Goal: Task Accomplishment & Management: Use online tool/utility

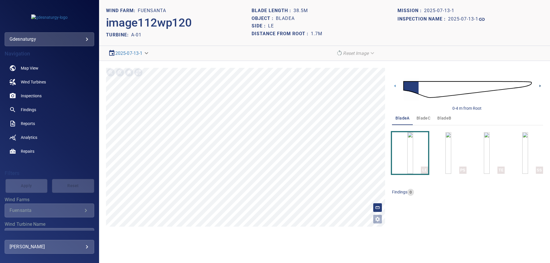
click at [540, 85] on icon at bounding box center [540, 86] width 6 height 6
click at [539, 84] on icon at bounding box center [540, 86] width 6 height 6
click at [541, 84] on icon at bounding box center [540, 86] width 6 height 6
click at [539, 85] on icon at bounding box center [540, 86] width 6 height 6
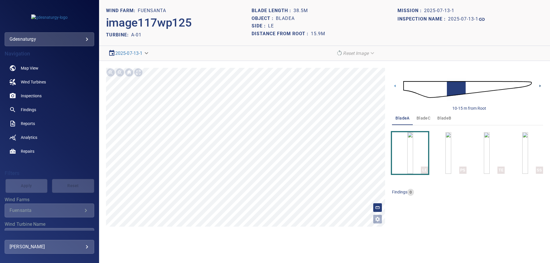
click at [539, 85] on icon at bounding box center [540, 86] width 6 height 6
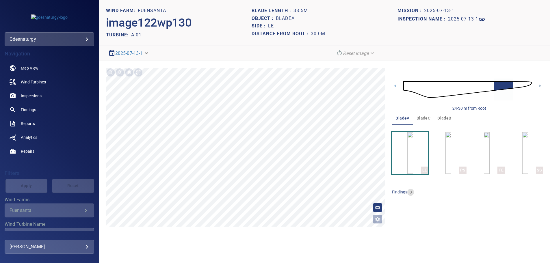
click at [539, 85] on icon at bounding box center [540, 86] width 6 height 6
click at [412, 86] on img at bounding box center [468, 89] width 129 height 31
click at [539, 85] on icon at bounding box center [540, 86] width 6 height 6
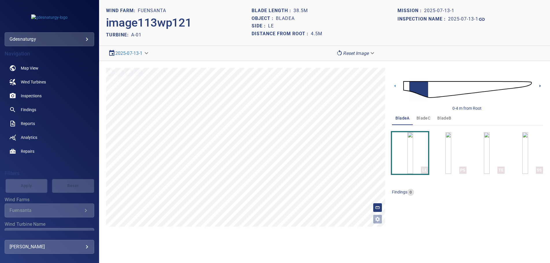
click at [539, 84] on icon at bounding box center [540, 86] width 6 height 6
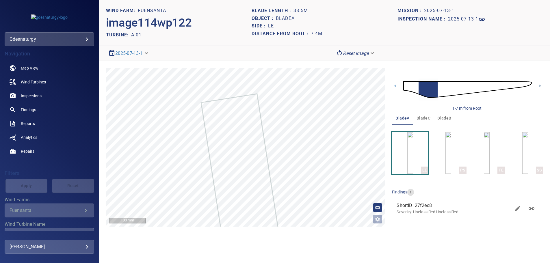
click at [539, 85] on icon at bounding box center [540, 86] width 6 height 6
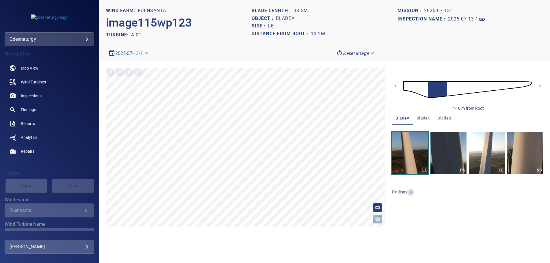
click at [539, 85] on icon at bounding box center [540, 86] width 6 height 6
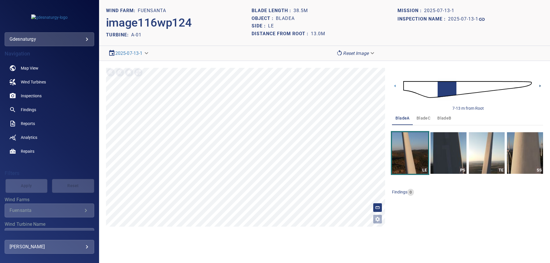
click at [539, 85] on icon at bounding box center [540, 86] width 6 height 6
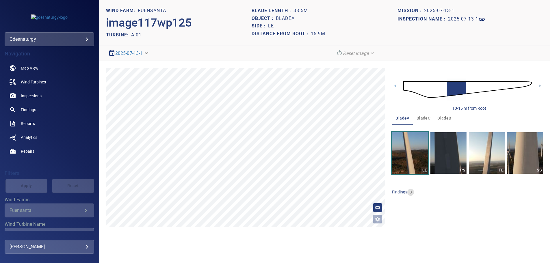
click at [540, 86] on icon at bounding box center [540, 86] width 1 height 3
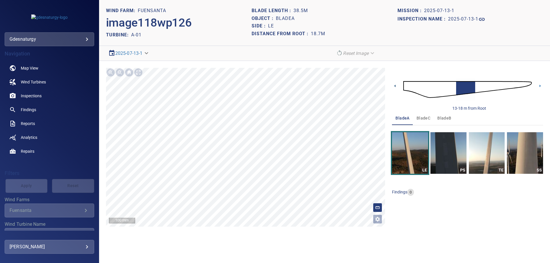
click at [398, 85] on icon at bounding box center [395, 86] width 6 height 6
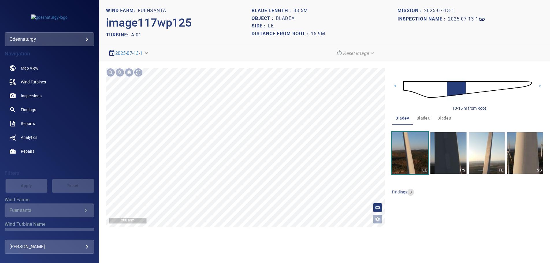
click at [540, 84] on icon at bounding box center [540, 86] width 6 height 6
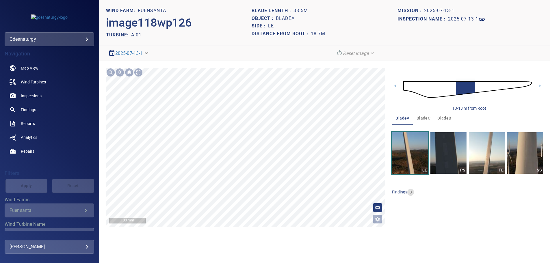
click at [311, 240] on section "**********" at bounding box center [324, 131] width 451 height 263
click at [395, 86] on icon at bounding box center [395, 86] width 1 height 3
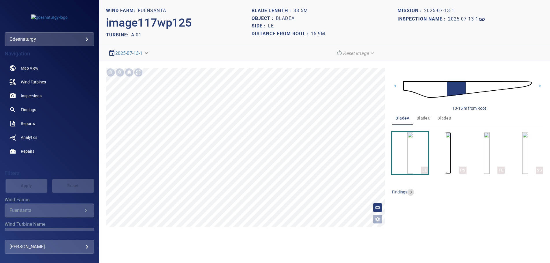
click at [446, 162] on img "button" at bounding box center [449, 153] width 6 height 42
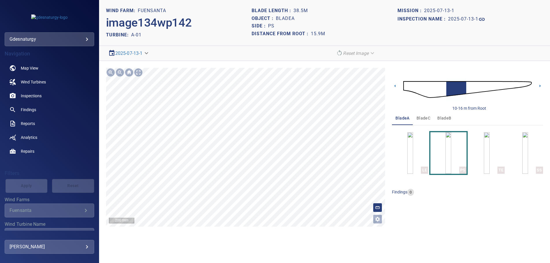
click at [386, 168] on div "**********" at bounding box center [324, 147] width 451 height 173
click at [538, 84] on icon at bounding box center [540, 86] width 6 height 6
click at [523, 157] on img "button" at bounding box center [526, 153] width 6 height 42
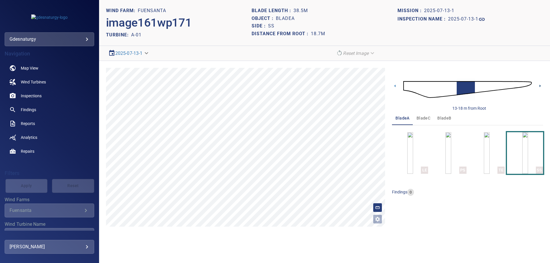
click at [538, 84] on icon at bounding box center [540, 86] width 6 height 6
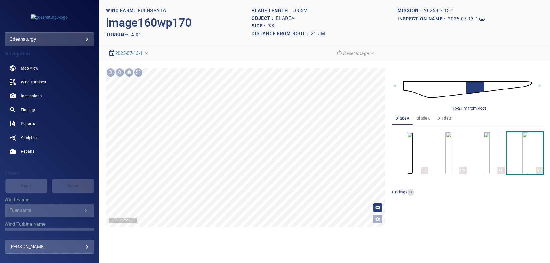
click at [408, 157] on img "button" at bounding box center [411, 153] width 6 height 42
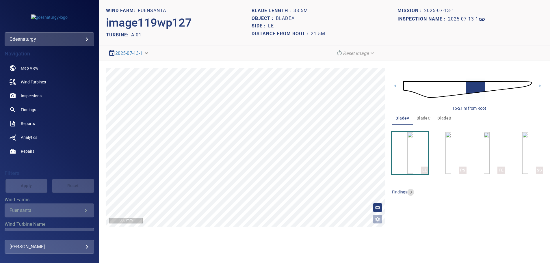
click at [399, 85] on div "15-21 m from Root" at bounding box center [467, 89] width 151 height 43
click at [395, 87] on icon at bounding box center [395, 86] width 6 height 6
click at [396, 85] on icon at bounding box center [395, 86] width 6 height 6
click at [539, 86] on icon at bounding box center [540, 86] width 6 height 6
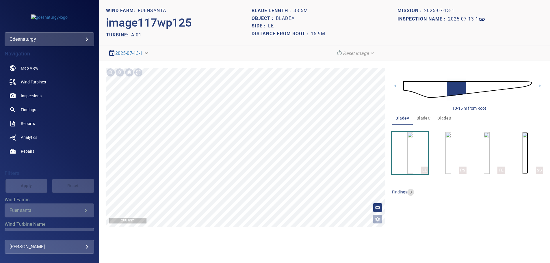
click at [525, 163] on img "button" at bounding box center [526, 153] width 6 height 42
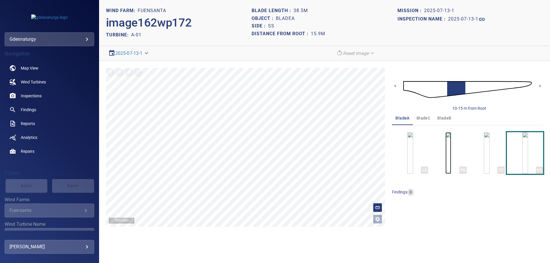
click at [452, 156] on img "button" at bounding box center [449, 153] width 6 height 42
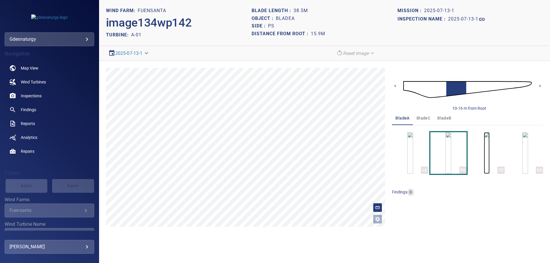
click at [490, 149] on img "button" at bounding box center [487, 153] width 6 height 42
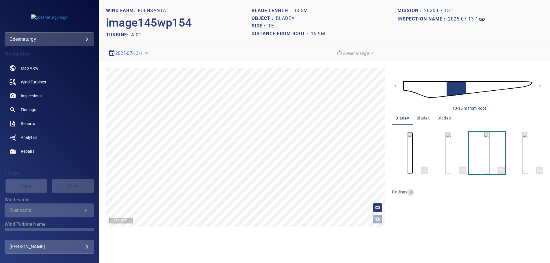
click at [413, 159] on img "button" at bounding box center [411, 153] width 6 height 42
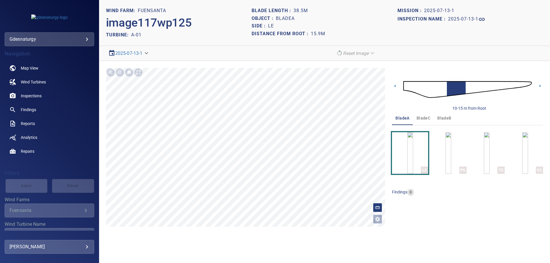
click at [404, 85] on div "10-15 m from Root" at bounding box center [467, 89] width 151 height 43
click at [404, 86] on img at bounding box center [468, 89] width 129 height 31
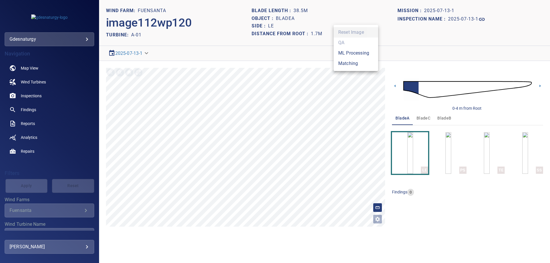
click at [353, 52] on body "**********" at bounding box center [275, 131] width 550 height 263
click at [352, 65] on li "Matching" at bounding box center [356, 63] width 45 height 10
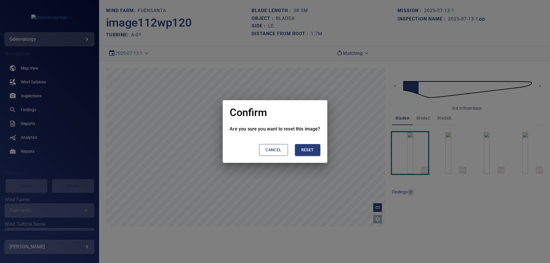
drag, startPoint x: 310, startPoint y: 148, endPoint x: 479, endPoint y: 108, distance: 173.9
click at [312, 148] on span "Reset" at bounding box center [307, 150] width 13 height 7
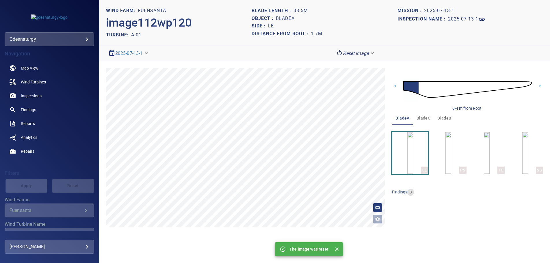
click at [462, 86] on img at bounding box center [468, 89] width 129 height 31
click at [540, 84] on icon at bounding box center [540, 86] width 6 height 6
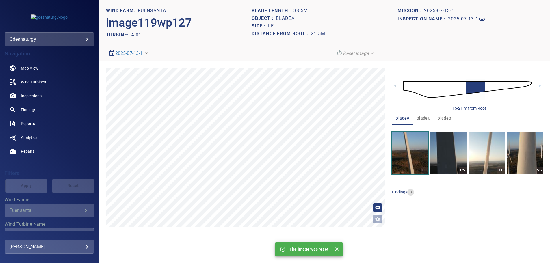
click at [395, 85] on icon at bounding box center [395, 86] width 6 height 6
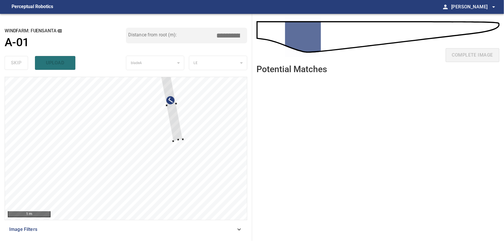
click at [196, 129] on div at bounding box center [126, 148] width 242 height 143
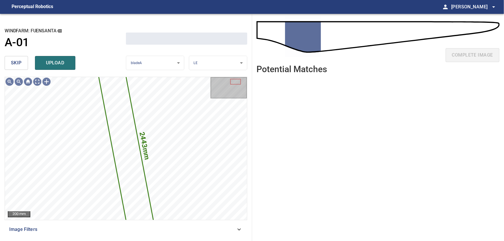
click at [24, 63] on button "skip" at bounding box center [16, 63] width 23 height 14
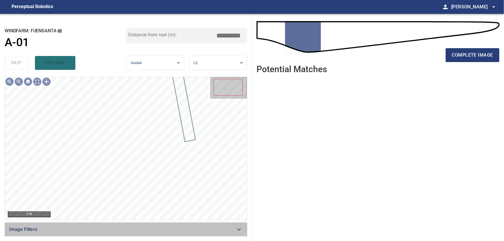
click at [241, 229] on icon at bounding box center [239, 229] width 7 height 7
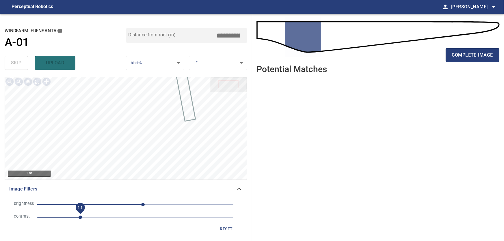
click at [82, 219] on span "1.1" at bounding box center [80, 217] width 3 height 3
click at [242, 190] on icon at bounding box center [239, 189] width 7 height 7
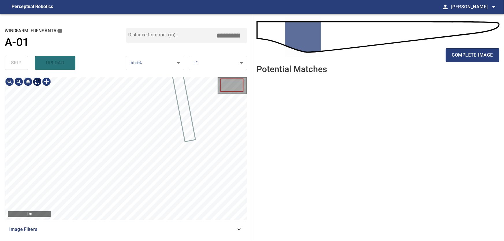
click at [37, 82] on body "**********" at bounding box center [252, 120] width 504 height 241
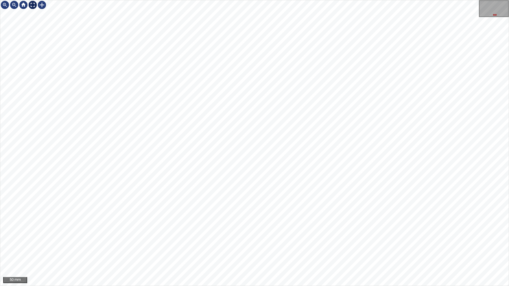
click at [36, 5] on img at bounding box center [32, 4] width 9 height 9
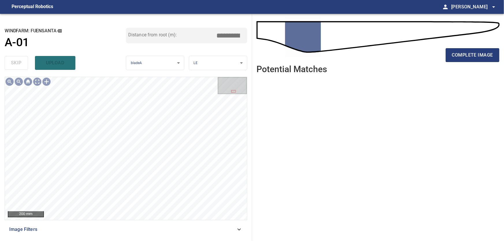
click at [240, 230] on icon at bounding box center [239, 230] width 3 height 2
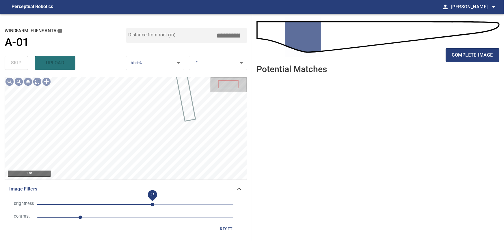
drag, startPoint x: 143, startPoint y: 205, endPoint x: 153, endPoint y: 206, distance: 10.2
click at [153, 206] on span "45" at bounding box center [152, 204] width 3 height 3
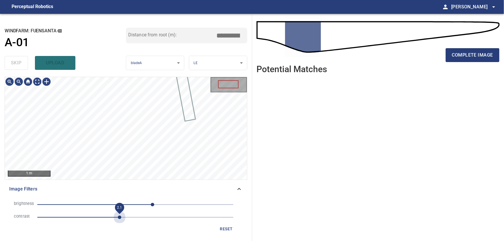
drag, startPoint x: 78, startPoint y: 217, endPoint x: 121, endPoint y: 226, distance: 43.4
click at [121, 226] on div "brightness 45 contrast 2.1 reset" at bounding box center [126, 217] width 234 height 36
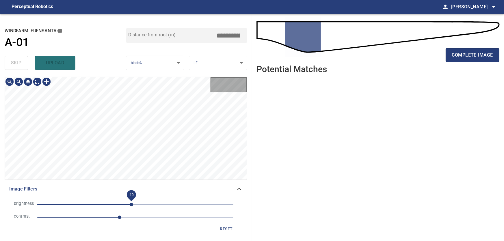
drag, startPoint x: 151, startPoint y: 204, endPoint x: 113, endPoint y: 200, distance: 38.6
click at [130, 203] on span "-10" at bounding box center [131, 204] width 3 height 3
drag, startPoint x: 120, startPoint y: 218, endPoint x: 101, endPoint y: 216, distance: 18.6
click at [102, 216] on span "1.7" at bounding box center [103, 217] width 3 height 3
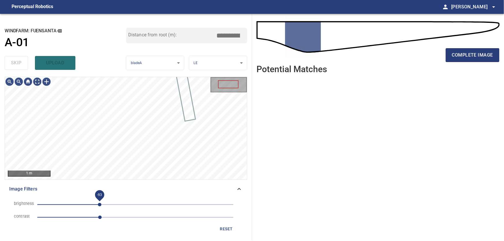
drag, startPoint x: 112, startPoint y: 205, endPoint x: 99, endPoint y: 205, distance: 12.7
click at [99, 205] on span "-93" at bounding box center [99, 204] width 3 height 3
drag, startPoint x: 106, startPoint y: 218, endPoint x: 134, endPoint y: 224, distance: 28.6
click at [135, 224] on li "contrast 2.5" at bounding box center [126, 217] width 234 height 13
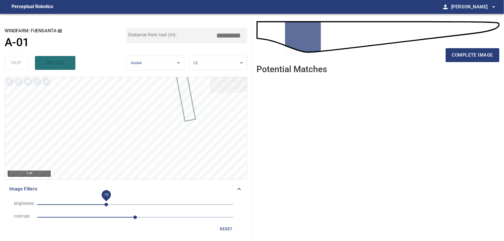
drag, startPoint x: 99, startPoint y: 203, endPoint x: 107, endPoint y: 205, distance: 7.9
click at [107, 205] on span "-75" at bounding box center [106, 204] width 3 height 3
click at [243, 189] on icon at bounding box center [239, 189] width 7 height 7
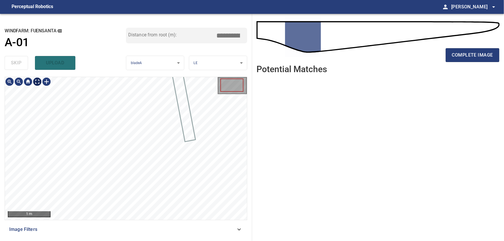
click at [37, 82] on body "**********" at bounding box center [252, 120] width 504 height 241
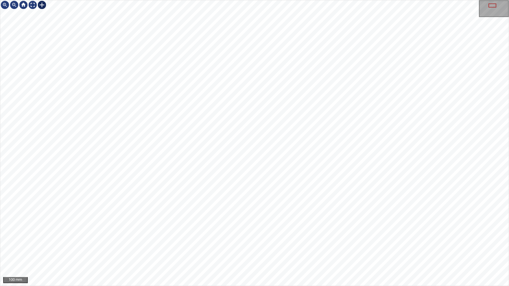
click at [40, 3] on div at bounding box center [41, 4] width 9 height 9
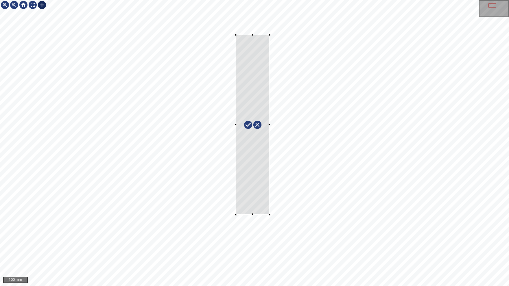
click at [269, 35] on div at bounding box center [254, 143] width 508 height 286
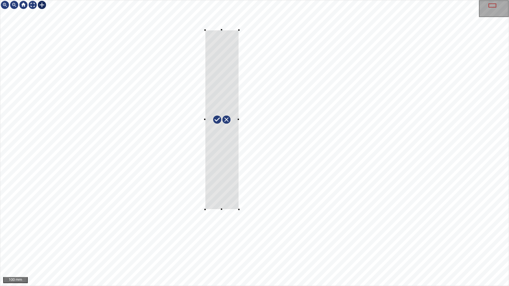
click at [234, 53] on div at bounding box center [222, 120] width 34 height 180
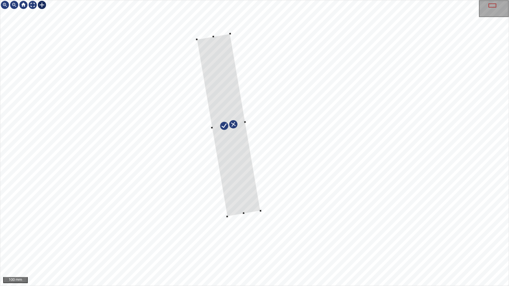
click at [240, 186] on div at bounding box center [229, 125] width 64 height 183
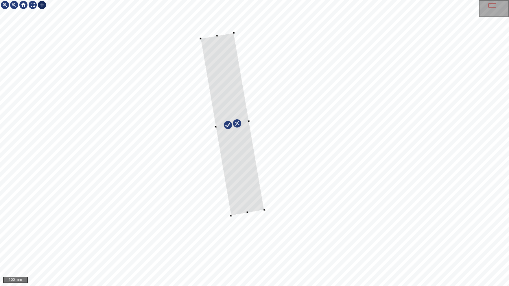
click at [226, 40] on div at bounding box center [233, 124] width 64 height 183
click at [228, 50] on div at bounding box center [234, 133] width 67 height 200
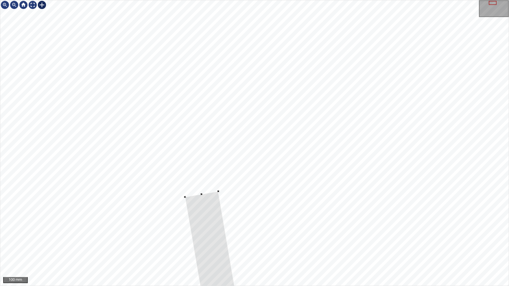
click at [489, 3] on div at bounding box center [493, 3] width 8 height 4
click at [218, 170] on div at bounding box center [254, 143] width 508 height 286
click at [205, 192] on div at bounding box center [254, 143] width 508 height 286
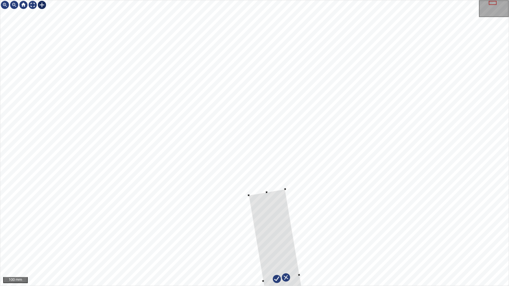
click at [262, 161] on div at bounding box center [254, 143] width 508 height 286
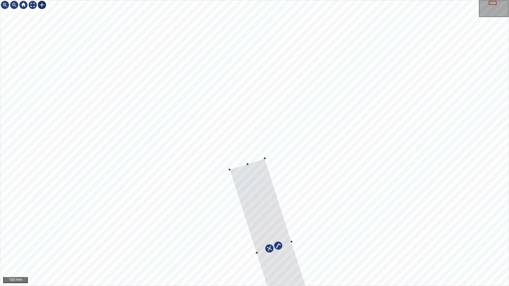
click at [274, 241] on div "100 mm" at bounding box center [254, 143] width 509 height 286
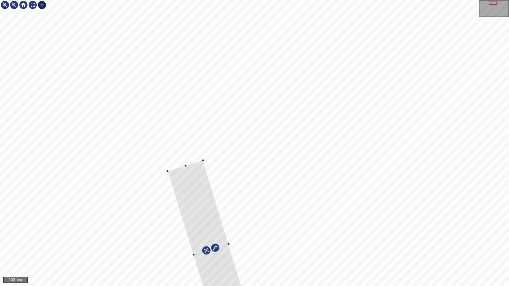
click at [221, 241] on div at bounding box center [211, 249] width 86 height 178
click at [205, 177] on div at bounding box center [211, 251] width 65 height 183
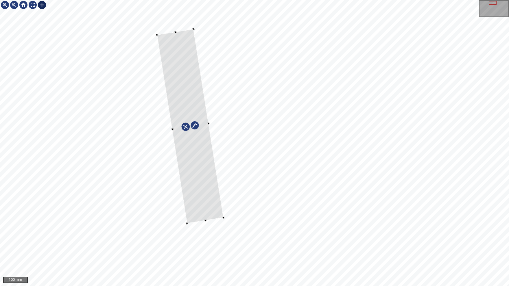
click at [187, 59] on div at bounding box center [190, 126] width 66 height 195
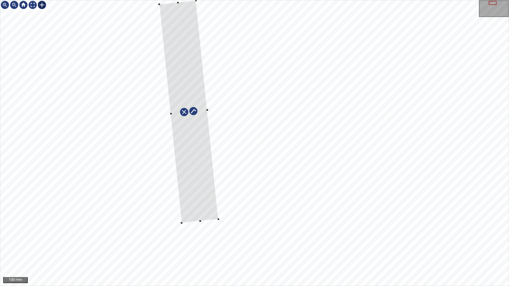
click at [195, 143] on div at bounding box center [188, 112] width 59 height 223
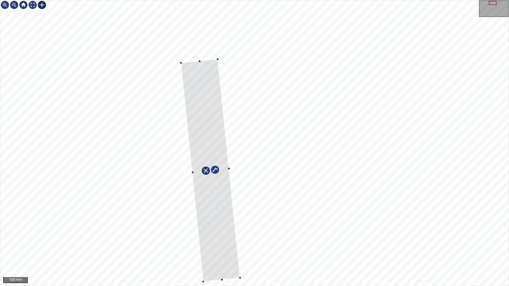
click at [223, 231] on div at bounding box center [210, 170] width 59 height 223
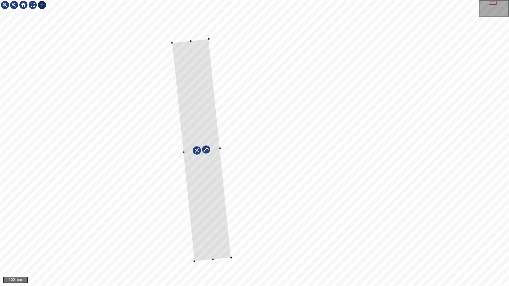
click at [214, 177] on div at bounding box center [201, 150] width 59 height 223
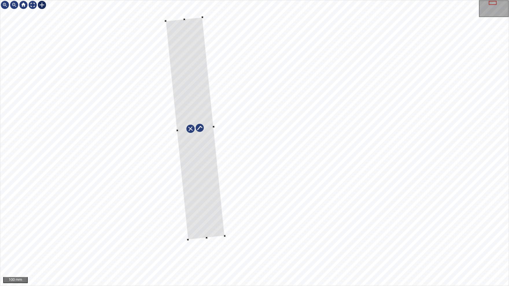
click at [202, 97] on div at bounding box center [195, 128] width 59 height 223
click at [192, 155] on div at bounding box center [195, 128] width 62 height 254
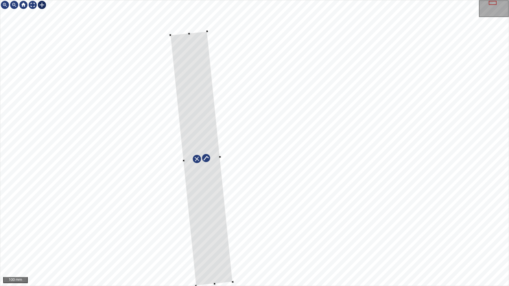
click at [212, 225] on div at bounding box center [201, 159] width 62 height 254
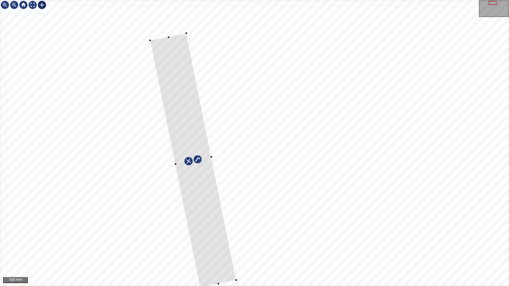
click at [221, 238] on div at bounding box center [193, 160] width 86 height 254
click at [34, 8] on img at bounding box center [32, 4] width 9 height 9
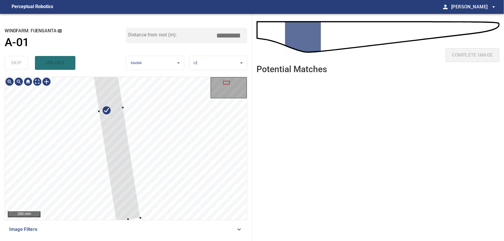
click at [130, 221] on div "200 mm" at bounding box center [126, 149] width 243 height 144
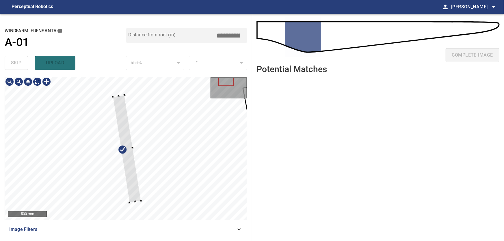
click at [131, 169] on div at bounding box center [127, 149] width 28 height 108
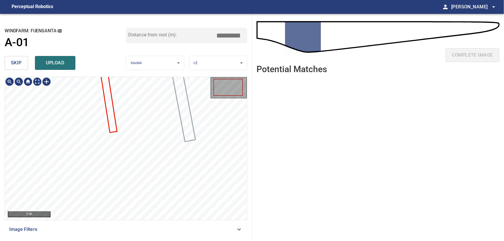
click at [229, 90] on div at bounding box center [228, 87] width 29 height 17
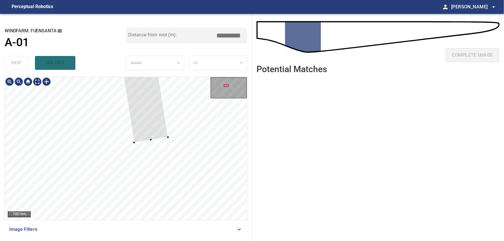
click at [152, 147] on div at bounding box center [126, 148] width 242 height 143
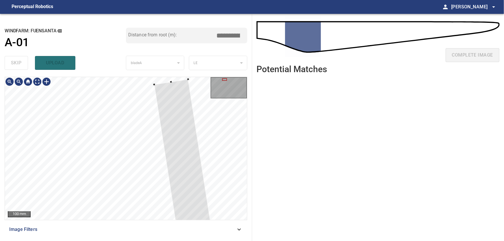
click at [225, 80] on div at bounding box center [224, 79] width 5 height 3
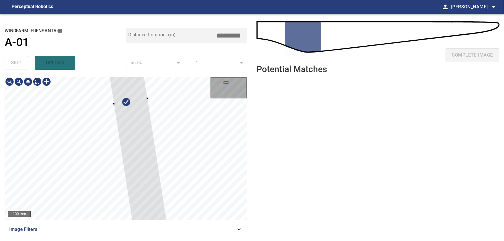
click at [227, 84] on div at bounding box center [226, 83] width 5 height 3
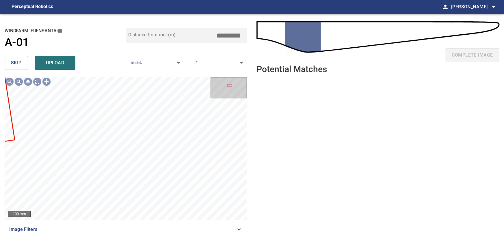
drag, startPoint x: 222, startPoint y: 37, endPoint x: 261, endPoint y: 36, distance: 39.6
click at [245, 36] on input "****" at bounding box center [230, 35] width 29 height 11
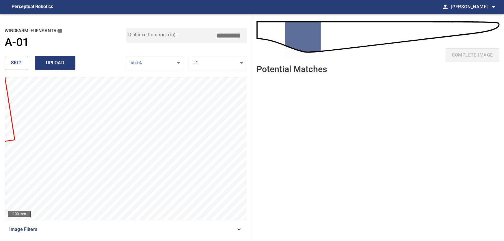
type input "****"
click at [56, 62] on span "upload" at bounding box center [55, 63] width 28 height 8
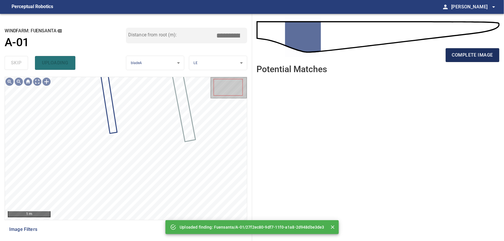
click at [473, 57] on span "complete image" at bounding box center [472, 55] width 41 height 8
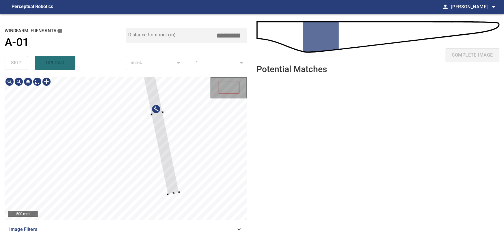
click at [208, 167] on div at bounding box center [126, 148] width 242 height 143
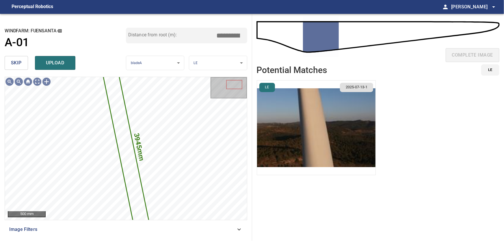
click at [13, 65] on span "skip" at bounding box center [16, 63] width 11 height 8
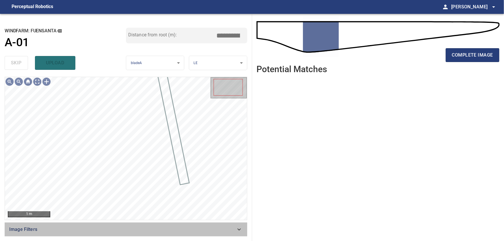
click at [240, 232] on icon at bounding box center [239, 229] width 7 height 7
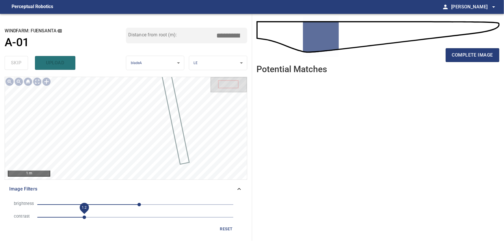
drag, startPoint x: 78, startPoint y: 218, endPoint x: 83, endPoint y: 219, distance: 4.7
click at [83, 219] on span "1.2" at bounding box center [84, 217] width 3 height 3
click at [242, 192] on icon at bounding box center [239, 189] width 7 height 7
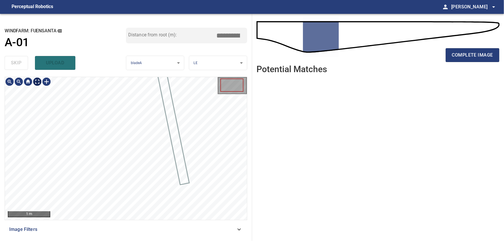
click at [36, 84] on body "**********" at bounding box center [252, 120] width 504 height 241
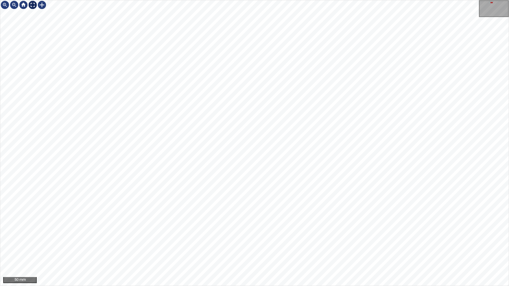
click at [34, 7] on img at bounding box center [32, 4] width 9 height 9
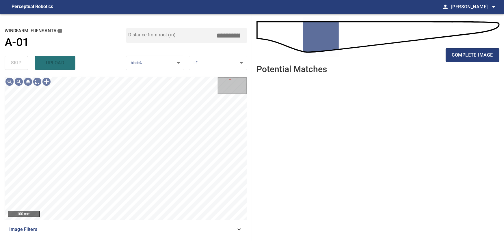
click at [236, 228] on icon at bounding box center [239, 229] width 7 height 7
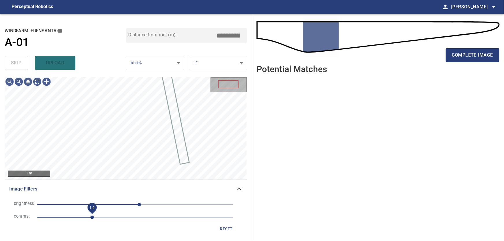
drag, startPoint x: 85, startPoint y: 218, endPoint x: 91, endPoint y: 219, distance: 5.8
click at [91, 219] on span "1.4" at bounding box center [91, 217] width 3 height 3
drag, startPoint x: 137, startPoint y: 206, endPoint x: 129, endPoint y: 206, distance: 8.1
click at [129, 206] on span "-17" at bounding box center [128, 204] width 3 height 3
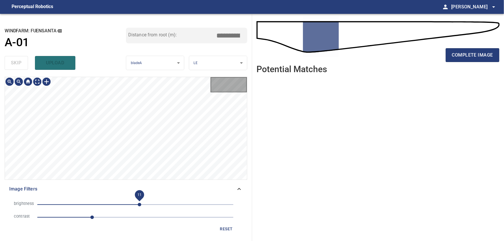
drag, startPoint x: 131, startPoint y: 205, endPoint x: 140, endPoint y: 205, distance: 9.5
click at [140, 205] on span "11" at bounding box center [139, 204] width 3 height 3
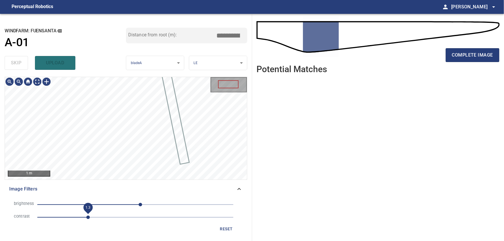
drag, startPoint x: 94, startPoint y: 218, endPoint x: 90, endPoint y: 218, distance: 4.3
click at [90, 218] on span "1.3" at bounding box center [87, 217] width 3 height 3
click at [40, 82] on body "**********" at bounding box center [252, 120] width 504 height 241
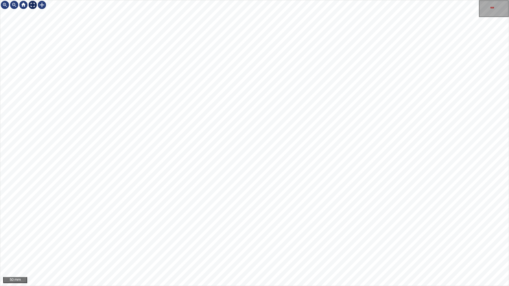
click at [32, 12] on div "50 mm" at bounding box center [254, 143] width 508 height 286
click at [34, 7] on div at bounding box center [32, 4] width 9 height 9
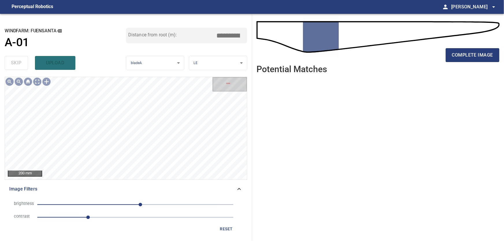
click at [238, 190] on icon at bounding box center [239, 189] width 7 height 7
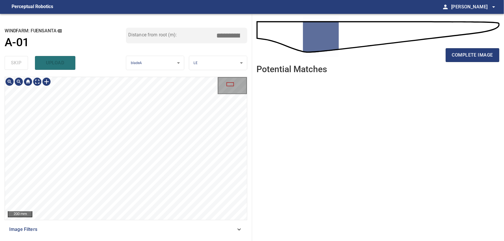
click at [240, 229] on icon at bounding box center [239, 229] width 7 height 7
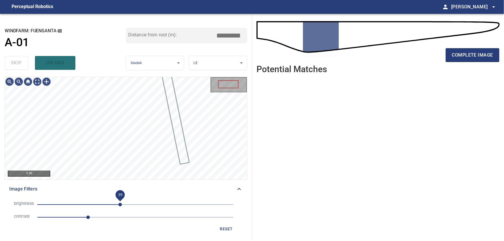
drag, startPoint x: 140, startPoint y: 205, endPoint x: 121, endPoint y: 206, distance: 19.1
click at [121, 206] on span "-39" at bounding box center [120, 204] width 3 height 3
drag, startPoint x: 92, startPoint y: 220, endPoint x: 96, endPoint y: 220, distance: 3.8
click at [96, 219] on span "1.5" at bounding box center [96, 217] width 3 height 3
click at [118, 204] on span "-46" at bounding box center [117, 204] width 3 height 3
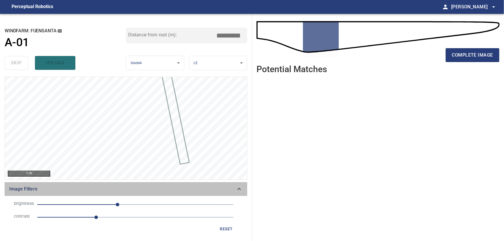
click at [241, 187] on icon at bounding box center [239, 189] width 7 height 7
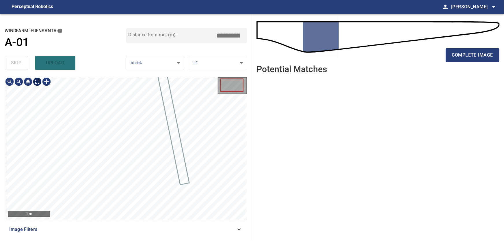
click at [38, 81] on body "**********" at bounding box center [252, 120] width 504 height 241
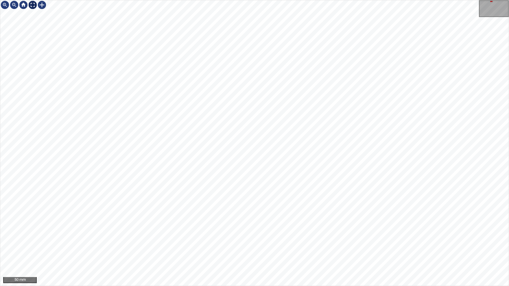
click at [35, 5] on img at bounding box center [32, 4] width 9 height 9
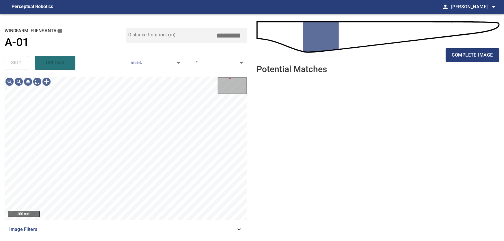
click at [240, 231] on icon at bounding box center [239, 229] width 7 height 7
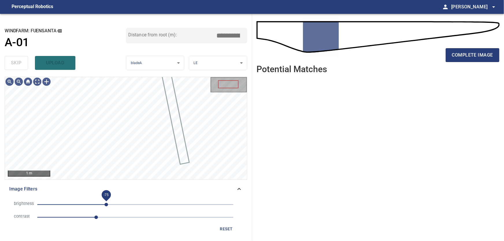
drag, startPoint x: 118, startPoint y: 204, endPoint x: 106, endPoint y: 204, distance: 11.3
click at [106, 204] on span "-75" at bounding box center [106, 204] width 3 height 3
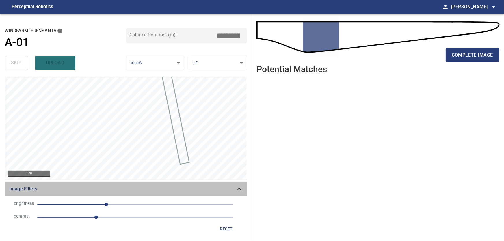
click at [238, 189] on icon at bounding box center [239, 189] width 7 height 7
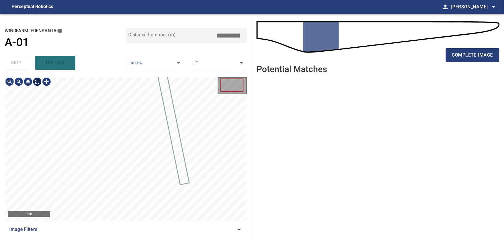
click at [38, 83] on body "**********" at bounding box center [252, 120] width 504 height 241
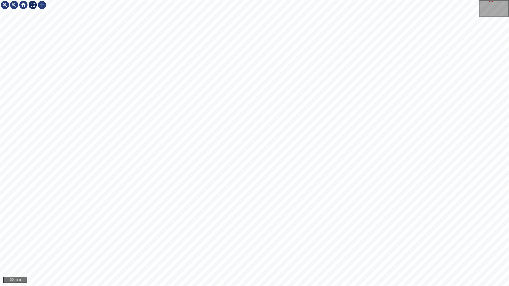
click at [29, 5] on img at bounding box center [32, 4] width 9 height 9
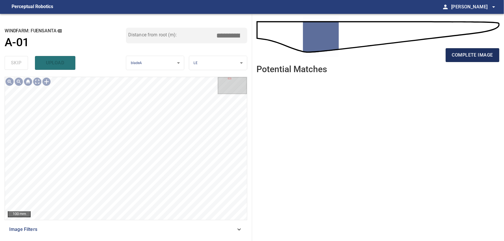
drag, startPoint x: 474, startPoint y: 60, endPoint x: 469, endPoint y: 61, distance: 5.1
click at [473, 60] on button "complete image" at bounding box center [473, 55] width 54 height 14
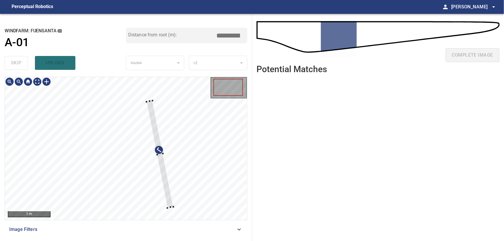
click at [193, 164] on div at bounding box center [126, 148] width 242 height 143
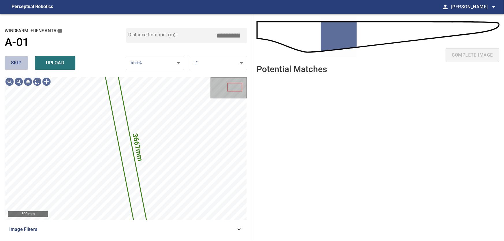
click at [14, 62] on span "skip" at bounding box center [16, 63] width 11 height 8
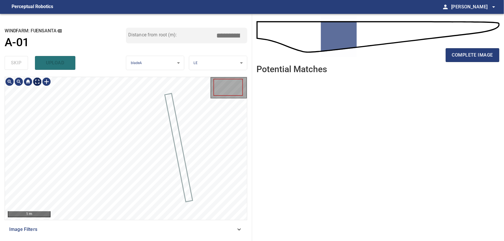
click at [37, 82] on body "**********" at bounding box center [252, 120] width 504 height 241
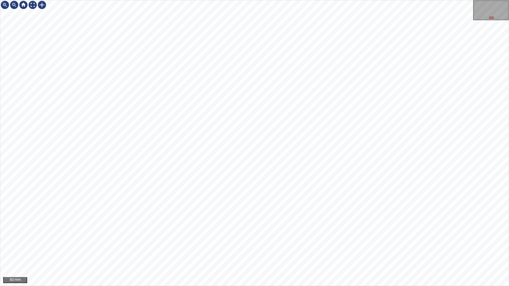
click at [34, 7] on img at bounding box center [32, 4] width 9 height 9
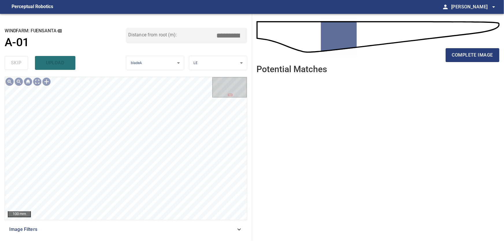
click at [237, 228] on icon at bounding box center [239, 229] width 7 height 7
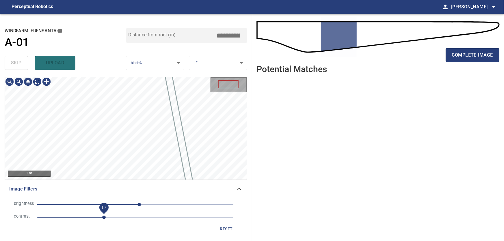
drag, startPoint x: 76, startPoint y: 219, endPoint x: 105, endPoint y: 219, distance: 28.6
click at [105, 219] on span "1.7" at bounding box center [103, 217] width 3 height 3
drag, startPoint x: 133, startPoint y: 204, endPoint x: 149, endPoint y: 207, distance: 16.2
click at [149, 207] on span "34" at bounding box center [148, 204] width 3 height 3
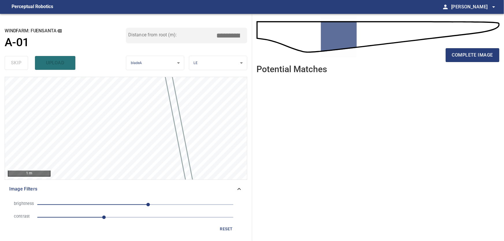
click at [238, 189] on div "Image Filters" at bounding box center [126, 189] width 243 height 14
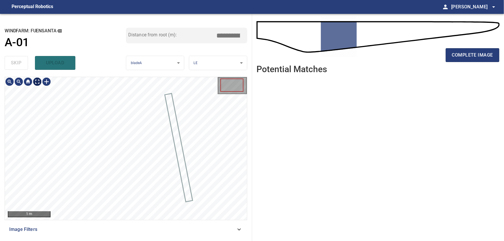
click at [40, 84] on body "**********" at bounding box center [252, 120] width 504 height 241
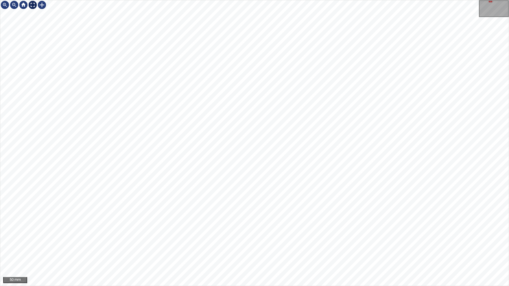
click at [34, 5] on img at bounding box center [32, 4] width 9 height 9
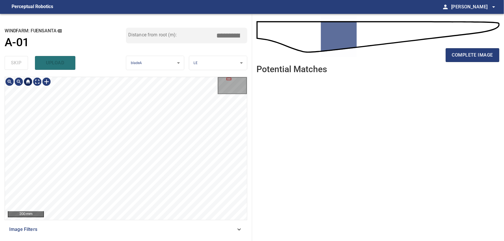
click at [30, 82] on div at bounding box center [27, 81] width 9 height 9
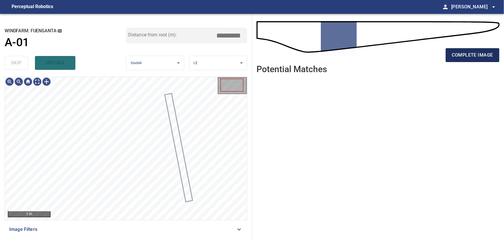
click at [472, 53] on span "complete image" at bounding box center [472, 55] width 41 height 8
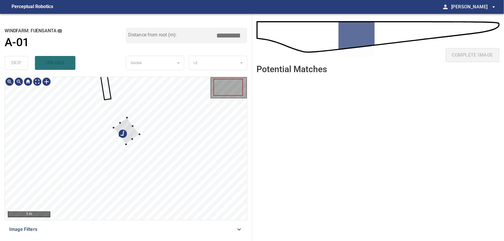
click at [141, 136] on div at bounding box center [126, 148] width 242 height 143
click at [225, 136] on div at bounding box center [126, 148] width 242 height 143
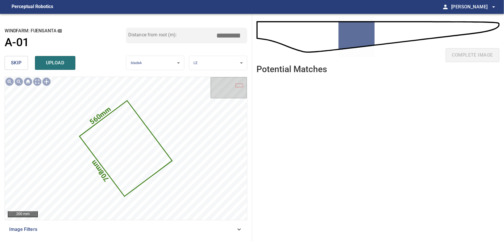
click at [16, 61] on span "skip" at bounding box center [16, 63] width 11 height 8
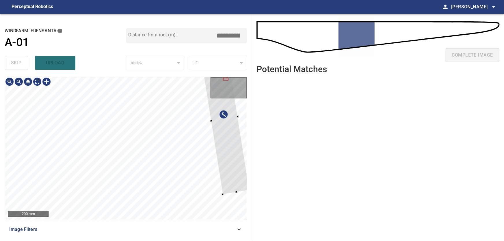
click at [227, 147] on div at bounding box center [224, 118] width 50 height 151
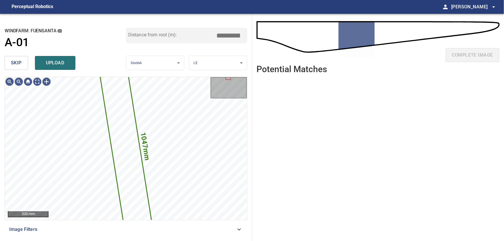
click at [11, 64] on span "skip" at bounding box center [16, 63] width 11 height 8
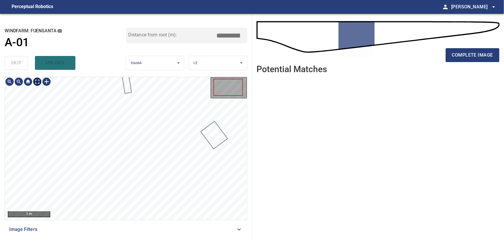
click at [37, 83] on body "**********" at bounding box center [252, 120] width 504 height 241
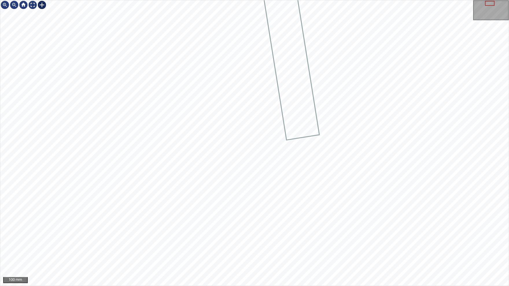
click at [44, 6] on div at bounding box center [41, 4] width 9 height 9
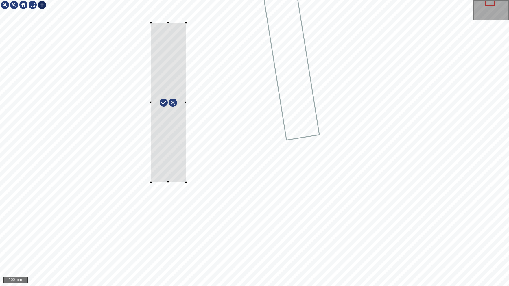
click at [186, 182] on div at bounding box center [254, 143] width 508 height 286
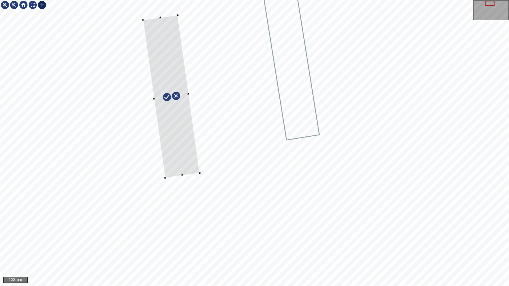
click at [185, 140] on div at bounding box center [171, 96] width 57 height 163
click at [34, 7] on img at bounding box center [32, 4] width 9 height 9
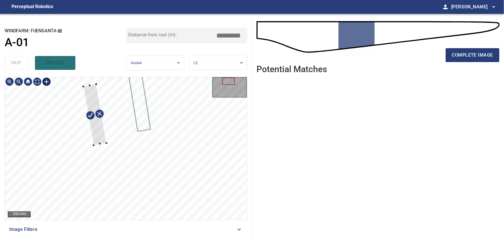
click at [96, 125] on div at bounding box center [94, 114] width 23 height 61
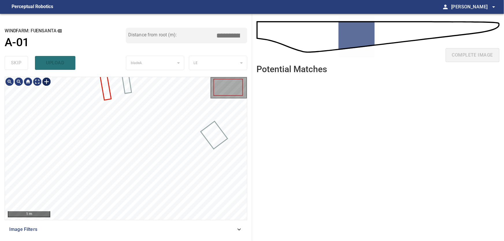
click at [49, 83] on div at bounding box center [46, 81] width 9 height 9
click at [114, 112] on div at bounding box center [126, 148] width 242 height 143
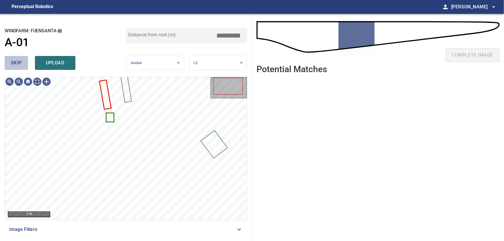
click at [12, 62] on span "skip" at bounding box center [16, 63] width 11 height 8
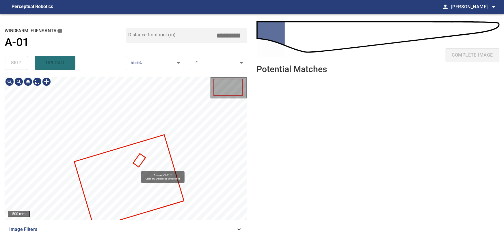
type input "***"
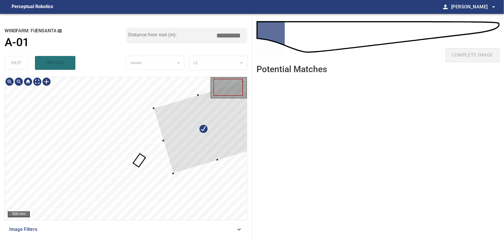
click at [247, 137] on div at bounding box center [208, 128] width 109 height 92
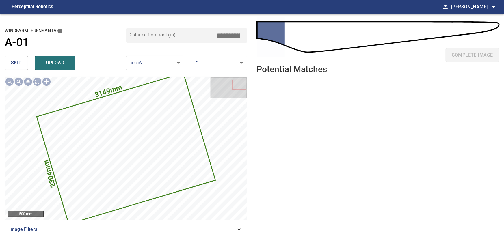
click at [21, 62] on span "skip" at bounding box center [16, 63] width 11 height 8
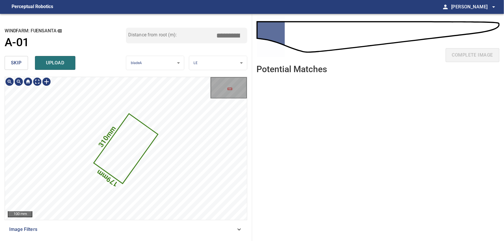
type input "***"
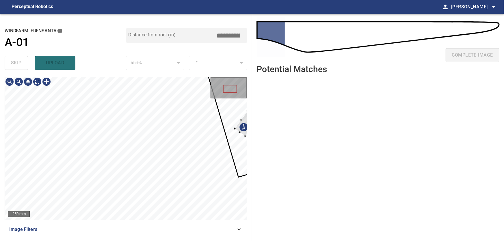
click at [255, 123] on div "**********" at bounding box center [252, 127] width 504 height 227
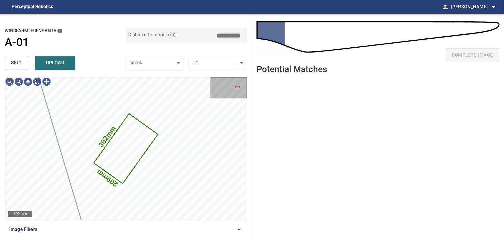
drag, startPoint x: 14, startPoint y: 62, endPoint x: 27, endPoint y: 70, distance: 15.0
click at [18, 63] on span "skip" at bounding box center [16, 63] width 11 height 8
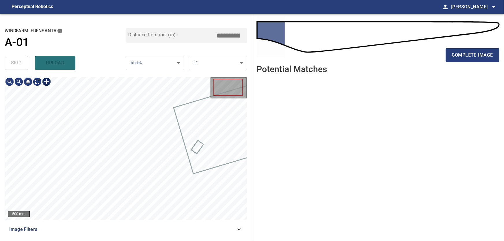
click at [46, 81] on div at bounding box center [46, 81] width 9 height 9
click at [137, 201] on div at bounding box center [126, 148] width 242 height 143
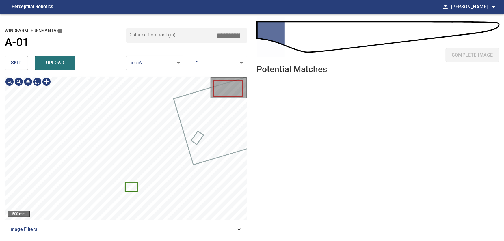
type input "***"
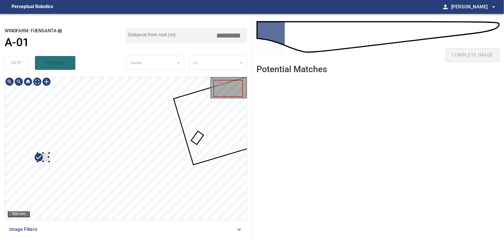
click at [44, 157] on div at bounding box center [43, 157] width 11 height 9
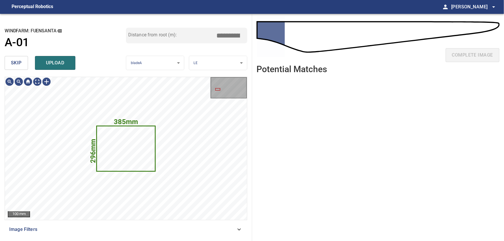
click at [14, 63] on span "skip" at bounding box center [16, 63] width 11 height 8
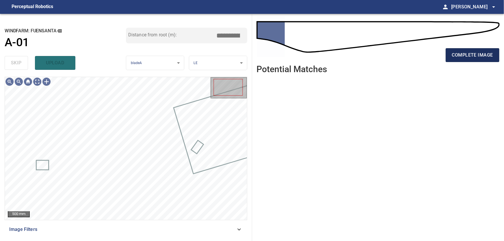
click at [473, 56] on span "complete image" at bounding box center [472, 55] width 41 height 8
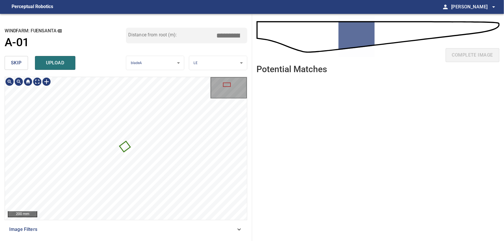
click at [125, 148] on icon at bounding box center [125, 146] width 10 height 9
click at [169, 144] on div "52mm 46mm Fuensanta/A-01/1 Category unclassified unclassified" at bounding box center [126, 148] width 242 height 143
click at [3, 173] on div "**********" at bounding box center [126, 127] width 252 height 227
click at [18, 62] on span "skip" at bounding box center [16, 63] width 11 height 8
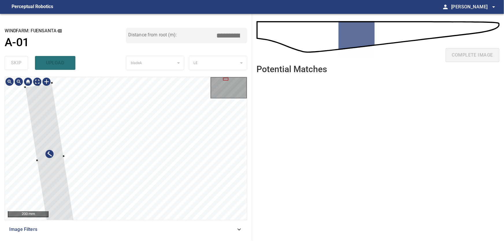
click at [32, 165] on div at bounding box center [50, 158] width 50 height 151
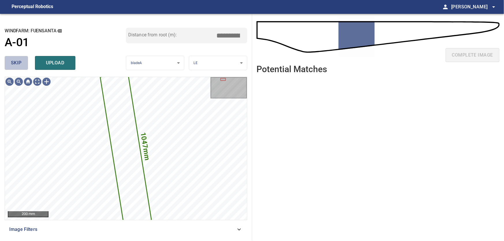
click at [12, 65] on span "skip" at bounding box center [16, 63] width 11 height 8
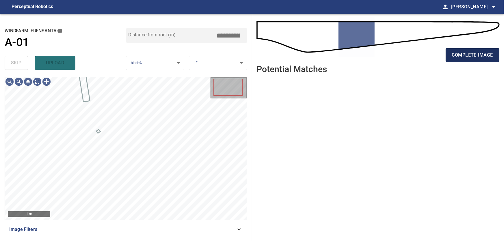
click at [466, 52] on span "complete image" at bounding box center [472, 55] width 41 height 8
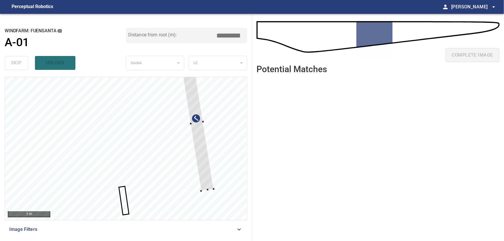
click at [212, 148] on div at bounding box center [126, 148] width 242 height 143
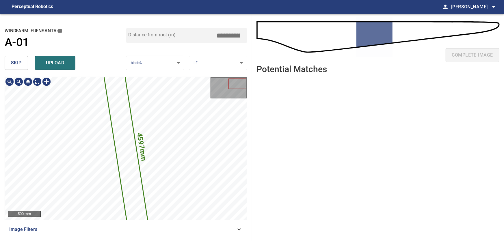
type input "****"
drag, startPoint x: 24, startPoint y: 61, endPoint x: 34, endPoint y: 69, distance: 12.1
click at [25, 62] on button "skip" at bounding box center [16, 63] width 23 height 14
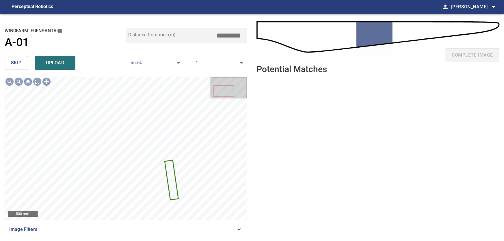
drag, startPoint x: 232, startPoint y: 37, endPoint x: 243, endPoint y: 37, distance: 11.9
click at [243, 37] on input "*****" at bounding box center [230, 35] width 29 height 11
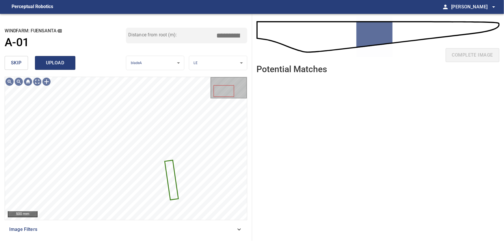
type input "*****"
click at [59, 63] on span "upload" at bounding box center [55, 63] width 28 height 8
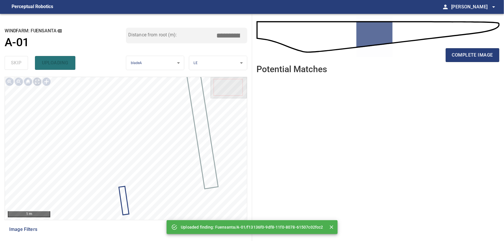
click at [36, 83] on body "**********" at bounding box center [252, 120] width 504 height 241
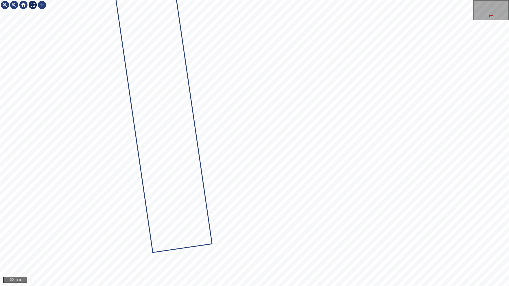
click at [35, 6] on div at bounding box center [32, 4] width 9 height 9
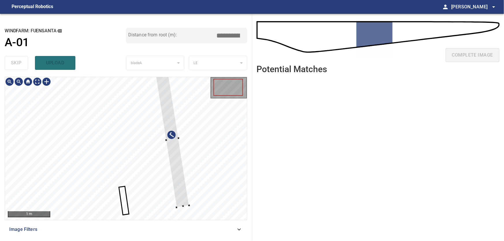
click at [204, 147] on div at bounding box center [126, 148] width 242 height 143
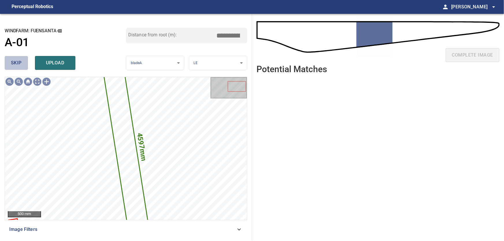
drag, startPoint x: 18, startPoint y: 62, endPoint x: 35, endPoint y: 74, distance: 21.3
click at [18, 63] on span "skip" at bounding box center [16, 63] width 11 height 8
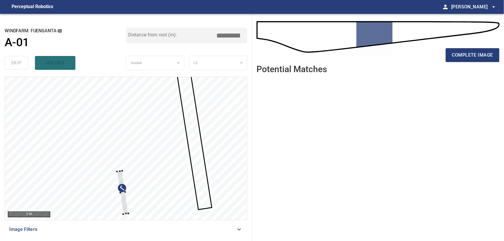
click at [119, 171] on div at bounding box center [126, 148] width 242 height 143
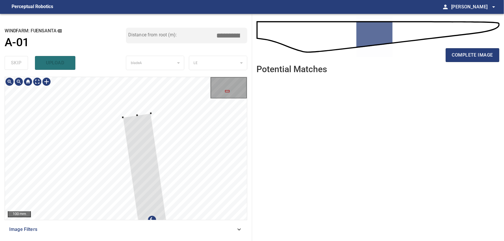
click at [140, 116] on div at bounding box center [153, 224] width 60 height 222
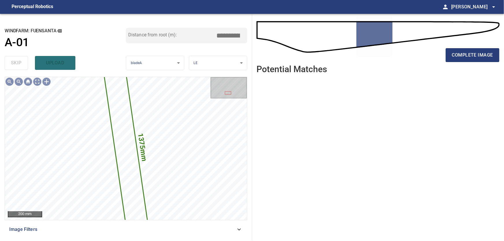
drag, startPoint x: 232, startPoint y: 34, endPoint x: 258, endPoint y: 36, distance: 26.6
click at [245, 36] on input "*****" at bounding box center [230, 35] width 29 height 11
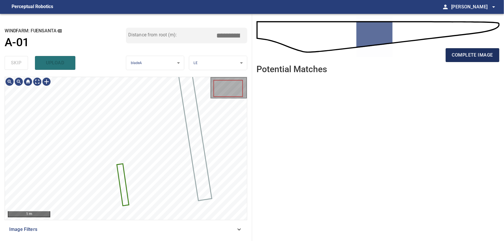
type input "*****"
click at [467, 53] on span "complete image" at bounding box center [472, 55] width 41 height 8
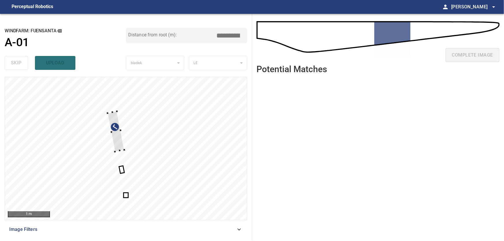
click at [188, 133] on div at bounding box center [126, 148] width 242 height 143
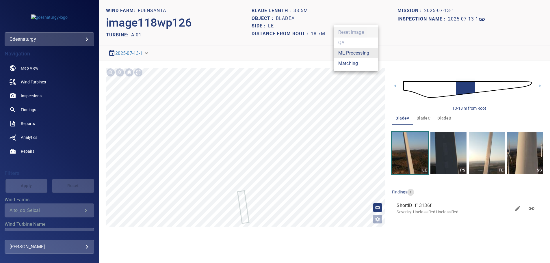
click at [363, 55] on body "**********" at bounding box center [275, 131] width 550 height 263
click at [354, 64] on li "Matching" at bounding box center [356, 63] width 45 height 10
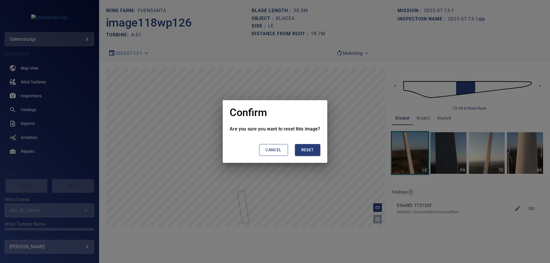
click at [310, 154] on button "Reset" at bounding box center [307, 150] width 25 height 12
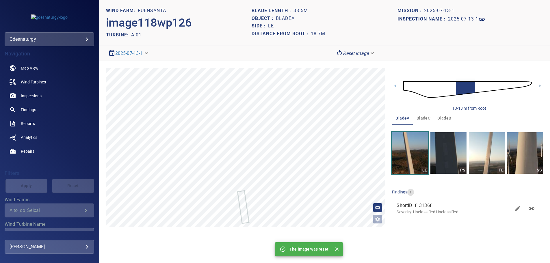
click at [540, 86] on icon at bounding box center [540, 86] width 1 height 3
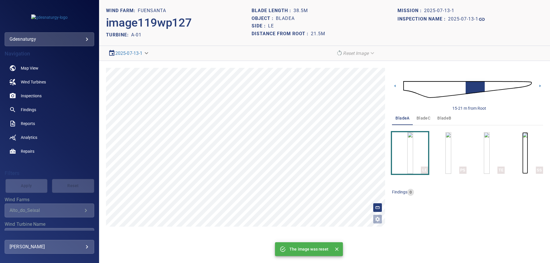
click at [523, 154] on img "button" at bounding box center [526, 153] width 6 height 42
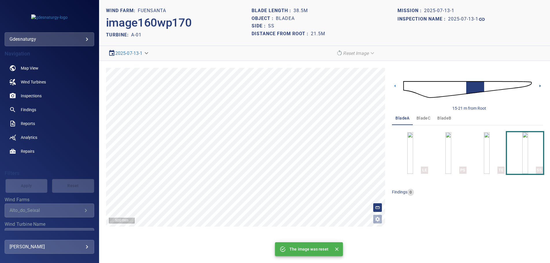
click at [541, 86] on icon at bounding box center [540, 86] width 6 height 6
click at [413, 147] on img "button" at bounding box center [411, 153] width 6 height 42
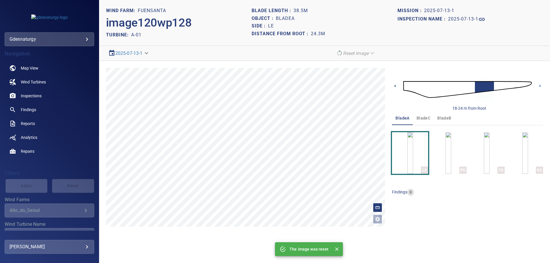
click at [394, 86] on icon at bounding box center [395, 86] width 6 height 6
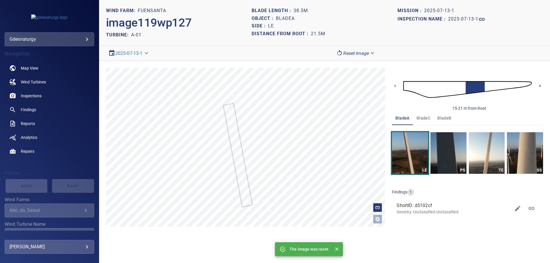
click at [539, 85] on icon at bounding box center [540, 86] width 6 height 6
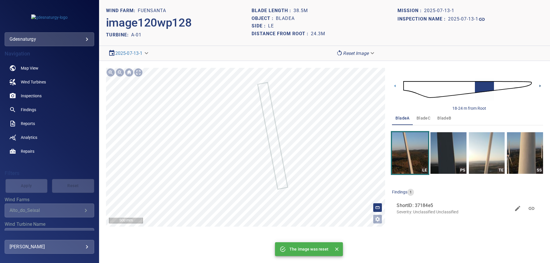
click at [541, 84] on icon at bounding box center [540, 86] width 6 height 6
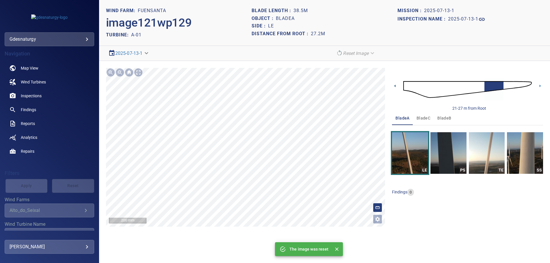
drag, startPoint x: 395, startPoint y: 85, endPoint x: 392, endPoint y: 87, distance: 3.1
click at [395, 85] on icon at bounding box center [395, 86] width 6 height 6
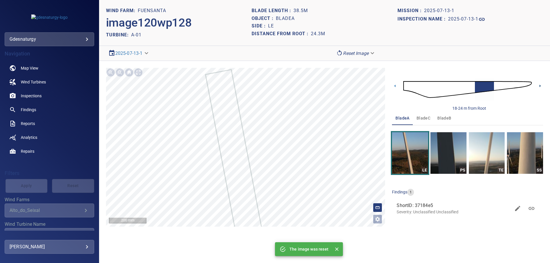
click at [541, 84] on icon at bounding box center [540, 86] width 6 height 6
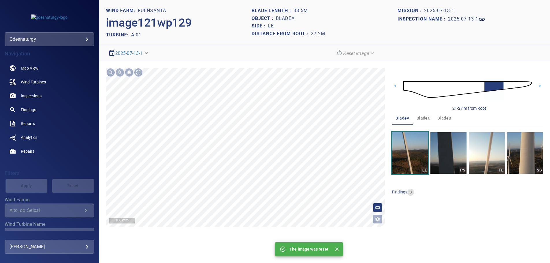
click at [287, 58] on section "**********" at bounding box center [324, 131] width 451 height 263
click at [327, 25] on section "**********" at bounding box center [324, 131] width 451 height 263
click at [542, 84] on icon at bounding box center [540, 86] width 6 height 6
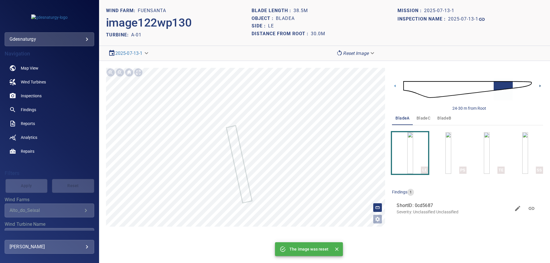
click at [541, 86] on icon at bounding box center [540, 86] width 6 height 6
click at [537, 85] on div "27-32 m from Root" at bounding box center [467, 89] width 151 height 43
click at [539, 84] on icon at bounding box center [540, 86] width 6 height 6
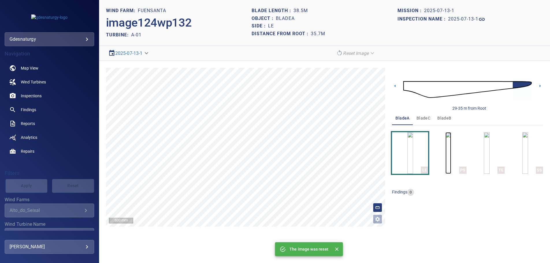
click at [447, 152] on img "button" at bounding box center [449, 153] width 6 height 42
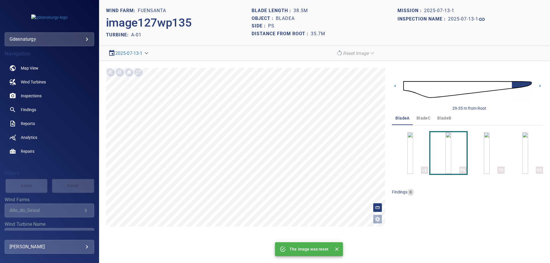
click at [406, 86] on img at bounding box center [468, 89] width 129 height 31
click at [539, 85] on icon at bounding box center [540, 86] width 6 height 6
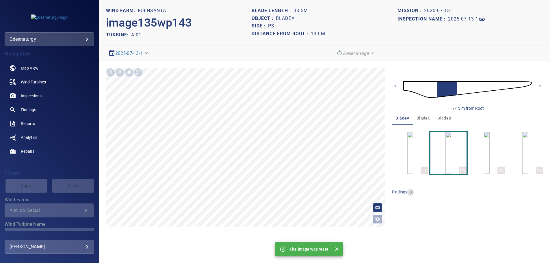
click at [539, 85] on icon at bounding box center [540, 86] width 6 height 6
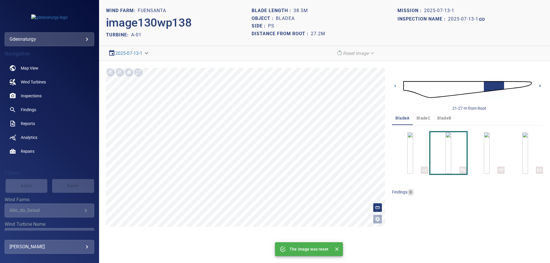
click at [539, 85] on icon at bounding box center [540, 86] width 6 height 6
click at [541, 84] on icon at bounding box center [540, 86] width 6 height 6
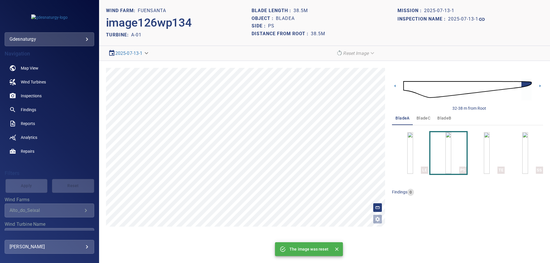
click at [408, 86] on img at bounding box center [468, 89] width 129 height 31
click at [541, 84] on icon at bounding box center [540, 86] width 6 height 6
click at [540, 86] on icon at bounding box center [540, 86] width 6 height 6
click at [539, 87] on icon at bounding box center [540, 86] width 6 height 6
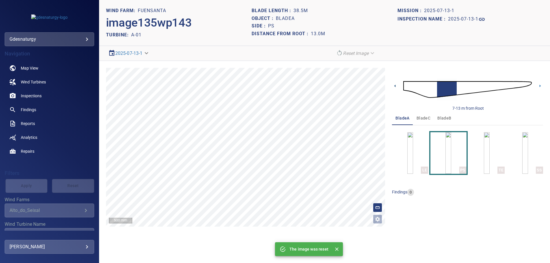
click at [396, 87] on icon at bounding box center [395, 86] width 6 height 6
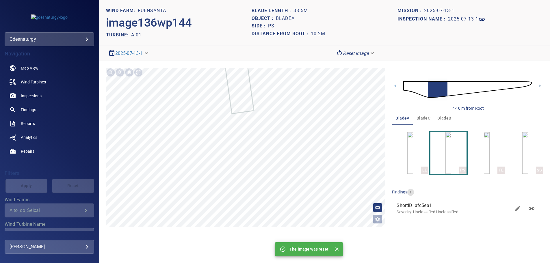
click at [541, 83] on icon at bounding box center [540, 86] width 6 height 6
click at [541, 85] on icon at bounding box center [540, 86] width 6 height 6
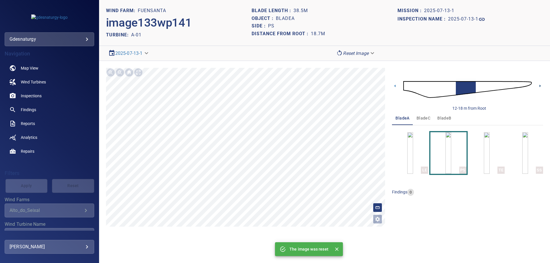
click at [541, 85] on icon at bounding box center [540, 86] width 6 height 6
click at [413, 151] on img "button" at bounding box center [411, 153] width 6 height 42
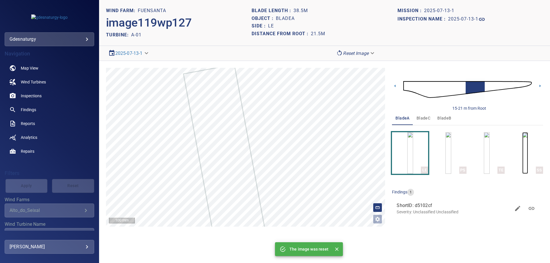
click at [528, 148] on img "button" at bounding box center [526, 153] width 6 height 42
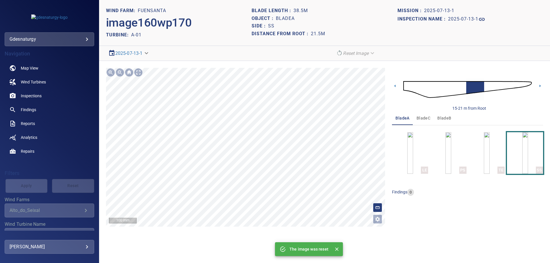
click at [83, 127] on main "**********" at bounding box center [275, 131] width 550 height 263
click at [224, 53] on section "**********" at bounding box center [324, 131] width 451 height 263
click at [512, 85] on img at bounding box center [468, 89] width 129 height 31
click at [446, 155] on img "button" at bounding box center [449, 153] width 6 height 42
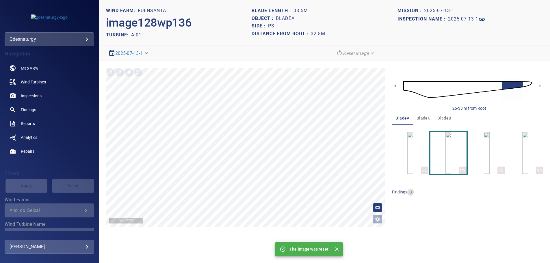
click at [395, 86] on icon at bounding box center [395, 86] width 1 height 3
click at [396, 86] on icon at bounding box center [395, 86] width 6 height 6
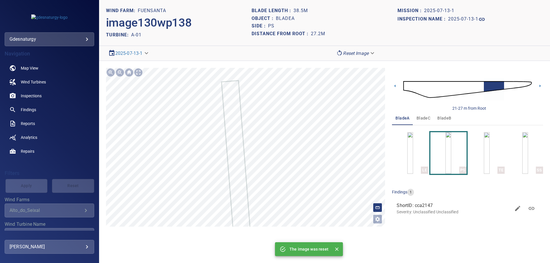
click at [347, 51] on body "**********" at bounding box center [275, 131] width 550 height 263
click at [348, 65] on li "Matching" at bounding box center [356, 63] width 45 height 10
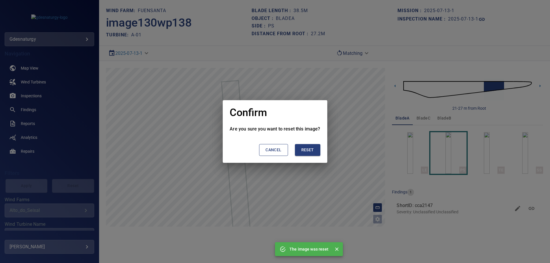
click at [308, 152] on span "Reset" at bounding box center [307, 150] width 13 height 7
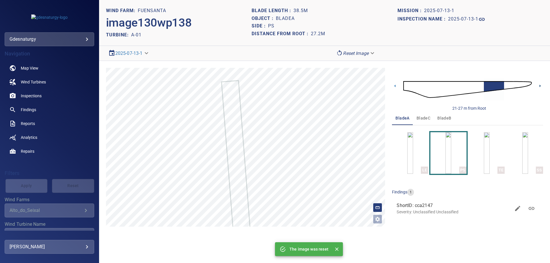
click at [540, 87] on icon at bounding box center [540, 86] width 1 height 3
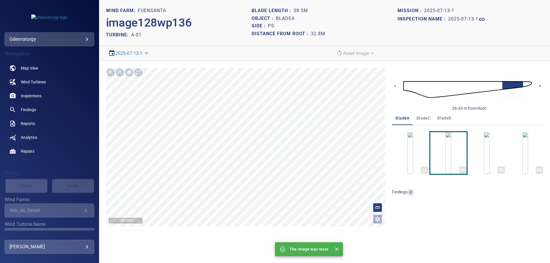
click at [539, 84] on icon at bounding box center [540, 86] width 6 height 6
click at [396, 85] on icon at bounding box center [395, 86] width 6 height 6
click at [542, 86] on icon at bounding box center [540, 86] width 6 height 6
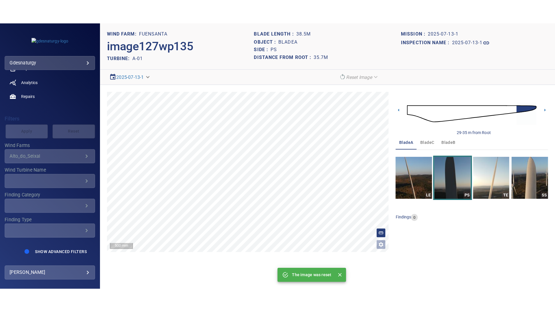
scroll to position [50, 0]
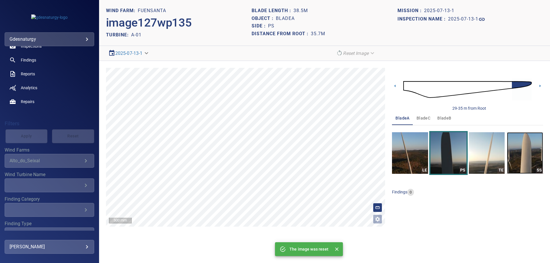
click at [532, 155] on img "button" at bounding box center [525, 153] width 36 height 42
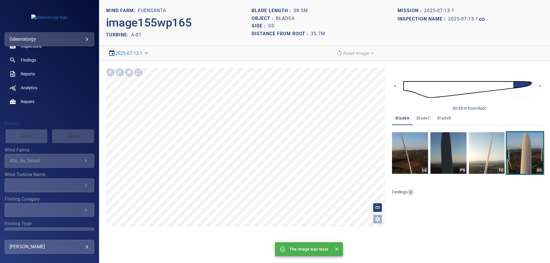
click at [414, 84] on img at bounding box center [468, 89] width 129 height 31
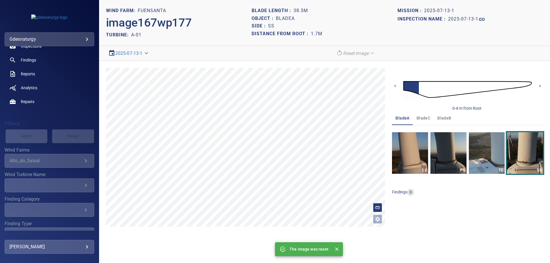
click at [456, 90] on img at bounding box center [468, 89] width 129 height 31
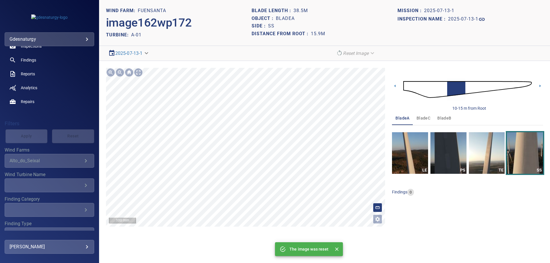
click at [90, 124] on main "**********" at bounding box center [275, 131] width 550 height 263
click at [481, 86] on img at bounding box center [468, 89] width 129 height 31
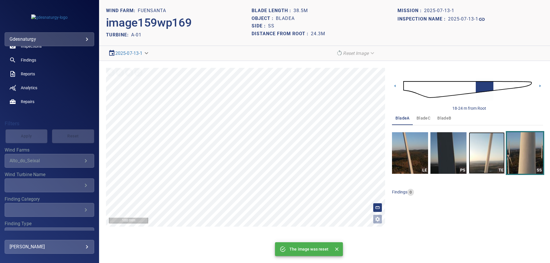
click at [485, 149] on img "button" at bounding box center [487, 153] width 36 height 42
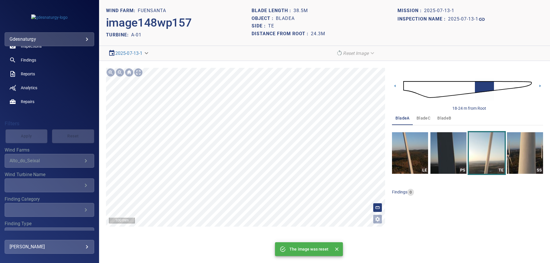
click at [280, 58] on section "**********" at bounding box center [324, 131] width 451 height 263
click at [506, 85] on img at bounding box center [468, 89] width 129 height 31
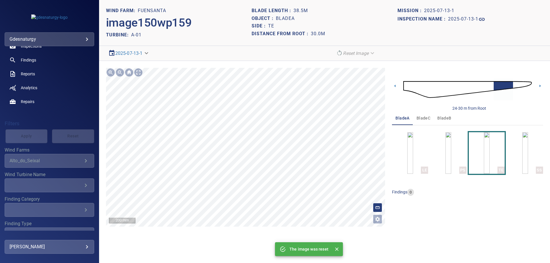
click at [340, 41] on section "**********" at bounding box center [324, 131] width 451 height 263
click at [452, 158] on img "button" at bounding box center [449, 153] width 6 height 42
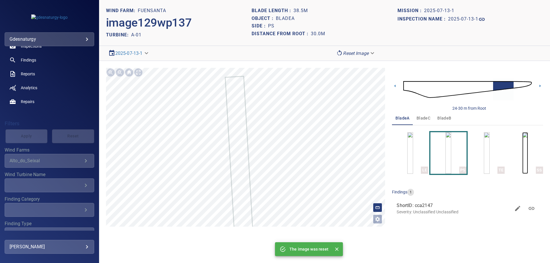
click at [528, 157] on img "button" at bounding box center [526, 153] width 6 height 42
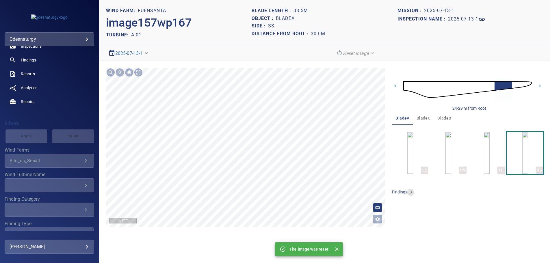
click at [253, 68] on div "**********" at bounding box center [324, 147] width 451 height 173
click at [96, 144] on main "**********" at bounding box center [275, 131] width 550 height 263
click at [224, 28] on section "**********" at bounding box center [324, 131] width 451 height 263
click at [332, 232] on div "**********" at bounding box center [324, 147] width 451 height 173
click at [286, 59] on section "**********" at bounding box center [324, 131] width 451 height 263
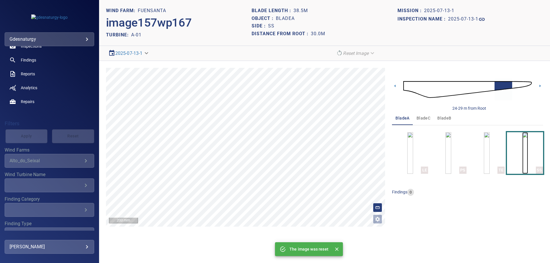
click at [526, 157] on img "button" at bounding box center [526, 153] width 6 height 42
click at [406, 86] on img at bounding box center [468, 89] width 129 height 31
click at [537, 84] on div "0-4 m from Root" at bounding box center [467, 89] width 151 height 43
click at [539, 86] on icon at bounding box center [540, 86] width 6 height 6
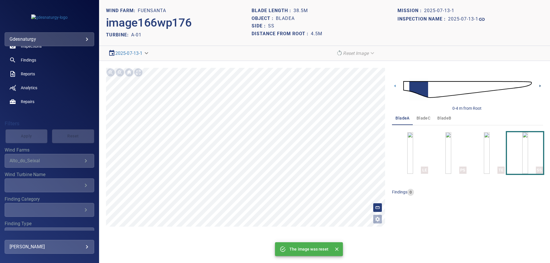
click at [539, 86] on icon at bounding box center [540, 86] width 6 height 6
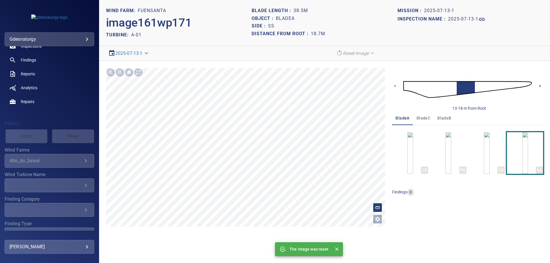
click at [539, 86] on icon at bounding box center [540, 86] width 6 height 6
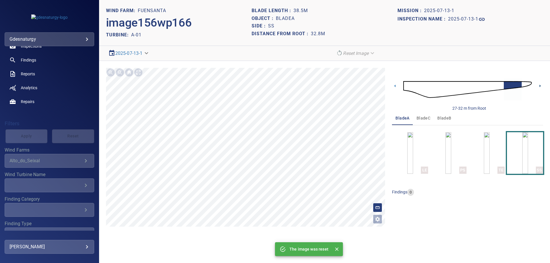
click at [539, 86] on icon at bounding box center [540, 86] width 6 height 6
click at [484, 159] on img "button" at bounding box center [487, 153] width 6 height 42
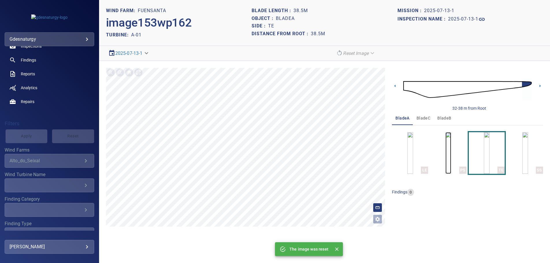
click at [452, 155] on img "button" at bounding box center [449, 153] width 6 height 42
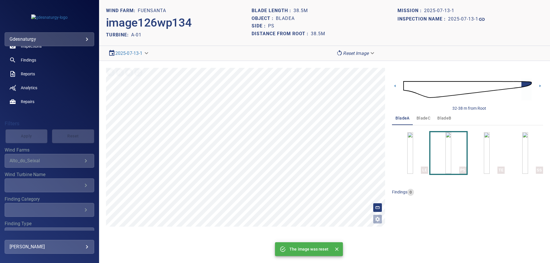
click at [500, 83] on img at bounding box center [468, 89] width 129 height 31
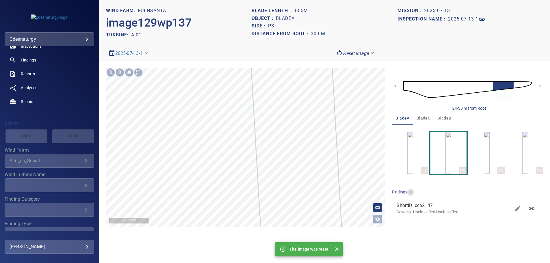
click at [304, 113] on div at bounding box center [246, 147] width 280 height 159
drag, startPoint x: 540, startPoint y: 85, endPoint x: 527, endPoint y: 90, distance: 13.3
click at [540, 85] on icon at bounding box center [540, 86] width 6 height 6
click at [541, 85] on icon at bounding box center [540, 86] width 6 height 6
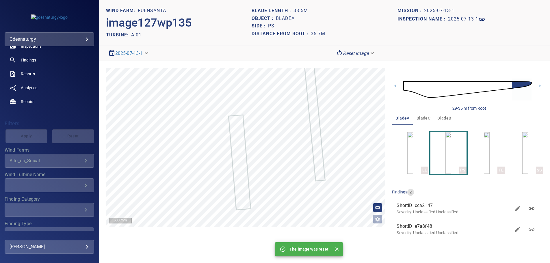
click at [492, 86] on img at bounding box center [468, 89] width 129 height 31
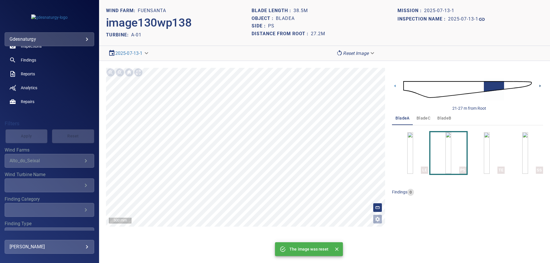
click at [539, 83] on icon at bounding box center [540, 86] width 6 height 6
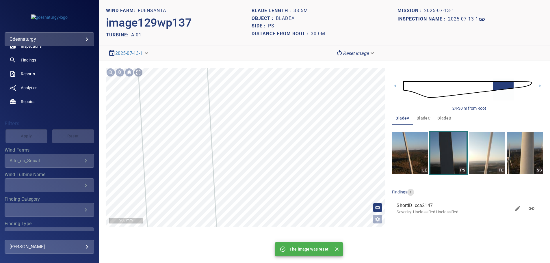
click at [138, 72] on div at bounding box center [138, 72] width 9 height 9
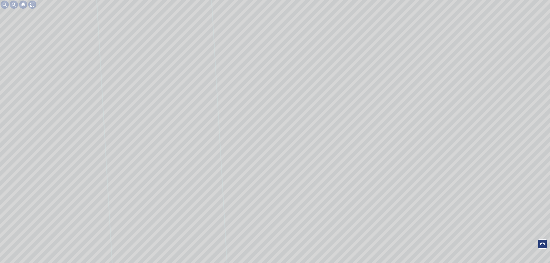
scroll to position [35, 0]
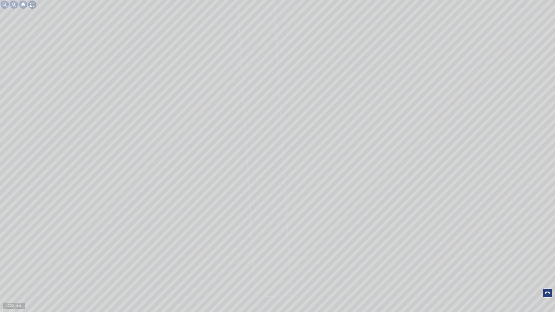
click at [36, 7] on div at bounding box center [32, 4] width 9 height 9
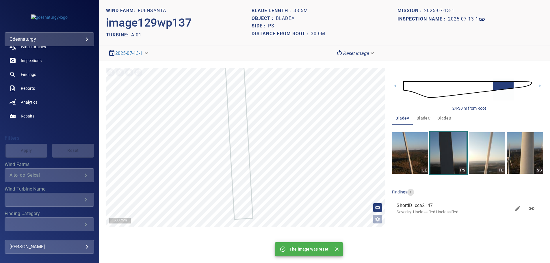
click at [525, 84] on img at bounding box center [468, 89] width 129 height 31
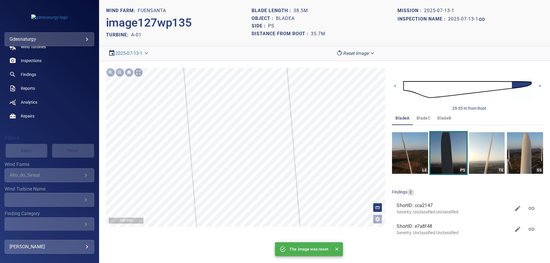
click at [138, 76] on div at bounding box center [138, 72] width 9 height 9
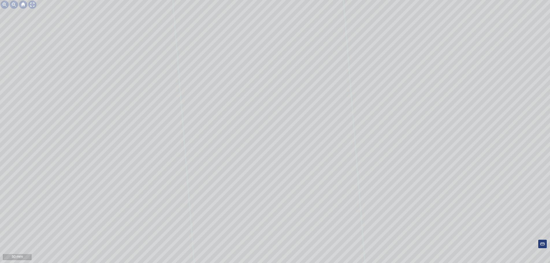
scroll to position [35, 0]
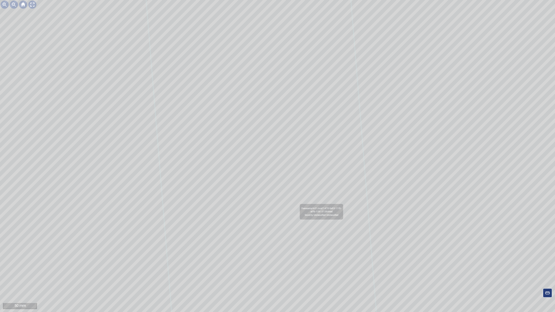
click at [29, 5] on div at bounding box center [32, 4] width 9 height 9
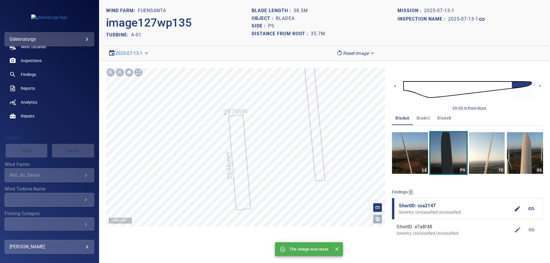
click at [478, 87] on img at bounding box center [468, 89] width 129 height 31
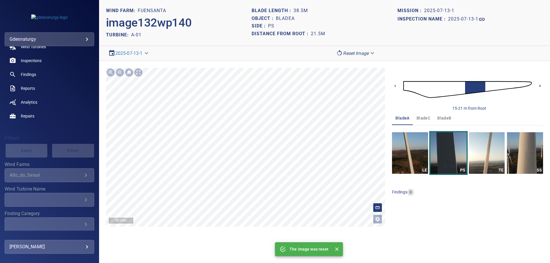
click at [539, 83] on icon at bounding box center [540, 86] width 6 height 6
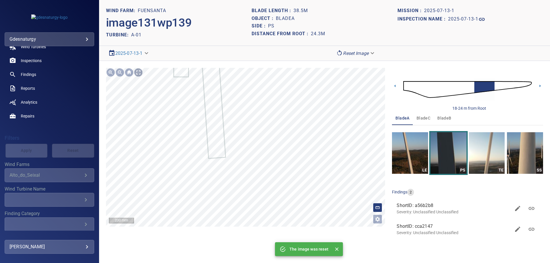
click at [143, 76] on div "200 mm" at bounding box center [246, 147] width 280 height 159
click at [136, 73] on div at bounding box center [138, 72] width 9 height 9
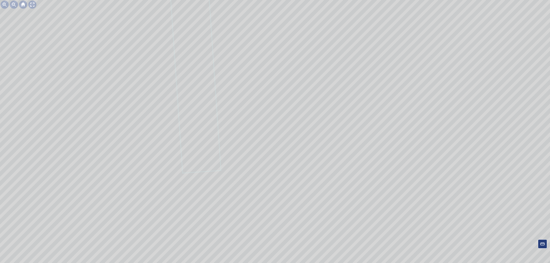
scroll to position [35, 0]
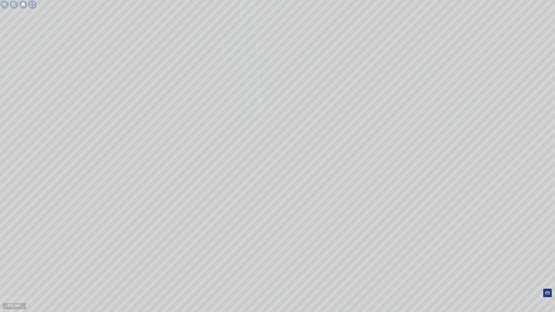
click at [32, 5] on div at bounding box center [32, 4] width 9 height 9
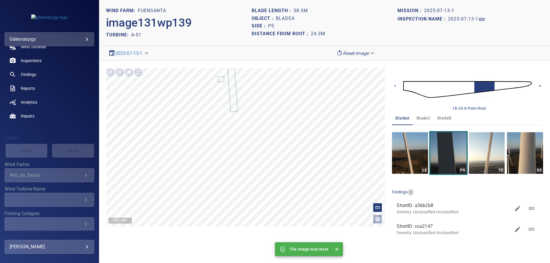
click at [539, 84] on icon at bounding box center [540, 86] width 6 height 6
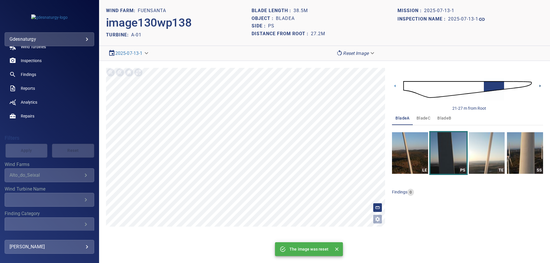
click at [542, 84] on icon at bounding box center [540, 86] width 6 height 6
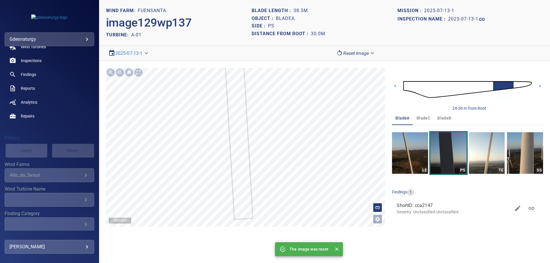
click at [361, 53] on body "**********" at bounding box center [275, 131] width 550 height 263
click at [354, 62] on li "Matching" at bounding box center [356, 63] width 45 height 10
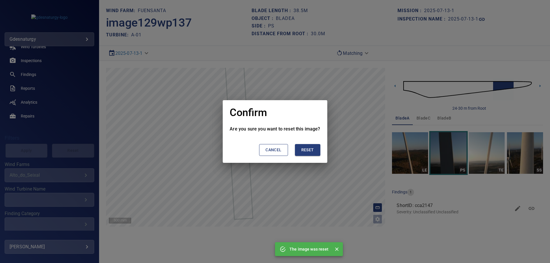
click at [309, 150] on span "Reset" at bounding box center [307, 150] width 13 height 7
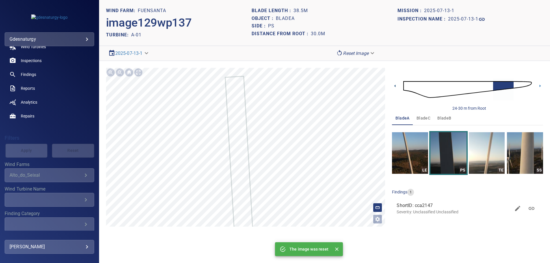
click at [397, 86] on icon at bounding box center [395, 86] width 6 height 6
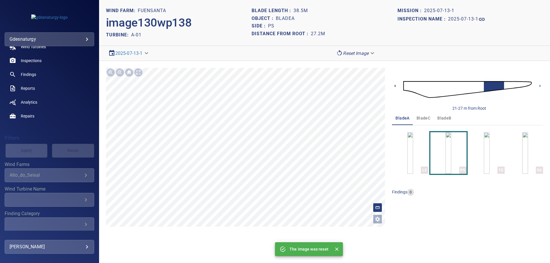
click at [396, 86] on icon at bounding box center [395, 86] width 1 height 3
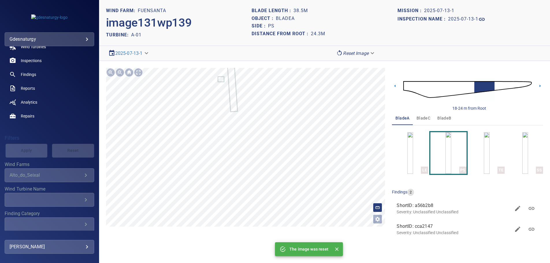
click at [358, 53] on body "**********" at bounding box center [275, 131] width 550 height 263
click at [352, 64] on li "Matching" at bounding box center [356, 63] width 45 height 10
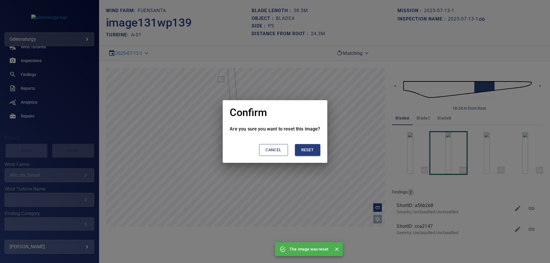
click at [309, 149] on span "Reset" at bounding box center [307, 150] width 13 height 7
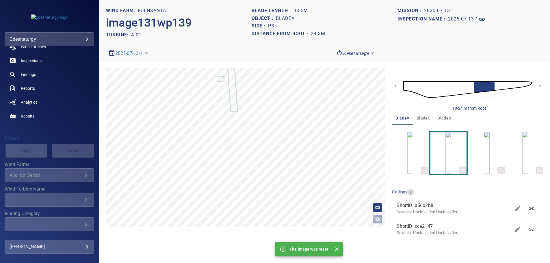
click at [541, 84] on icon at bounding box center [540, 86] width 6 height 6
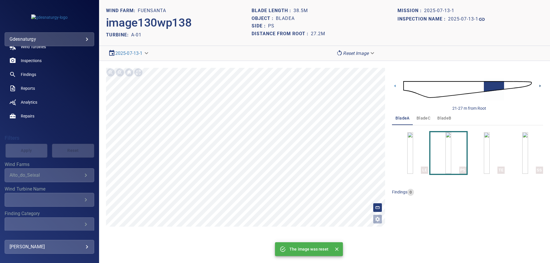
click at [538, 84] on icon at bounding box center [540, 86] width 6 height 6
click at [541, 85] on icon at bounding box center [540, 86] width 6 height 6
click at [352, 53] on body "**********" at bounding box center [275, 131] width 550 height 263
click at [353, 64] on li "Matching" at bounding box center [356, 63] width 45 height 10
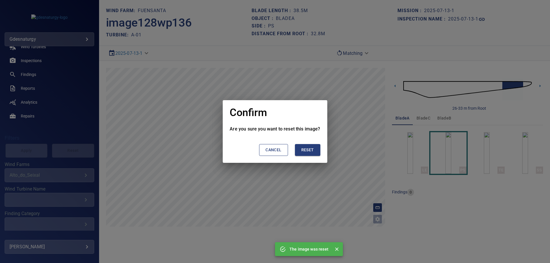
click at [309, 151] on span "Reset" at bounding box center [307, 150] width 13 height 7
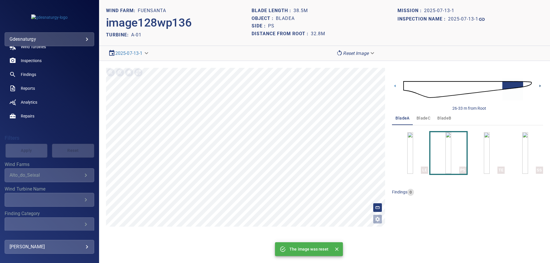
click at [540, 85] on icon at bounding box center [540, 86] width 1 height 3
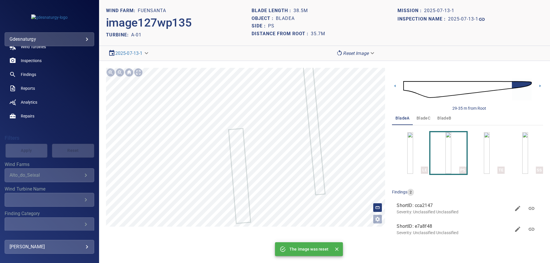
click at [360, 48] on section "**********" at bounding box center [324, 53] width 451 height 15
click at [361, 51] on body "**********" at bounding box center [275, 131] width 550 height 263
click at [359, 66] on li "Matching" at bounding box center [356, 63] width 45 height 10
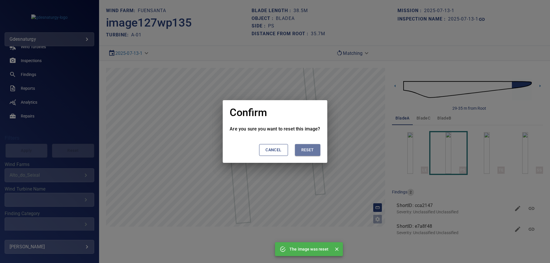
click at [310, 151] on span "Reset" at bounding box center [307, 150] width 13 height 7
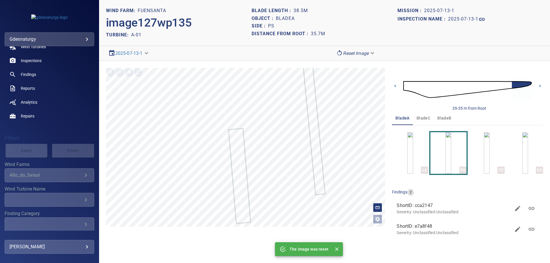
click at [544, 85] on div "**********" at bounding box center [324, 155] width 451 height 188
click at [539, 86] on icon at bounding box center [540, 86] width 6 height 6
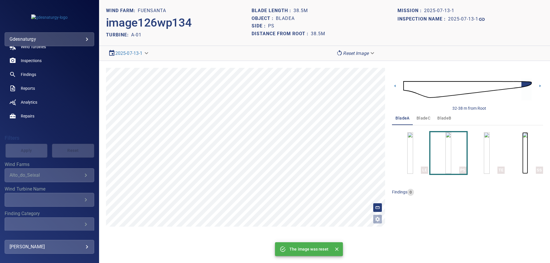
click at [528, 151] on img "button" at bounding box center [526, 153] width 6 height 42
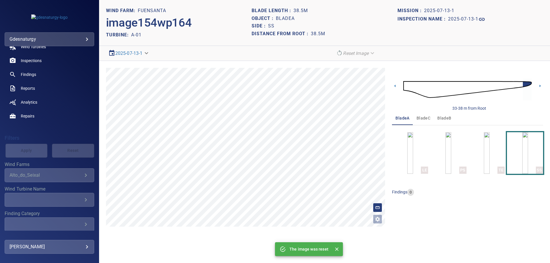
click at [406, 85] on img at bounding box center [468, 89] width 129 height 31
click at [541, 84] on icon at bounding box center [540, 86] width 6 height 6
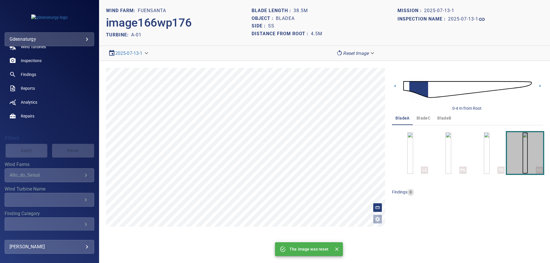
click at [523, 152] on img "button" at bounding box center [526, 153] width 6 height 42
click at [539, 86] on icon at bounding box center [540, 86] width 6 height 6
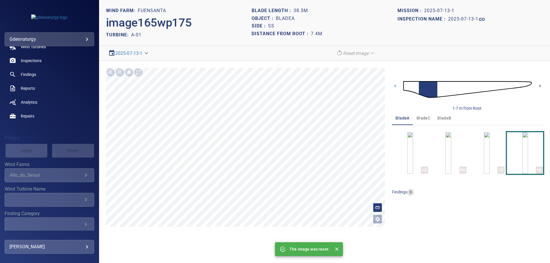
click at [539, 87] on icon at bounding box center [540, 86] width 6 height 6
click at [138, 73] on div at bounding box center [138, 72] width 9 height 9
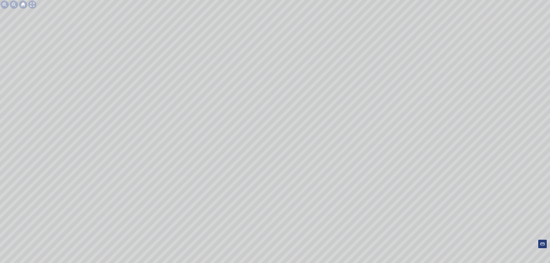
scroll to position [35, 0]
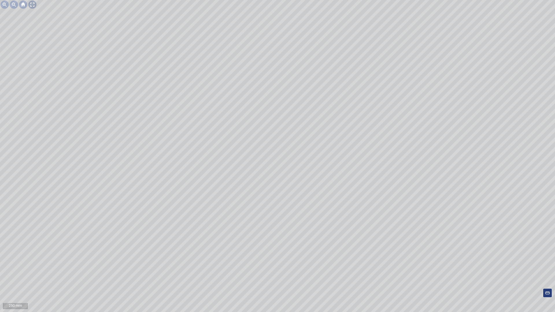
click at [34, 4] on div at bounding box center [32, 4] width 9 height 9
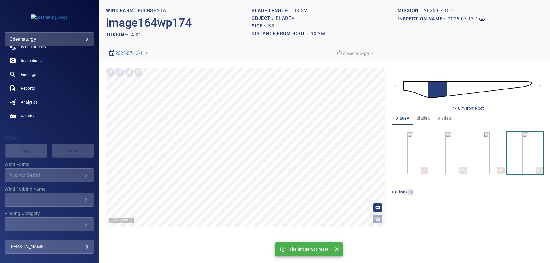
click at [541, 86] on icon at bounding box center [540, 86] width 6 height 6
click at [539, 84] on icon at bounding box center [540, 86] width 6 height 6
click at [146, 77] on div "100 mm" at bounding box center [246, 147] width 280 height 159
click at [141, 74] on div at bounding box center [138, 72] width 9 height 9
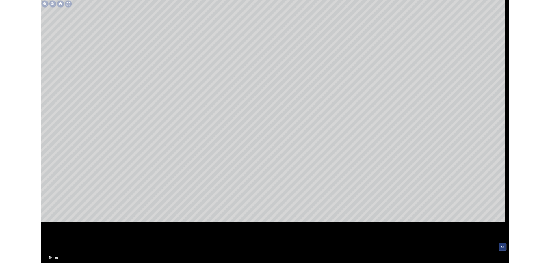
scroll to position [35, 0]
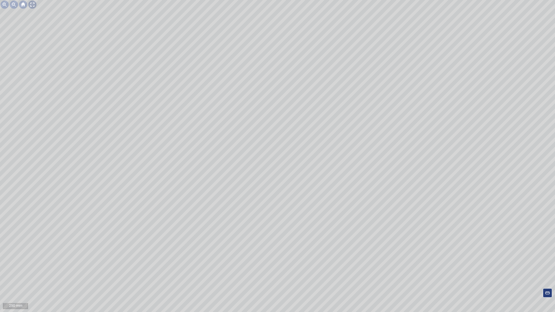
click at [31, 5] on div at bounding box center [32, 4] width 9 height 9
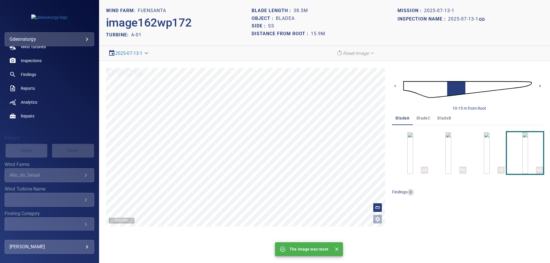
click at [538, 84] on icon at bounding box center [540, 86] width 6 height 6
click at [140, 75] on div at bounding box center [138, 72] width 9 height 9
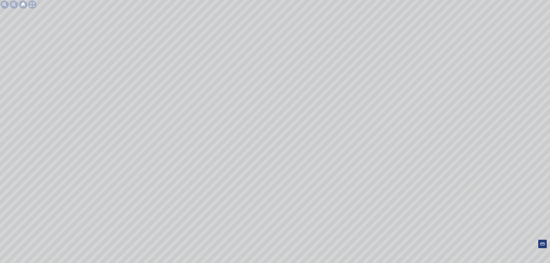
scroll to position [35, 0]
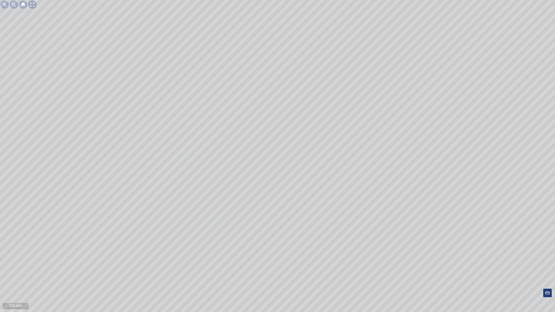
click at [39, 13] on div "250 mm" at bounding box center [277, 156] width 555 height 312
click at [34, 5] on div at bounding box center [32, 4] width 9 height 9
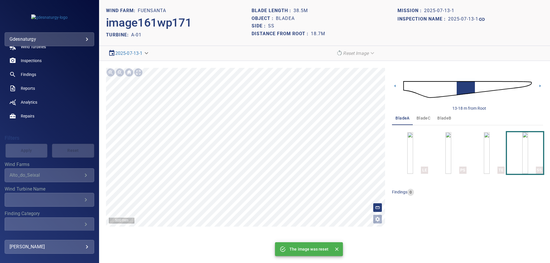
click at [514, 219] on div "13-18 m from Root bladeA bladeC bladeB LE PS TE SS findings 0" at bounding box center [467, 147] width 151 height 159
click at [417, 86] on img at bounding box center [468, 89] width 129 height 31
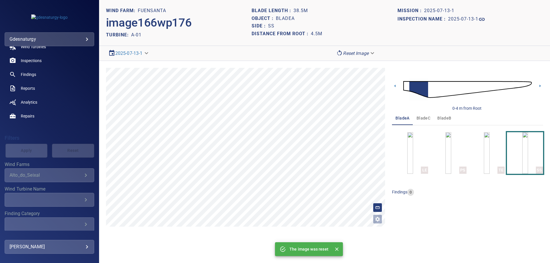
click at [447, 85] on img at bounding box center [468, 89] width 129 height 31
click at [431, 88] on img at bounding box center [468, 89] width 129 height 31
click at [539, 86] on icon at bounding box center [540, 86] width 6 height 6
click at [399, 86] on div "4-10 m from Root" at bounding box center [467, 89] width 151 height 43
click at [397, 86] on icon at bounding box center [395, 86] width 6 height 6
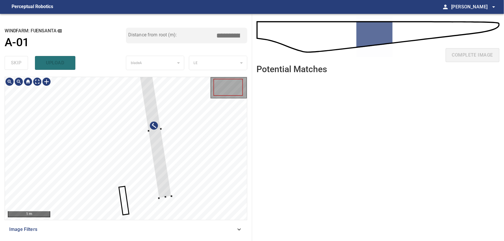
click at [197, 143] on div at bounding box center [126, 148] width 242 height 143
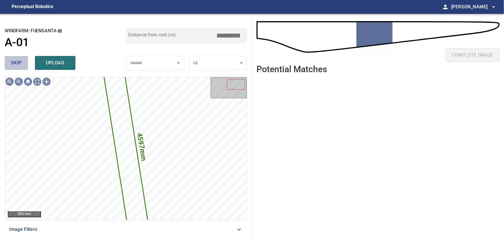
drag, startPoint x: 11, startPoint y: 62, endPoint x: 17, endPoint y: 66, distance: 7.0
click at [12, 62] on span "skip" at bounding box center [16, 63] width 11 height 8
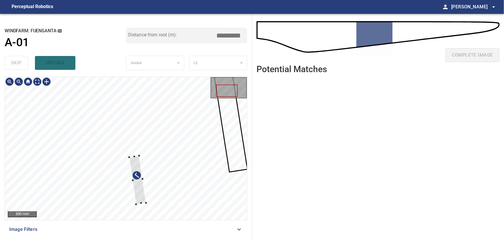
click at [143, 205] on div at bounding box center [126, 148] width 242 height 143
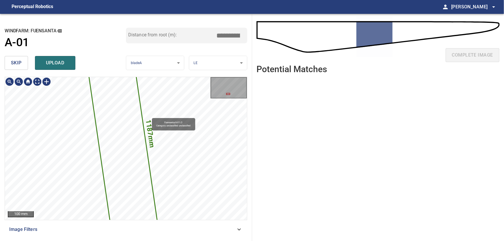
click at [149, 77] on div "1187mm 253mm Fuensanta/A-01/2 Category unclassified unclassified" at bounding box center [126, 77] width 242 height 0
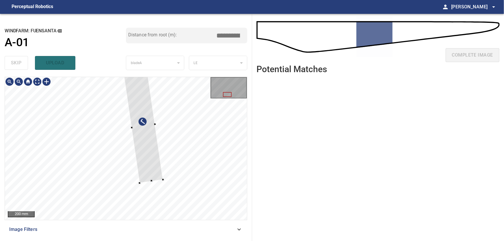
click at [156, 176] on div at bounding box center [144, 126] width 40 height 114
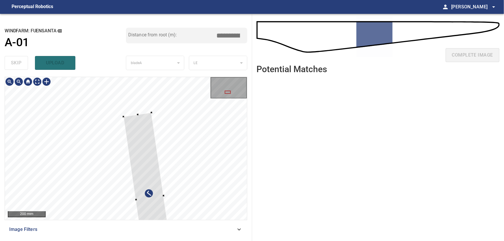
click at [144, 117] on div at bounding box center [126, 148] width 242 height 143
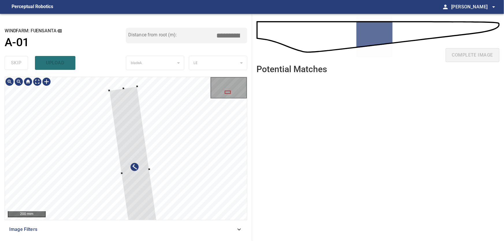
click at [128, 104] on div at bounding box center [135, 171] width 52 height 171
click at [141, 164] on div at bounding box center [136, 171] width 52 height 171
click at [137, 148] on div at bounding box center [138, 171] width 52 height 171
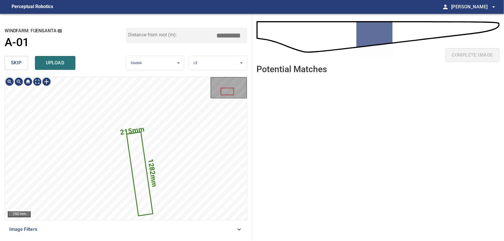
click at [154, 159] on div "1282mm 215mm" at bounding box center [126, 148] width 242 height 143
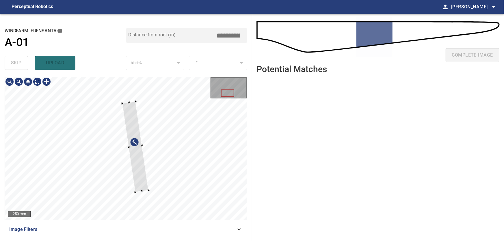
click at [142, 192] on div at bounding box center [126, 148] width 242 height 143
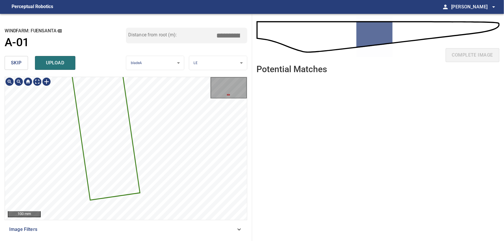
click at [158, 76] on div "**********" at bounding box center [126, 127] width 252 height 227
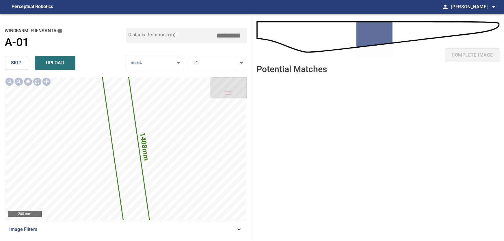
click at [240, 35] on input "****" at bounding box center [230, 35] width 29 height 11
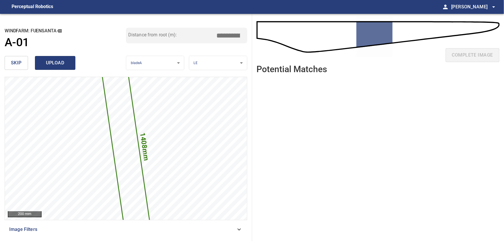
type input "*****"
click at [53, 60] on span "upload" at bounding box center [55, 63] width 28 height 8
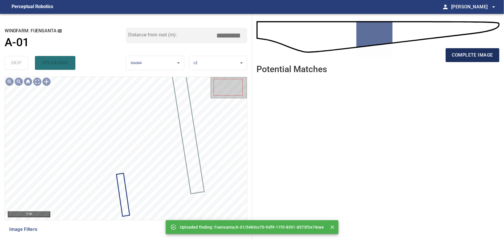
click at [465, 57] on span "complete image" at bounding box center [472, 55] width 41 height 8
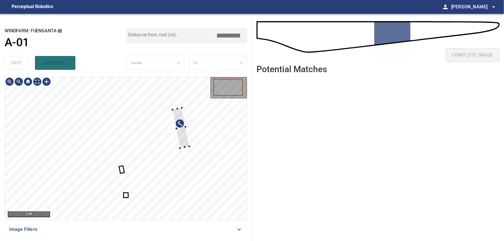
click at [188, 135] on div at bounding box center [126, 148] width 242 height 143
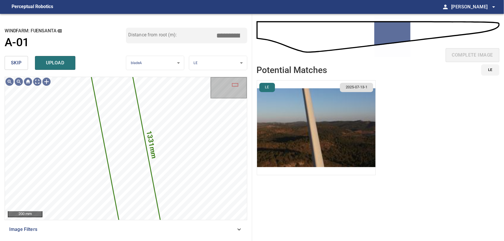
click at [15, 62] on span "skip" at bounding box center [16, 63] width 11 height 8
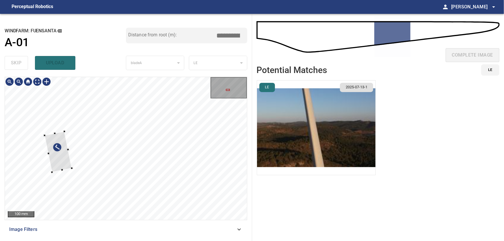
click at [49, 156] on div at bounding box center [58, 152] width 27 height 41
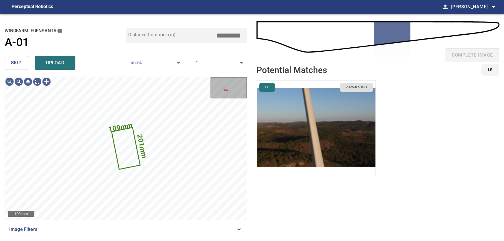
drag, startPoint x: 18, startPoint y: 61, endPoint x: 23, endPoint y: 67, distance: 7.4
click at [18, 62] on span "skip" at bounding box center [16, 63] width 11 height 8
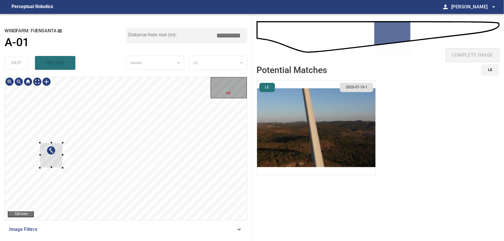
click at [44, 162] on div at bounding box center [51, 155] width 23 height 25
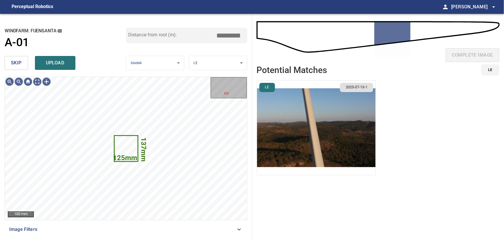
drag, startPoint x: 18, startPoint y: 62, endPoint x: 29, endPoint y: 70, distance: 13.5
click at [18, 62] on span "skip" at bounding box center [16, 63] width 11 height 8
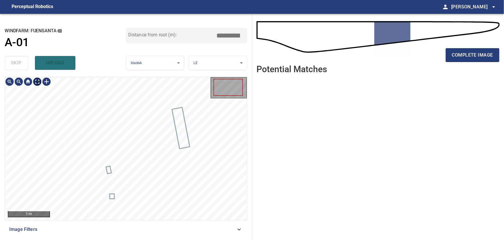
click at [38, 83] on body "**********" at bounding box center [252, 120] width 504 height 241
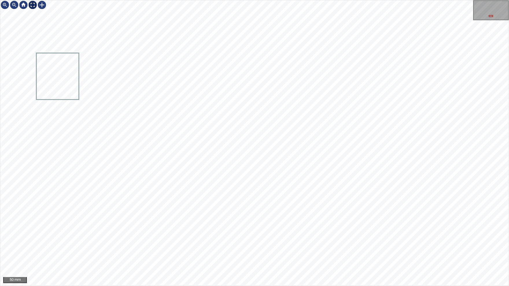
click at [31, 3] on img at bounding box center [32, 4] width 9 height 9
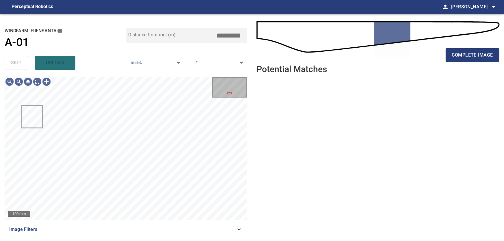
click at [240, 228] on icon at bounding box center [239, 229] width 7 height 7
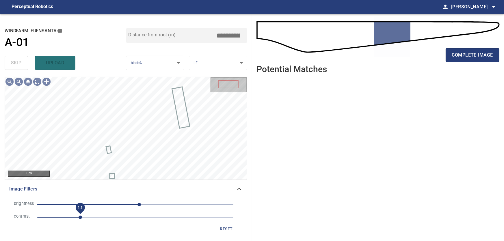
drag, startPoint x: 78, startPoint y: 218, endPoint x: 82, endPoint y: 219, distance: 4.4
click at [82, 219] on span "1.1" at bounding box center [80, 217] width 3 height 3
click at [238, 190] on icon at bounding box center [239, 189] width 7 height 7
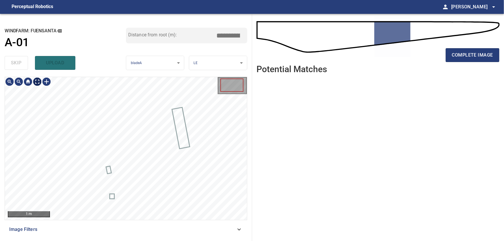
click at [39, 83] on body "**********" at bounding box center [252, 120] width 504 height 241
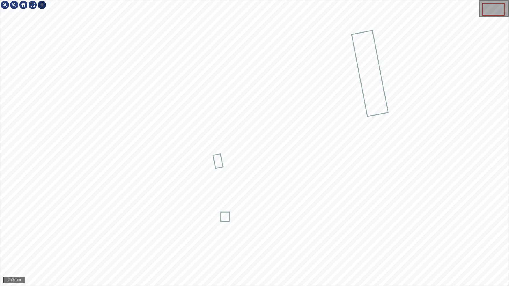
click at [42, 4] on div at bounding box center [41, 4] width 9 height 9
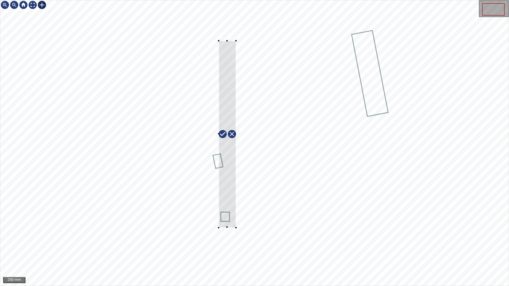
click at [236, 227] on div at bounding box center [254, 143] width 508 height 286
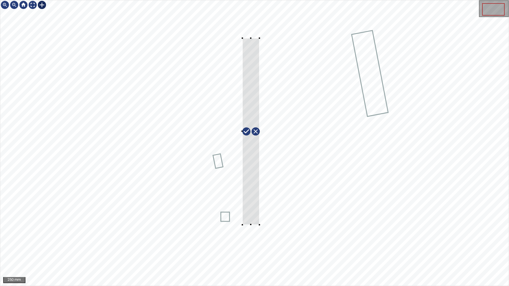
click at [256, 219] on div at bounding box center [250, 131] width 17 height 187
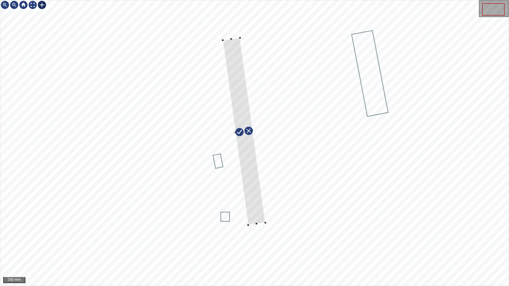
click at [243, 93] on div at bounding box center [244, 131] width 42 height 187
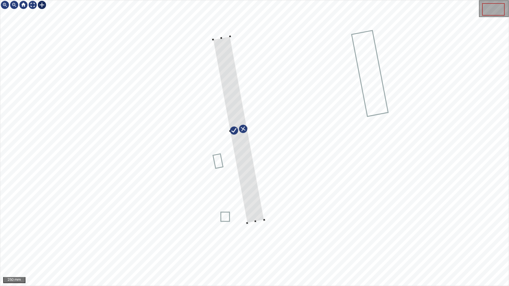
click at [251, 162] on div at bounding box center [238, 129] width 51 height 187
click at [240, 91] on div at bounding box center [240, 131] width 51 height 187
click at [248, 152] on div at bounding box center [239, 131] width 51 height 187
click at [32, 7] on img at bounding box center [32, 4] width 9 height 9
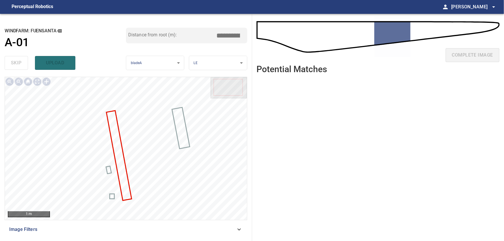
drag, startPoint x: 229, startPoint y: 36, endPoint x: 248, endPoint y: 34, distance: 18.6
click at [245, 34] on input "*****" at bounding box center [230, 35] width 29 height 11
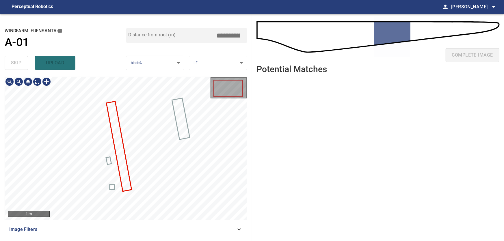
drag, startPoint x: 231, startPoint y: 37, endPoint x: 259, endPoint y: 37, distance: 27.5
click at [245, 37] on input "*****" at bounding box center [230, 35] width 29 height 11
type input "*****"
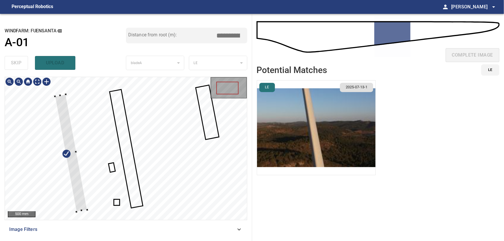
click at [62, 177] on div at bounding box center [126, 148] width 242 height 143
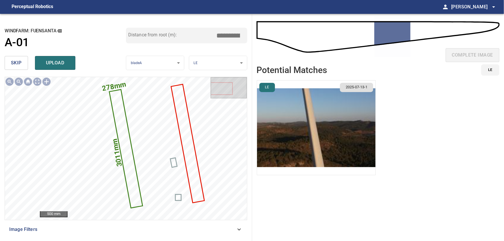
drag, startPoint x: 20, startPoint y: 62, endPoint x: 30, endPoint y: 70, distance: 12.8
click at [20, 62] on span "skip" at bounding box center [16, 63] width 11 height 8
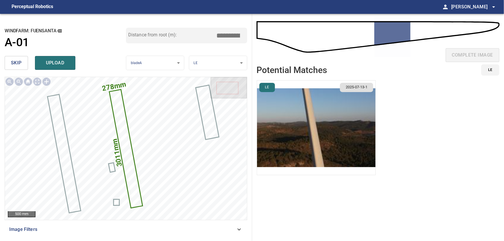
drag, startPoint x: 232, startPoint y: 36, endPoint x: 266, endPoint y: 36, distance: 33.8
click at [245, 36] on input "*****" at bounding box center [230, 35] width 29 height 11
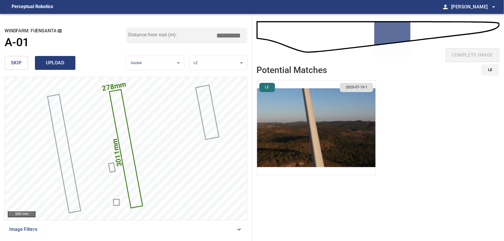
type input "*****"
click at [56, 61] on span "upload" at bounding box center [55, 63] width 28 height 8
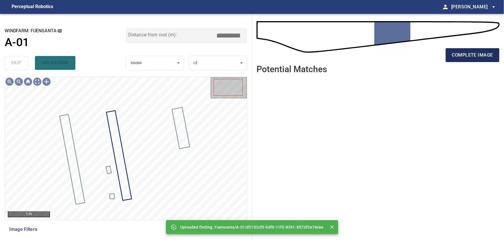
click at [464, 53] on span "complete image" at bounding box center [472, 55] width 41 height 8
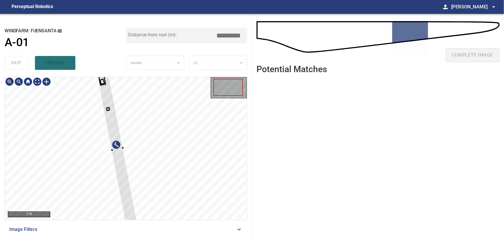
click at [186, 166] on div at bounding box center [126, 148] width 242 height 143
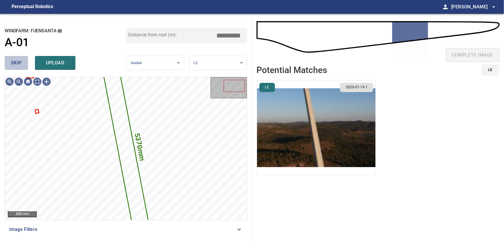
drag, startPoint x: 20, startPoint y: 65, endPoint x: 23, endPoint y: 67, distance: 3.0
click at [21, 65] on span "skip" at bounding box center [16, 63] width 11 height 8
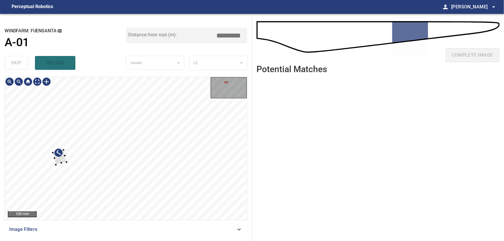
click at [40, 162] on div at bounding box center [126, 148] width 242 height 143
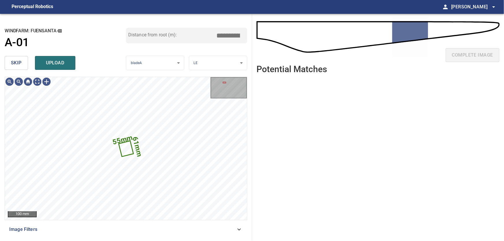
click at [19, 64] on span "skip" at bounding box center [16, 63] width 11 height 8
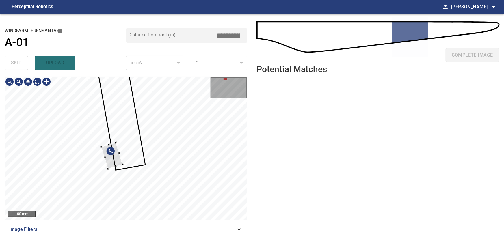
click at [8, 170] on div at bounding box center [126, 148] width 242 height 143
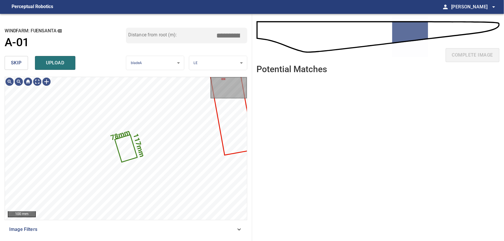
drag, startPoint x: 15, startPoint y: 62, endPoint x: 25, endPoint y: 73, distance: 15.1
click at [15, 62] on span "skip" at bounding box center [16, 63] width 11 height 8
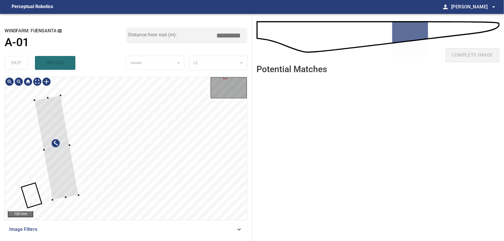
click at [36, 161] on div at bounding box center [126, 148] width 242 height 143
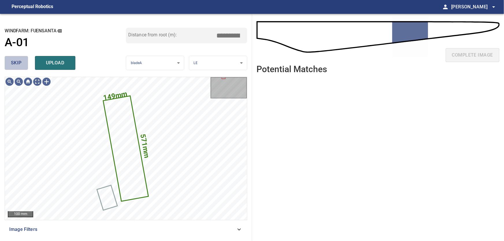
drag, startPoint x: 15, startPoint y: 62, endPoint x: 32, endPoint y: 73, distance: 19.9
click at [16, 62] on span "skip" at bounding box center [16, 63] width 11 height 8
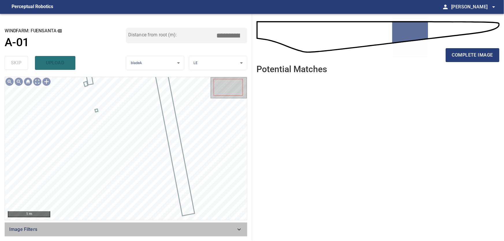
click at [239, 230] on icon at bounding box center [239, 229] width 7 height 7
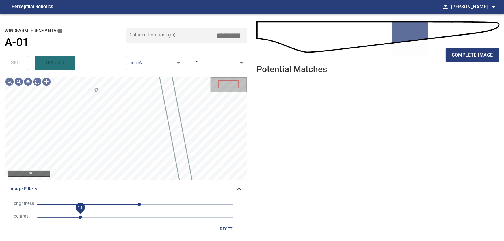
click at [82, 219] on span "1.1" at bounding box center [80, 217] width 3 height 3
click at [243, 188] on icon at bounding box center [239, 189] width 7 height 7
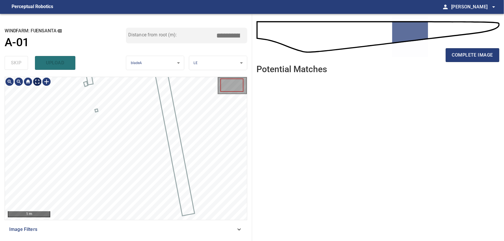
click at [34, 82] on body "**********" at bounding box center [252, 120] width 504 height 241
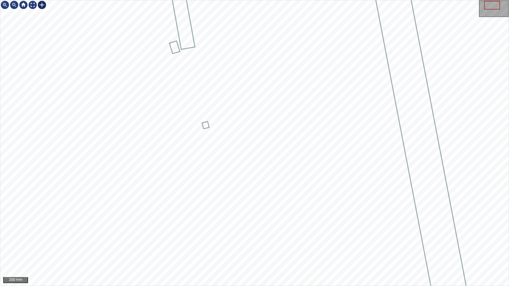
click at [43, 6] on div at bounding box center [41, 4] width 9 height 9
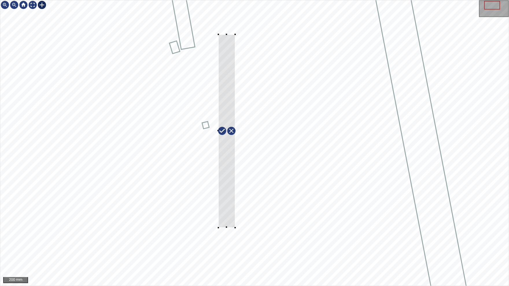
click at [235, 227] on div at bounding box center [254, 143] width 508 height 286
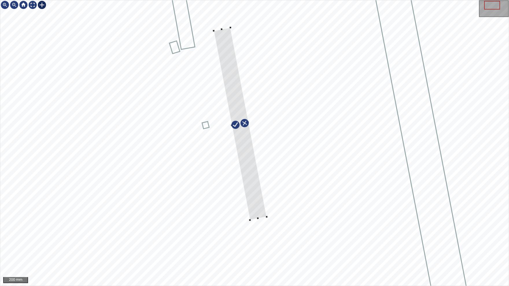
click at [257, 202] on div at bounding box center [240, 124] width 53 height 193
click at [35, 4] on div at bounding box center [32, 4] width 9 height 9
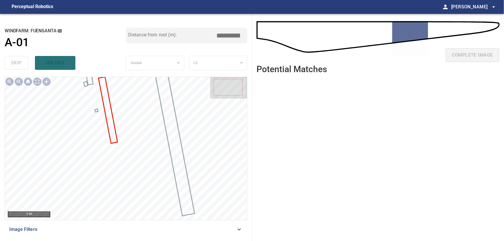
drag, startPoint x: 241, startPoint y: 35, endPoint x: 247, endPoint y: 35, distance: 6.7
click at [245, 35] on input "*****" at bounding box center [230, 35] width 29 height 11
click at [227, 36] on input "*****" at bounding box center [230, 35] width 29 height 11
click at [234, 37] on input "*****" at bounding box center [230, 35] width 29 height 11
type input "*****"
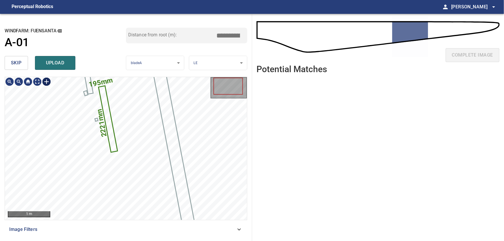
click at [49, 82] on div at bounding box center [46, 81] width 9 height 9
click at [116, 159] on div "195mm 2221mm" at bounding box center [126, 148] width 242 height 143
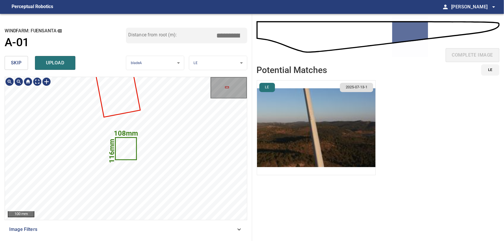
click at [127, 147] on icon at bounding box center [126, 148] width 20 height 21
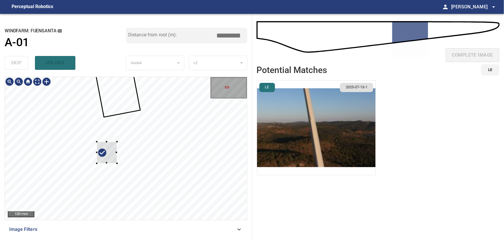
click at [54, 154] on div at bounding box center [126, 148] width 242 height 143
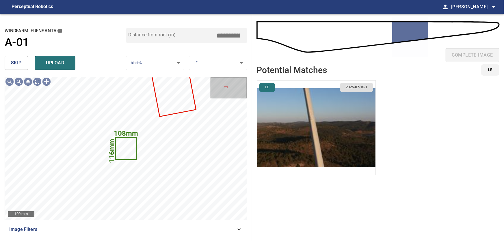
type input "****"
click at [16, 62] on span "skip" at bounding box center [16, 63] width 11 height 8
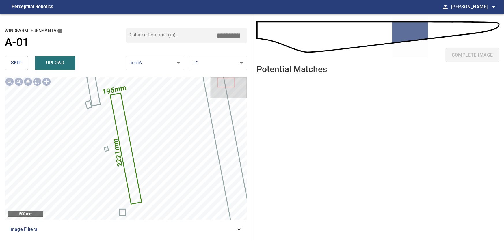
drag, startPoint x: 231, startPoint y: 35, endPoint x: 248, endPoint y: 35, distance: 17.6
click at [245, 35] on input "*****" at bounding box center [230, 35] width 29 height 11
click at [228, 35] on input "*****" at bounding box center [230, 35] width 29 height 11
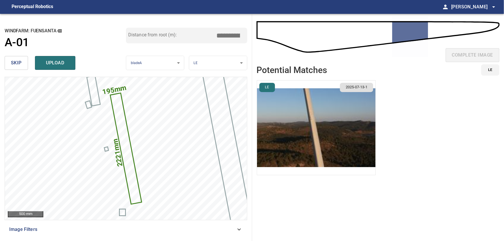
click at [240, 36] on input "*****" at bounding box center [230, 35] width 29 height 11
click at [49, 62] on span "upload" at bounding box center [55, 63] width 28 height 8
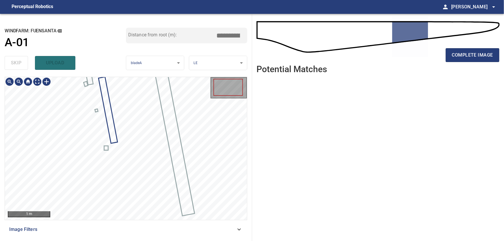
type input "****"
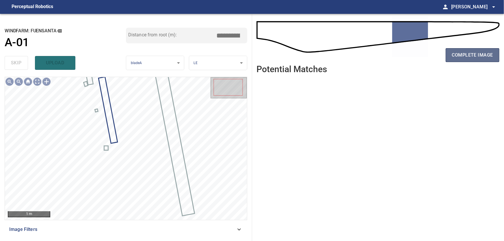
click at [474, 53] on span "complete image" at bounding box center [472, 55] width 41 height 8
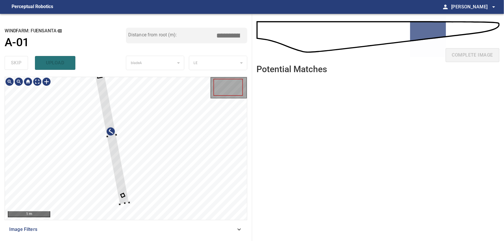
click at [208, 162] on div at bounding box center [126, 148] width 242 height 143
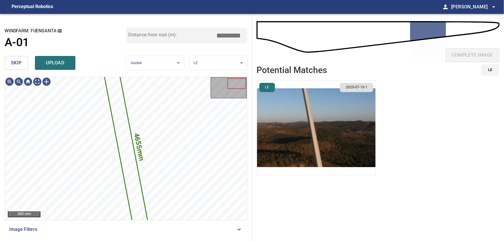
drag, startPoint x: 20, startPoint y: 64, endPoint x: 22, endPoint y: 66, distance: 3.1
click at [20, 64] on span "skip" at bounding box center [16, 63] width 11 height 8
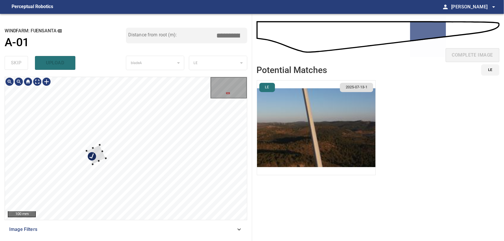
click at [32, 152] on div at bounding box center [126, 148] width 242 height 143
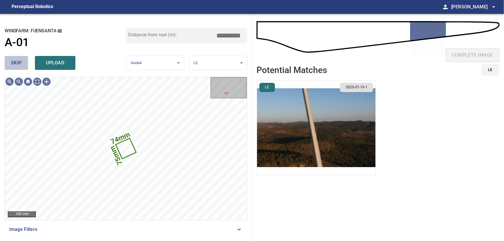
click at [12, 63] on span "skip" at bounding box center [16, 63] width 11 height 8
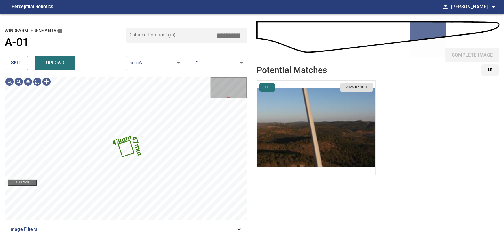
click at [241, 230] on icon at bounding box center [239, 229] width 7 height 7
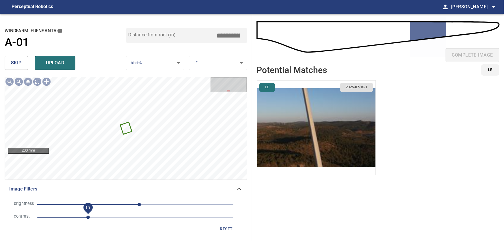
drag, startPoint x: 80, startPoint y: 217, endPoint x: 87, endPoint y: 217, distance: 6.9
click at [87, 217] on span "1.3" at bounding box center [87, 217] width 3 height 3
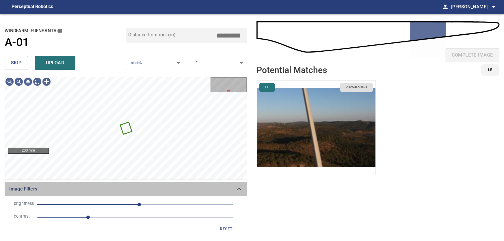
click at [240, 190] on icon at bounding box center [239, 189] width 3 height 2
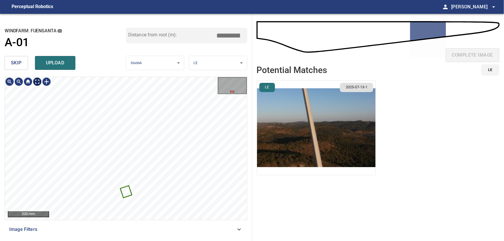
click at [37, 83] on body "**********" at bounding box center [252, 120] width 504 height 241
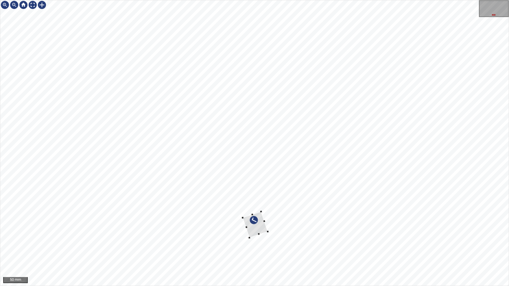
click at [121, 217] on div at bounding box center [254, 143] width 508 height 286
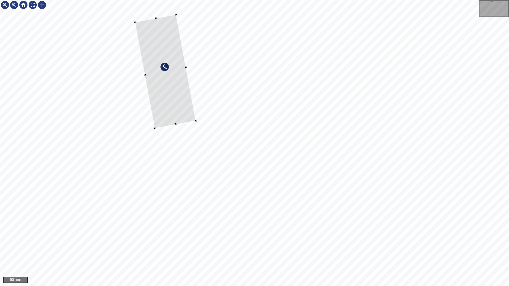
click at [135, 129] on div at bounding box center [165, 72] width 61 height 114
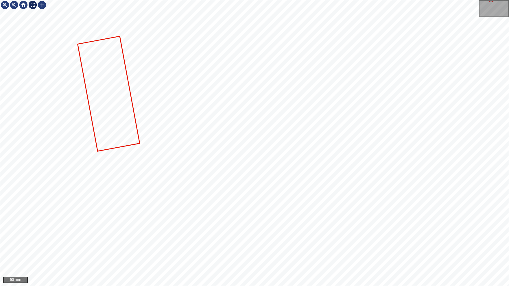
click at [37, 8] on div at bounding box center [23, 4] width 46 height 9
click at [34, 6] on div at bounding box center [32, 4] width 9 height 9
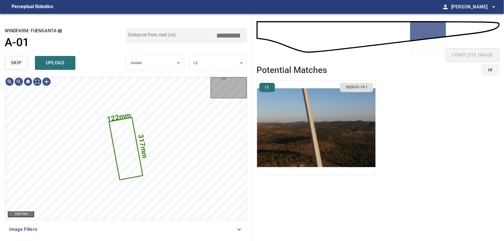
click at [20, 64] on span "skip" at bounding box center [16, 63] width 11 height 8
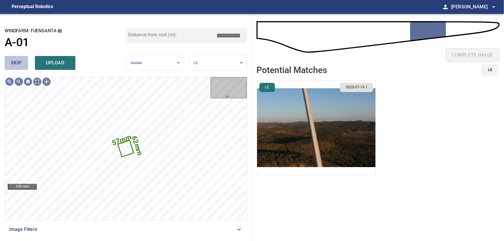
drag, startPoint x: 18, startPoint y: 60, endPoint x: 32, endPoint y: 68, distance: 15.9
click at [19, 62] on span "skip" at bounding box center [16, 63] width 11 height 8
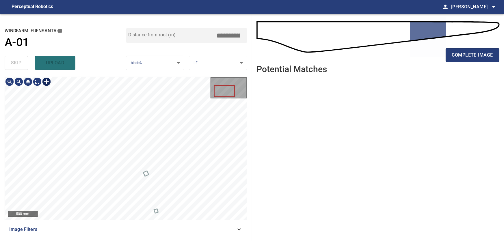
click at [48, 82] on div at bounding box center [46, 81] width 9 height 9
click at [162, 208] on div at bounding box center [126, 148] width 242 height 143
click at [174, 209] on div at bounding box center [171, 169] width 13 height 93
click at [173, 182] on div at bounding box center [168, 169] width 24 height 94
click at [174, 186] on div at bounding box center [165, 169] width 31 height 94
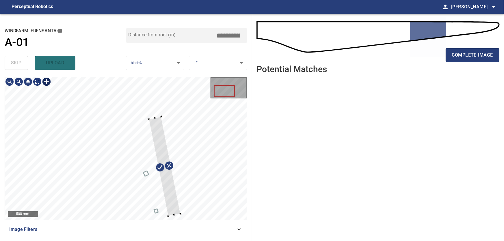
click at [155, 118] on div at bounding box center [155, 118] width 2 height 2
click at [171, 199] on div at bounding box center [166, 169] width 32 height 100
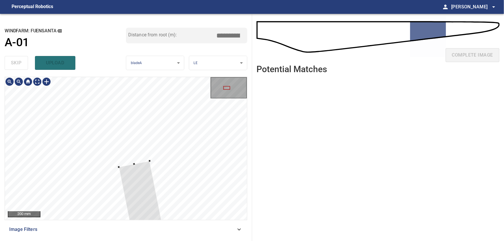
click at [150, 162] on div at bounding box center [126, 148] width 242 height 143
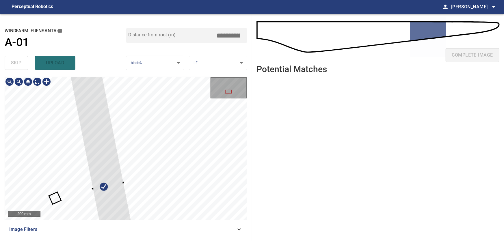
click at [230, 91] on div at bounding box center [228, 92] width 7 height 4
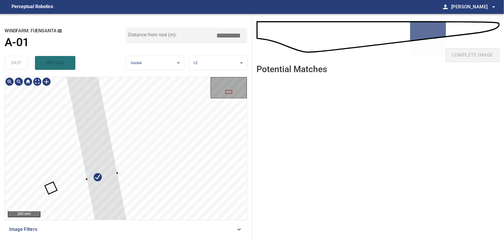
click at [105, 183] on div at bounding box center [102, 176] width 84 height 273
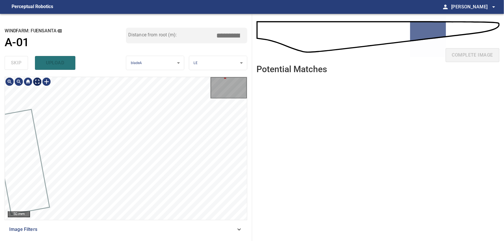
click at [37, 83] on body "**********" at bounding box center [252, 120] width 504 height 241
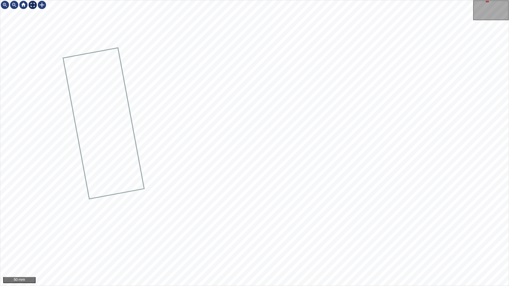
click at [35, 6] on img at bounding box center [32, 4] width 9 height 9
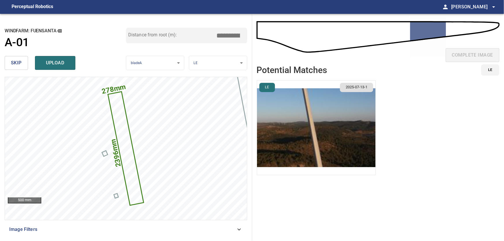
click at [308, 114] on img "button" at bounding box center [316, 128] width 119 height 95
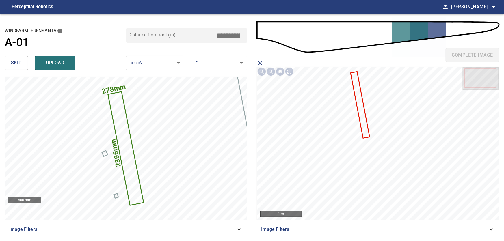
click at [364, 120] on icon at bounding box center [360, 105] width 18 height 66
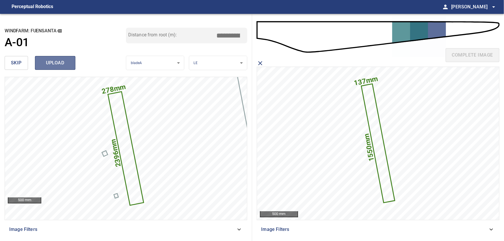
click at [61, 61] on span "upload" at bounding box center [55, 63] width 28 height 8
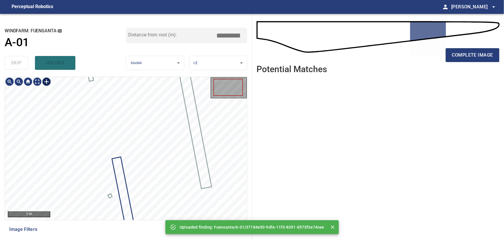
click at [45, 83] on div at bounding box center [46, 81] width 9 height 9
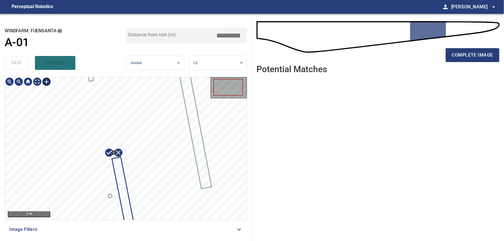
click at [115, 154] on div at bounding box center [126, 148] width 242 height 143
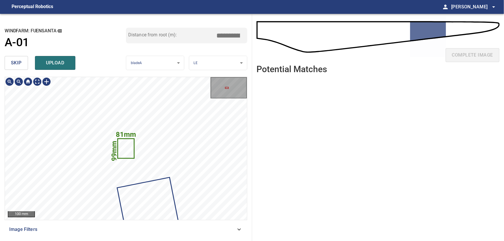
type input "****"
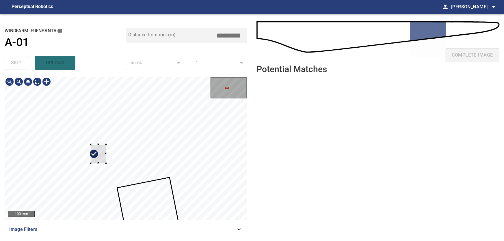
click at [20, 159] on div at bounding box center [126, 148] width 242 height 143
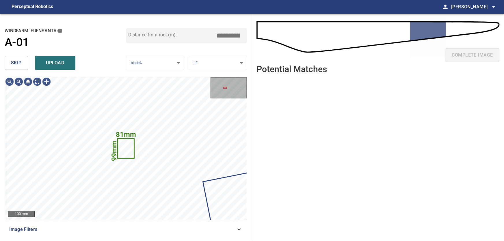
click at [17, 62] on span "skip" at bounding box center [16, 63] width 11 height 8
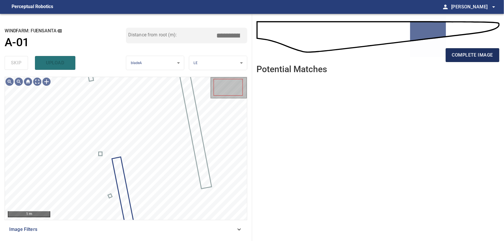
click at [480, 58] on span "complete image" at bounding box center [472, 55] width 41 height 8
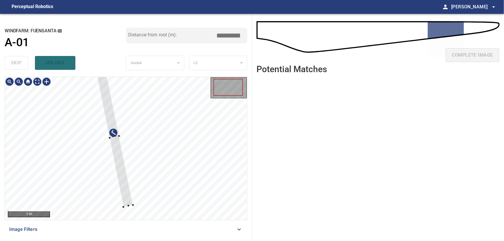
click at [188, 154] on div at bounding box center [126, 148] width 242 height 143
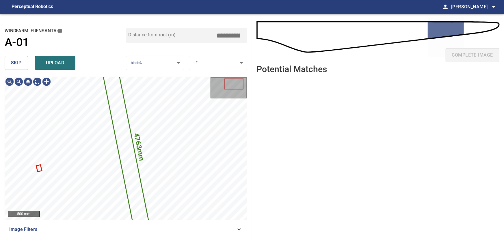
click at [14, 62] on span "skip" at bounding box center [16, 63] width 11 height 8
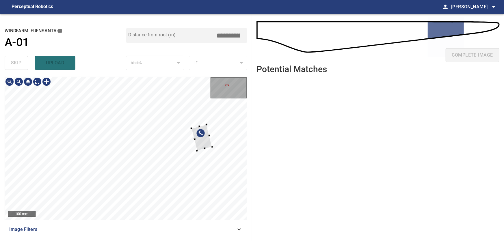
click at [213, 139] on div at bounding box center [126, 148] width 242 height 143
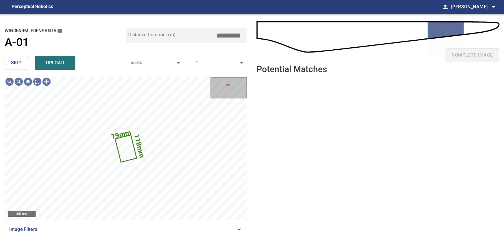
click at [14, 63] on span "skip" at bounding box center [16, 63] width 11 height 8
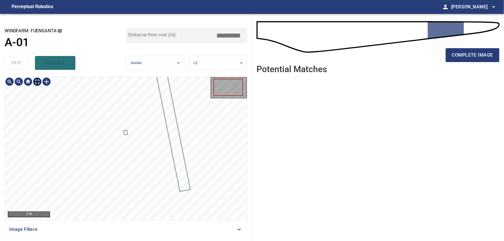
click at [37, 82] on body "**********" at bounding box center [252, 120] width 504 height 241
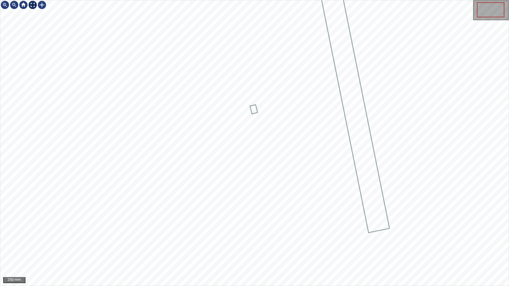
click at [32, 6] on img at bounding box center [32, 4] width 9 height 9
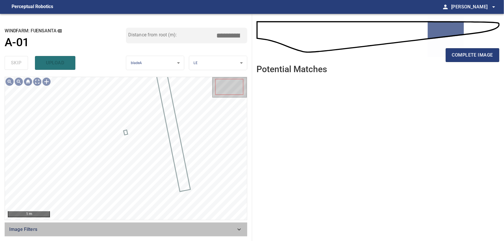
click at [238, 231] on icon at bounding box center [239, 229] width 7 height 7
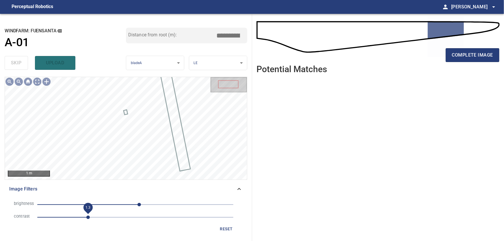
drag, startPoint x: 79, startPoint y: 218, endPoint x: 87, endPoint y: 218, distance: 8.7
click at [87, 218] on span "1.3" at bounding box center [87, 217] width 3 height 3
click at [240, 189] on icon at bounding box center [239, 189] width 3 height 2
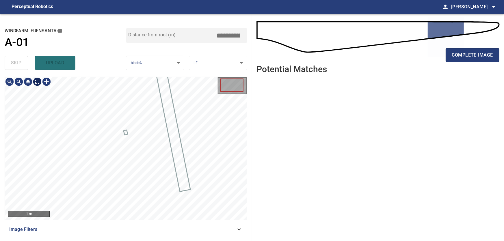
click at [39, 83] on body "**********" at bounding box center [252, 120] width 504 height 241
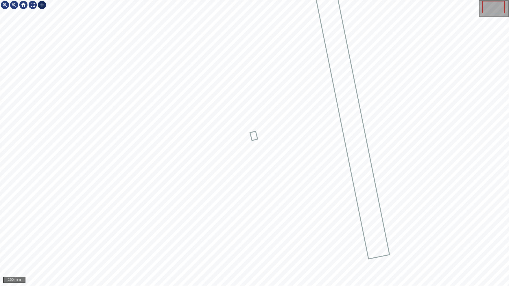
click at [42, 7] on div at bounding box center [41, 4] width 9 height 9
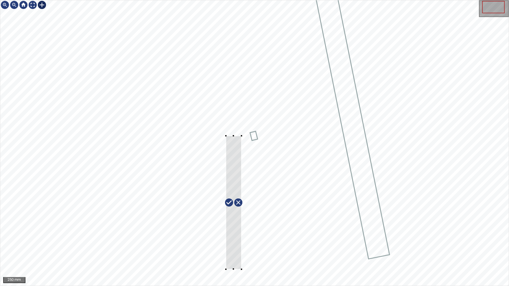
click at [241, 241] on div at bounding box center [254, 143] width 508 height 286
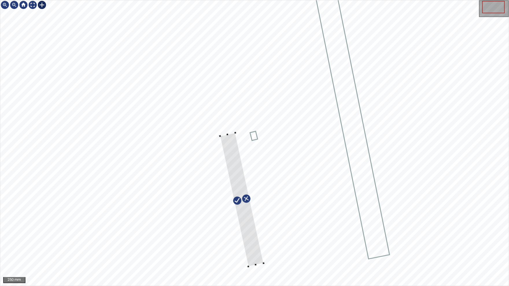
click at [251, 241] on div at bounding box center [242, 200] width 44 height 134
click at [256, 241] on div at bounding box center [256, 270] width 2 height 2
click at [253, 241] on div at bounding box center [240, 200] width 45 height 139
click at [244, 180] on div at bounding box center [242, 200] width 45 height 139
click at [34, 5] on img at bounding box center [32, 4] width 9 height 9
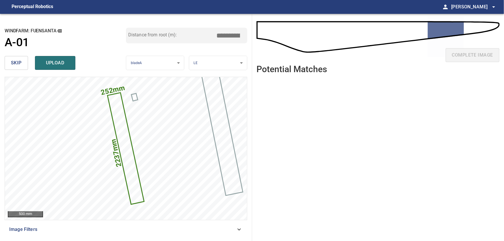
drag, startPoint x: 227, startPoint y: 35, endPoint x: 249, endPoint y: 35, distance: 22.0
click at [245, 35] on input "*****" at bounding box center [230, 35] width 29 height 11
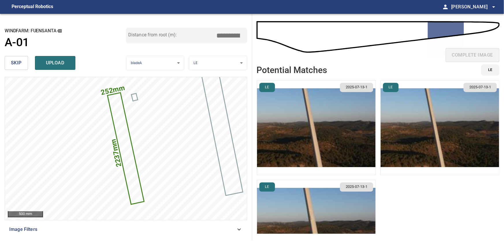
drag, startPoint x: 226, startPoint y: 33, endPoint x: 263, endPoint y: 37, distance: 37.0
click at [245, 37] on input "*****" at bounding box center [230, 35] width 29 height 11
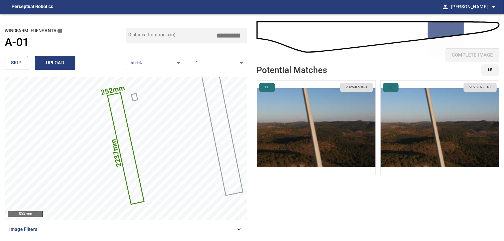
type input "*****"
drag, startPoint x: 63, startPoint y: 63, endPoint x: 72, endPoint y: 72, distance: 12.1
click at [63, 64] on span "upload" at bounding box center [55, 63] width 28 height 8
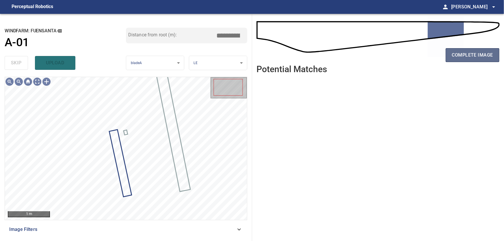
click at [465, 56] on span "complete image" at bounding box center [472, 55] width 41 height 8
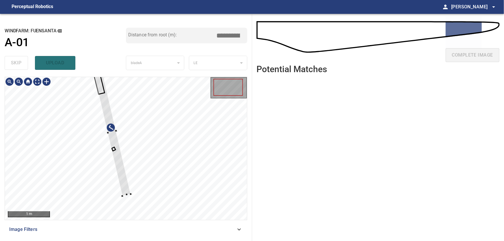
click at [186, 180] on div at bounding box center [126, 148] width 242 height 143
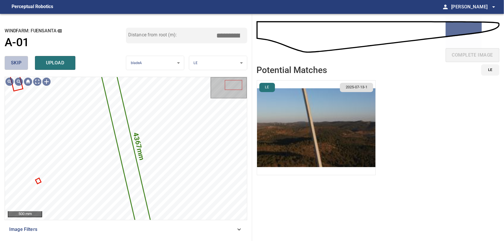
click at [23, 64] on button "skip" at bounding box center [16, 63] width 23 height 14
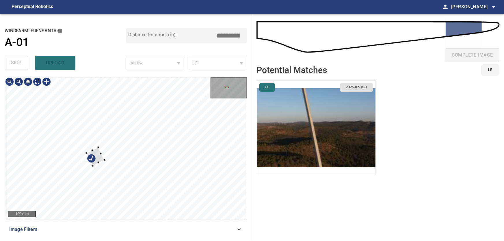
click at [27, 155] on div at bounding box center [126, 148] width 242 height 143
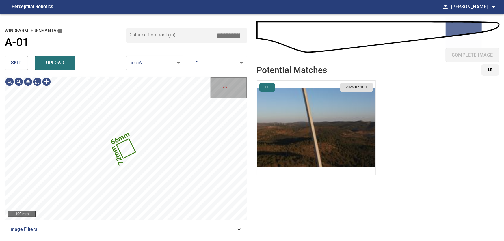
click at [20, 64] on span "skip" at bounding box center [16, 63] width 11 height 8
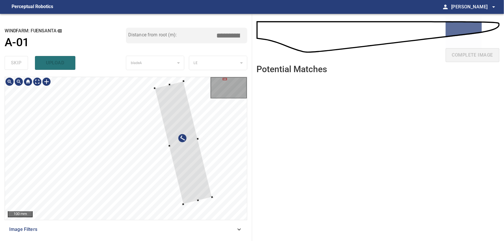
click at [208, 157] on div at bounding box center [126, 148] width 242 height 143
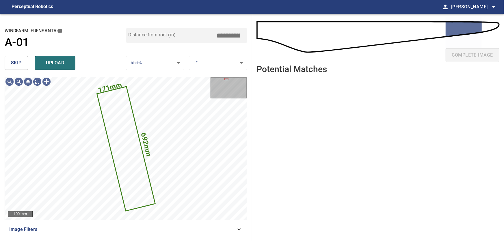
click at [19, 62] on span "skip" at bounding box center [16, 63] width 11 height 8
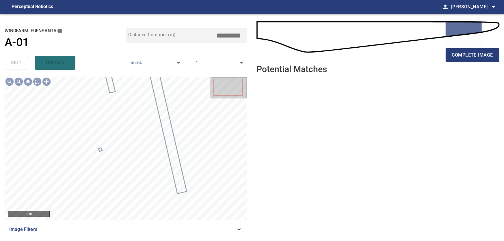
click at [240, 230] on icon at bounding box center [239, 229] width 7 height 7
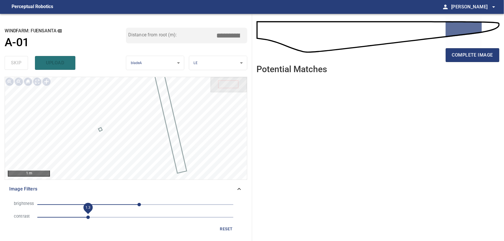
drag, startPoint x: 79, startPoint y: 217, endPoint x: 86, endPoint y: 218, distance: 7.3
click at [86, 218] on span "1.3" at bounding box center [87, 217] width 3 height 3
click at [239, 189] on icon at bounding box center [239, 189] width 7 height 7
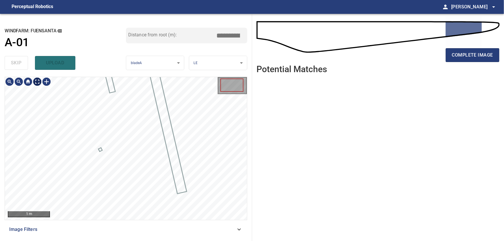
click at [38, 82] on body "**********" at bounding box center [252, 120] width 504 height 241
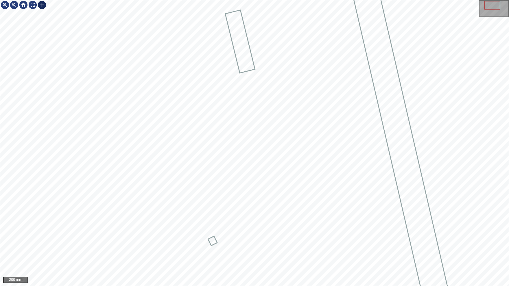
click at [40, 7] on div at bounding box center [41, 4] width 9 height 9
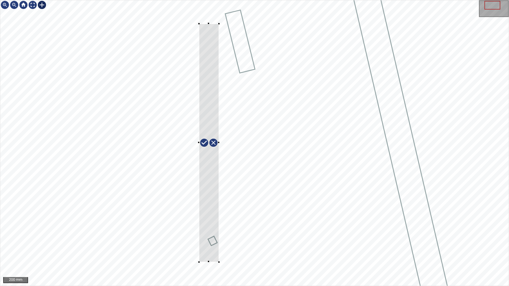
click at [219, 241] on div at bounding box center [254, 143] width 508 height 286
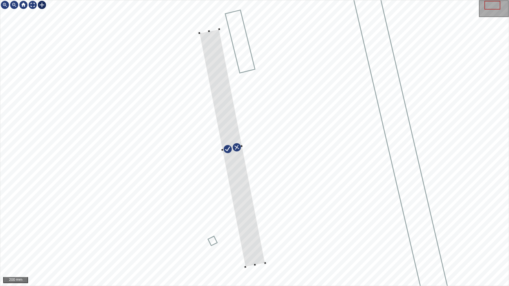
click at [250, 239] on div at bounding box center [232, 148] width 66 height 238
click at [195, 16] on div at bounding box center [254, 143] width 508 height 286
click at [238, 138] on div at bounding box center [229, 140] width 73 height 253
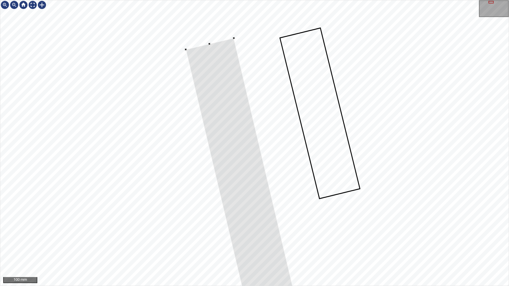
click at [489, 1] on div at bounding box center [490, 2] width 5 height 3
click at [34, 5] on div at bounding box center [32, 4] width 9 height 9
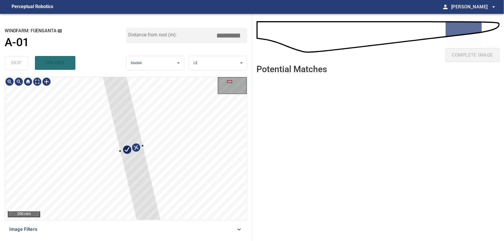
click at [231, 82] on div at bounding box center [229, 81] width 5 height 3
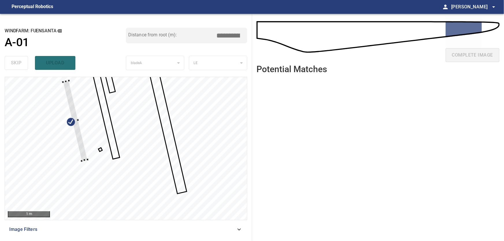
click at [79, 154] on div at bounding box center [126, 148] width 242 height 143
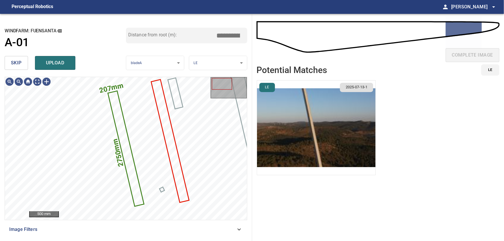
drag, startPoint x: 20, startPoint y: 64, endPoint x: 24, endPoint y: 74, distance: 11.4
click at [20, 65] on span "skip" at bounding box center [16, 63] width 11 height 8
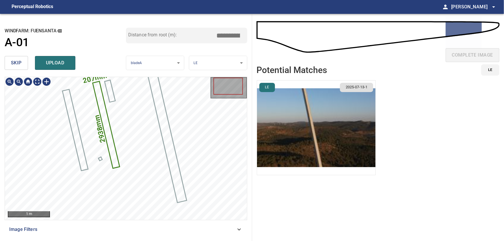
click at [109, 133] on icon at bounding box center [106, 125] width 26 height 86
drag, startPoint x: 232, startPoint y: 34, endPoint x: 247, endPoint y: 35, distance: 15.6
click at [245, 35] on input "*****" at bounding box center [230, 35] width 29 height 11
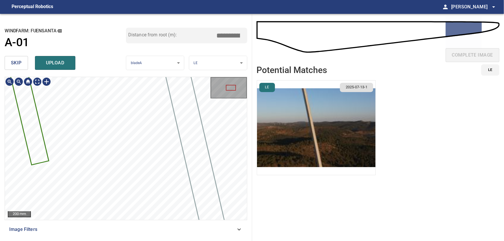
type input "*****"
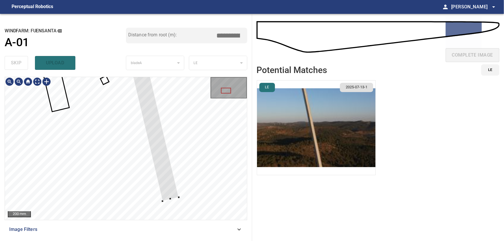
click at [161, 202] on div at bounding box center [126, 148] width 242 height 143
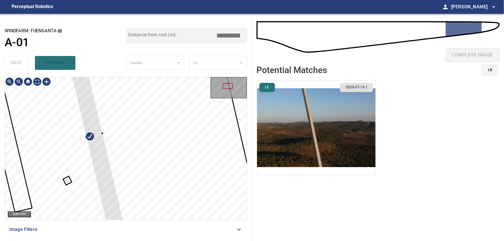
click at [228, 85] on div at bounding box center [228, 86] width 10 height 6
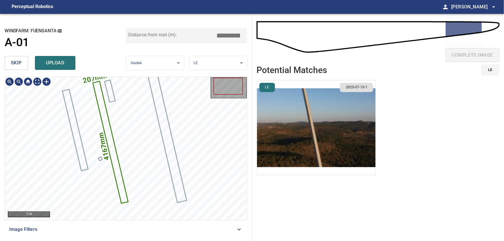
click at [118, 169] on icon at bounding box center [110, 142] width 34 height 121
click at [49, 85] on div at bounding box center [46, 81] width 9 height 9
click at [129, 212] on div "207mm 4167mm" at bounding box center [126, 148] width 242 height 143
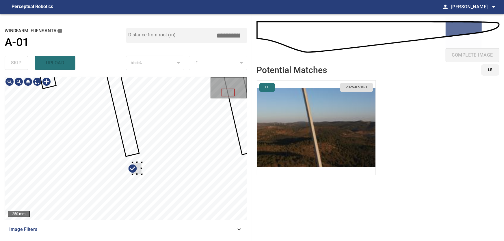
click at [185, 156] on div at bounding box center [126, 148] width 242 height 143
click at [139, 169] on div at bounding box center [137, 169] width 9 height 12
click at [95, 173] on div at bounding box center [93, 174] width 9 height 12
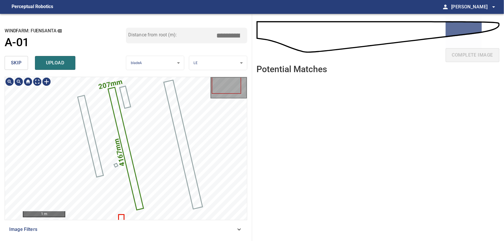
type input "****"
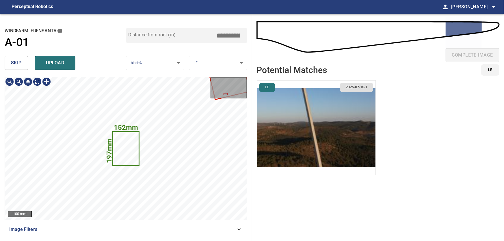
click at [127, 153] on icon at bounding box center [125, 148] width 25 height 33
type input "****"
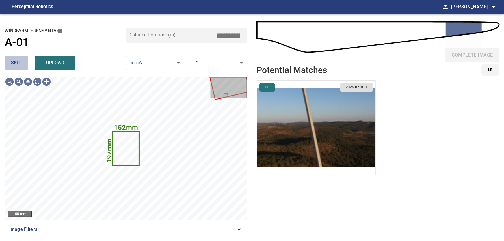
drag, startPoint x: 11, startPoint y: 62, endPoint x: 18, endPoint y: 67, distance: 7.7
click at [11, 62] on span "skip" at bounding box center [16, 63] width 11 height 8
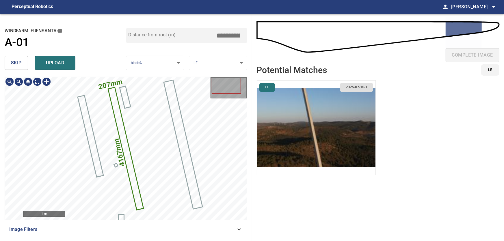
click at [127, 162] on icon at bounding box center [126, 149] width 34 height 122
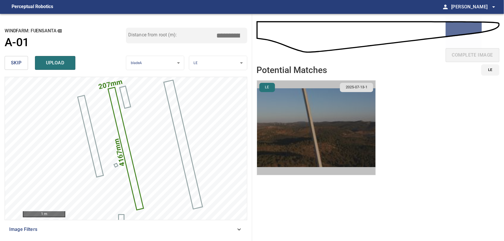
click at [339, 126] on img "button" at bounding box center [316, 128] width 119 height 95
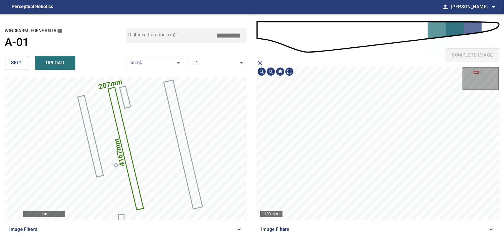
click at [339, 224] on section "100 mm Image Filters" at bounding box center [378, 148] width 243 height 177
click at [354, 238] on div "complete image 100 mm Image Filters" at bounding box center [378, 127] width 252 height 227
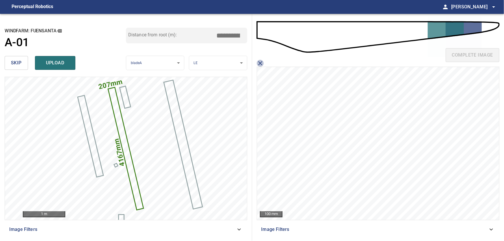
click at [262, 62] on icon "close matching imageResolution:" at bounding box center [260, 63] width 4 height 4
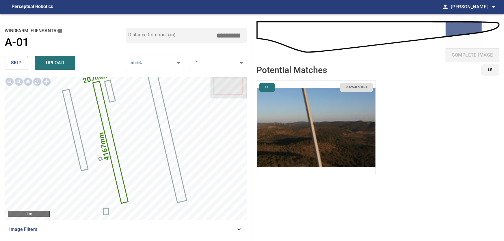
drag, startPoint x: 228, startPoint y: 35, endPoint x: 254, endPoint y: 39, distance: 26.0
click at [245, 39] on input "*****" at bounding box center [230, 35] width 29 height 11
click at [229, 35] on input "*****" at bounding box center [230, 35] width 29 height 11
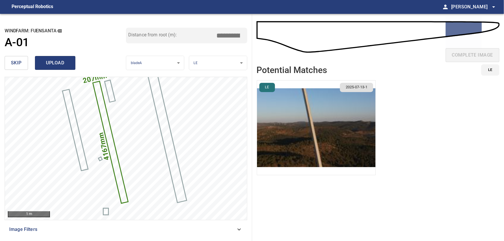
type input "*****"
click at [51, 62] on span "upload" at bounding box center [55, 63] width 28 height 8
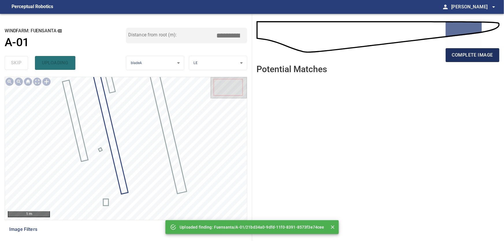
click at [474, 55] on span "complete image" at bounding box center [472, 55] width 41 height 8
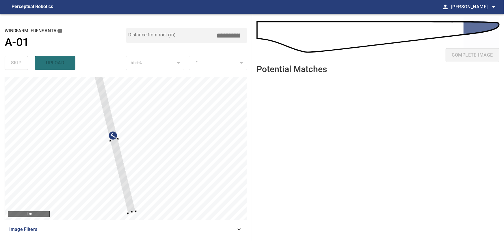
click at [177, 164] on div at bounding box center [126, 148] width 242 height 143
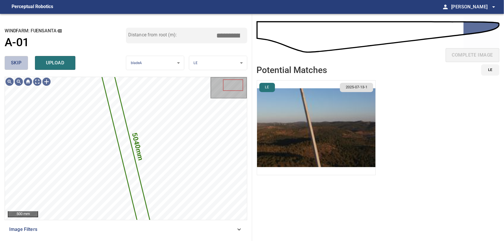
drag, startPoint x: 17, startPoint y: 62, endPoint x: 28, endPoint y: 75, distance: 16.6
click at [18, 63] on span "skip" at bounding box center [16, 63] width 11 height 8
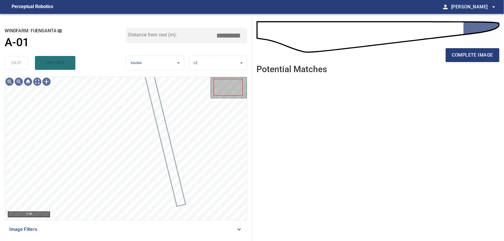
click at [238, 231] on icon at bounding box center [239, 229] width 7 height 7
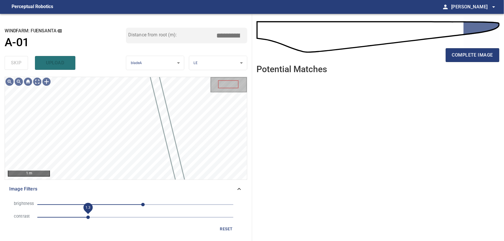
drag, startPoint x: 77, startPoint y: 216, endPoint x: 87, endPoint y: 217, distance: 9.9
click at [87, 217] on span "1.3" at bounding box center [87, 217] width 3 height 3
click at [240, 188] on icon at bounding box center [239, 189] width 7 height 7
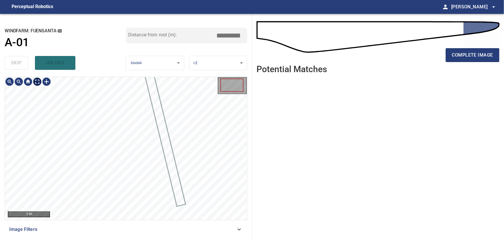
click at [38, 82] on body "**********" at bounding box center [252, 120] width 504 height 241
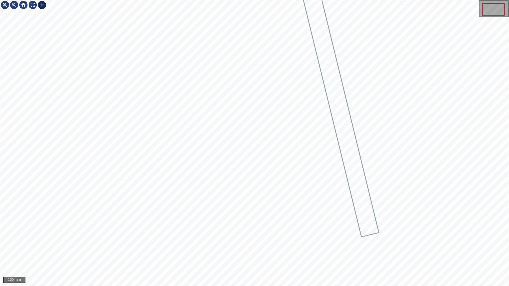
click at [43, 5] on div at bounding box center [41, 4] width 9 height 9
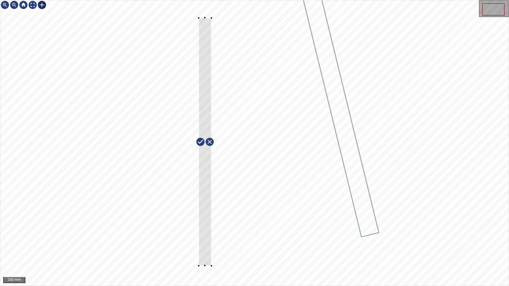
click at [210, 241] on div at bounding box center [254, 143] width 508 height 286
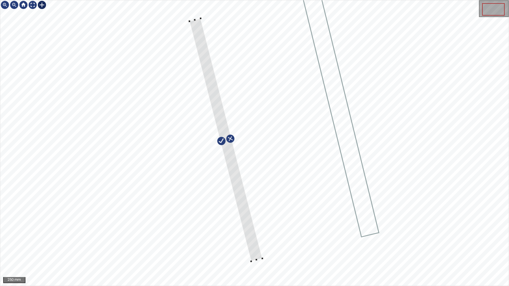
click at [226, 151] on div at bounding box center [225, 139] width 73 height 243
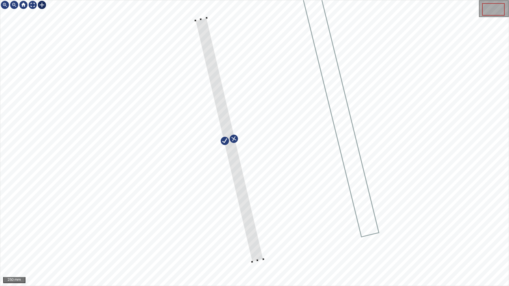
click at [233, 154] on div at bounding box center [229, 140] width 68 height 244
click at [36, 6] on div at bounding box center [32, 4] width 9 height 9
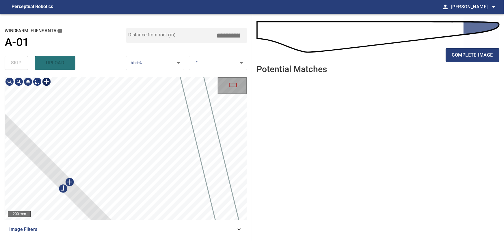
click at [191, 97] on div at bounding box center [126, 148] width 242 height 143
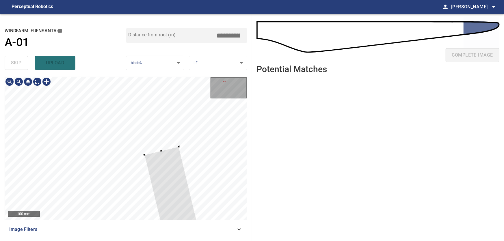
click at [224, 81] on div at bounding box center [224, 81] width 3 height 1
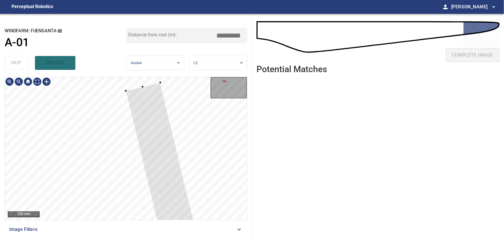
click at [138, 82] on div at bounding box center [126, 148] width 242 height 143
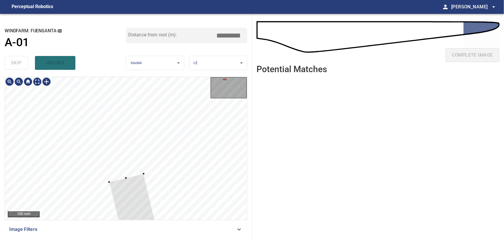
click at [225, 79] on div at bounding box center [224, 79] width 3 height 1
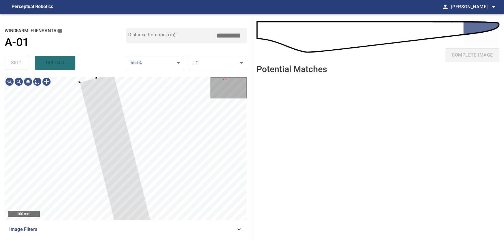
click at [96, 75] on div "**********" at bounding box center [126, 127] width 252 height 227
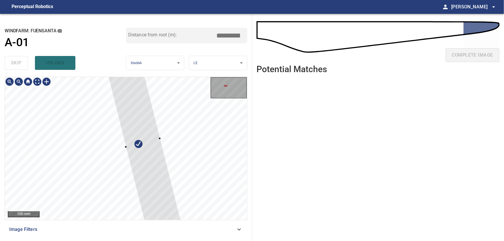
click at [225, 85] on div at bounding box center [228, 88] width 35 height 20
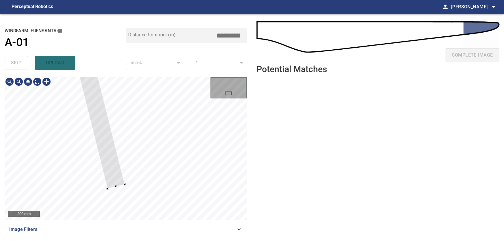
click at [110, 192] on div at bounding box center [126, 148] width 242 height 143
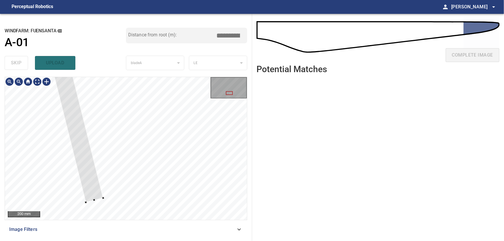
click at [231, 92] on div at bounding box center [229, 93] width 7 height 4
click at [226, 78] on div at bounding box center [226, 80] width 7 height 4
click at [72, 108] on div at bounding box center [126, 148] width 242 height 143
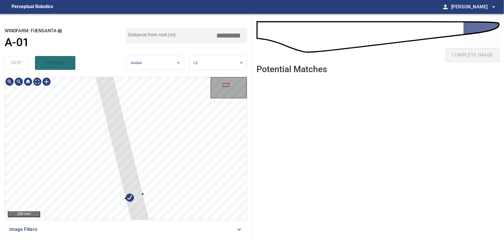
click at [225, 86] on div at bounding box center [226, 85] width 7 height 4
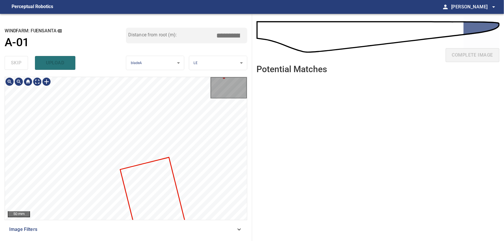
click at [178, 193] on div at bounding box center [126, 148] width 242 height 143
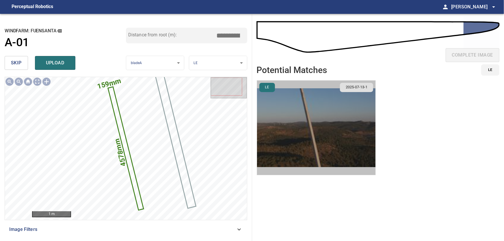
click at [317, 124] on img "button" at bounding box center [316, 128] width 119 height 95
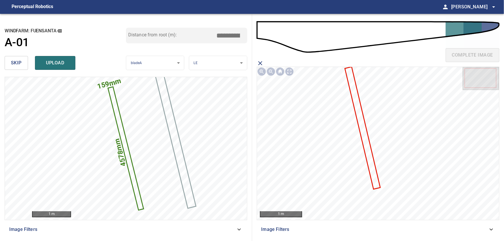
click at [368, 153] on icon at bounding box center [363, 128] width 34 height 121
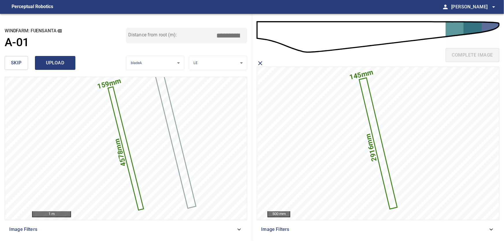
click at [64, 62] on span "upload" at bounding box center [55, 63] width 28 height 8
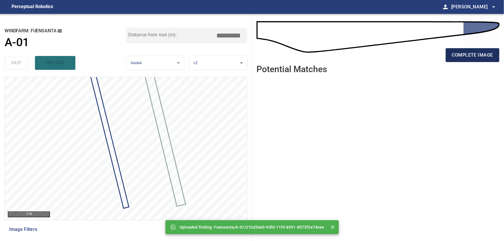
click at [473, 54] on span "complete image" at bounding box center [472, 55] width 41 height 8
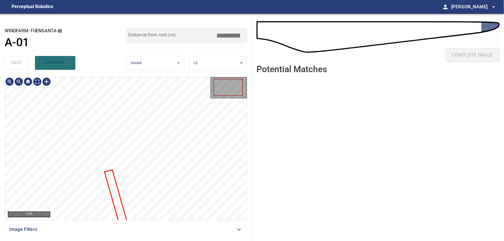
type input "****"
click at [200, 150] on div at bounding box center [126, 148] width 242 height 143
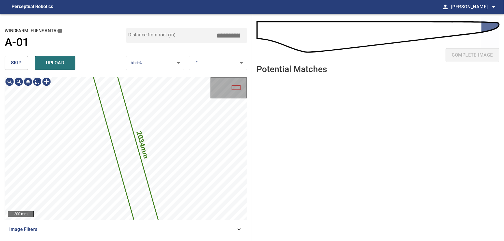
drag, startPoint x: 14, startPoint y: 62, endPoint x: 18, endPoint y: 65, distance: 4.5
click at [15, 62] on span "skip" at bounding box center [16, 63] width 11 height 8
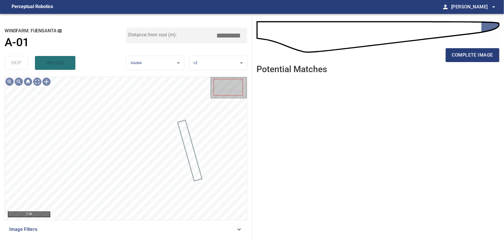
click at [237, 229] on icon at bounding box center [239, 229] width 7 height 7
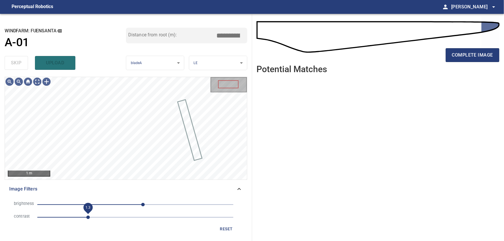
drag, startPoint x: 75, startPoint y: 217, endPoint x: 88, endPoint y: 217, distance: 13.3
click at [88, 217] on span "1.3" at bounding box center [87, 217] width 3 height 3
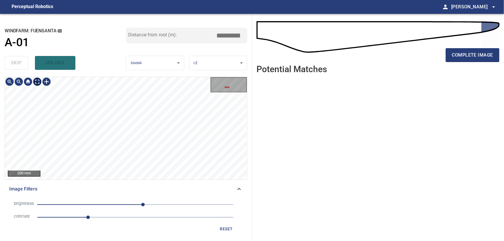
click at [38, 83] on body "**********" at bounding box center [252, 120] width 504 height 241
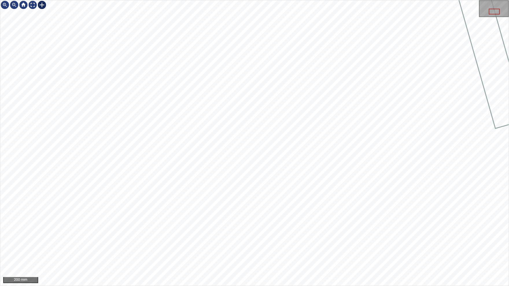
click at [44, 5] on div at bounding box center [41, 4] width 9 height 9
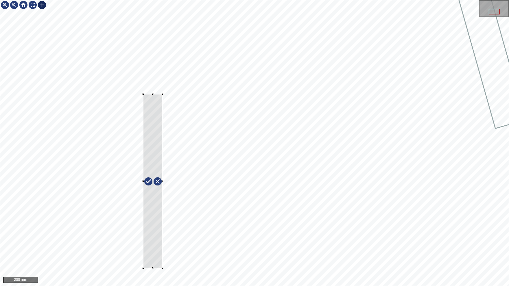
click at [162, 241] on div at bounding box center [254, 143] width 508 height 286
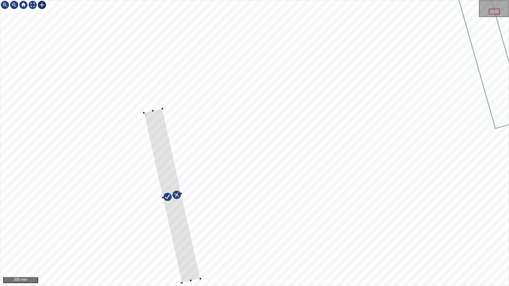
click at [192, 241] on div at bounding box center [172, 196] width 57 height 174
click at [140, 87] on div at bounding box center [254, 143] width 508 height 286
click at [33, 6] on img at bounding box center [32, 4] width 9 height 9
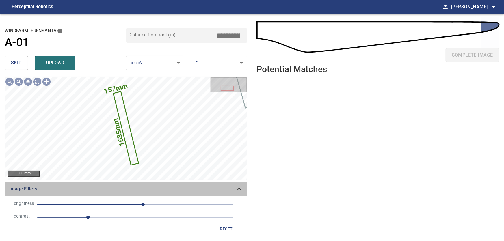
click at [240, 191] on icon at bounding box center [239, 189] width 7 height 7
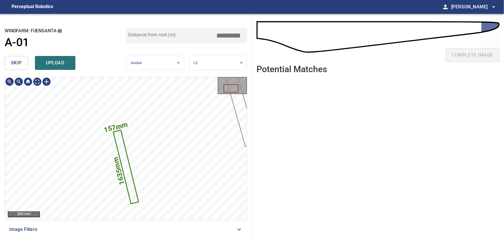
click at [133, 195] on icon at bounding box center [126, 167] width 24 height 73
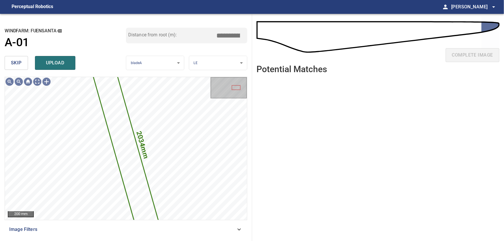
drag, startPoint x: 11, startPoint y: 63, endPoint x: 39, endPoint y: 77, distance: 30.9
click at [12, 64] on span "skip" at bounding box center [16, 63] width 11 height 8
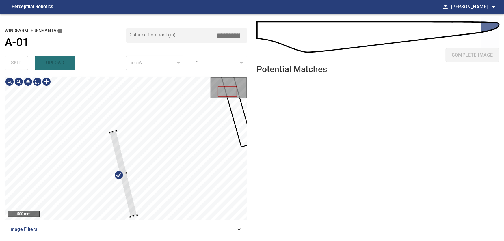
click at [135, 217] on div at bounding box center [126, 148] width 242 height 143
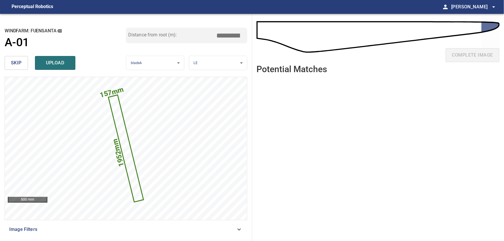
click at [243, 37] on input "*****" at bounding box center [230, 35] width 29 height 11
click at [243, 37] on input "****" at bounding box center [230, 35] width 29 height 11
click at [243, 37] on input "*****" at bounding box center [230, 35] width 29 height 11
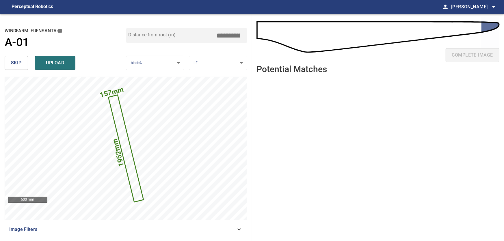
click at [243, 37] on input "*****" at bounding box center [230, 35] width 29 height 11
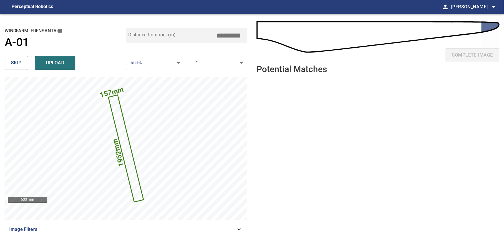
click at [243, 37] on input "*****" at bounding box center [230, 35] width 29 height 11
click at [243, 37] on input "****" at bounding box center [230, 35] width 29 height 11
click at [243, 37] on input "*****" at bounding box center [230, 35] width 29 height 11
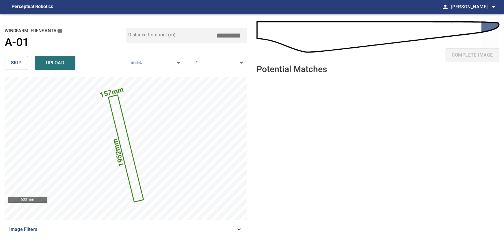
click at [243, 37] on input "*****" at bounding box center [230, 35] width 29 height 11
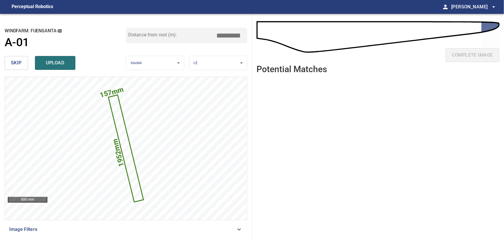
click at [243, 37] on input "*****" at bounding box center [230, 35] width 29 height 11
click at [243, 37] on input "****" at bounding box center [230, 35] width 29 height 11
click at [243, 37] on input "*****" at bounding box center [230, 35] width 29 height 11
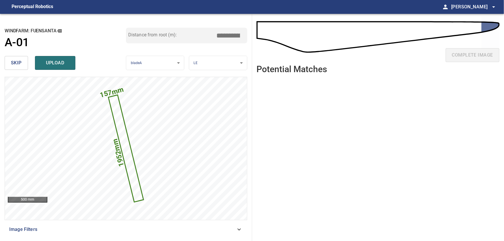
click at [243, 37] on input "*****" at bounding box center [230, 35] width 29 height 11
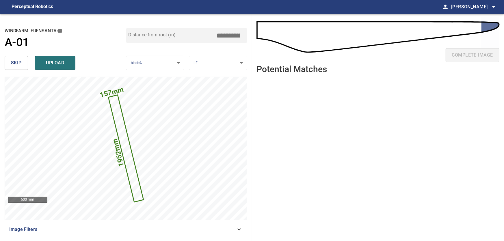
click at [243, 37] on input "*****" at bounding box center [230, 35] width 29 height 11
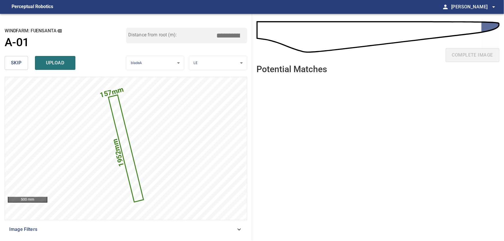
click at [243, 37] on input "*****" at bounding box center [230, 35] width 29 height 11
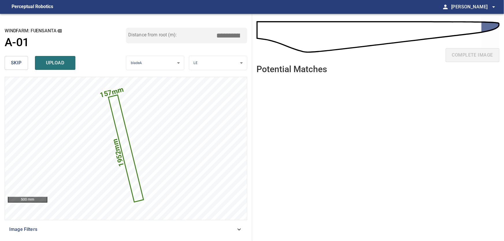
click at [243, 37] on input "*****" at bounding box center [230, 35] width 29 height 11
click at [243, 37] on input "****" at bounding box center [230, 35] width 29 height 11
click at [243, 37] on input "*****" at bounding box center [230, 35] width 29 height 11
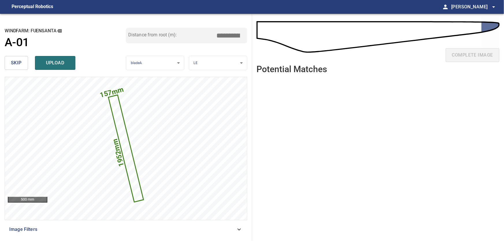
click at [243, 37] on input "*****" at bounding box center [230, 35] width 29 height 11
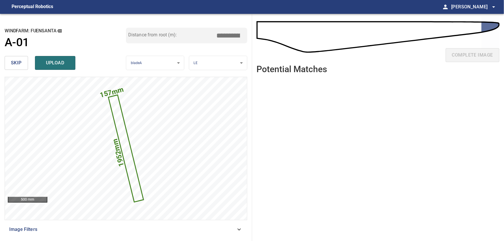
click at [243, 37] on input "*****" at bounding box center [230, 35] width 29 height 11
click at [243, 37] on input "****" at bounding box center [230, 35] width 29 height 11
click at [243, 37] on input "*****" at bounding box center [230, 35] width 29 height 11
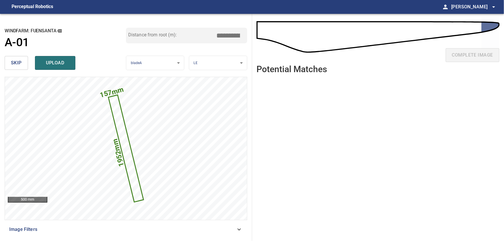
click at [243, 37] on input "*****" at bounding box center [230, 35] width 29 height 11
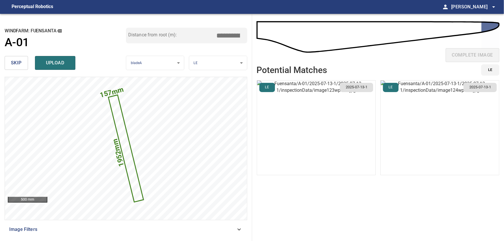
click at [241, 34] on input "*****" at bounding box center [230, 35] width 29 height 11
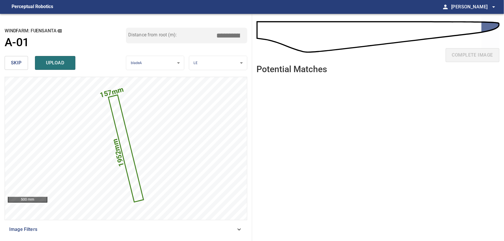
type input "*****"
click at [241, 38] on input "*****" at bounding box center [230, 35] width 29 height 11
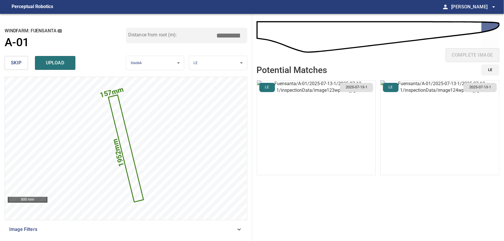
click at [460, 124] on img "button" at bounding box center [440, 128] width 119 height 95
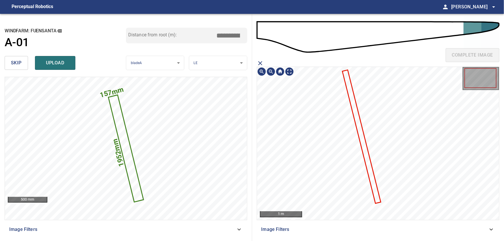
click at [362, 138] on icon at bounding box center [362, 137] width 38 height 133
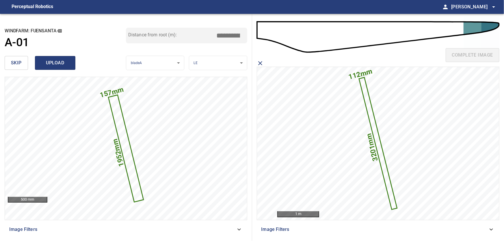
click at [51, 61] on span "upload" at bounding box center [55, 63] width 28 height 8
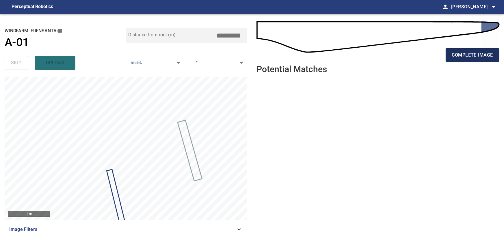
click at [475, 55] on span "complete image" at bounding box center [472, 55] width 41 height 8
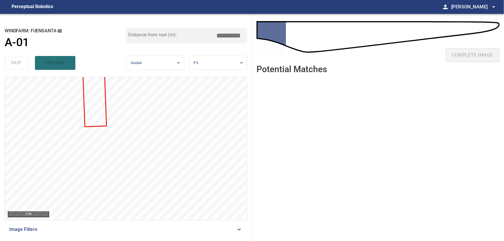
type input "***"
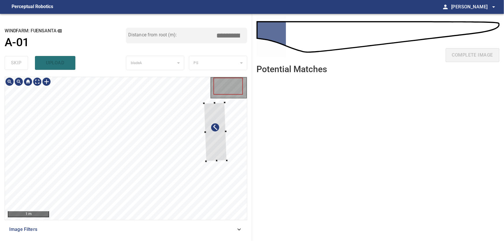
click at [236, 145] on div at bounding box center [126, 148] width 242 height 143
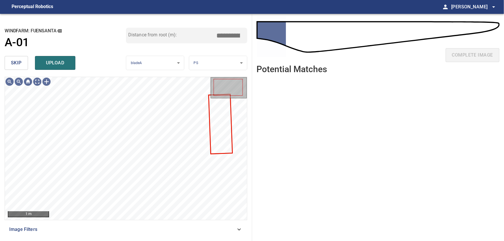
drag, startPoint x: 10, startPoint y: 61, endPoint x: 32, endPoint y: 73, distance: 24.8
click at [11, 61] on button "skip" at bounding box center [16, 63] width 23 height 14
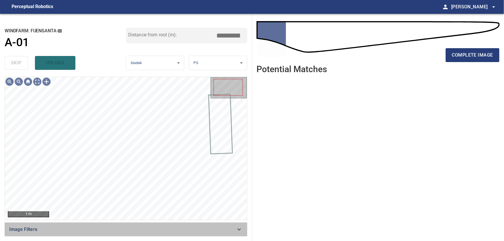
click at [241, 230] on icon at bounding box center [239, 229] width 7 height 7
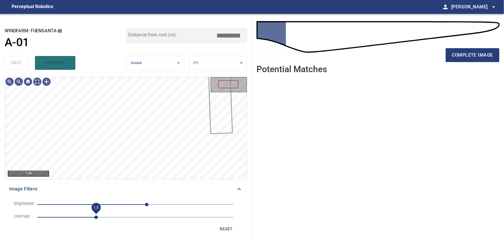
drag, startPoint x: 78, startPoint y: 217, endPoint x: 97, endPoint y: 217, distance: 19.1
click at [97, 217] on span "1.5" at bounding box center [96, 217] width 3 height 3
click at [240, 188] on icon at bounding box center [239, 189] width 7 height 7
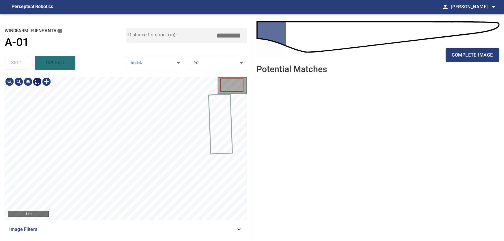
click at [38, 84] on body "**********" at bounding box center [252, 120] width 504 height 241
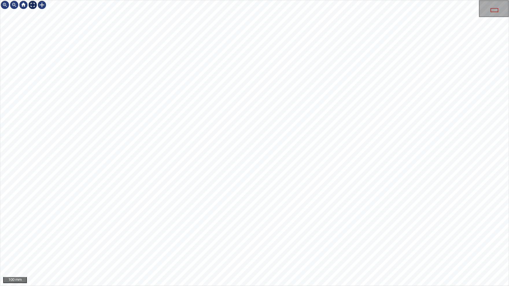
click at [34, 4] on div at bounding box center [32, 4] width 9 height 9
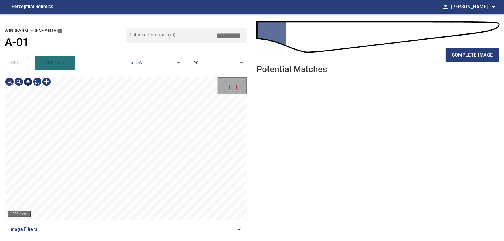
click at [36, 83] on div at bounding box center [28, 81] width 46 height 9
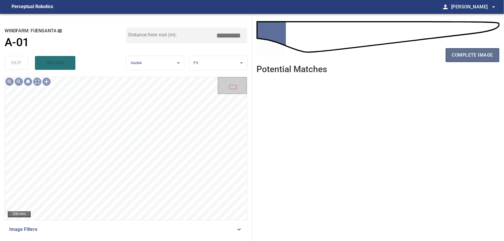
click at [457, 56] on span "complete image" at bounding box center [472, 55] width 41 height 8
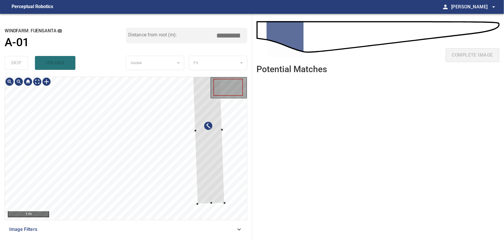
click at [228, 152] on div at bounding box center [126, 148] width 242 height 143
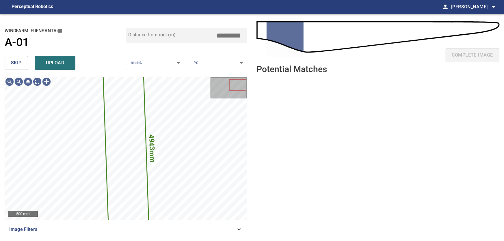
drag, startPoint x: 8, startPoint y: 62, endPoint x: 18, endPoint y: 66, distance: 10.9
click at [9, 62] on button "skip" at bounding box center [16, 63] width 23 height 14
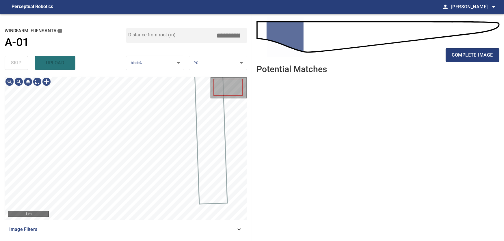
click at [239, 228] on icon at bounding box center [239, 229] width 7 height 7
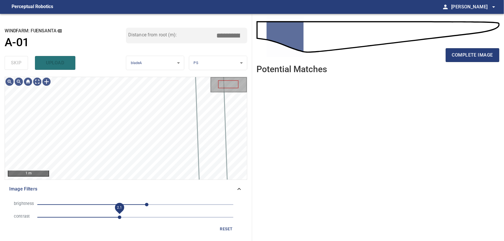
drag, startPoint x: 77, startPoint y: 219, endPoint x: 118, endPoint y: 218, distance: 40.8
click at [118, 218] on span "2.1" at bounding box center [119, 217] width 3 height 3
click at [149, 205] on span "35" at bounding box center [148, 204] width 3 height 3
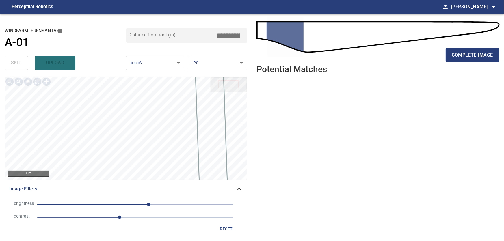
click at [244, 190] on div "Image Filters" at bounding box center [126, 189] width 243 height 14
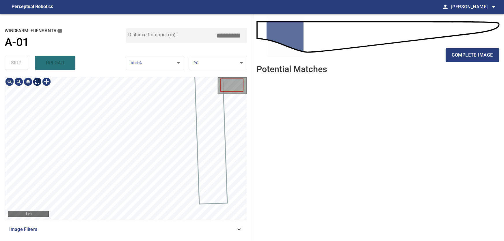
click at [40, 82] on body "**********" at bounding box center [252, 120] width 504 height 241
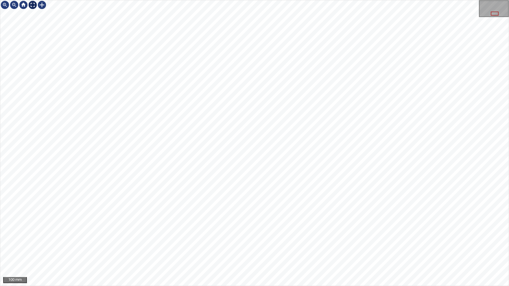
click at [34, 5] on div at bounding box center [32, 4] width 9 height 9
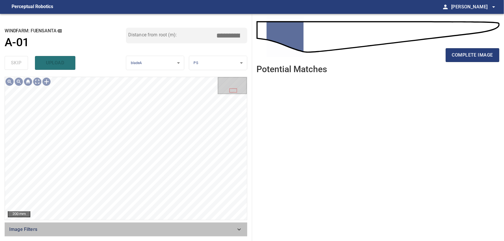
click at [242, 231] on icon at bounding box center [239, 229] width 7 height 7
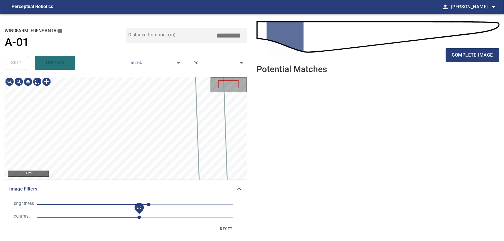
drag, startPoint x: 121, startPoint y: 219, endPoint x: 135, endPoint y: 219, distance: 14.2
click at [138, 219] on span "2.6" at bounding box center [139, 217] width 3 height 3
drag, startPoint x: 147, startPoint y: 203, endPoint x: 113, endPoint y: 202, distance: 34.1
click at [113, 203] on span "-58" at bounding box center [112, 204] width 3 height 3
drag, startPoint x: 114, startPoint y: 203, endPoint x: 136, endPoint y: 204, distance: 21.4
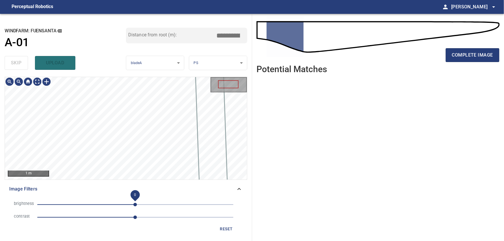
click at [136, 204] on span "0" at bounding box center [135, 204] width 3 height 3
click at [227, 226] on button "reset" at bounding box center [226, 229] width 18 height 11
click at [40, 84] on body "**********" at bounding box center [252, 120] width 504 height 241
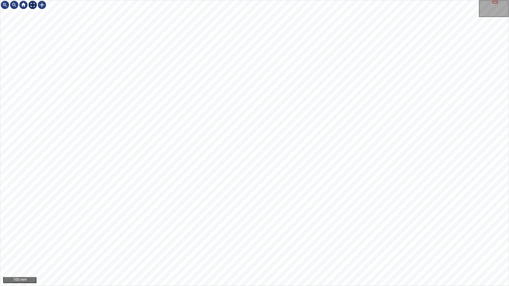
click at [36, 8] on img at bounding box center [32, 4] width 9 height 9
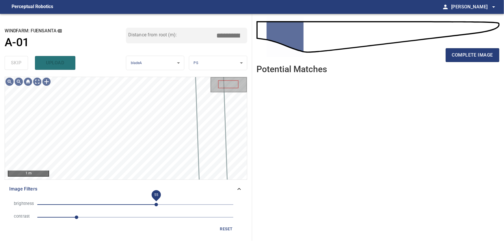
drag, startPoint x: 135, startPoint y: 205, endPoint x: 156, endPoint y: 209, distance: 21.7
click at [156, 207] on span "55" at bounding box center [156, 204] width 3 height 3
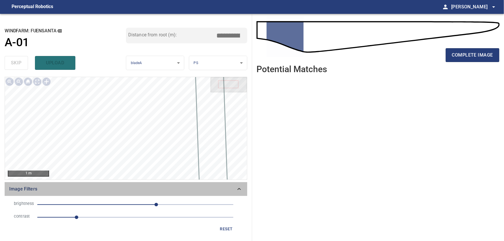
click at [240, 188] on icon at bounding box center [239, 189] width 7 height 7
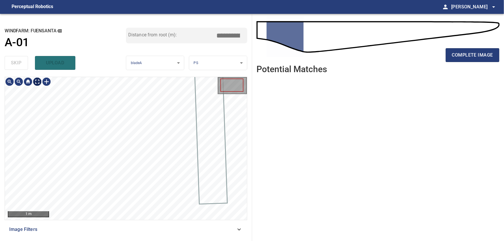
click at [38, 82] on body "**********" at bounding box center [252, 120] width 504 height 241
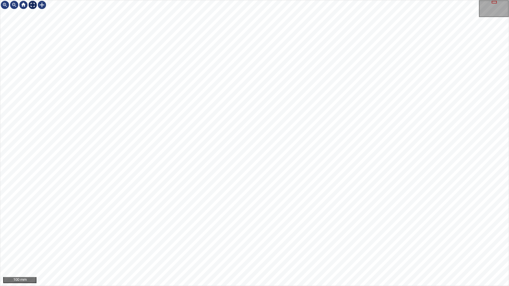
click at [31, 4] on img at bounding box center [32, 4] width 9 height 9
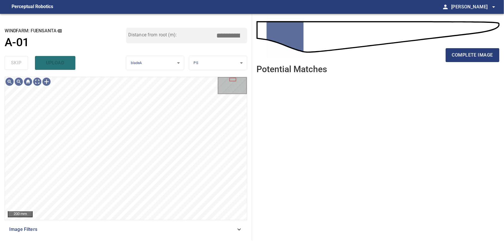
drag, startPoint x: 473, startPoint y: 52, endPoint x: 449, endPoint y: 74, distance: 32.7
click at [473, 53] on span "complete image" at bounding box center [472, 55] width 41 height 8
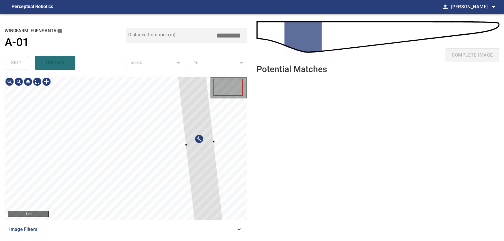
click at [227, 167] on div at bounding box center [126, 148] width 242 height 143
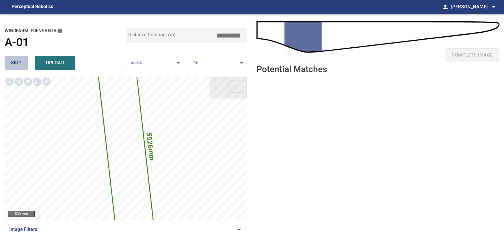
click at [21, 62] on span "skip" at bounding box center [16, 63] width 11 height 8
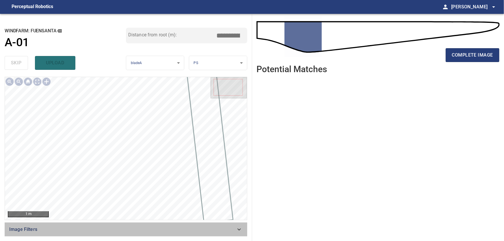
click at [240, 229] on icon at bounding box center [239, 230] width 3 height 2
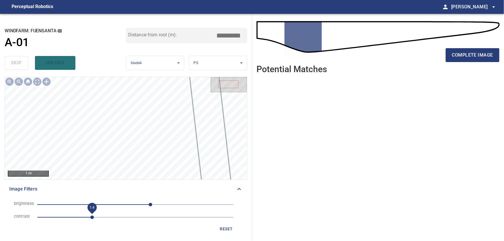
drag, startPoint x: 77, startPoint y: 220, endPoint x: 92, endPoint y: 223, distance: 14.9
click at [92, 219] on span "1.4" at bounding box center [91, 217] width 3 height 3
click at [238, 189] on icon at bounding box center [239, 189] width 7 height 7
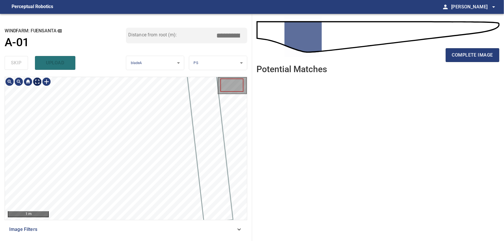
click at [38, 84] on body "**********" at bounding box center [252, 120] width 504 height 241
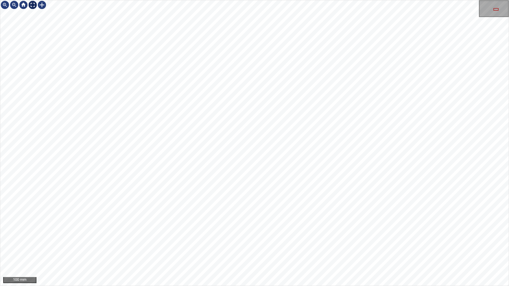
click at [33, 8] on img at bounding box center [32, 4] width 9 height 9
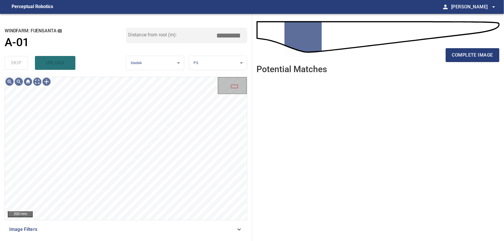
click at [238, 229] on icon at bounding box center [239, 230] width 3 height 2
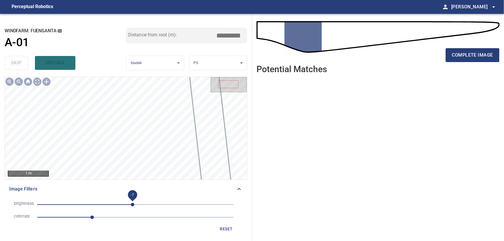
drag, startPoint x: 153, startPoint y: 206, endPoint x: 133, endPoint y: 208, distance: 20.1
click at [133, 207] on span "-7" at bounding box center [132, 204] width 3 height 3
drag, startPoint x: 238, startPoint y: 189, endPoint x: 234, endPoint y: 187, distance: 4.9
click at [238, 189] on icon at bounding box center [239, 189] width 7 height 7
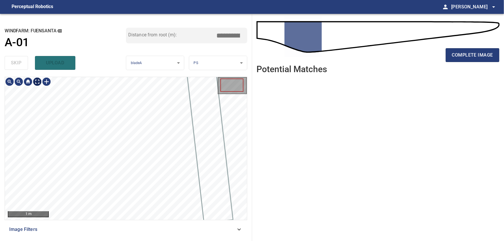
click at [38, 82] on body "**********" at bounding box center [252, 120] width 504 height 241
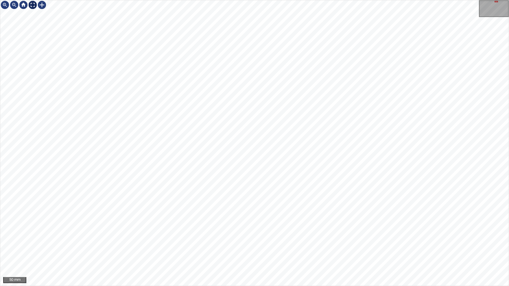
click at [33, 6] on img at bounding box center [32, 4] width 9 height 9
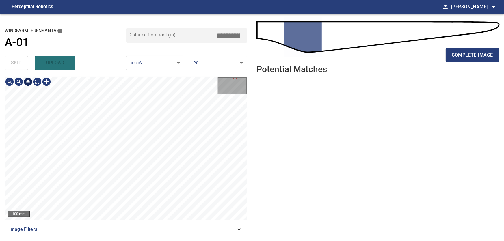
click at [28, 82] on div at bounding box center [27, 81] width 9 height 9
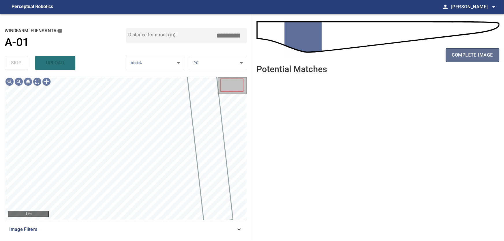
click at [466, 57] on span "complete image" at bounding box center [472, 55] width 41 height 8
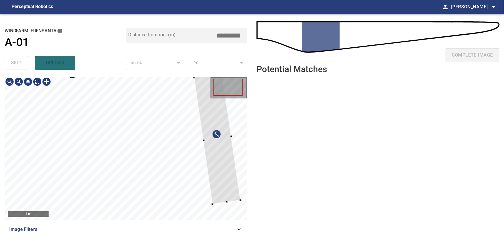
click at [230, 166] on div at bounding box center [217, 138] width 47 height 131
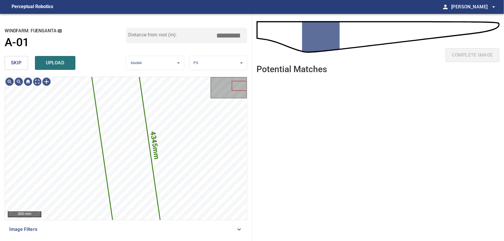
click at [16, 62] on span "skip" at bounding box center [16, 63] width 11 height 8
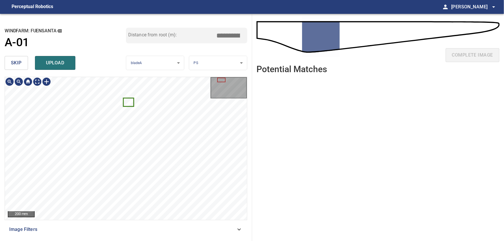
click at [131, 102] on icon at bounding box center [129, 103] width 10 height 8
click at [129, 149] on div at bounding box center [126, 148] width 18 height 15
click at [37, 131] on div at bounding box center [126, 148] width 242 height 143
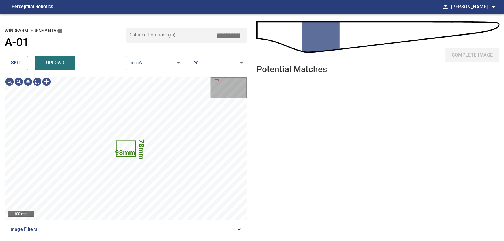
click at [15, 63] on span "skip" at bounding box center [16, 63] width 11 height 8
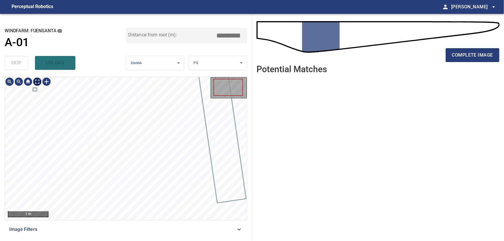
click at [38, 80] on body "**********" at bounding box center [252, 120] width 504 height 241
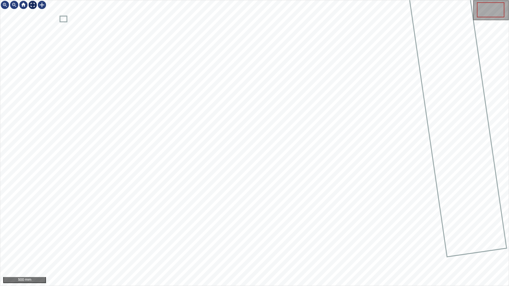
click at [35, 6] on img at bounding box center [32, 4] width 9 height 9
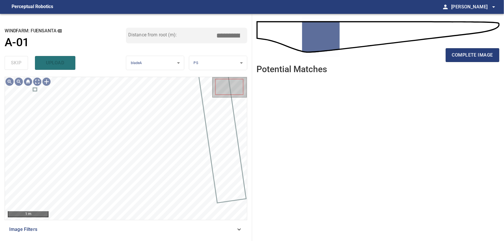
click at [237, 230] on icon at bounding box center [239, 229] width 7 height 7
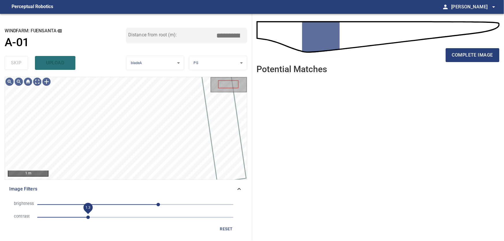
drag, startPoint x: 79, startPoint y: 217, endPoint x: 88, endPoint y: 219, distance: 9.6
click at [88, 219] on span "1.3" at bounding box center [87, 217] width 3 height 3
click at [240, 191] on icon at bounding box center [239, 189] width 7 height 7
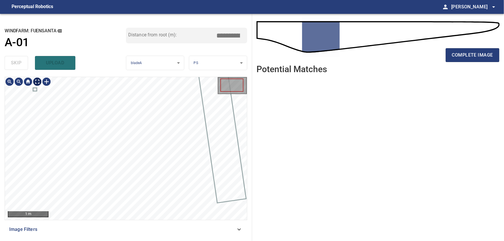
click at [37, 81] on body "**********" at bounding box center [252, 120] width 504 height 241
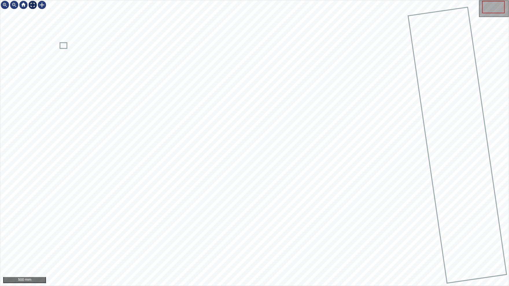
click at [35, 5] on img at bounding box center [32, 4] width 9 height 9
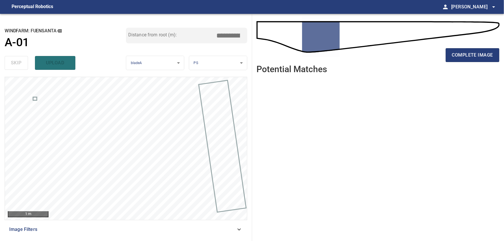
click at [241, 231] on icon at bounding box center [239, 229] width 7 height 7
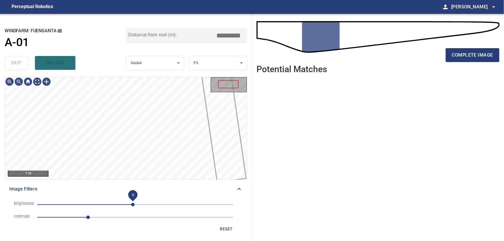
drag, startPoint x: 159, startPoint y: 204, endPoint x: 133, endPoint y: 206, distance: 26.4
click at [133, 206] on span "-6" at bounding box center [132, 204] width 3 height 3
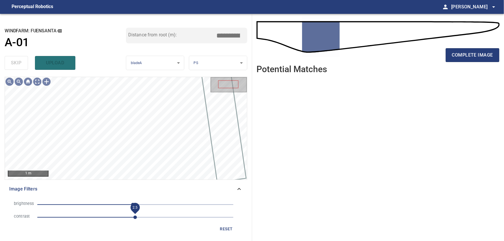
drag, startPoint x: 95, startPoint y: 219, endPoint x: 136, endPoint y: 218, distance: 41.0
click at [136, 218] on span "2.5" at bounding box center [135, 217] width 3 height 3
drag, startPoint x: 134, startPoint y: 203, endPoint x: 140, endPoint y: 205, distance: 7.2
click at [140, 205] on span "13" at bounding box center [140, 204] width 3 height 3
drag, startPoint x: 240, startPoint y: 189, endPoint x: 237, endPoint y: 188, distance: 3.2
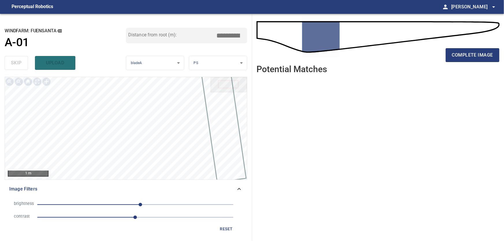
click at [240, 188] on icon at bounding box center [239, 189] width 7 height 7
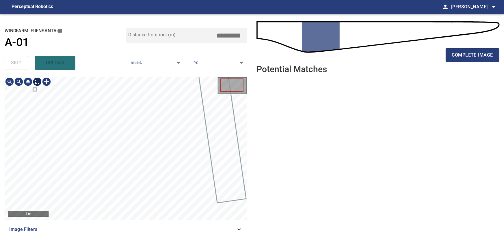
click at [38, 83] on body "**********" at bounding box center [252, 120] width 504 height 241
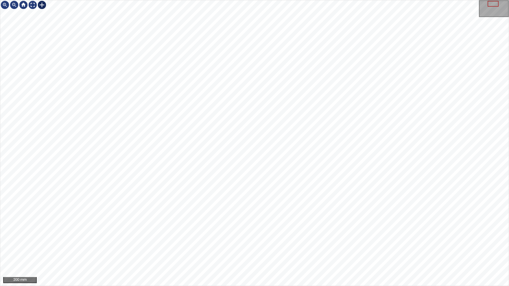
click at [45, 6] on div at bounding box center [41, 4] width 9 height 9
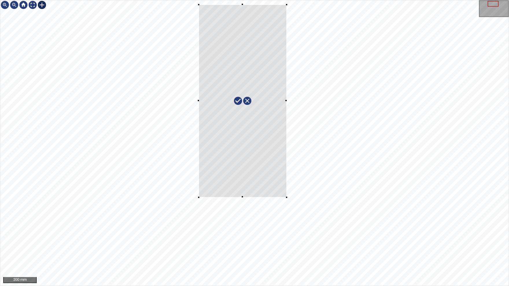
click at [286, 198] on div at bounding box center [254, 143] width 508 height 286
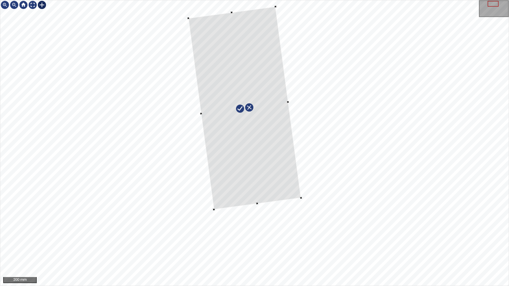
click at [262, 159] on div at bounding box center [244, 107] width 113 height 203
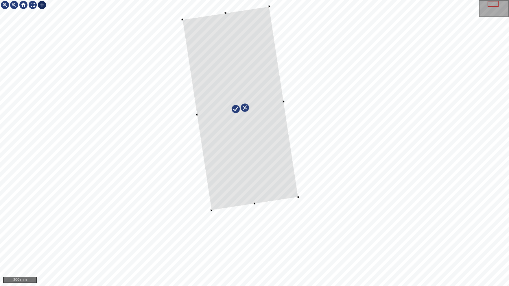
click at [277, 106] on div at bounding box center [240, 108] width 116 height 204
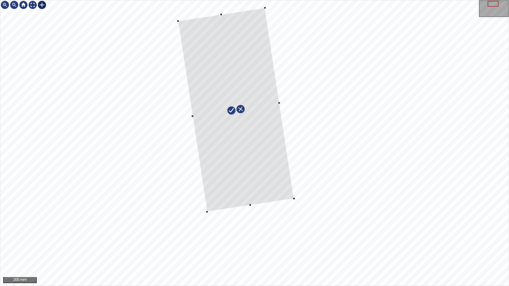
click at [278, 103] on div at bounding box center [236, 110] width 116 height 204
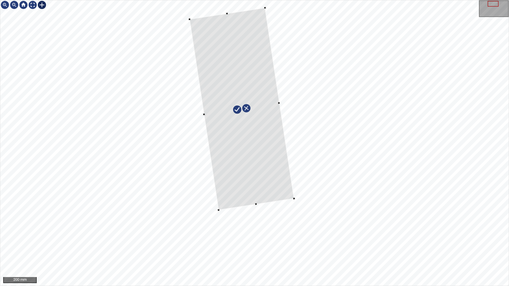
click at [205, 115] on div at bounding box center [242, 109] width 104 height 202
click at [273, 121] on div at bounding box center [239, 110] width 111 height 204
click at [224, 8] on div at bounding box center [225, 9] width 2 height 2
click at [35, 4] on div at bounding box center [32, 4] width 9 height 9
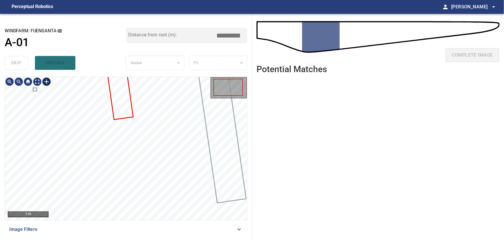
click at [48, 82] on div at bounding box center [46, 81] width 9 height 9
click at [127, 130] on div at bounding box center [126, 148] width 242 height 143
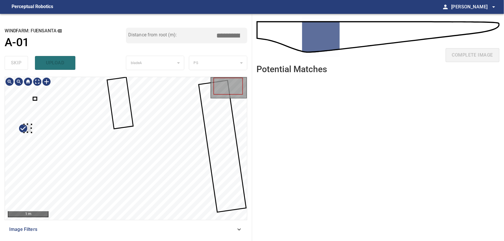
click at [16, 128] on div at bounding box center [126, 148] width 242 height 143
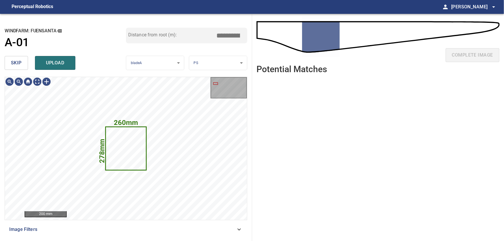
click at [18, 65] on span "skip" at bounding box center [16, 63] width 11 height 8
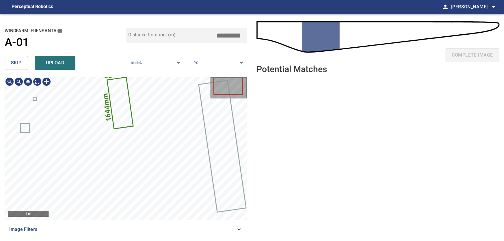
click at [119, 108] on icon at bounding box center [120, 103] width 25 height 51
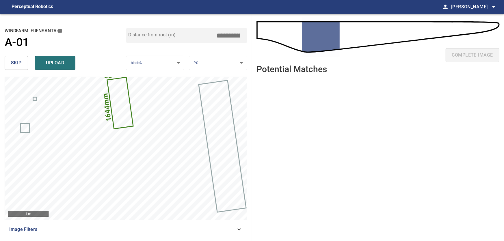
drag, startPoint x: 230, startPoint y: 35, endPoint x: 239, endPoint y: 36, distance: 9.9
click at [239, 36] on input "*****" at bounding box center [230, 35] width 29 height 11
drag, startPoint x: 229, startPoint y: 34, endPoint x: 242, endPoint y: 37, distance: 13.3
click at [242, 37] on input "*****" at bounding box center [230, 35] width 29 height 11
drag, startPoint x: 227, startPoint y: 36, endPoint x: 242, endPoint y: 36, distance: 14.8
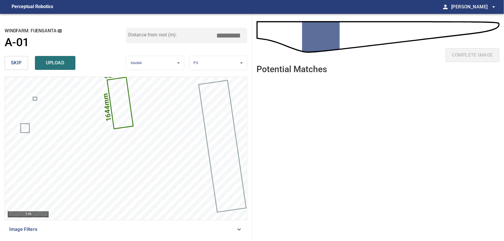
click at [242, 36] on input "*****" at bounding box center [230, 35] width 29 height 11
click at [233, 36] on input "*****" at bounding box center [230, 35] width 29 height 11
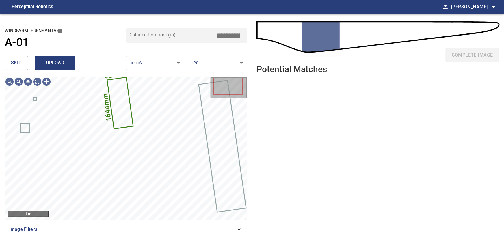
type input "*****"
click at [65, 63] on span "upload" at bounding box center [55, 63] width 28 height 8
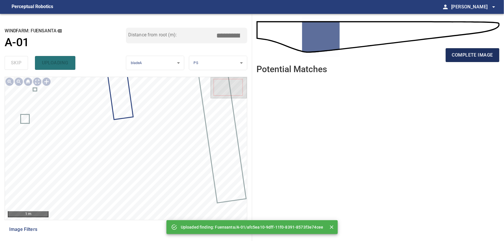
click at [469, 56] on span "complete image" at bounding box center [472, 55] width 41 height 8
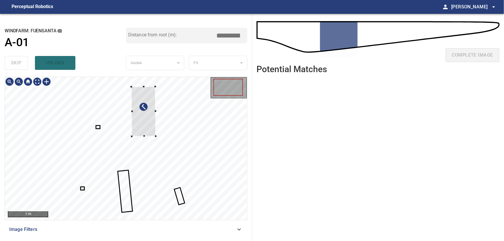
click at [242, 157] on div at bounding box center [126, 148] width 242 height 143
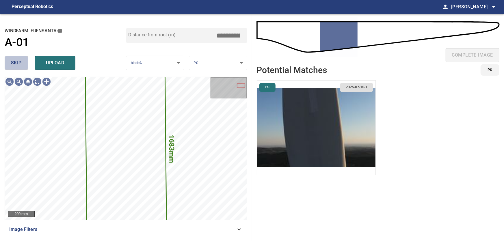
click at [17, 62] on span "skip" at bounding box center [16, 63] width 11 height 8
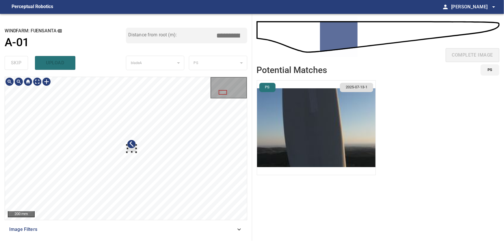
click at [15, 147] on div at bounding box center [126, 148] width 242 height 143
click at [5, 151] on div at bounding box center [126, 148] width 242 height 143
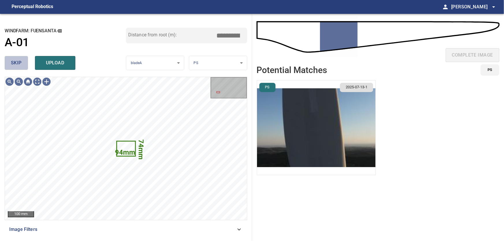
drag, startPoint x: 17, startPoint y: 63, endPoint x: 30, endPoint y: 75, distance: 17.4
click at [17, 63] on span "skip" at bounding box center [16, 63] width 11 height 8
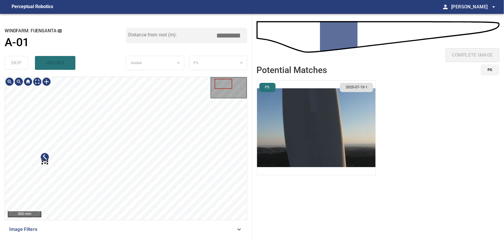
click at [24, 158] on div at bounding box center [126, 148] width 242 height 143
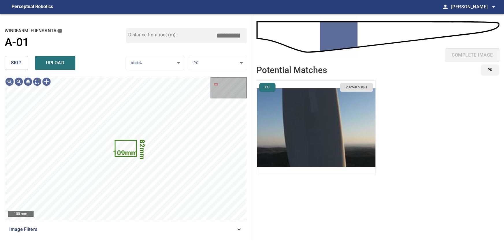
drag, startPoint x: 21, startPoint y: 61, endPoint x: 30, endPoint y: 69, distance: 11.9
click at [21, 61] on span "skip" at bounding box center [16, 63] width 11 height 8
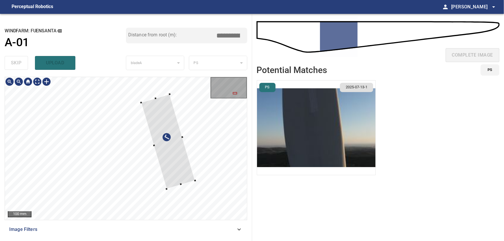
click at [246, 149] on div at bounding box center [126, 148] width 242 height 143
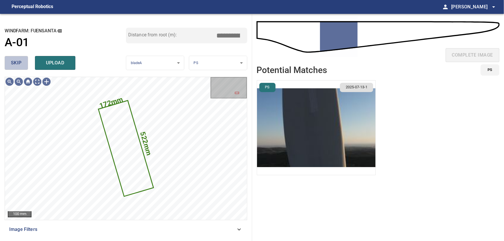
click at [19, 66] on span "skip" at bounding box center [16, 63] width 11 height 8
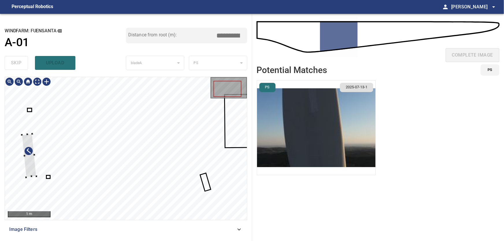
click at [23, 169] on div at bounding box center [126, 148] width 242 height 143
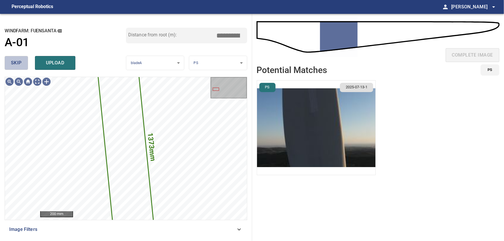
click at [19, 65] on span "skip" at bounding box center [16, 63] width 11 height 8
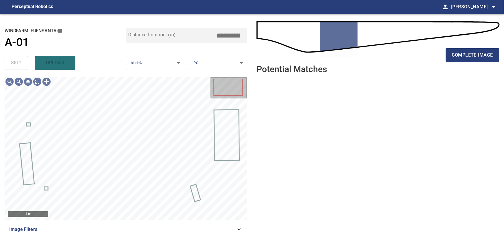
click at [243, 228] on div "Image Filters" at bounding box center [126, 230] width 243 height 14
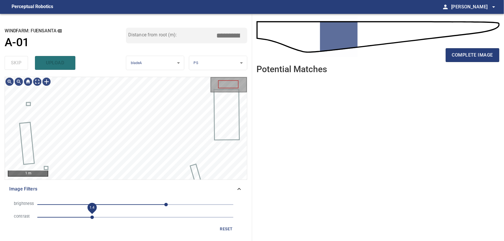
drag, startPoint x: 80, startPoint y: 217, endPoint x: 93, endPoint y: 218, distance: 13.6
click at [93, 218] on span "1.4" at bounding box center [91, 217] width 3 height 3
click at [163, 203] on span "73" at bounding box center [163, 204] width 3 height 3
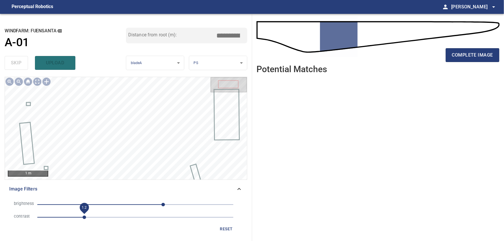
drag, startPoint x: 93, startPoint y: 219, endPoint x: 84, endPoint y: 219, distance: 8.4
click at [84, 219] on span "1.2" at bounding box center [84, 217] width 3 height 3
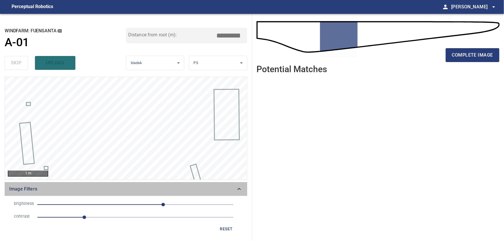
click at [239, 188] on icon at bounding box center [239, 189] width 7 height 7
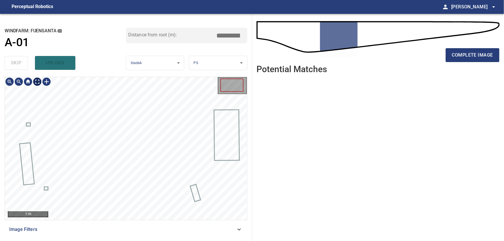
click at [39, 83] on body "**********" at bounding box center [252, 120] width 504 height 241
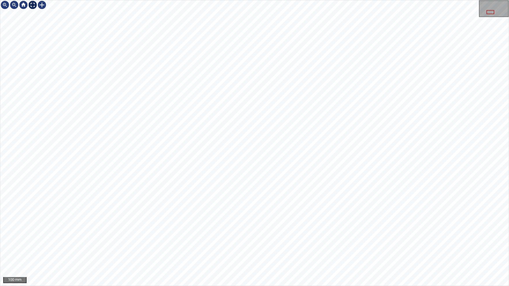
click at [34, 7] on div at bounding box center [32, 4] width 9 height 9
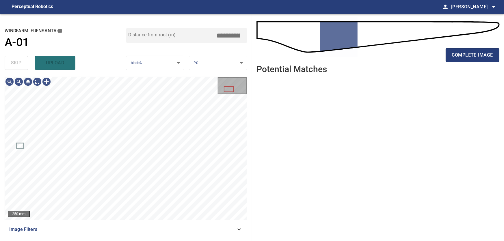
click at [241, 229] on icon at bounding box center [239, 229] width 7 height 7
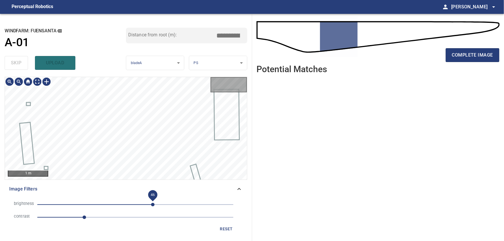
click at [153, 206] on span "46" at bounding box center [152, 204] width 3 height 3
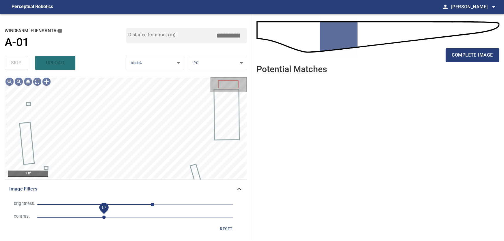
drag, startPoint x: 83, startPoint y: 219, endPoint x: 105, endPoint y: 218, distance: 22.0
click at [105, 218] on span "1.7" at bounding box center [103, 217] width 3 height 3
click at [235, 188] on span "Image Filters" at bounding box center [122, 189] width 227 height 7
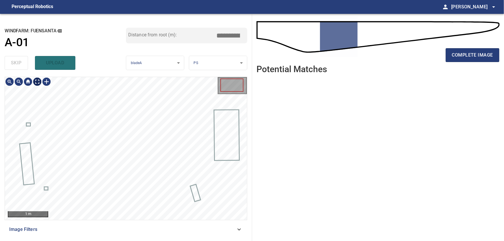
click at [37, 83] on body "**********" at bounding box center [252, 120] width 504 height 241
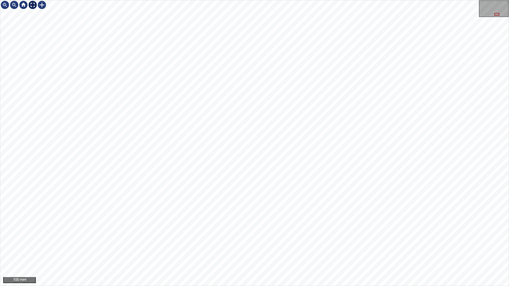
click at [33, 8] on img at bounding box center [32, 4] width 9 height 9
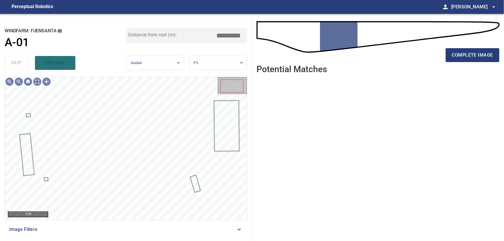
click at [241, 228] on icon at bounding box center [239, 229] width 7 height 7
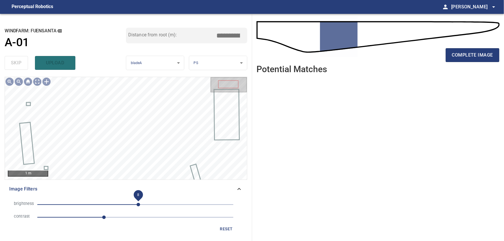
drag, startPoint x: 151, startPoint y: 205, endPoint x: 138, endPoint y: 204, distance: 13.1
click at [138, 204] on span "8" at bounding box center [138, 204] width 3 height 3
drag, startPoint x: 105, startPoint y: 220, endPoint x: 134, endPoint y: 220, distance: 29.5
click at [134, 219] on span "2.5" at bounding box center [135, 217] width 3 height 3
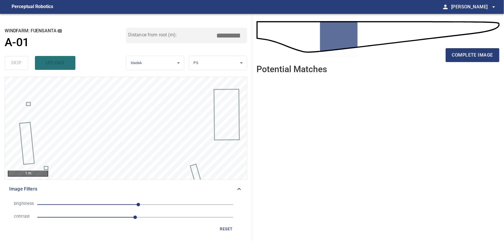
click at [242, 189] on icon at bounding box center [239, 189] width 7 height 7
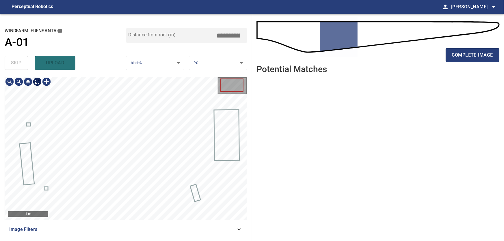
click at [38, 82] on body "**********" at bounding box center [252, 120] width 504 height 241
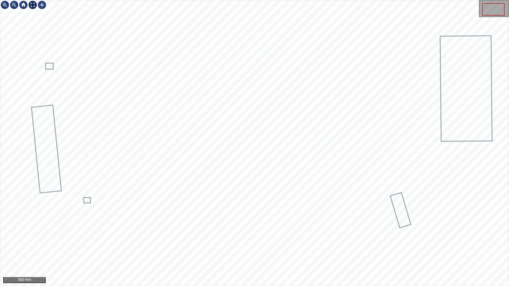
click at [33, 3] on img at bounding box center [32, 4] width 9 height 9
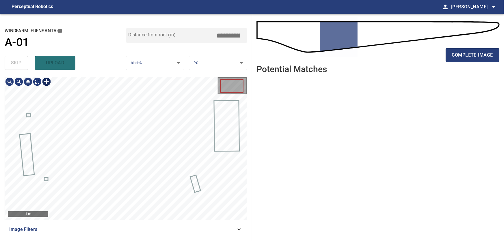
click at [47, 81] on div at bounding box center [46, 81] width 9 height 9
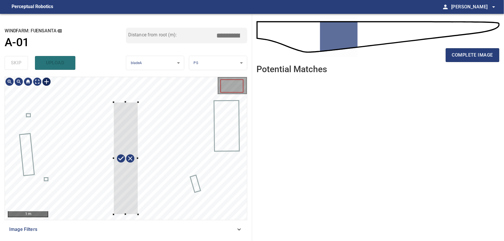
click at [138, 215] on div at bounding box center [126, 148] width 242 height 143
click at [116, 159] on div at bounding box center [117, 159] width 2 height 2
click at [130, 177] on div at bounding box center [128, 162] width 32 height 114
click at [126, 178] on div at bounding box center [127, 161] width 36 height 114
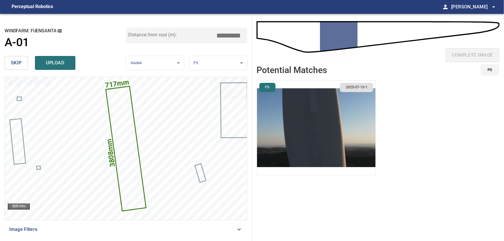
click at [332, 134] on img "button" at bounding box center [316, 128] width 119 height 95
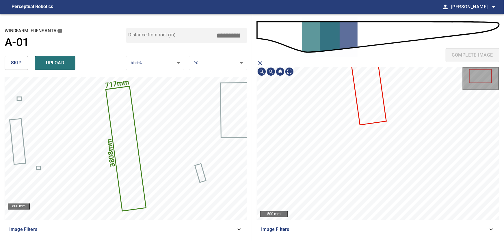
click at [370, 98] on icon at bounding box center [368, 89] width 35 height 70
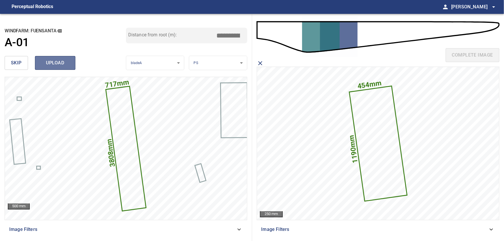
click at [59, 62] on span "upload" at bounding box center [55, 63] width 28 height 8
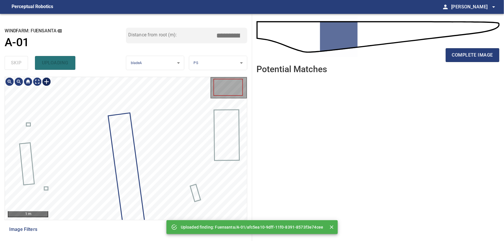
click at [52, 84] on div "1 m" at bounding box center [126, 148] width 242 height 143
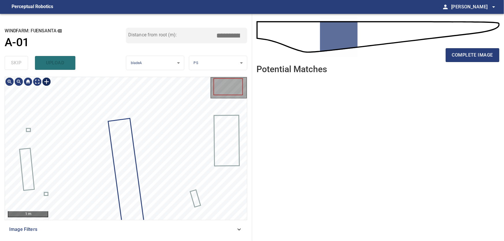
click at [53, 86] on div "1 m" at bounding box center [126, 148] width 242 height 143
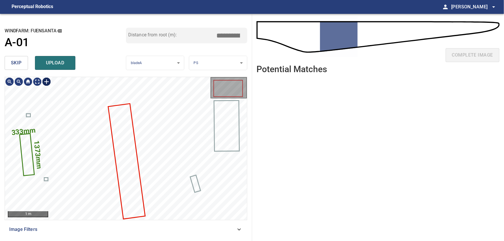
click at [46, 84] on div at bounding box center [46, 81] width 9 height 9
click at [14, 60] on span "skip" at bounding box center [16, 63] width 11 height 8
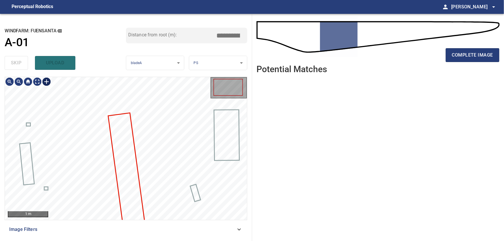
click at [46, 82] on div at bounding box center [46, 81] width 9 height 9
click at [117, 109] on div at bounding box center [126, 148] width 242 height 143
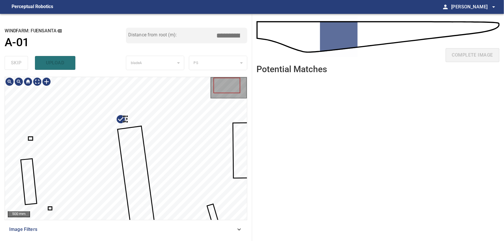
click at [35, 110] on div at bounding box center [126, 148] width 242 height 143
click at [39, 114] on div at bounding box center [39, 113] width 3 height 5
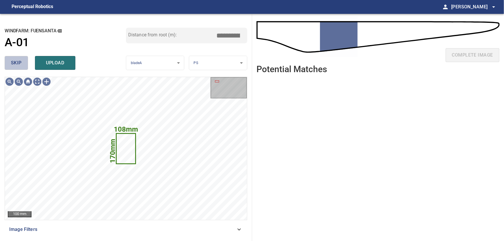
drag, startPoint x: 10, startPoint y: 62, endPoint x: 17, endPoint y: 66, distance: 8.7
click at [10, 62] on button "skip" at bounding box center [16, 63] width 23 height 14
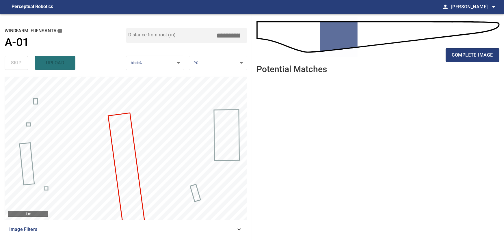
type input "****"
click at [474, 53] on span "complete image" at bounding box center [472, 55] width 41 height 8
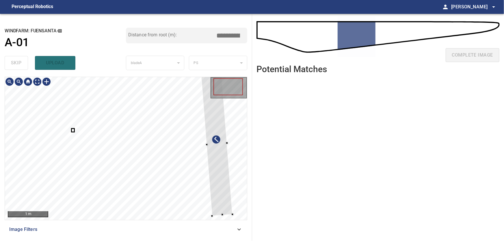
click at [230, 159] on div at bounding box center [126, 148] width 242 height 143
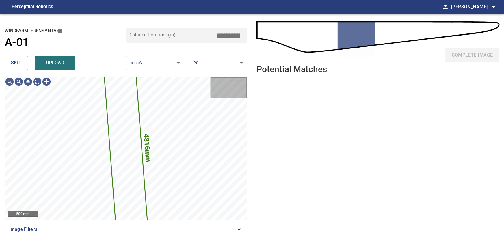
drag, startPoint x: 12, startPoint y: 59, endPoint x: 14, endPoint y: 64, distance: 4.8
click at [12, 61] on button "skip" at bounding box center [16, 63] width 23 height 14
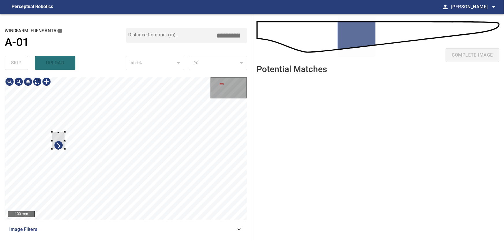
click at [30, 132] on div at bounding box center [126, 148] width 242 height 143
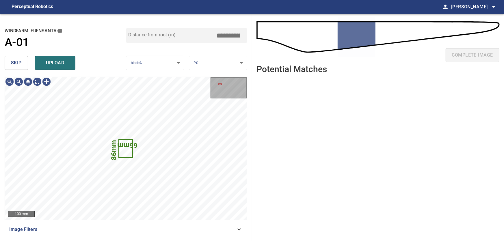
click at [17, 62] on span "skip" at bounding box center [16, 63] width 11 height 8
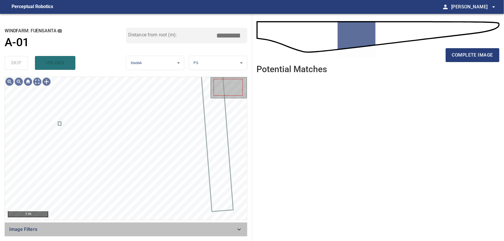
click at [243, 229] on div "Image Filters" at bounding box center [126, 230] width 243 height 14
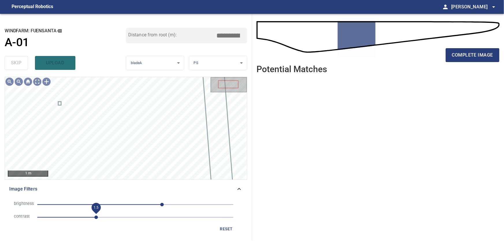
drag, startPoint x: 84, startPoint y: 217, endPoint x: 95, endPoint y: 217, distance: 11.0
click at [95, 217] on span "1.5" at bounding box center [96, 217] width 3 height 3
drag, startPoint x: 163, startPoint y: 205, endPoint x: 144, endPoint y: 205, distance: 19.1
click at [144, 205] on span "22" at bounding box center [143, 204] width 3 height 3
drag, startPoint x: 95, startPoint y: 218, endPoint x: 116, endPoint y: 219, distance: 20.3
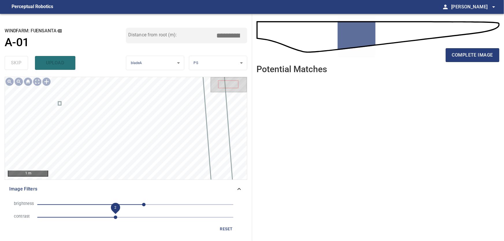
click at [116, 219] on span "2" at bounding box center [115, 217] width 3 height 3
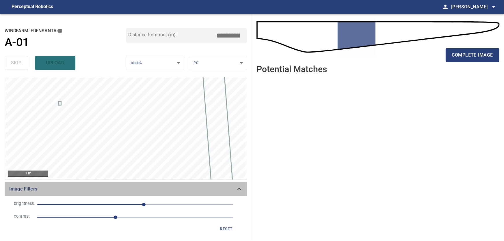
click at [238, 188] on icon at bounding box center [239, 189] width 7 height 7
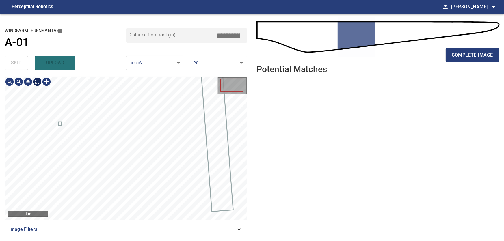
click at [36, 84] on body "**********" at bounding box center [252, 120] width 504 height 241
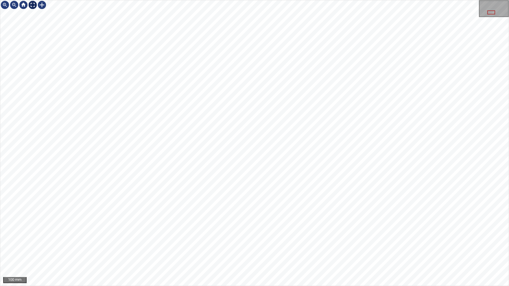
click at [34, 5] on img at bounding box center [32, 4] width 9 height 9
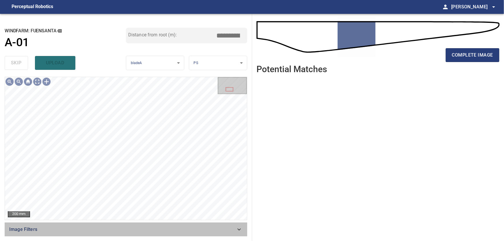
click at [237, 229] on icon at bounding box center [239, 229] width 7 height 7
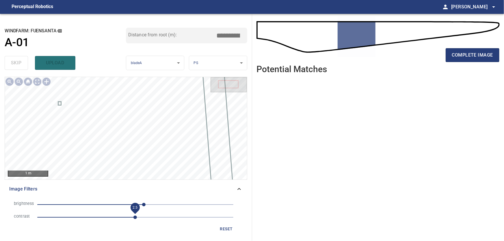
drag, startPoint x: 115, startPoint y: 217, endPoint x: 136, endPoint y: 219, distance: 21.7
click at [136, 219] on span "2.5" at bounding box center [135, 217] width 3 height 3
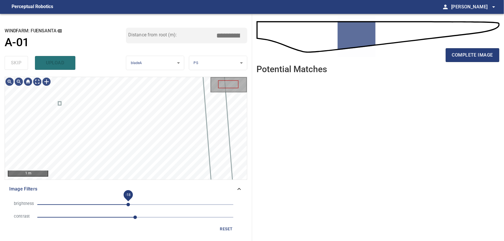
drag, startPoint x: 144, startPoint y: 207, endPoint x: 128, endPoint y: 205, distance: 15.7
click at [128, 205] on span "-18" at bounding box center [128, 204] width 3 height 3
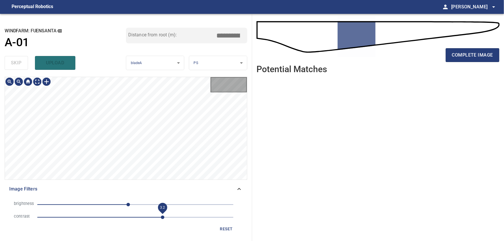
drag, startPoint x: 138, startPoint y: 217, endPoint x: 162, endPoint y: 216, distance: 24.0
click at [162, 216] on span "3.2" at bounding box center [162, 217] width 3 height 3
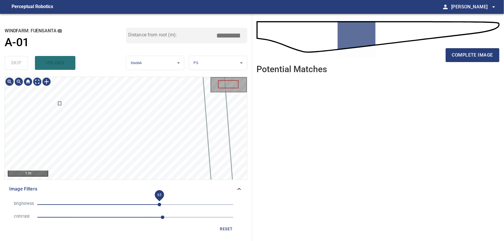
drag, startPoint x: 131, startPoint y: 205, endPoint x: 160, endPoint y: 207, distance: 28.7
click at [160, 207] on span "63" at bounding box center [159, 204] width 3 height 3
drag, startPoint x: 159, startPoint y: 205, endPoint x: 146, endPoint y: 206, distance: 13.3
click at [146, 206] on span "2.8" at bounding box center [146, 207] width 13 height 13
drag, startPoint x: 159, startPoint y: 206, endPoint x: 142, endPoint y: 206, distance: 17.3
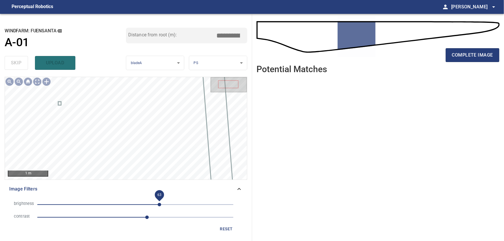
click at [158, 206] on span "63" at bounding box center [159, 204] width 3 height 3
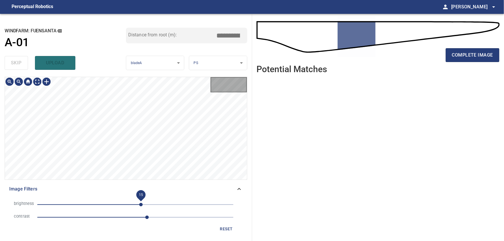
click at [139, 205] on span "15" at bounding box center [140, 204] width 3 height 3
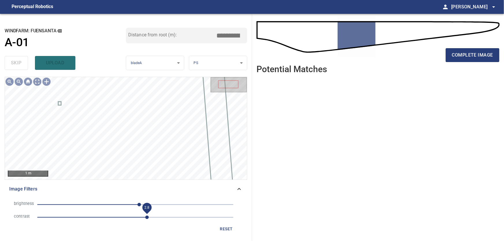
drag, startPoint x: 147, startPoint y: 218, endPoint x: 131, endPoint y: 218, distance: 16.2
click at [145, 218] on span "2.8" at bounding box center [146, 217] width 3 height 3
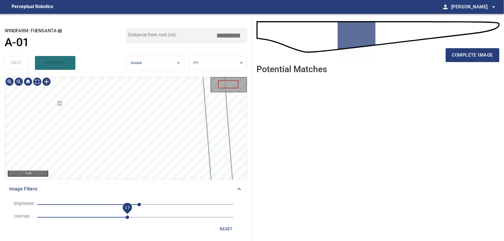
click at [126, 218] on span "2.3" at bounding box center [127, 217] width 3 height 3
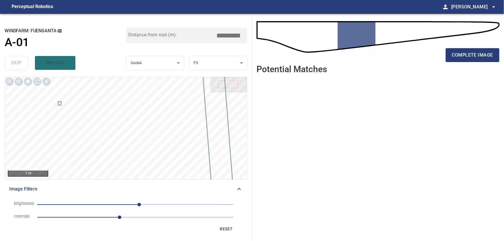
click at [237, 189] on icon at bounding box center [239, 189] width 7 height 7
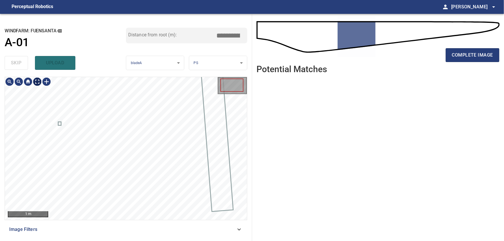
click at [38, 83] on body "**********" at bounding box center [252, 120] width 504 height 241
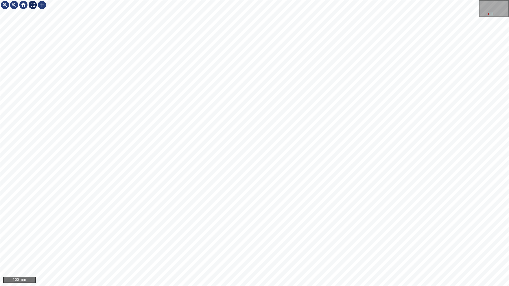
click at [32, 4] on img at bounding box center [32, 4] width 9 height 9
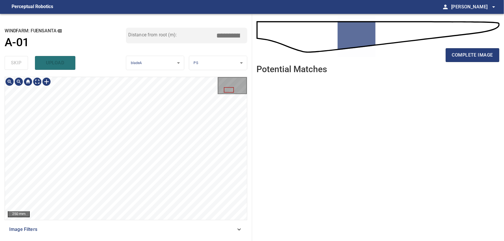
click at [240, 229] on icon at bounding box center [239, 229] width 7 height 7
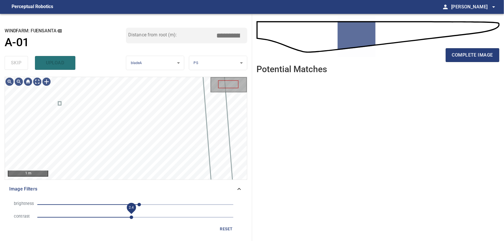
drag, startPoint x: 122, startPoint y: 217, endPoint x: 132, endPoint y: 217, distance: 9.8
click at [132, 217] on span "2.4" at bounding box center [131, 217] width 3 height 3
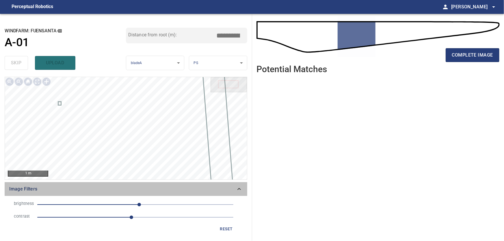
click at [239, 189] on icon at bounding box center [239, 189] width 3 height 2
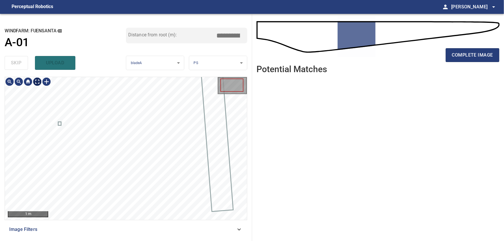
click at [40, 81] on body "**********" at bounding box center [252, 120] width 504 height 241
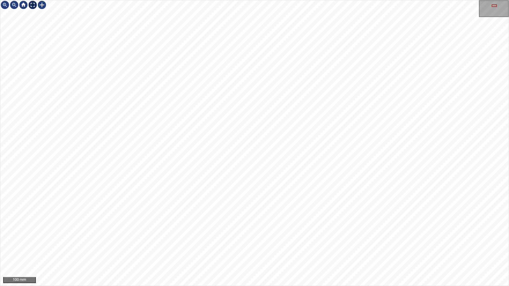
click at [34, 5] on div at bounding box center [32, 4] width 9 height 9
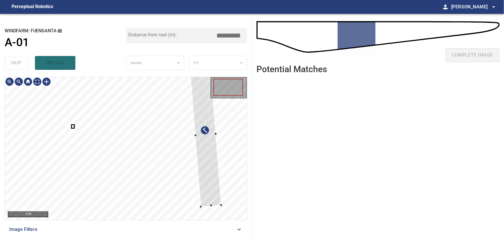
click at [224, 161] on div at bounding box center [126, 148] width 242 height 143
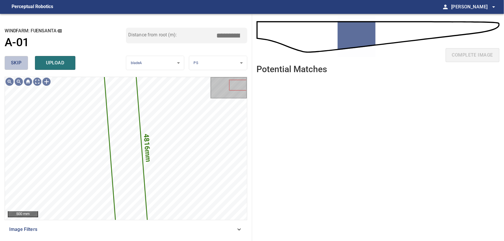
drag, startPoint x: 15, startPoint y: 66, endPoint x: 36, endPoint y: 71, distance: 21.7
click at [16, 66] on span "skip" at bounding box center [16, 63] width 11 height 8
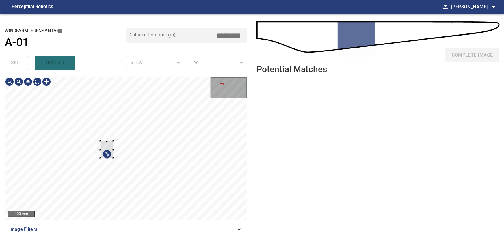
click at [32, 133] on div at bounding box center [126, 148] width 242 height 143
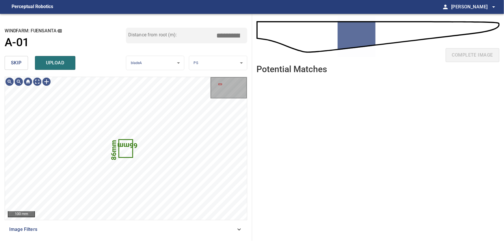
click at [18, 65] on span "skip" at bounding box center [16, 63] width 11 height 8
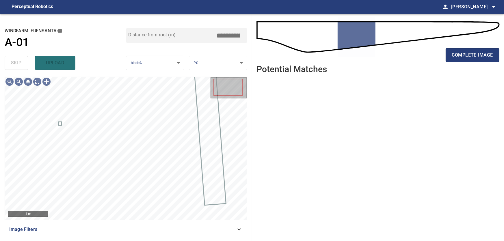
click at [244, 230] on div "Image Filters" at bounding box center [126, 230] width 243 height 14
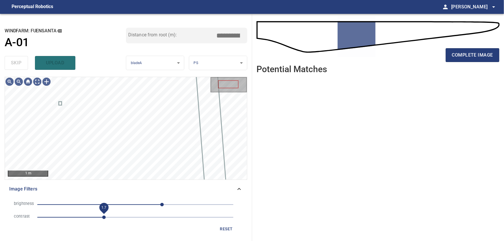
drag, startPoint x: 86, startPoint y: 219, endPoint x: 103, endPoint y: 219, distance: 16.2
click at [103, 219] on span "1.7" at bounding box center [103, 217] width 3 height 3
drag, startPoint x: 161, startPoint y: 205, endPoint x: 153, endPoint y: 206, distance: 8.1
click at [153, 206] on span "46" at bounding box center [152, 204] width 3 height 3
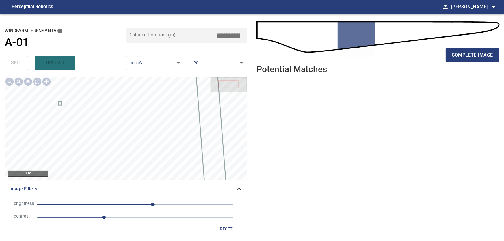
drag, startPoint x: 239, startPoint y: 189, endPoint x: 237, endPoint y: 187, distance: 3.5
click at [238, 188] on icon at bounding box center [239, 189] width 7 height 7
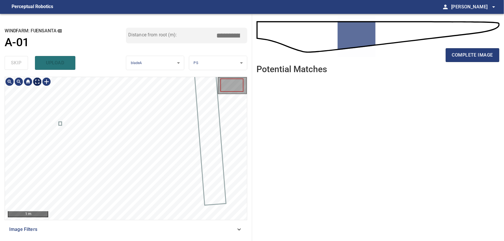
click at [39, 83] on body "**********" at bounding box center [252, 120] width 504 height 241
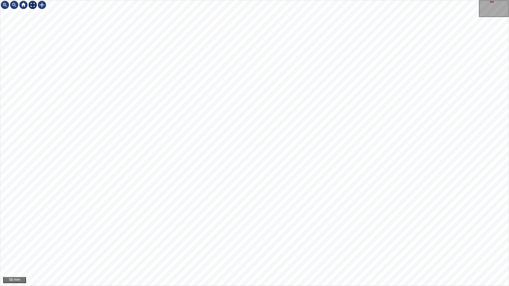
click at [34, 9] on img at bounding box center [32, 4] width 9 height 9
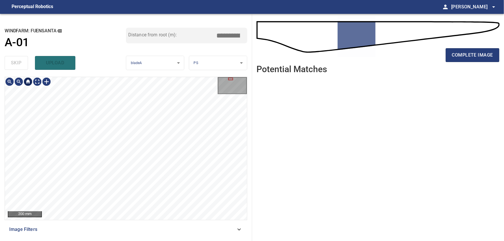
click at [27, 83] on div at bounding box center [27, 81] width 9 height 9
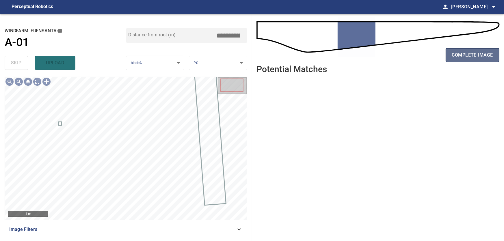
click at [462, 56] on span "complete image" at bounding box center [472, 55] width 41 height 8
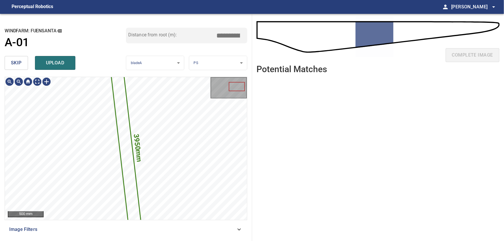
drag, startPoint x: 18, startPoint y: 64, endPoint x: 22, endPoint y: 69, distance: 6.6
click at [18, 64] on span "skip" at bounding box center [16, 63] width 11 height 8
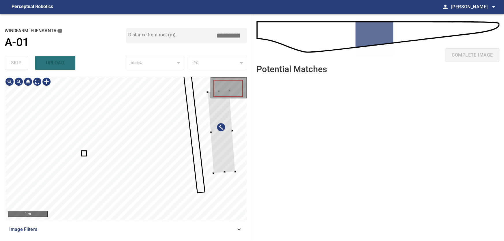
click at [234, 140] on div at bounding box center [126, 148] width 242 height 143
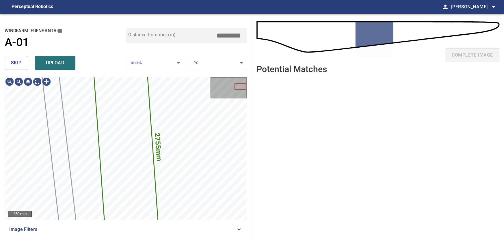
drag, startPoint x: 18, startPoint y: 61, endPoint x: 27, endPoint y: 72, distance: 14.2
click at [18, 61] on span "skip" at bounding box center [16, 63] width 11 height 8
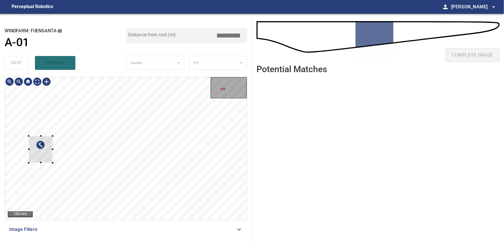
click at [23, 152] on div at bounding box center [126, 148] width 242 height 143
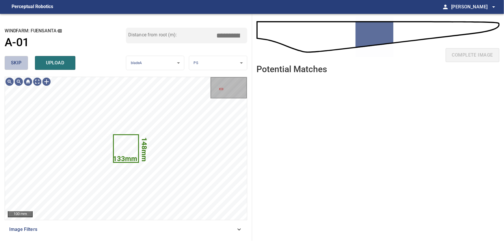
drag, startPoint x: 16, startPoint y: 59, endPoint x: 36, endPoint y: 77, distance: 26.2
click at [16, 59] on button "skip" at bounding box center [16, 63] width 23 height 14
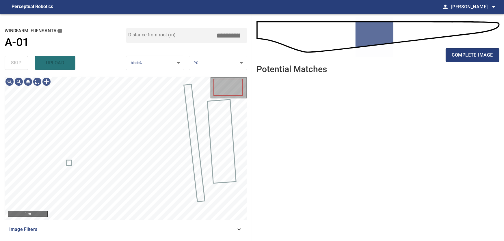
click at [241, 231] on icon at bounding box center [239, 229] width 7 height 7
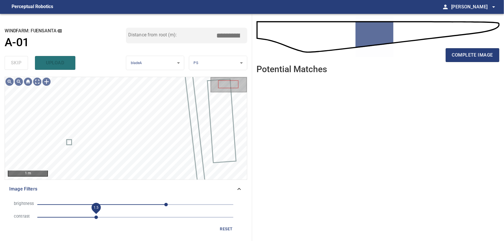
drag, startPoint x: 82, startPoint y: 219, endPoint x: 97, endPoint y: 220, distance: 14.5
click at [97, 219] on span "1.5" at bounding box center [96, 217] width 3 height 3
drag, startPoint x: 165, startPoint y: 204, endPoint x: 162, endPoint y: 205, distance: 3.5
click at [162, 205] on span "69" at bounding box center [161, 204] width 3 height 3
drag, startPoint x: 98, startPoint y: 219, endPoint x: 88, endPoint y: 220, distance: 10.5
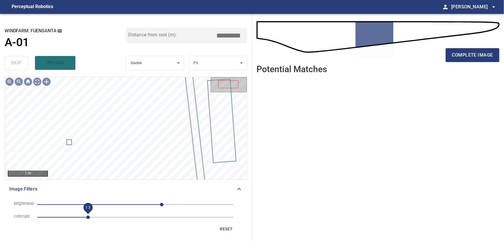
click at [88, 219] on span "1.3" at bounding box center [87, 217] width 3 height 3
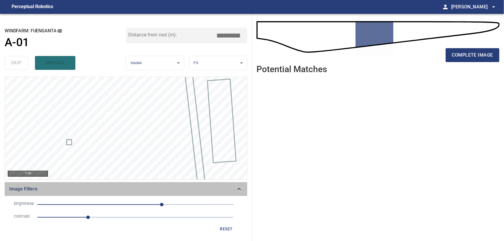
click at [235, 188] on span "Image Filters" at bounding box center [122, 189] width 227 height 7
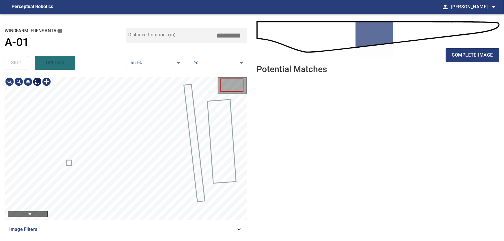
click at [37, 81] on body "**********" at bounding box center [252, 120] width 504 height 241
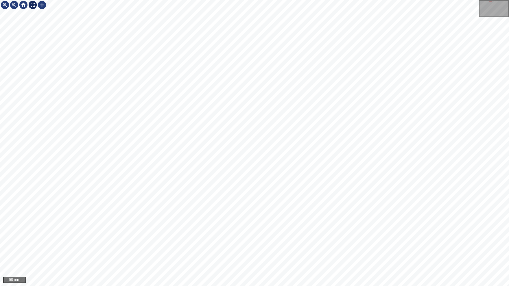
click at [34, 6] on img at bounding box center [32, 4] width 9 height 9
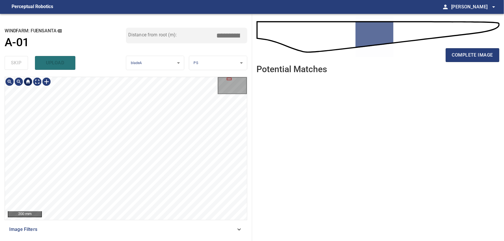
click at [29, 83] on div at bounding box center [27, 81] width 9 height 9
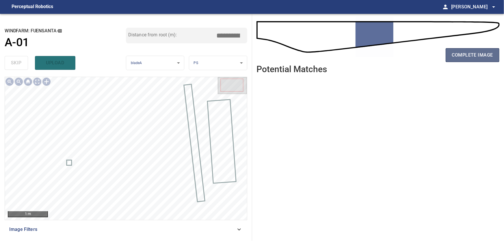
click at [489, 54] on span "complete image" at bounding box center [472, 55] width 41 height 8
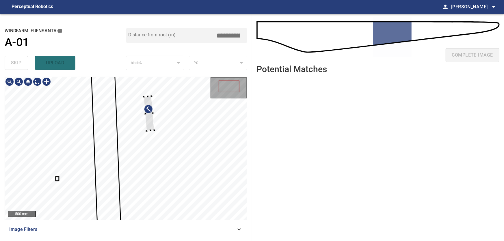
click at [219, 141] on div at bounding box center [126, 148] width 242 height 143
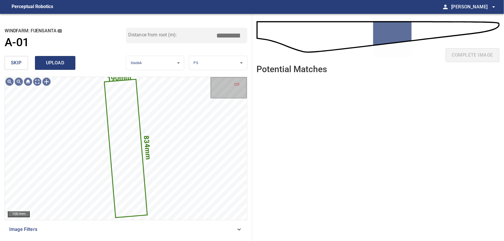
click at [26, 64] on button "skip" at bounding box center [16, 63] width 23 height 14
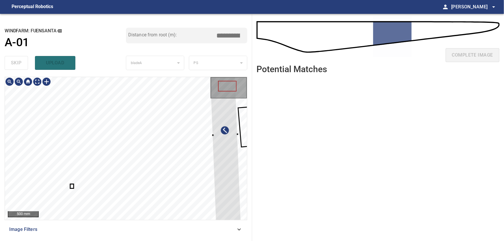
click at [240, 167] on div at bounding box center [126, 148] width 242 height 143
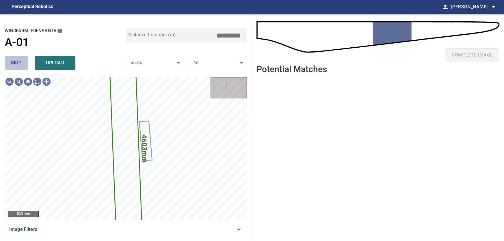
drag, startPoint x: 19, startPoint y: 59, endPoint x: 29, endPoint y: 70, distance: 14.5
click at [21, 62] on button "skip" at bounding box center [16, 63] width 23 height 14
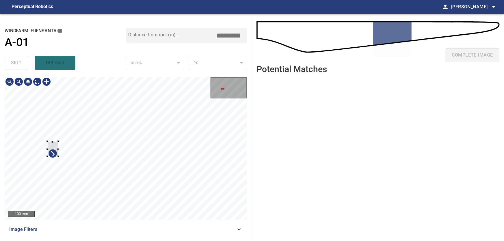
click at [5, 142] on div at bounding box center [126, 148] width 242 height 143
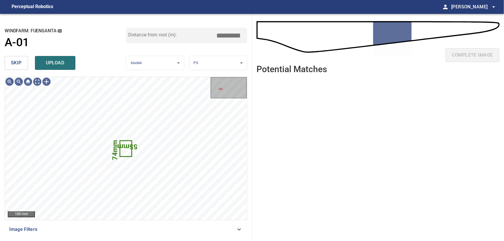
click at [16, 66] on span "skip" at bounding box center [16, 63] width 11 height 8
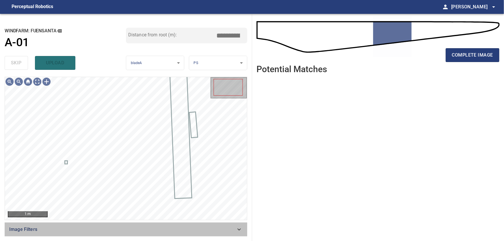
click at [235, 230] on span "Image Filters" at bounding box center [122, 229] width 227 height 7
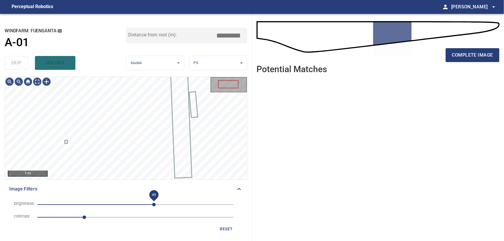
drag, startPoint x: 170, startPoint y: 205, endPoint x: 154, endPoint y: 206, distance: 15.9
click at [154, 206] on span "49" at bounding box center [153, 204] width 3 height 3
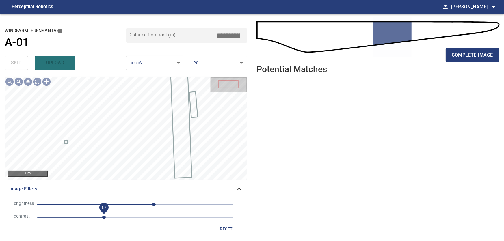
drag, startPoint x: 86, startPoint y: 217, endPoint x: 105, endPoint y: 217, distance: 19.4
click at [105, 217] on span "1.7" at bounding box center [103, 217] width 3 height 3
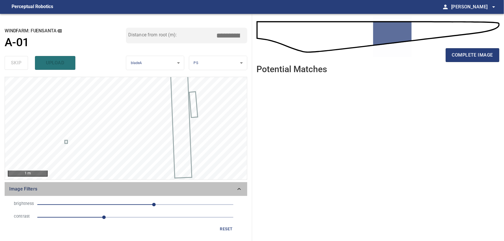
drag, startPoint x: 237, startPoint y: 190, endPoint x: 183, endPoint y: 165, distance: 59.2
click at [236, 190] on div "Image Filters" at bounding box center [126, 189] width 243 height 14
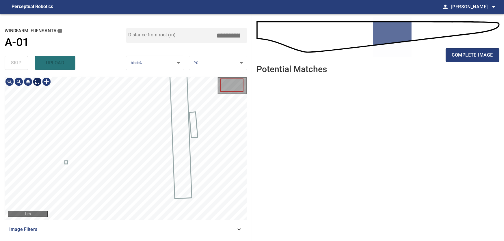
click at [37, 84] on body "**********" at bounding box center [252, 120] width 504 height 241
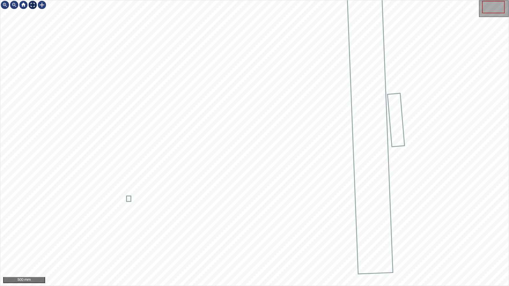
click at [35, 7] on img at bounding box center [32, 4] width 9 height 9
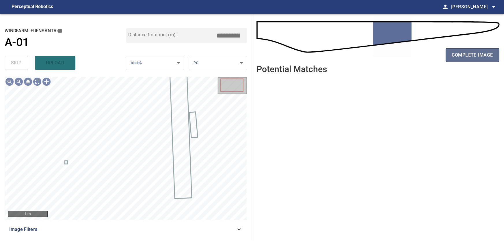
click at [461, 57] on span "complete image" at bounding box center [472, 55] width 41 height 8
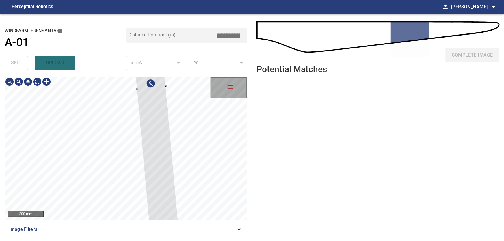
click at [209, 169] on div at bounding box center [126, 148] width 242 height 143
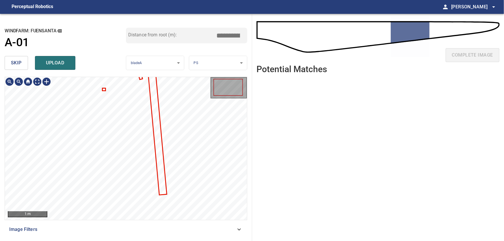
type input "****"
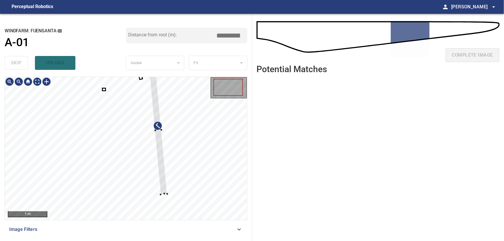
click at [223, 155] on div at bounding box center [126, 148] width 242 height 143
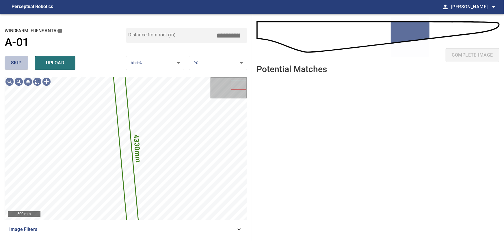
drag, startPoint x: 12, startPoint y: 63, endPoint x: 32, endPoint y: 73, distance: 22.2
click at [14, 64] on span "skip" at bounding box center [16, 63] width 11 height 8
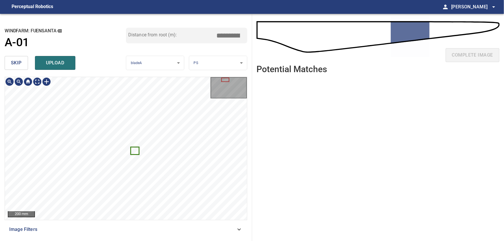
click at [138, 153] on icon at bounding box center [135, 151] width 8 height 7
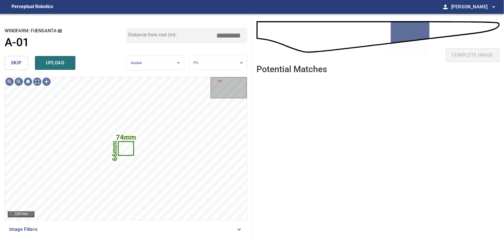
click at [16, 65] on span "skip" at bounding box center [16, 63] width 11 height 8
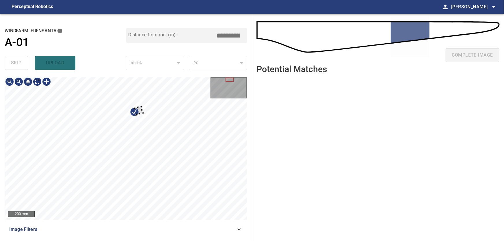
click at [206, 137] on div at bounding box center [126, 148] width 242 height 143
click at [221, 165] on div at bounding box center [126, 148] width 242 height 143
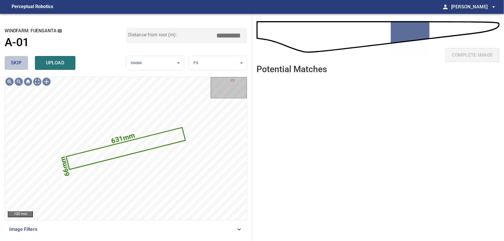
click at [19, 67] on span "skip" at bounding box center [16, 63] width 11 height 8
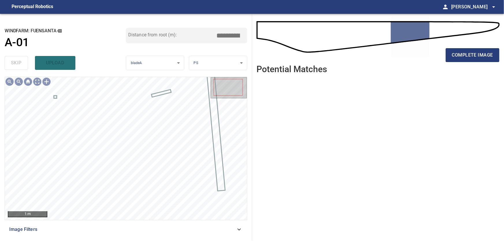
click at [244, 231] on div "Image Filters" at bounding box center [126, 230] width 243 height 14
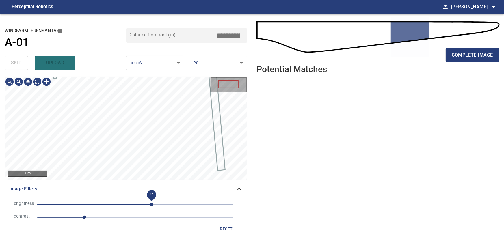
drag, startPoint x: 173, startPoint y: 204, endPoint x: 152, endPoint y: 203, distance: 21.4
click at [152, 203] on span "43" at bounding box center [151, 204] width 3 height 3
drag, startPoint x: 86, startPoint y: 217, endPoint x: 114, endPoint y: 221, distance: 28.5
click at [114, 219] on span "2" at bounding box center [115, 217] width 3 height 3
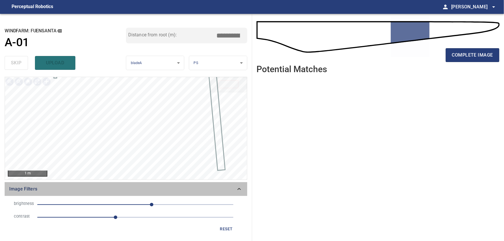
click at [238, 190] on icon at bounding box center [239, 189] width 3 height 2
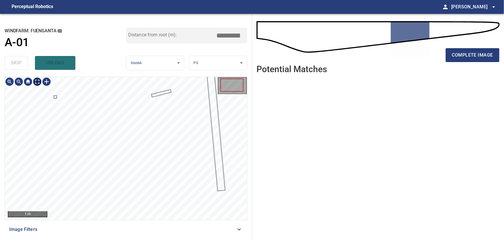
click at [39, 83] on body "**********" at bounding box center [252, 120] width 504 height 241
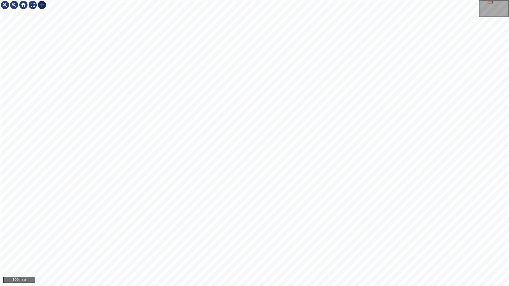
click at [42, 7] on div at bounding box center [41, 4] width 9 height 9
click at [366, 192] on div at bounding box center [254, 143] width 508 height 286
click at [42, 6] on div at bounding box center [41, 4] width 9 height 9
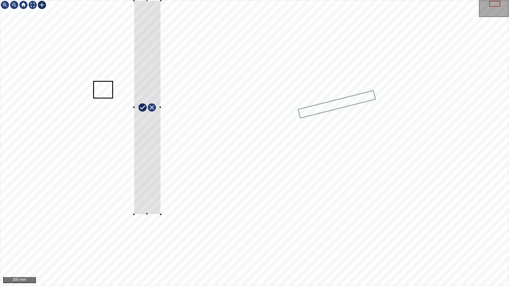
click at [161, 214] on div at bounding box center [254, 143] width 508 height 286
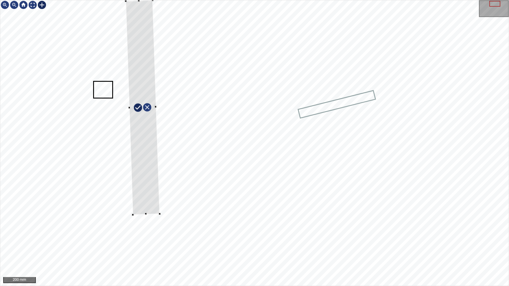
click at [145, 81] on div at bounding box center [143, 107] width 34 height 214
click at [150, 174] on div at bounding box center [145, 107] width 34 height 214
click at [153, 107] on div at bounding box center [153, 107] width 2 height 2
click at [139, 65] on div at bounding box center [144, 107] width 36 height 215
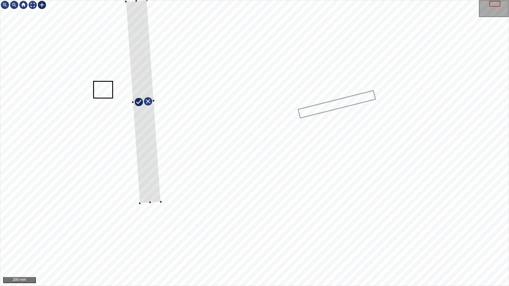
click at [149, 201] on div at bounding box center [143, 101] width 35 height 203
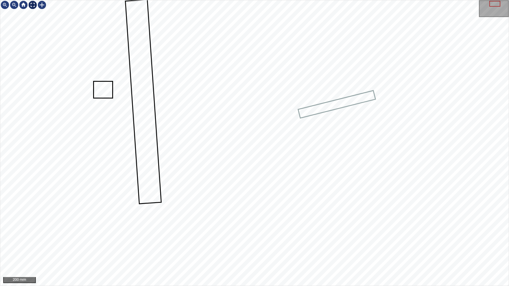
click at [34, 5] on div at bounding box center [32, 4] width 9 height 9
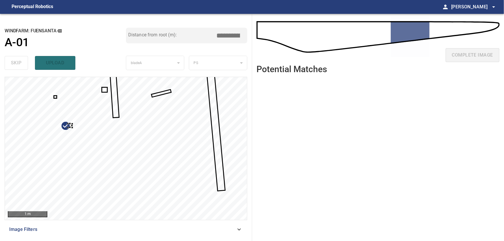
click at [64, 140] on div at bounding box center [126, 148] width 242 height 143
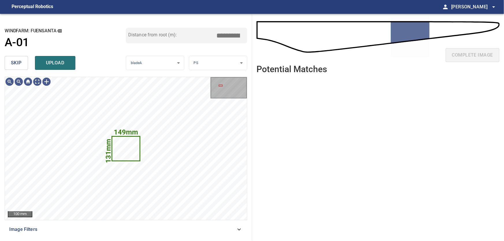
drag, startPoint x: 14, startPoint y: 62, endPoint x: 27, endPoint y: 75, distance: 17.6
click at [14, 63] on span "skip" at bounding box center [16, 63] width 11 height 8
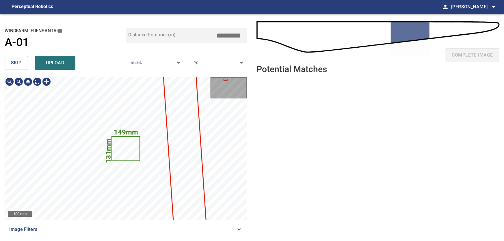
click at [129, 149] on icon at bounding box center [125, 149] width 27 height 24
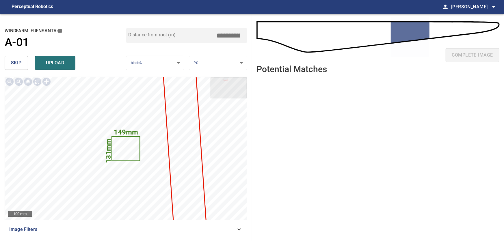
drag, startPoint x: 229, startPoint y: 37, endPoint x: 245, endPoint y: 36, distance: 15.9
click at [245, 36] on input "*****" at bounding box center [230, 35] width 29 height 11
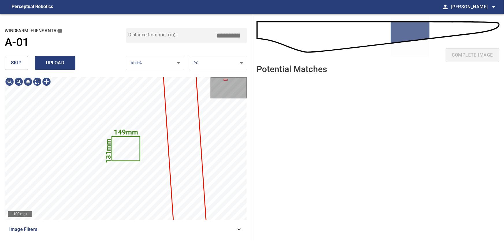
type input "*****"
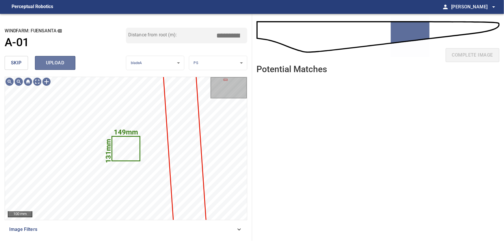
click at [58, 65] on span "upload" at bounding box center [55, 63] width 28 height 8
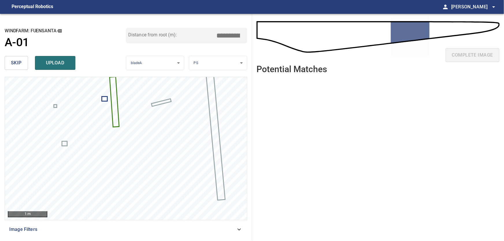
drag, startPoint x: 230, startPoint y: 36, endPoint x: 242, endPoint y: 33, distance: 12.1
click at [242, 33] on input "*****" at bounding box center [230, 35] width 29 height 11
drag, startPoint x: 226, startPoint y: 34, endPoint x: 249, endPoint y: 34, distance: 22.5
click at [245, 34] on input "*****" at bounding box center [230, 35] width 29 height 11
type input "*****"
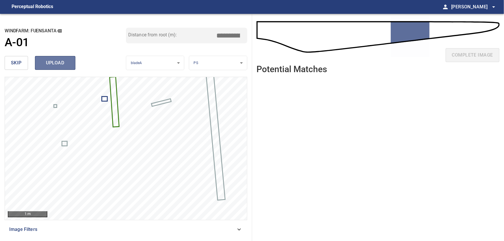
click at [58, 64] on span "upload" at bounding box center [55, 63] width 28 height 8
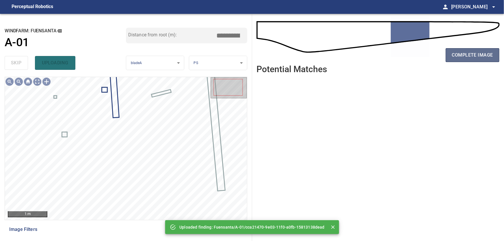
click at [463, 53] on span "complete image" at bounding box center [472, 55] width 41 height 8
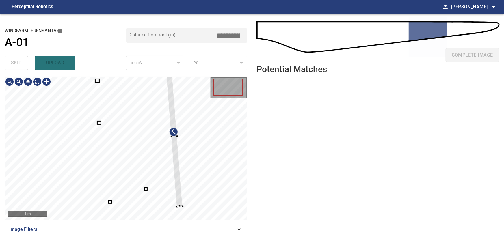
click at [235, 148] on div at bounding box center [126, 148] width 242 height 143
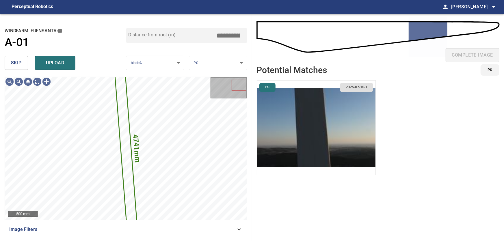
click at [13, 54] on div "skip upload" at bounding box center [65, 63] width 121 height 18
drag, startPoint x: 15, startPoint y: 60, endPoint x: 38, endPoint y: 70, distance: 24.6
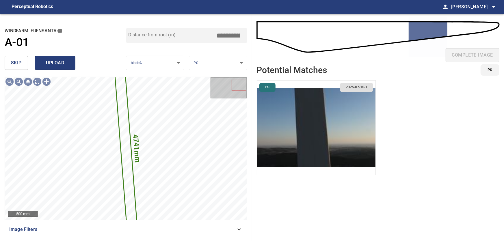
click at [15, 60] on span "skip" at bounding box center [16, 63] width 11 height 8
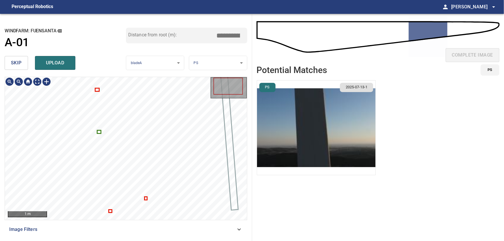
click at [99, 132] on icon at bounding box center [99, 132] width 3 height 2
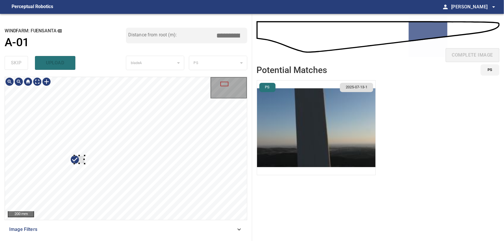
click at [18, 158] on div at bounding box center [126, 148] width 242 height 143
click at [20, 62] on span "skip" at bounding box center [16, 63] width 11 height 8
click at [127, 138] on icon at bounding box center [125, 136] width 16 height 12
click at [24, 145] on div at bounding box center [126, 148] width 242 height 143
click at [70, 137] on div at bounding box center [81, 144] width 22 height 16
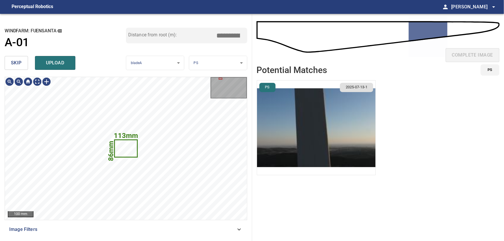
drag, startPoint x: 16, startPoint y: 59, endPoint x: 24, endPoint y: 73, distance: 15.5
click at [16, 59] on span "skip" at bounding box center [16, 63] width 11 height 8
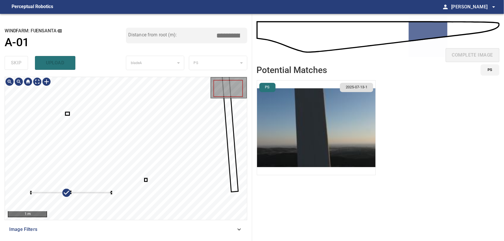
click at [31, 193] on div at bounding box center [71, 193] width 81 height 2
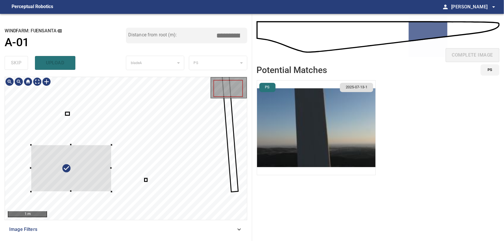
click at [69, 145] on div at bounding box center [126, 148] width 242 height 143
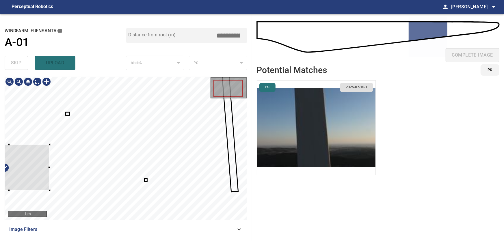
click at [60, 167] on div at bounding box center [126, 148] width 242 height 143
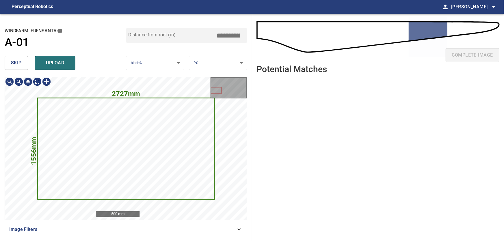
type input "****"
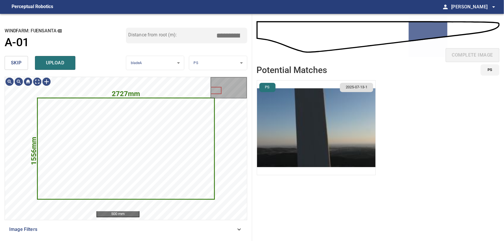
drag, startPoint x: 12, startPoint y: 64, endPoint x: 23, endPoint y: 76, distance: 17.2
click at [12, 64] on span "skip" at bounding box center [16, 63] width 11 height 8
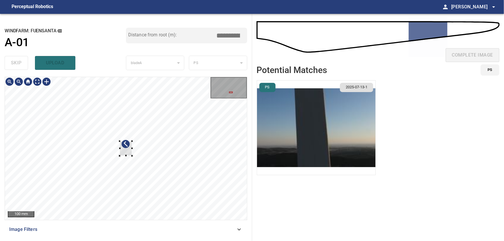
click at [196, 143] on div at bounding box center [126, 148] width 242 height 143
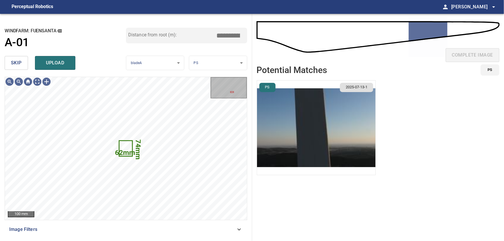
click at [12, 64] on span "skip" at bounding box center [16, 63] width 11 height 8
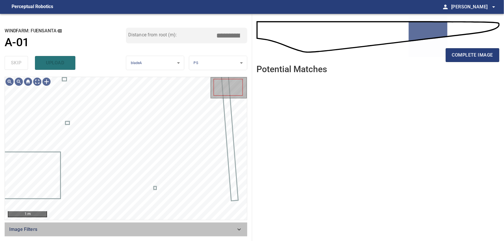
click at [239, 231] on icon at bounding box center [239, 230] width 3 height 2
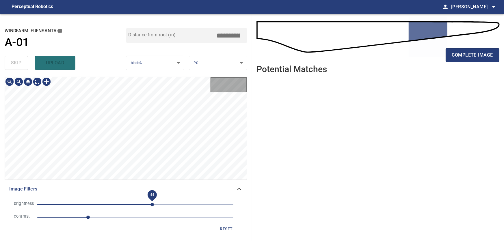
drag, startPoint x: 170, startPoint y: 205, endPoint x: 152, endPoint y: 206, distance: 18.2
click at [152, 206] on span "44" at bounding box center [152, 204] width 3 height 3
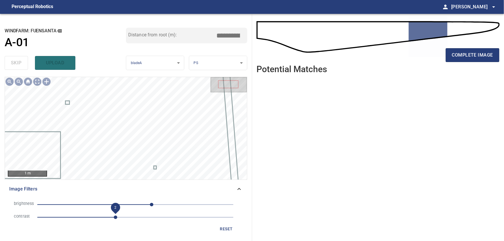
drag, startPoint x: 89, startPoint y: 217, endPoint x: 116, endPoint y: 218, distance: 26.9
click at [116, 218] on span "2" at bounding box center [115, 217] width 3 height 3
click at [239, 187] on icon at bounding box center [239, 189] width 7 height 7
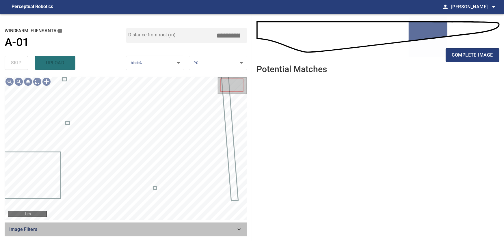
click at [237, 229] on icon at bounding box center [239, 229] width 7 height 7
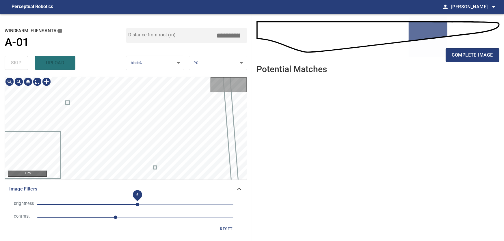
drag, startPoint x: 151, startPoint y: 204, endPoint x: 136, endPoint y: 205, distance: 15.9
click at [136, 205] on span "6" at bounding box center [137, 204] width 3 height 3
drag, startPoint x: 117, startPoint y: 218, endPoint x: 156, endPoint y: 217, distance: 38.2
click at [156, 217] on span "3" at bounding box center [154, 217] width 3 height 3
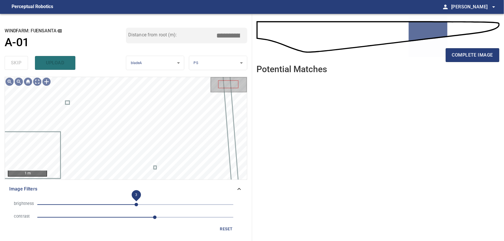
click at [136, 205] on span "3" at bounding box center [136, 204] width 3 height 3
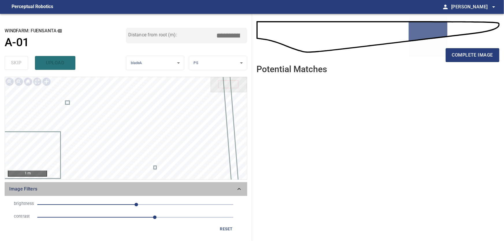
click at [240, 190] on icon at bounding box center [239, 189] width 7 height 7
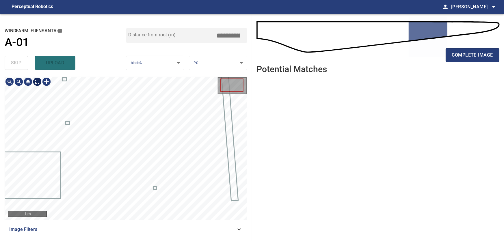
click at [41, 88] on div "1 m" at bounding box center [126, 148] width 242 height 143
click at [38, 84] on body "**********" at bounding box center [252, 120] width 504 height 241
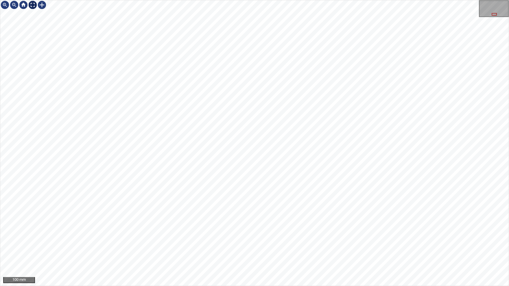
click at [36, 7] on img at bounding box center [32, 4] width 9 height 9
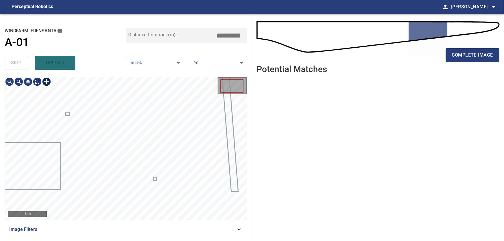
click at [50, 83] on div at bounding box center [46, 81] width 9 height 9
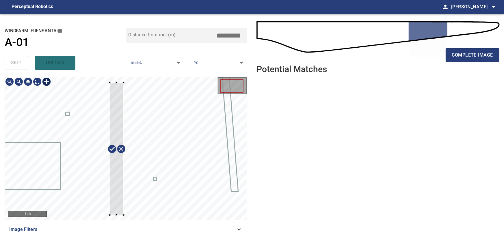
click at [124, 215] on div at bounding box center [126, 148] width 242 height 143
click at [124, 193] on div at bounding box center [118, 149] width 24 height 134
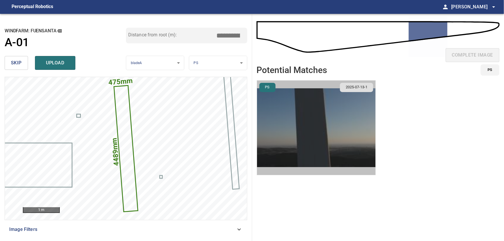
click at [296, 119] on img "button" at bounding box center [316, 128] width 119 height 95
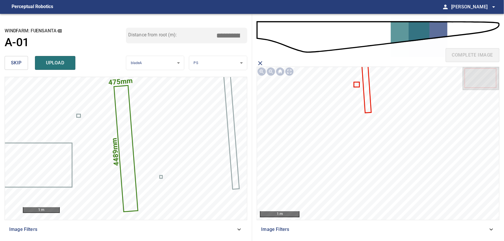
click at [366, 97] on icon at bounding box center [366, 87] width 8 height 49
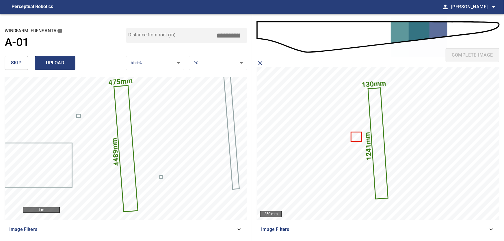
click at [62, 62] on span "upload" at bounding box center [55, 63] width 28 height 8
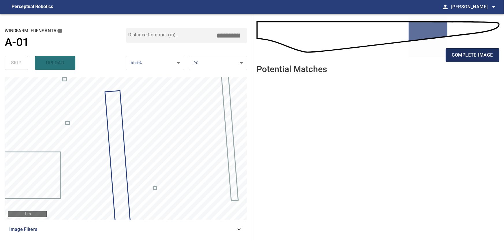
click at [479, 55] on span "complete image" at bounding box center [472, 55] width 41 height 8
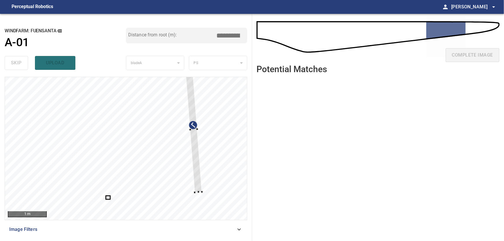
click at [204, 178] on div at bounding box center [126, 148] width 242 height 143
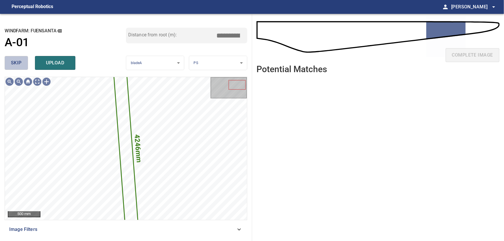
drag, startPoint x: 18, startPoint y: 69, endPoint x: 53, endPoint y: 77, distance: 36.0
click at [18, 69] on button "skip" at bounding box center [16, 63] width 23 height 14
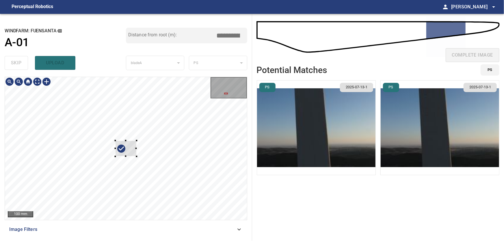
click at [133, 153] on div at bounding box center [125, 149] width 21 height 16
click at [132, 151] on icon at bounding box center [129, 150] width 11 height 8
click at [7, 153] on div at bounding box center [126, 148] width 242 height 143
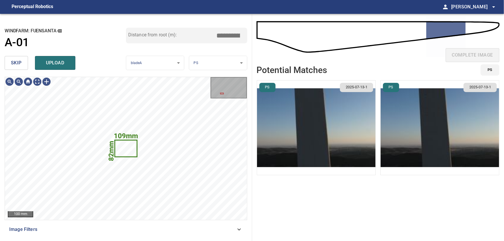
click at [14, 60] on span "skip" at bounding box center [16, 63] width 11 height 8
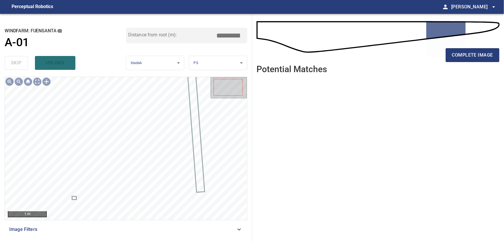
drag, startPoint x: 243, startPoint y: 231, endPoint x: 203, endPoint y: 240, distance: 41.4
click at [243, 231] on div "Image Filters" at bounding box center [126, 230] width 243 height 14
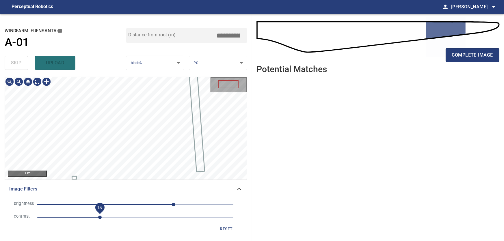
drag, startPoint x: 84, startPoint y: 218, endPoint x: 98, endPoint y: 218, distance: 13.9
click at [98, 218] on span "1.6" at bounding box center [99, 217] width 3 height 3
drag, startPoint x: 174, startPoint y: 204, endPoint x: 154, endPoint y: 207, distance: 19.9
click at [154, 207] on span "49" at bounding box center [153, 204] width 3 height 3
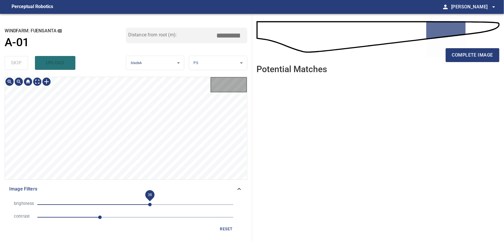
drag, startPoint x: 153, startPoint y: 208, endPoint x: 143, endPoint y: 208, distance: 9.8
click at [148, 207] on span "38" at bounding box center [149, 204] width 3 height 3
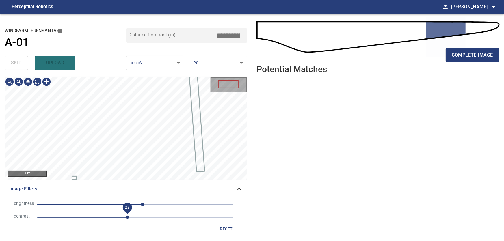
drag, startPoint x: 118, startPoint y: 221, endPoint x: 127, endPoint y: 222, distance: 9.0
click at [127, 219] on span "2.3" at bounding box center [127, 217] width 3 height 3
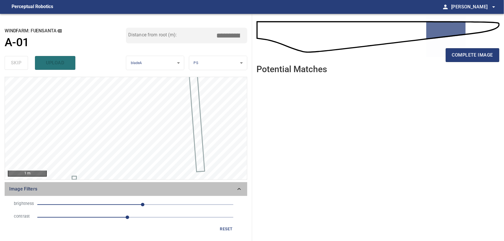
click at [237, 189] on icon at bounding box center [239, 189] width 7 height 7
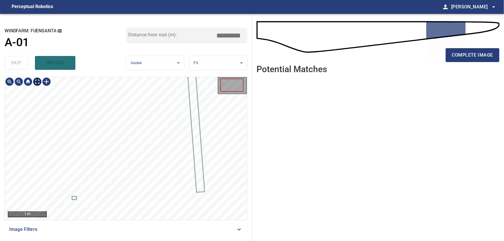
click at [38, 82] on body "**********" at bounding box center [252, 120] width 504 height 241
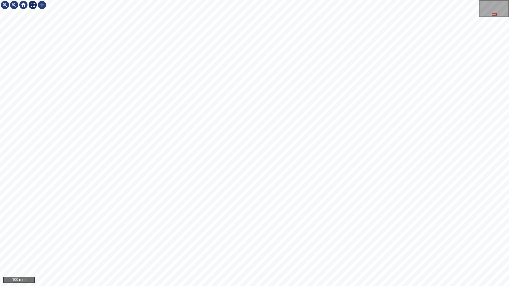
click at [33, 5] on img at bounding box center [32, 4] width 9 height 9
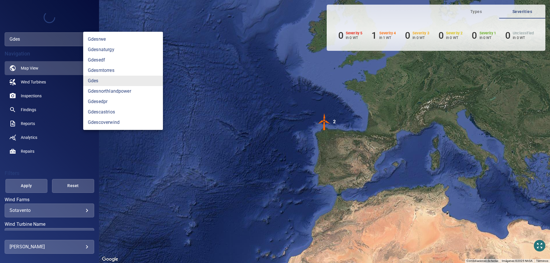
click at [40, 38] on body "Types Severities 0 Severity 5 in 0 WT 1 Severity 4 in 1 WT 0 Severity 3 in 0 WT…" at bounding box center [275, 131] width 550 height 263
click at [111, 50] on link "gdesnaturgy" at bounding box center [123, 50] width 80 height 10
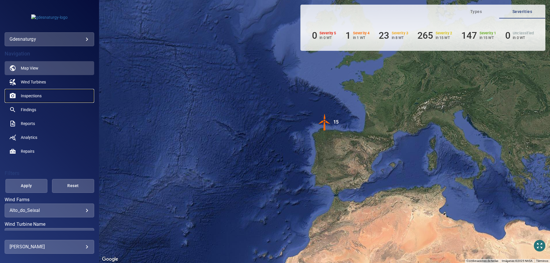
click at [38, 96] on span "Inspections" at bounding box center [31, 96] width 21 height 6
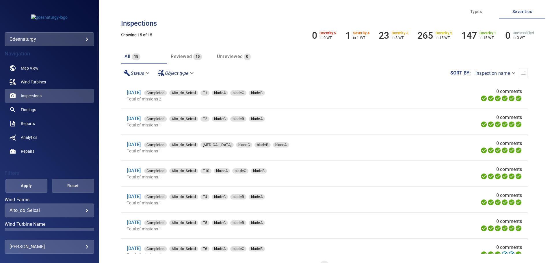
click at [68, 213] on body "**********" at bounding box center [275, 131] width 550 height 263
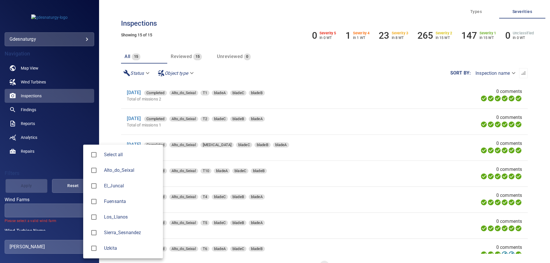
click at [115, 186] on span "El_Juncal" at bounding box center [131, 186] width 54 height 7
type input "*********"
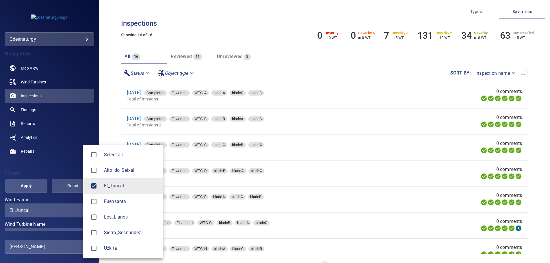
click at [50, 227] on div at bounding box center [275, 131] width 550 height 263
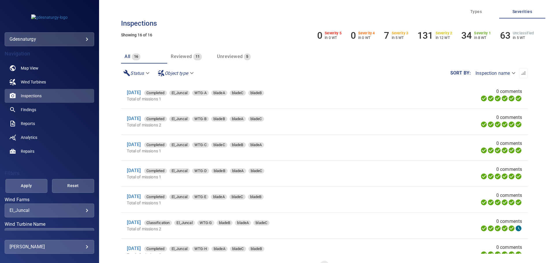
click at [55, 230] on div "​ ​" at bounding box center [50, 235] width 90 height 14
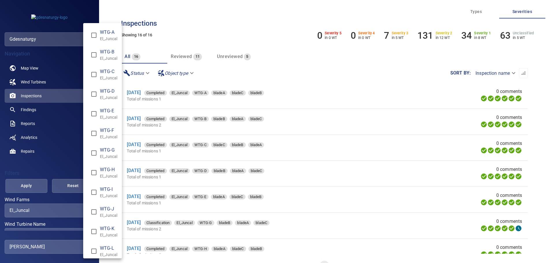
scroll to position [79, 0]
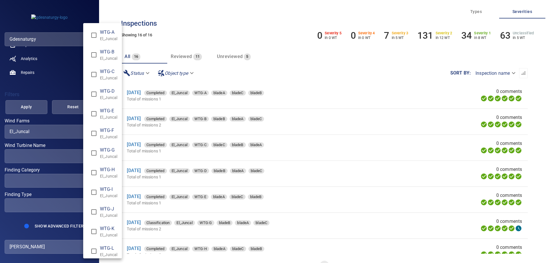
click at [37, 156] on div "Wind Turbine Name" at bounding box center [275, 131] width 550 height 263
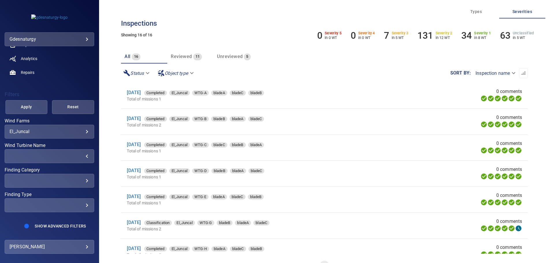
click at [85, 154] on div "​" at bounding box center [50, 155] width 80 height 5
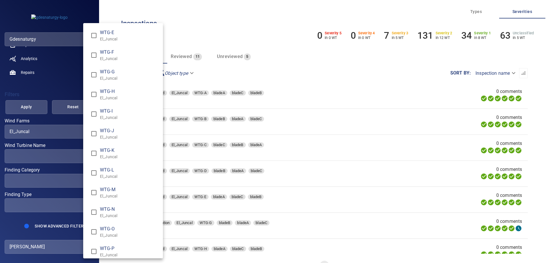
scroll to position [84, 0]
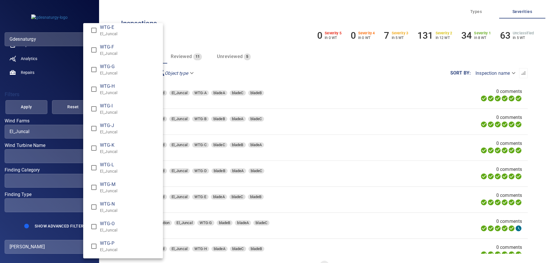
click at [114, 205] on span "WTG-N" at bounding box center [129, 204] width 58 height 7
type input "**********"
click at [25, 108] on div "Wind Turbine Name" at bounding box center [275, 131] width 550 height 263
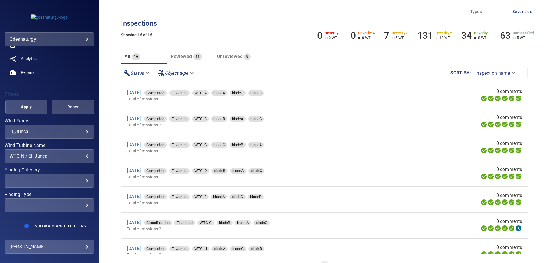
click at [27, 107] on div "WTG-A El_Juncal WTG-B El_Juncal WTG-C El_Juncal WTG-D El_Juncal WTG-E El_Juncal…" at bounding box center [275, 131] width 550 height 263
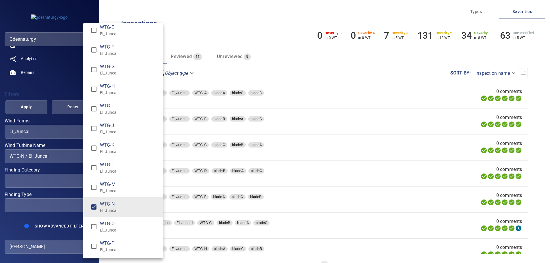
click at [23, 108] on div "Wind Turbine Name" at bounding box center [275, 131] width 550 height 263
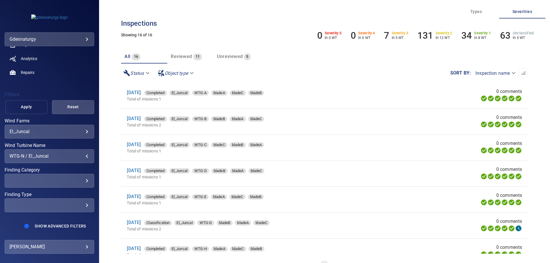
click at [28, 104] on span "Apply" at bounding box center [27, 106] width 28 height 7
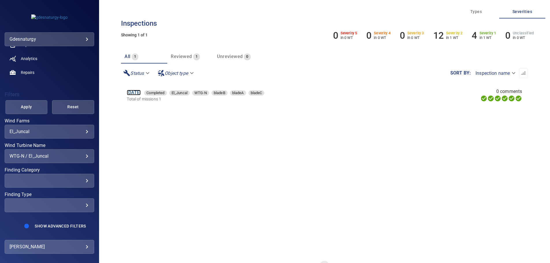
click at [141, 93] on link "[DATE]" at bounding box center [134, 92] width 14 height 5
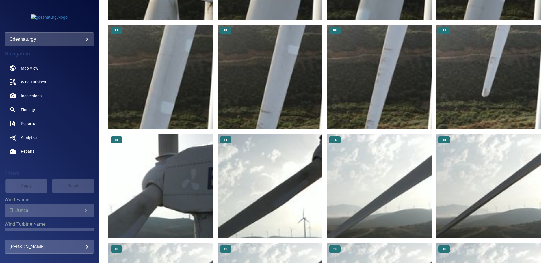
scroll to position [324, 0]
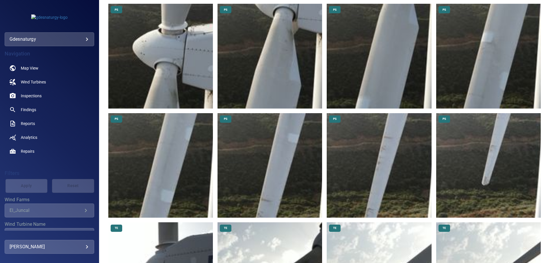
click at [498, 160] on img at bounding box center [488, 165] width 105 height 105
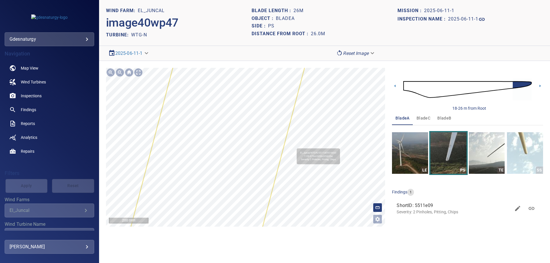
click at [304, 203] on div "El_Juncal/WTG-N/5511e090-9d43-11f0-9794-9950c3f3835a Severity 2 Pinholes, Pitti…" at bounding box center [246, 147] width 280 height 159
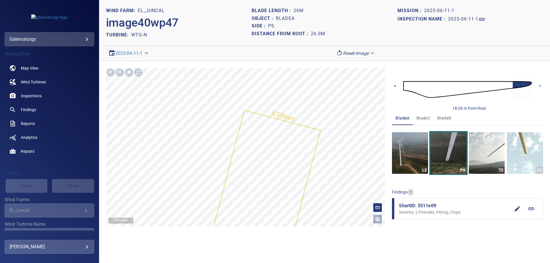
drag, startPoint x: 397, startPoint y: 86, endPoint x: 401, endPoint y: 102, distance: 16.8
click at [397, 86] on icon at bounding box center [395, 86] width 6 height 6
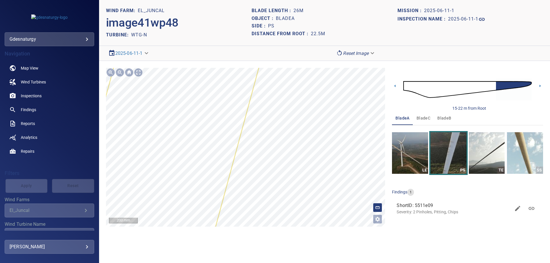
click at [399, 84] on div "15-22 m from Root" at bounding box center [467, 89] width 151 height 43
click at [394, 86] on icon at bounding box center [395, 86] width 6 height 6
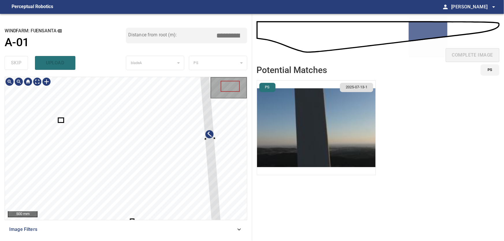
click at [227, 175] on div at bounding box center [126, 148] width 242 height 143
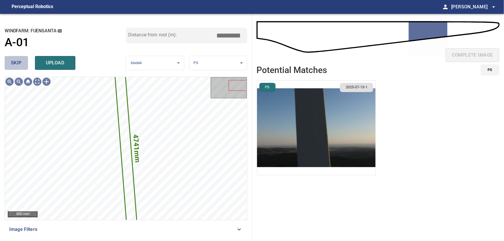
drag, startPoint x: 20, startPoint y: 63, endPoint x: 30, endPoint y: 75, distance: 16.4
click at [21, 64] on span "skip" at bounding box center [16, 63] width 11 height 8
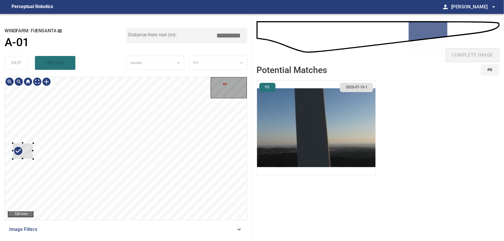
click at [8, 155] on div at bounding box center [126, 148] width 242 height 143
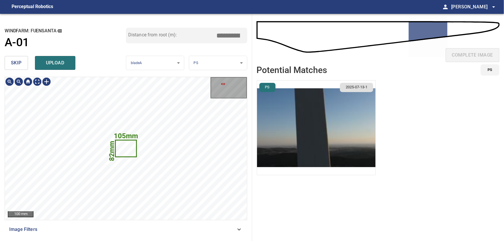
click at [22, 65] on button "skip" at bounding box center [16, 63] width 23 height 14
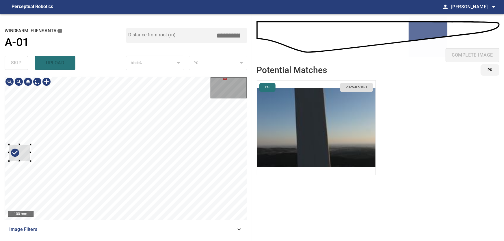
click at [24, 158] on div at bounding box center [20, 153] width 22 height 16
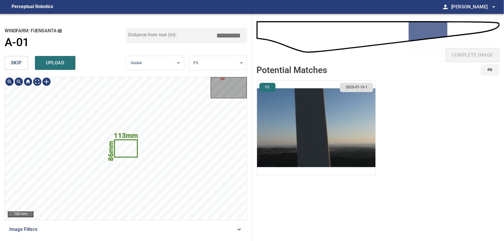
type input "****"
drag, startPoint x: 11, startPoint y: 65, endPoint x: 30, endPoint y: 77, distance: 22.1
click at [12, 65] on span "skip" at bounding box center [16, 63] width 11 height 8
click at [210, 123] on icon at bounding box center [209, 122] width 5 height 5
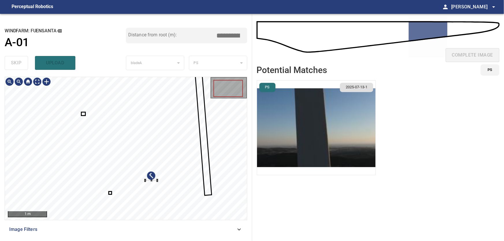
click at [157, 181] on div at bounding box center [151, 180] width 12 height 1
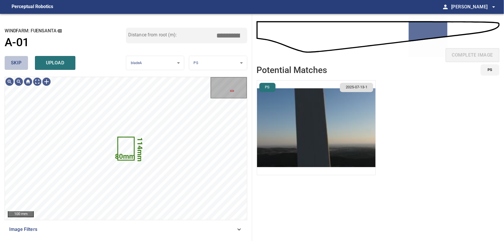
click at [15, 66] on span "skip" at bounding box center [16, 63] width 11 height 8
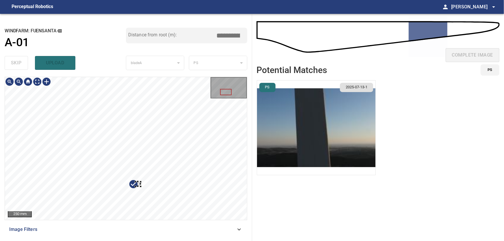
click at [42, 182] on div at bounding box center [126, 148] width 242 height 143
click at [65, 174] on div at bounding box center [67, 176] width 5 height 5
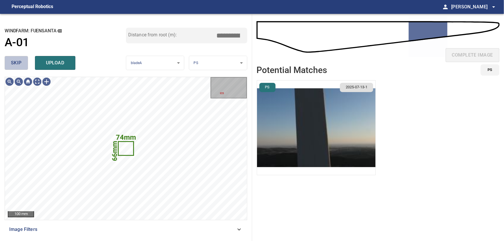
click at [16, 61] on span "skip" at bounding box center [16, 63] width 11 height 8
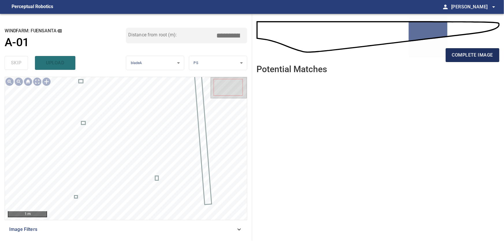
click at [459, 56] on span "complete image" at bounding box center [472, 55] width 41 height 8
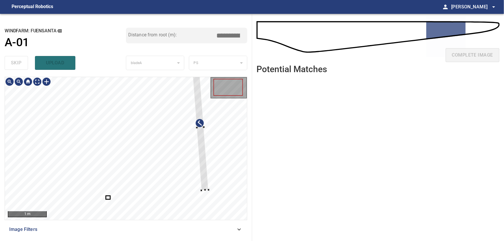
click at [210, 163] on div at bounding box center [126, 148] width 242 height 143
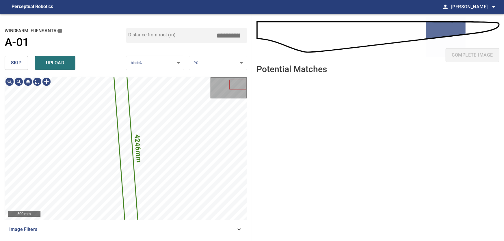
drag, startPoint x: 14, startPoint y: 65, endPoint x: 30, endPoint y: 72, distance: 17.5
click at [18, 66] on span "skip" at bounding box center [16, 63] width 11 height 8
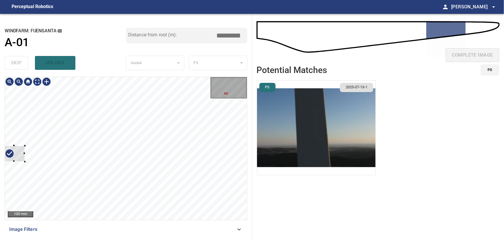
click at [19, 156] on div at bounding box center [14, 154] width 21 height 16
drag, startPoint x: 3, startPoint y: 154, endPoint x: 11, endPoint y: 154, distance: 8.1
click at [5, 154] on div "**********" at bounding box center [126, 127] width 252 height 227
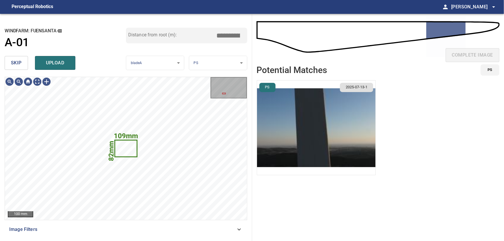
drag, startPoint x: 12, startPoint y: 63, endPoint x: 31, endPoint y: 76, distance: 22.9
click at [14, 64] on span "skip" at bounding box center [16, 63] width 11 height 8
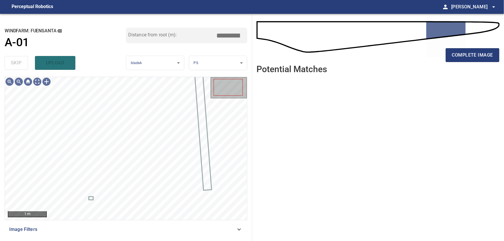
click at [241, 233] on icon at bounding box center [239, 229] width 7 height 7
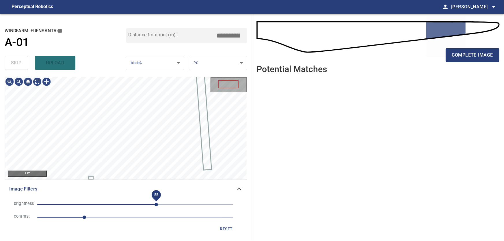
drag, startPoint x: 173, startPoint y: 205, endPoint x: 157, endPoint y: 205, distance: 16.8
click at [157, 205] on span "55" at bounding box center [156, 204] width 3 height 3
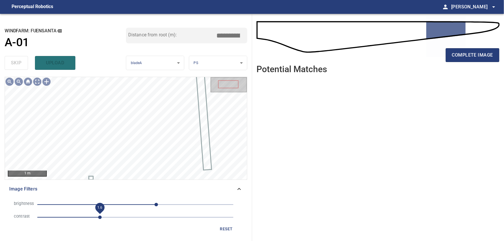
drag, startPoint x: 85, startPoint y: 218, endPoint x: 100, endPoint y: 218, distance: 15.6
click at [100, 218] on span "1.6" at bounding box center [99, 217] width 3 height 3
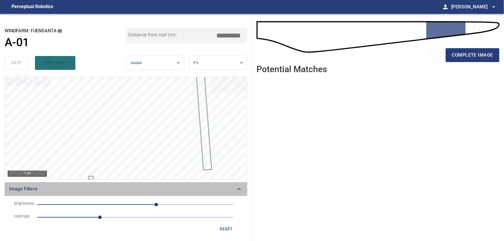
drag, startPoint x: 240, startPoint y: 188, endPoint x: 236, endPoint y: 186, distance: 4.9
click at [240, 188] on icon at bounding box center [239, 189] width 7 height 7
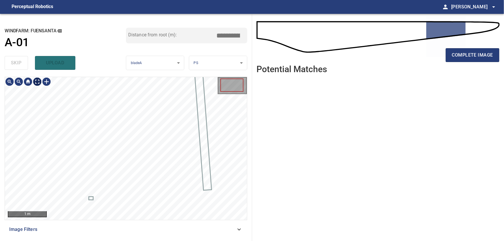
click at [38, 86] on body "**********" at bounding box center [252, 120] width 504 height 241
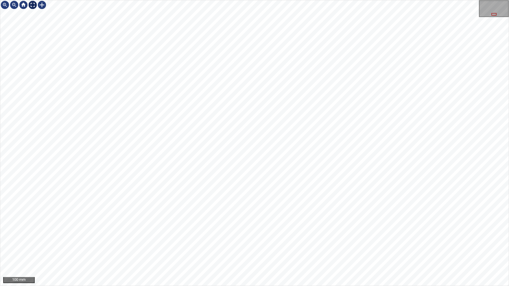
click at [34, 5] on img at bounding box center [32, 4] width 9 height 9
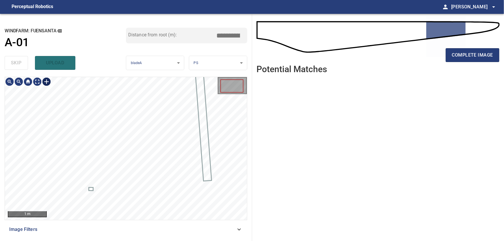
click at [48, 82] on div at bounding box center [46, 81] width 9 height 9
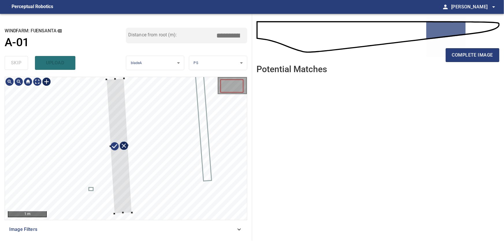
click at [127, 147] on div at bounding box center [119, 145] width 25 height 135
click at [112, 148] on div at bounding box center [120, 145] width 23 height 135
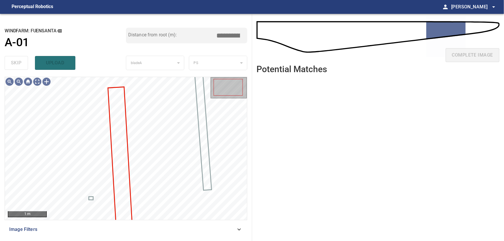
click at [242, 230] on icon at bounding box center [239, 229] width 7 height 7
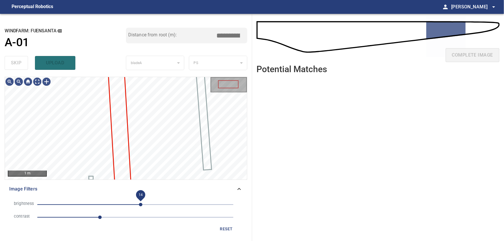
drag, startPoint x: 157, startPoint y: 205, endPoint x: 141, endPoint y: 204, distance: 16.5
click at [141, 204] on span "14" at bounding box center [140, 204] width 3 height 3
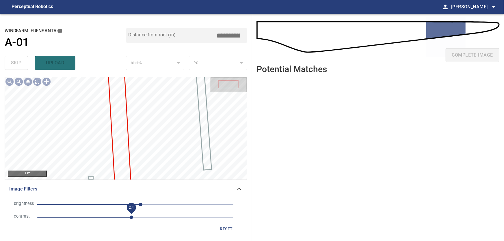
drag, startPoint x: 103, startPoint y: 215, endPoint x: 132, endPoint y: 217, distance: 29.6
click at [132, 217] on span "2.4" at bounding box center [131, 217] width 3 height 3
drag, startPoint x: 139, startPoint y: 205, endPoint x: 135, endPoint y: 206, distance: 3.5
click at [135, 206] on span "0" at bounding box center [135, 204] width 3 height 3
click at [240, 190] on icon at bounding box center [239, 189] width 7 height 7
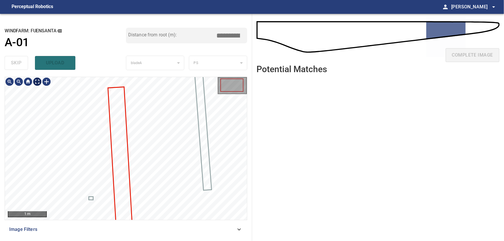
click at [40, 83] on body "**********" at bounding box center [252, 120] width 504 height 241
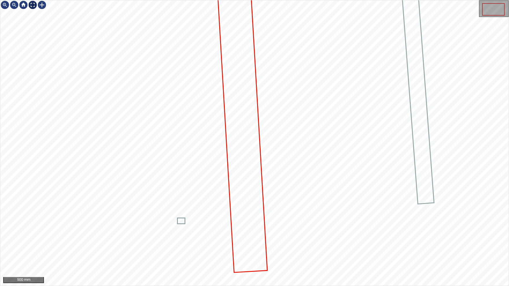
click at [35, 5] on div at bounding box center [32, 4] width 9 height 9
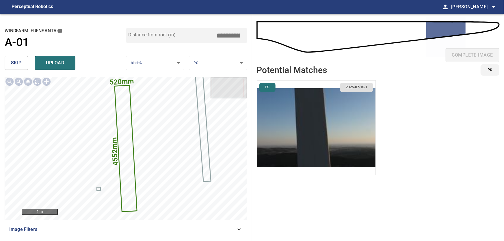
click at [307, 104] on img "button" at bounding box center [316, 128] width 119 height 95
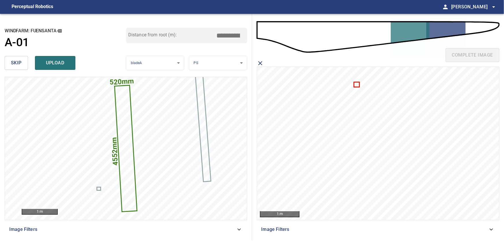
drag, startPoint x: 227, startPoint y: 34, endPoint x: 239, endPoint y: 34, distance: 12.7
click at [239, 34] on input "*****" at bounding box center [230, 35] width 29 height 11
click at [242, 38] on input "*****" at bounding box center [230, 35] width 29 height 11
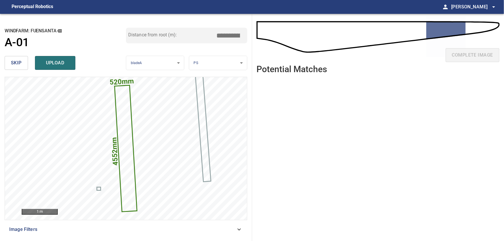
click at [242, 38] on input "*****" at bounding box center [230, 35] width 29 height 11
click at [242, 37] on input "*****" at bounding box center [230, 35] width 29 height 11
click at [242, 37] on input "****" at bounding box center [230, 35] width 29 height 11
click at [242, 37] on input "*****" at bounding box center [230, 35] width 29 height 11
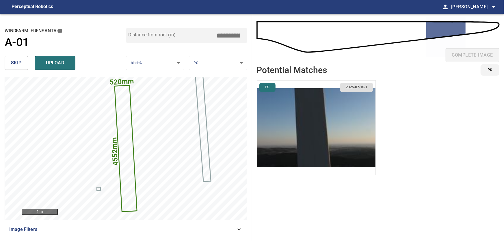
click at [242, 37] on input "*****" at bounding box center [230, 35] width 29 height 11
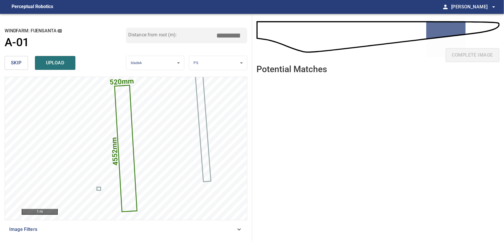
click at [242, 37] on input "*****" at bounding box center [230, 35] width 29 height 11
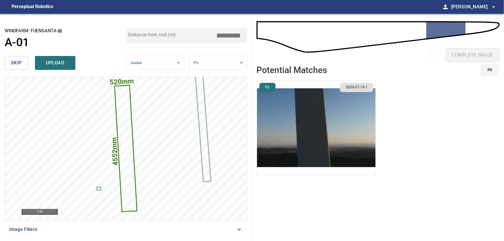
click at [242, 37] on input "*****" at bounding box center [230, 35] width 29 height 11
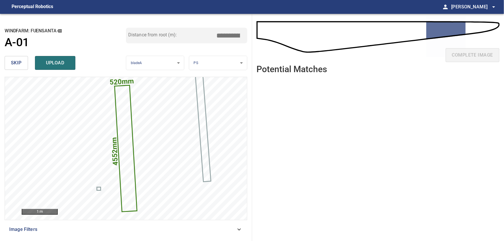
click at [242, 37] on input "*****" at bounding box center [230, 35] width 29 height 11
click at [242, 37] on input "****" at bounding box center [230, 35] width 29 height 11
click at [242, 37] on input "*****" at bounding box center [230, 35] width 29 height 11
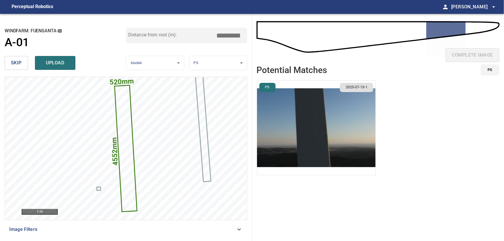
drag, startPoint x: 226, startPoint y: 34, endPoint x: 248, endPoint y: 32, distance: 21.5
click at [245, 32] on input "*****" at bounding box center [230, 35] width 29 height 11
type input "*****"
click at [319, 117] on img "button" at bounding box center [316, 128] width 119 height 95
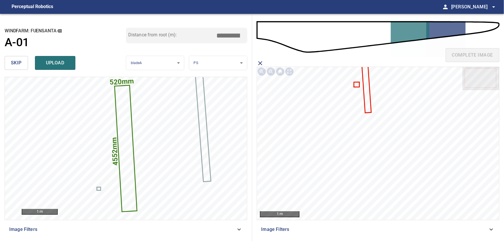
click at [367, 96] on icon at bounding box center [366, 87] width 8 height 49
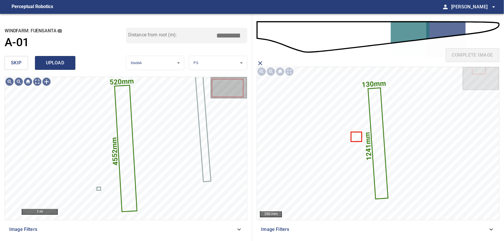
click at [53, 64] on span "upload" at bounding box center [55, 63] width 28 height 8
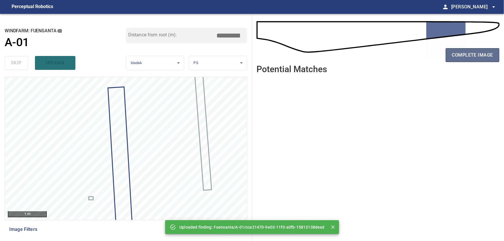
click at [473, 55] on span "complete image" at bounding box center [472, 55] width 41 height 8
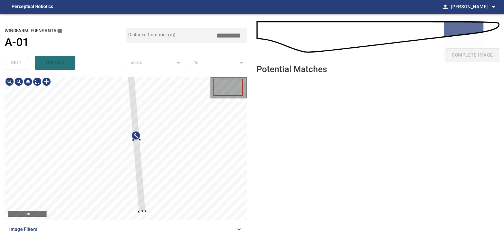
click at [226, 157] on div at bounding box center [126, 148] width 242 height 143
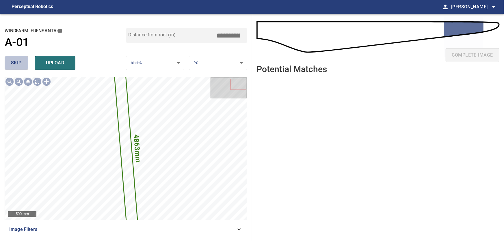
click at [16, 60] on span "skip" at bounding box center [16, 63] width 11 height 8
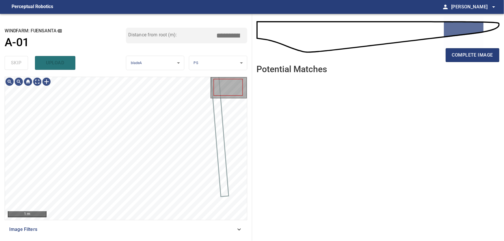
click at [241, 229] on icon at bounding box center [239, 229] width 7 height 7
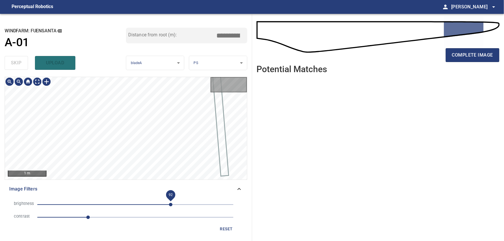
drag, startPoint x: 168, startPoint y: 203, endPoint x: 148, endPoint y: 204, distance: 20.0
click at [169, 204] on span "92" at bounding box center [170, 204] width 3 height 3
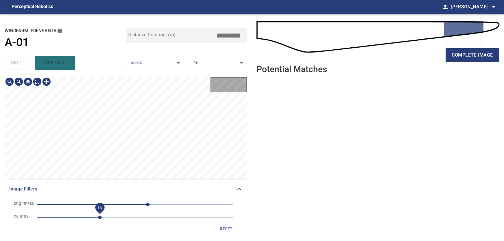
drag, startPoint x: 89, startPoint y: 217, endPoint x: 123, endPoint y: 217, distance: 33.5
click at [102, 217] on span "1.6" at bounding box center [99, 217] width 3 height 3
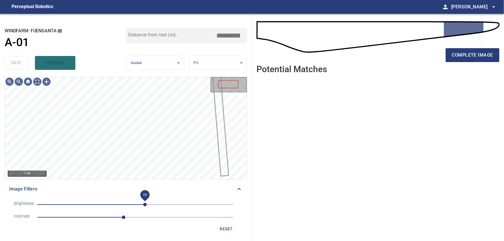
drag, startPoint x: 148, startPoint y: 204, endPoint x: 145, endPoint y: 204, distance: 2.9
click at [145, 204] on span "25" at bounding box center [144, 204] width 3 height 3
click at [240, 190] on icon at bounding box center [239, 189] width 7 height 7
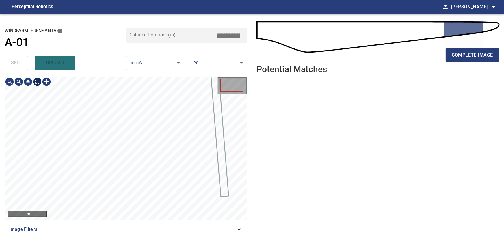
click at [38, 83] on body "**********" at bounding box center [252, 120] width 504 height 241
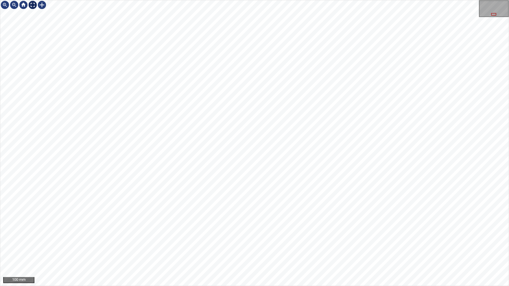
click at [35, 3] on div at bounding box center [32, 4] width 9 height 9
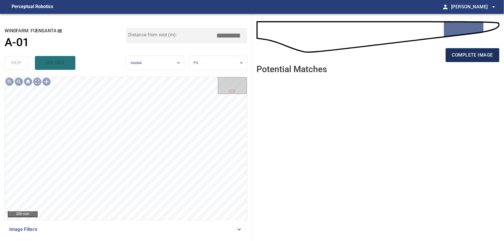
click at [475, 55] on span "complete image" at bounding box center [472, 55] width 41 height 8
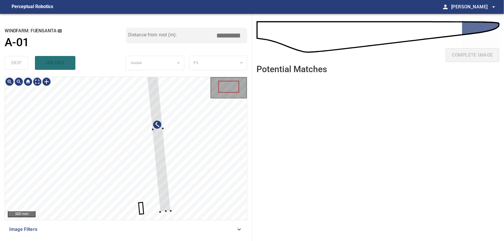
click at [210, 142] on div at bounding box center [126, 148] width 242 height 143
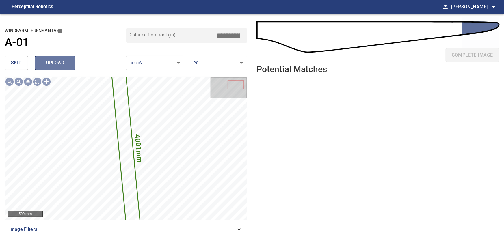
click at [58, 62] on span "upload" at bounding box center [55, 63] width 28 height 8
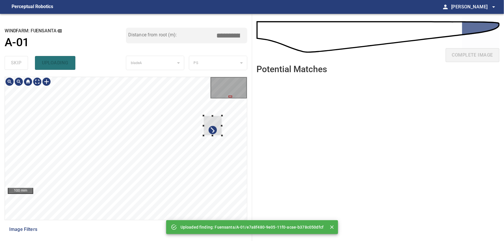
click at [226, 119] on div at bounding box center [126, 148] width 242 height 143
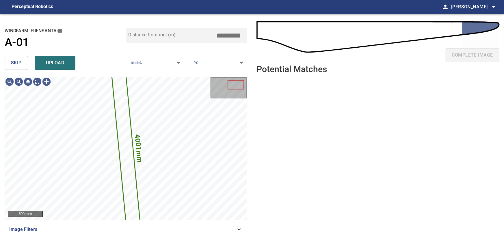
click at [14, 64] on span "skip" at bounding box center [16, 63] width 11 height 8
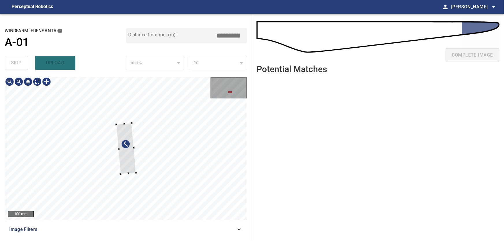
click at [215, 153] on div at bounding box center [126, 148] width 242 height 143
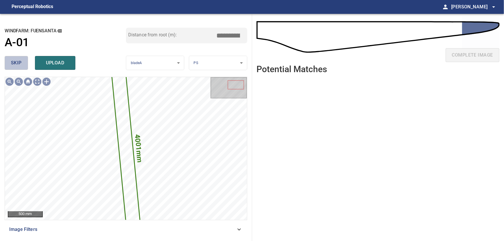
click at [20, 60] on span "skip" at bounding box center [16, 63] width 11 height 8
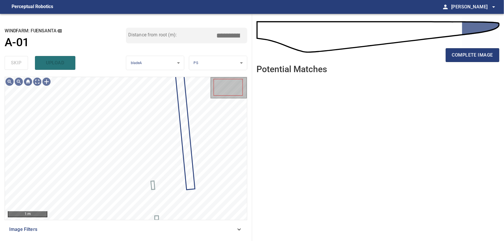
click at [240, 230] on icon at bounding box center [239, 229] width 7 height 7
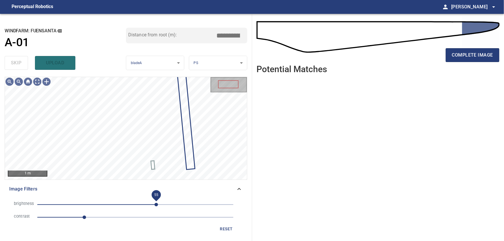
drag, startPoint x: 170, startPoint y: 204, endPoint x: 156, endPoint y: 204, distance: 13.9
click at [156, 204] on span "55" at bounding box center [156, 204] width 3 height 3
drag, startPoint x: 86, startPoint y: 219, endPoint x: 100, endPoint y: 219, distance: 14.2
click at [100, 219] on span "1.6" at bounding box center [99, 217] width 3 height 3
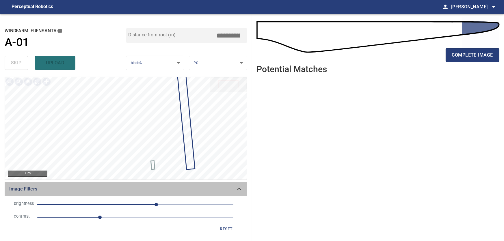
click at [244, 189] on div "Image Filters" at bounding box center [126, 189] width 243 height 14
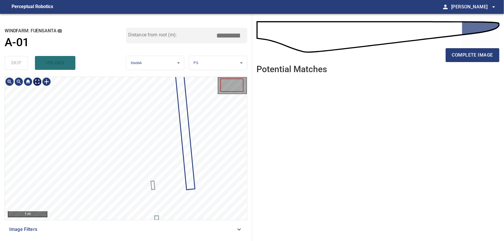
click at [39, 82] on body "**********" at bounding box center [252, 120] width 504 height 241
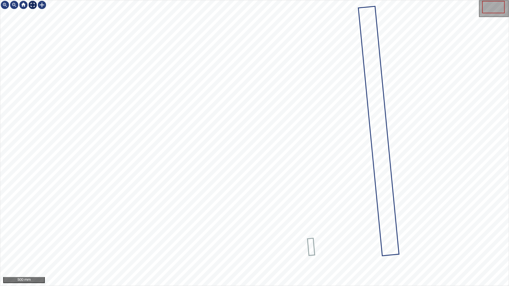
click at [35, 5] on img at bounding box center [32, 4] width 9 height 9
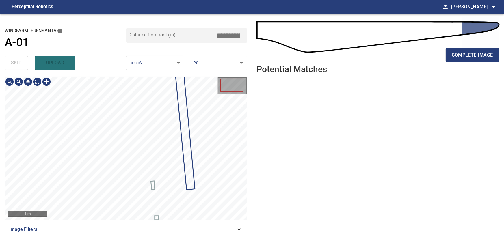
click at [243, 230] on icon at bounding box center [239, 229] width 7 height 7
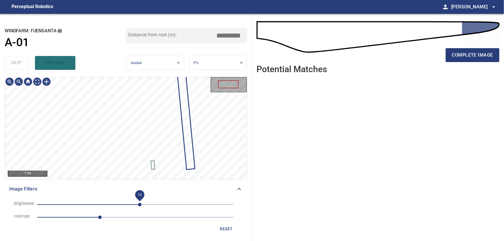
drag, startPoint x: 156, startPoint y: 206, endPoint x: 140, endPoint y: 205, distance: 16.2
click at [140, 205] on span "12" at bounding box center [139, 204] width 3 height 3
drag, startPoint x: 102, startPoint y: 218, endPoint x: 123, endPoint y: 220, distance: 21.5
click at [123, 219] on span "2.2" at bounding box center [123, 217] width 3 height 3
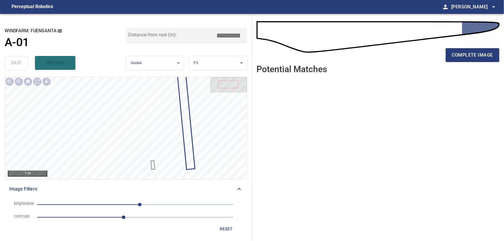
click at [239, 189] on icon at bounding box center [239, 189] width 7 height 7
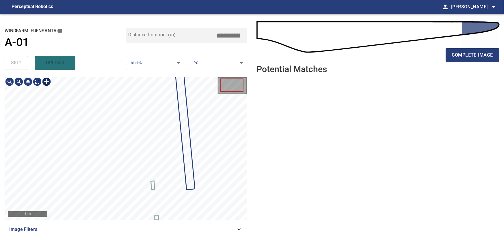
click at [46, 84] on div at bounding box center [46, 81] width 9 height 9
click at [127, 213] on div at bounding box center [126, 148] width 242 height 143
click at [123, 206] on div at bounding box center [121, 177] width 18 height 80
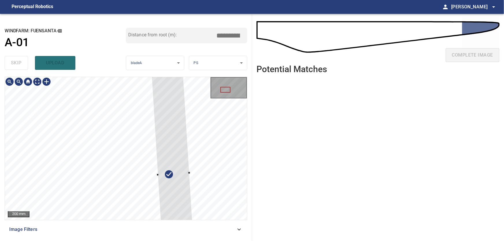
click at [189, 173] on div at bounding box center [126, 148] width 242 height 143
click at [165, 172] on div at bounding box center [176, 173] width 45 height 221
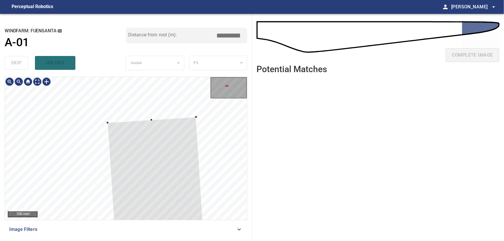
click at [147, 117] on div at bounding box center [126, 148] width 242 height 143
click at [151, 114] on div at bounding box center [151, 114] width 2 height 2
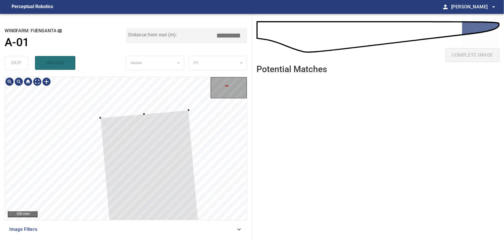
click at [190, 113] on div at bounding box center [126, 148] width 242 height 143
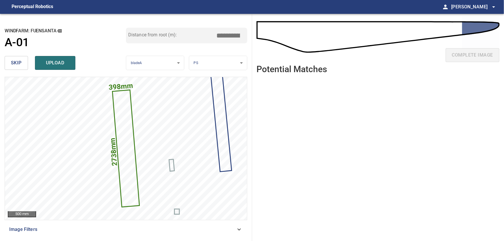
drag, startPoint x: 246, startPoint y: 35, endPoint x: 260, endPoint y: 36, distance: 14.2
click at [245, 36] on input "*****" at bounding box center [230, 35] width 29 height 11
click at [229, 34] on input "****" at bounding box center [230, 35] width 29 height 11
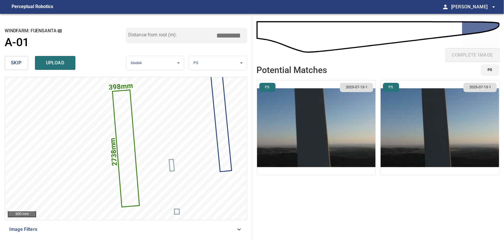
type input "*****"
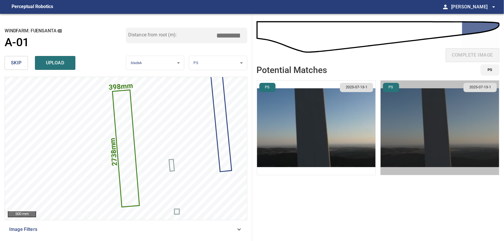
click at [419, 126] on img "button" at bounding box center [440, 128] width 119 height 95
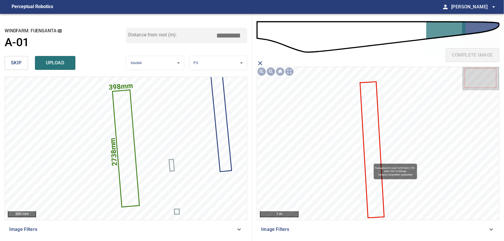
click at [372, 161] on icon at bounding box center [372, 150] width 23 height 136
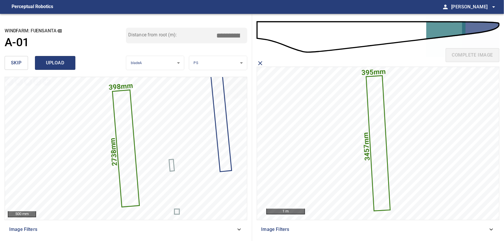
click at [60, 62] on span "upload" at bounding box center [55, 63] width 28 height 8
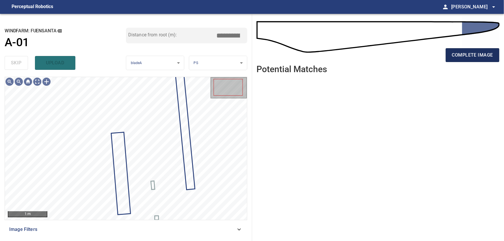
click at [493, 55] on span "complete image" at bounding box center [472, 55] width 41 height 8
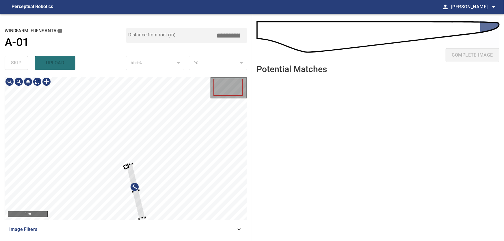
type input "****"
click at [215, 164] on div at bounding box center [126, 148] width 242 height 143
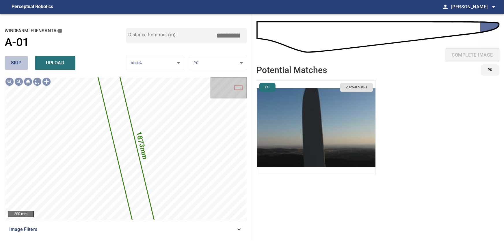
drag, startPoint x: 11, startPoint y: 65, endPoint x: 20, endPoint y: 65, distance: 8.7
click at [14, 65] on button "skip" at bounding box center [16, 63] width 23 height 14
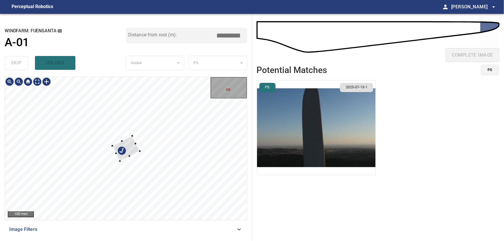
click at [130, 136] on div at bounding box center [125, 148] width 27 height 25
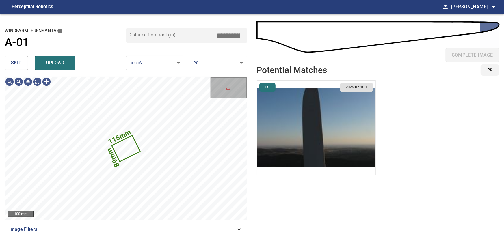
click at [21, 64] on span "skip" at bounding box center [16, 63] width 11 height 8
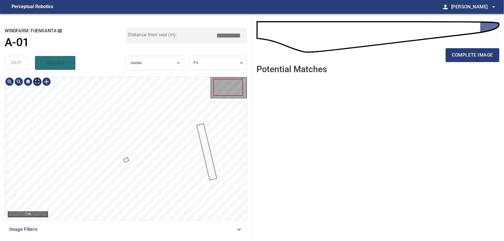
click at [37, 82] on body "**********" at bounding box center [252, 120] width 504 height 241
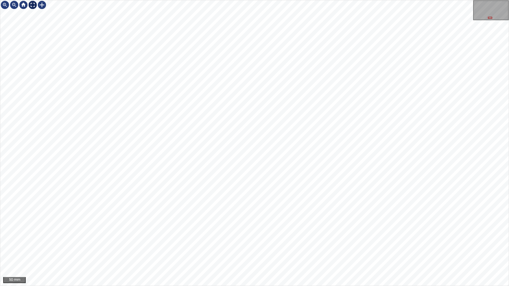
click at [33, 5] on img at bounding box center [32, 4] width 9 height 9
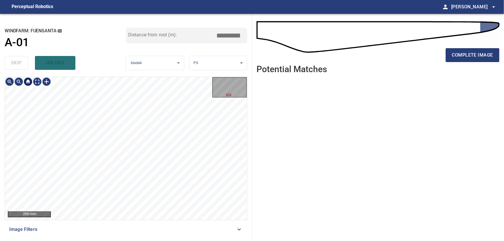
click at [28, 86] on div at bounding box center [27, 81] width 9 height 9
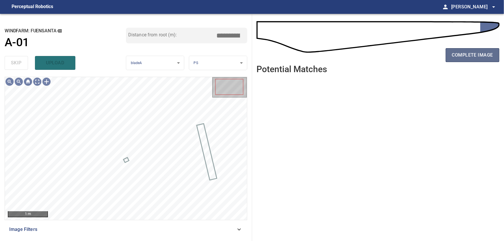
click at [463, 58] on span "complete image" at bounding box center [472, 55] width 41 height 8
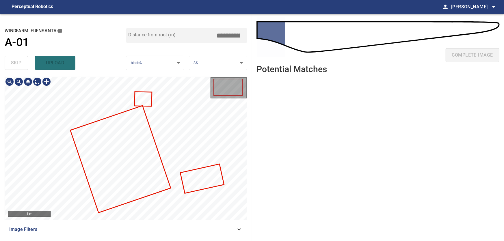
type input "***"
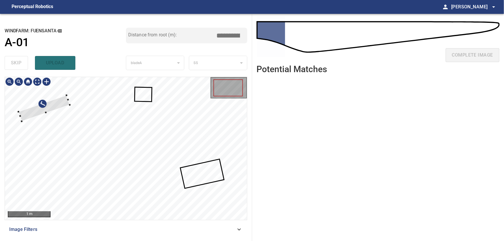
click at [58, 103] on div at bounding box center [43, 108] width 51 height 26
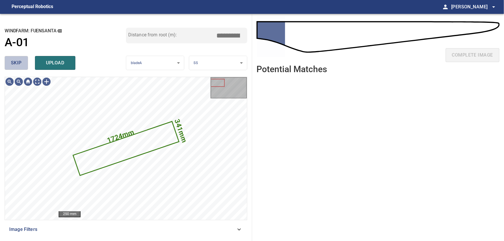
click at [16, 62] on span "skip" at bounding box center [16, 63] width 11 height 8
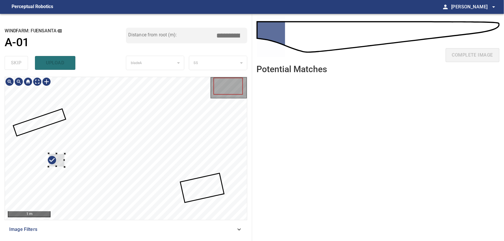
click at [49, 168] on div at bounding box center [126, 148] width 242 height 143
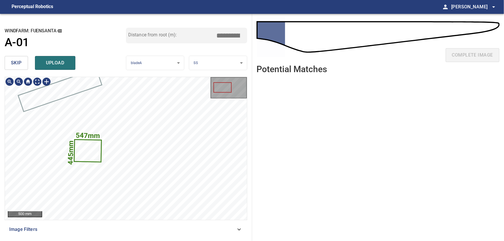
click at [95, 149] on icon at bounding box center [88, 151] width 26 height 22
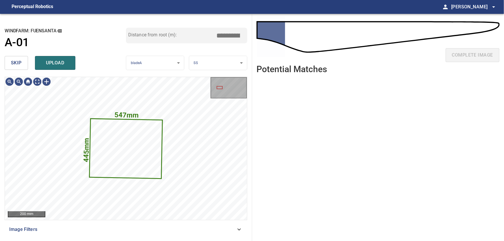
drag, startPoint x: 21, startPoint y: 63, endPoint x: 44, endPoint y: 74, distance: 25.5
click at [22, 63] on button "skip" at bounding box center [16, 63] width 23 height 14
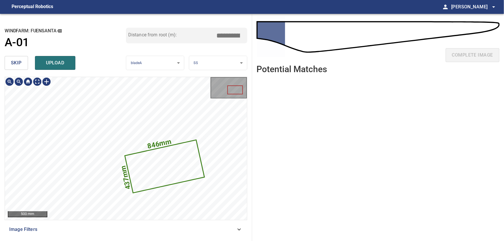
drag, startPoint x: 14, startPoint y: 62, endPoint x: 25, endPoint y: 68, distance: 12.9
click at [15, 62] on span "skip" at bounding box center [16, 63] width 11 height 8
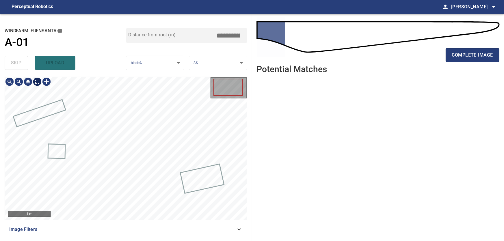
click at [38, 83] on body "**********" at bounding box center [252, 120] width 504 height 241
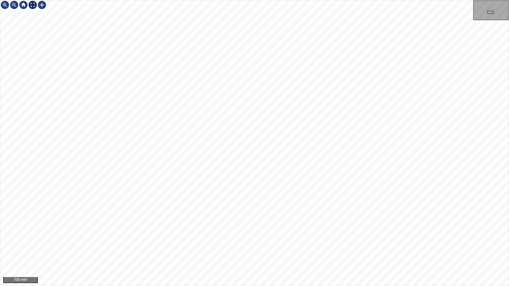
click at [30, 5] on img at bounding box center [32, 4] width 9 height 9
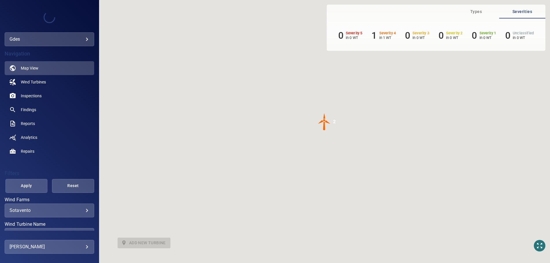
click at [52, 41] on body "Types Severities 0 Severity 5 in 0 WT 1 Severity 4 in 1 WT 0 Severity 3 in 0 WT…" at bounding box center [275, 131] width 550 height 263
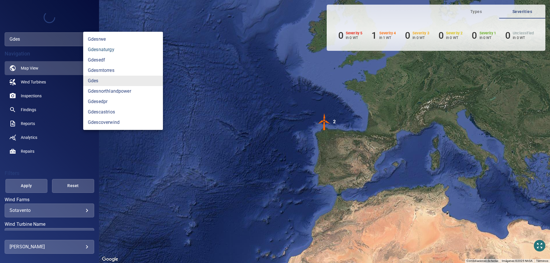
click at [109, 49] on link "gdesnaturgy" at bounding box center [123, 50] width 80 height 10
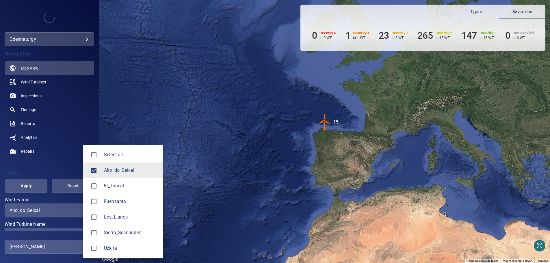
click at [62, 211] on body "**********" at bounding box center [275, 131] width 550 height 263
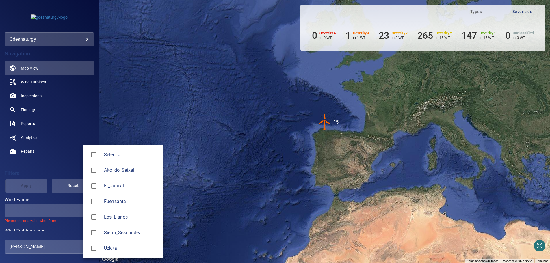
type input "*********"
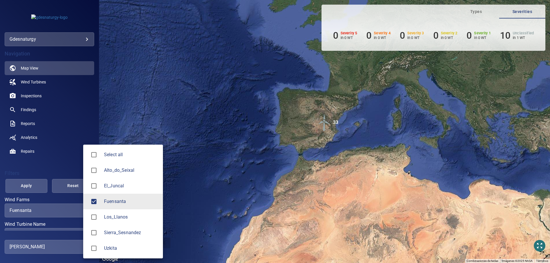
click at [59, 224] on div at bounding box center [275, 131] width 550 height 263
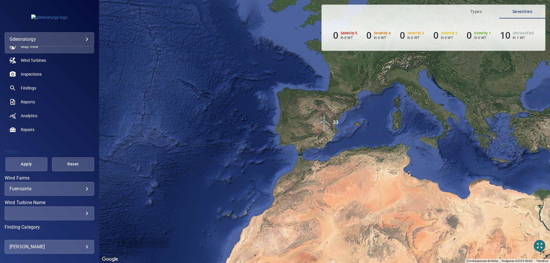
scroll to position [29, 0]
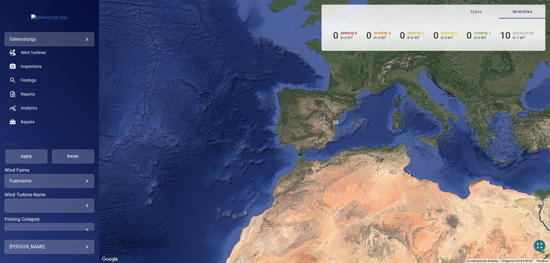
click at [70, 203] on div "​" at bounding box center [50, 205] width 80 height 5
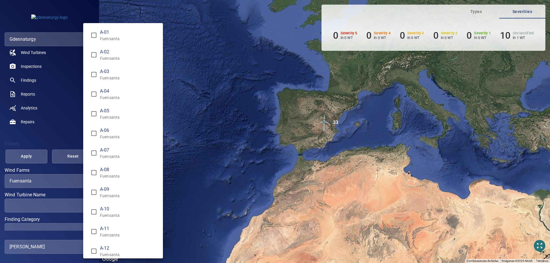
type input "**********"
click at [34, 156] on div "Wind Turbine Name" at bounding box center [275, 131] width 550 height 263
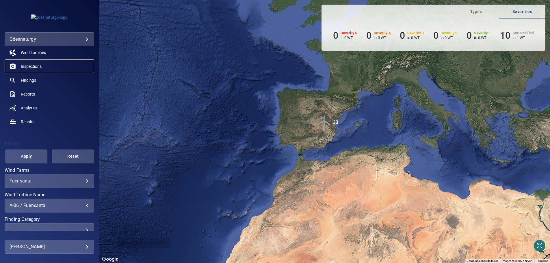
click at [32, 66] on span "Inspections" at bounding box center [31, 67] width 21 height 6
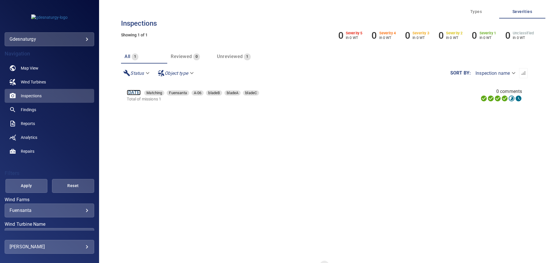
click at [141, 91] on link "[DATE]" at bounding box center [134, 92] width 14 height 5
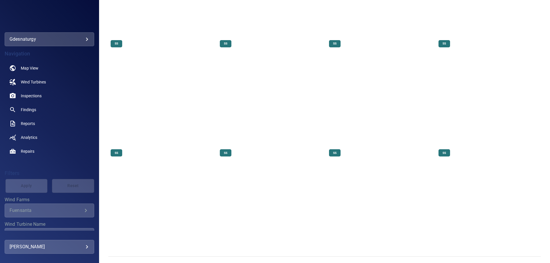
scroll to position [4449, 0]
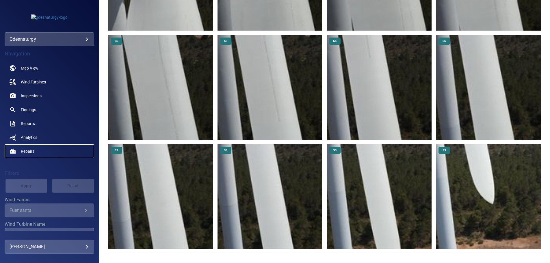
click at [60, 147] on link "Repairs" at bounding box center [50, 152] width 90 height 14
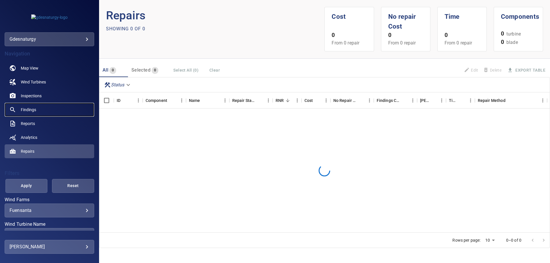
click at [25, 107] on link "Findings" at bounding box center [50, 110] width 90 height 14
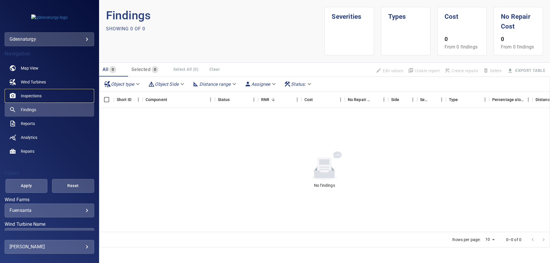
click at [31, 96] on span "Inspections" at bounding box center [31, 96] width 21 height 6
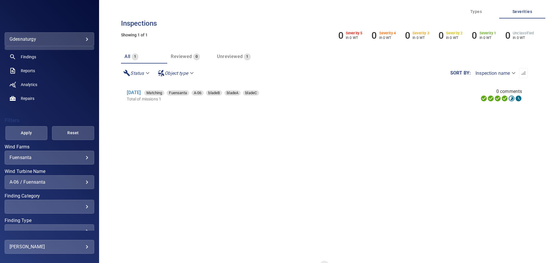
scroll to position [59, 0]
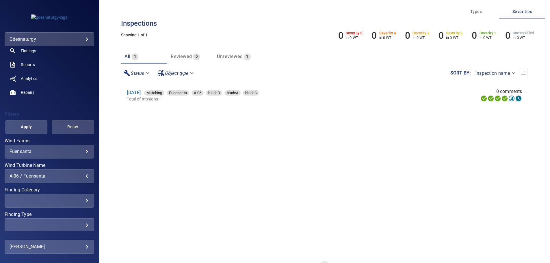
click at [62, 175] on div "A-06 / Fuensanta" at bounding box center [50, 175] width 80 height 5
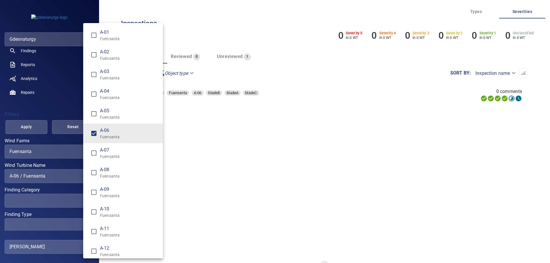
click at [108, 195] on p "Fuensanta" at bounding box center [129, 196] width 58 height 6
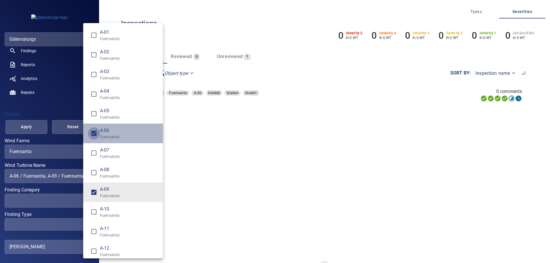
type input "**********"
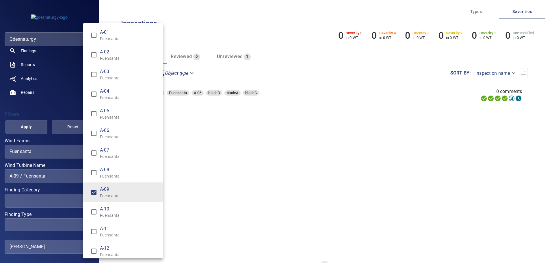
click at [26, 127] on div "Wind Turbine Name" at bounding box center [275, 131] width 550 height 263
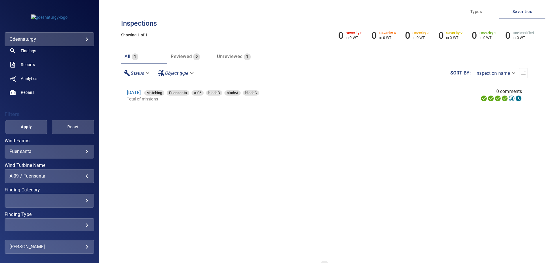
click at [29, 125] on span "Apply" at bounding box center [27, 126] width 28 height 7
click at [140, 93] on link "9 Jul 2025" at bounding box center [134, 92] width 14 height 5
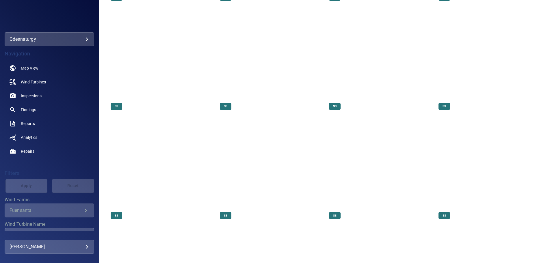
scroll to position [4393, 0]
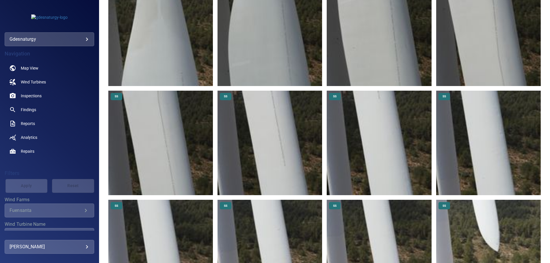
click at [299, 167] on img at bounding box center [270, 143] width 105 height 105
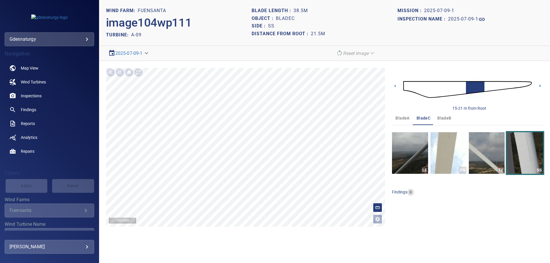
click at [536, 85] on div "15-21 m from Root" at bounding box center [467, 89] width 151 height 43
click at [538, 85] on icon at bounding box center [540, 86] width 6 height 6
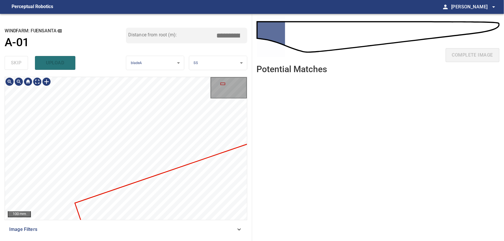
type input "***"
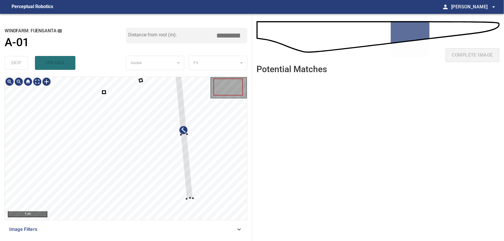
click at [193, 144] on div at bounding box center [126, 148] width 242 height 143
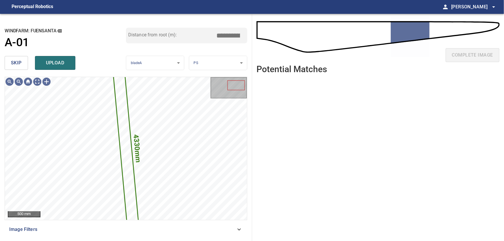
click at [18, 62] on span "skip" at bounding box center [16, 63] width 11 height 8
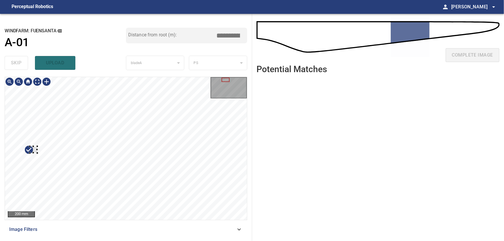
click at [21, 151] on div at bounding box center [126, 148] width 242 height 143
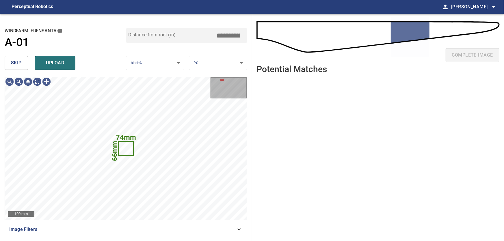
click at [15, 63] on span "skip" at bounding box center [16, 63] width 11 height 8
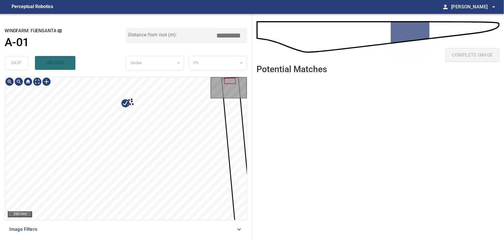
click at [173, 121] on div at bounding box center [126, 148] width 242 height 143
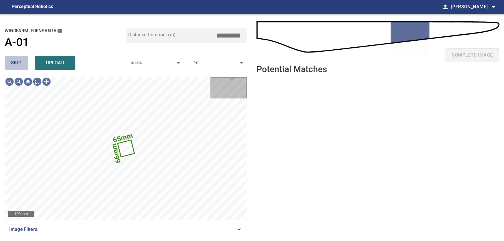
click at [21, 64] on span "skip" at bounding box center [16, 63] width 11 height 8
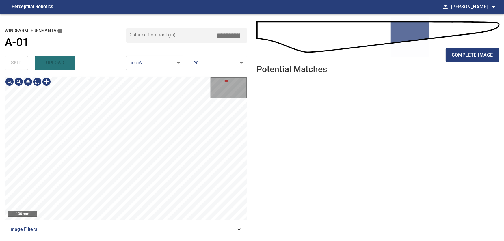
click at [160, 224] on div "100 mm Image Filters" at bounding box center [126, 157] width 243 height 160
click at [48, 82] on div at bounding box center [46, 81] width 9 height 9
click at [139, 170] on div at bounding box center [126, 148] width 242 height 143
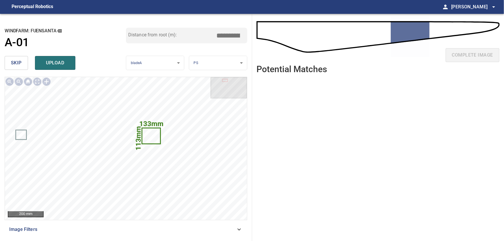
drag, startPoint x: 230, startPoint y: 36, endPoint x: 260, endPoint y: 37, distance: 29.8
click at [245, 37] on input "*****" at bounding box center [230, 35] width 29 height 11
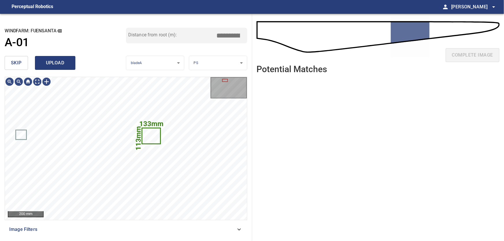
type input "*****"
click at [60, 61] on span "upload" at bounding box center [55, 63] width 28 height 8
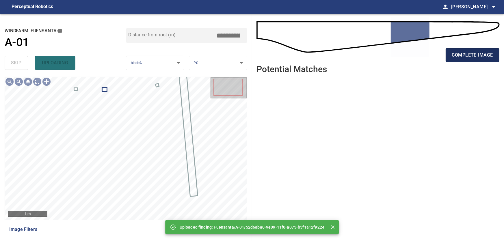
click at [467, 53] on span "complete image" at bounding box center [472, 55] width 41 height 8
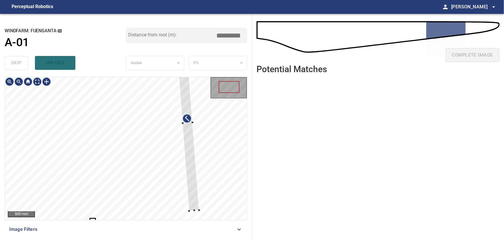
click at [207, 148] on div at bounding box center [126, 148] width 242 height 143
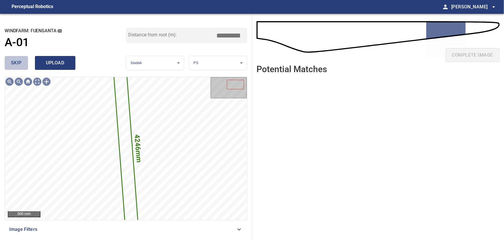
drag, startPoint x: 13, startPoint y: 63, endPoint x: 38, endPoint y: 70, distance: 25.8
click at [16, 63] on span "skip" at bounding box center [16, 63] width 11 height 8
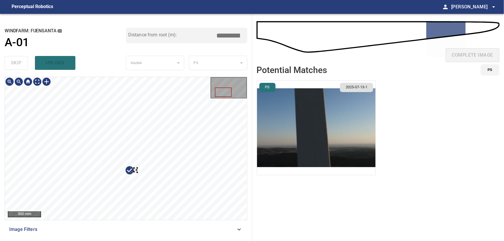
click at [53, 166] on div at bounding box center [126, 148] width 242 height 143
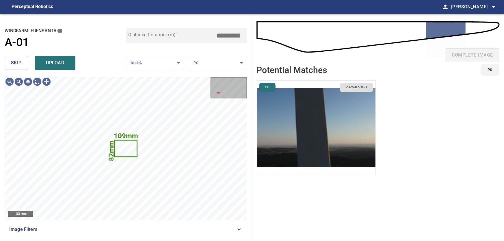
click at [21, 60] on span "skip" at bounding box center [16, 63] width 11 height 8
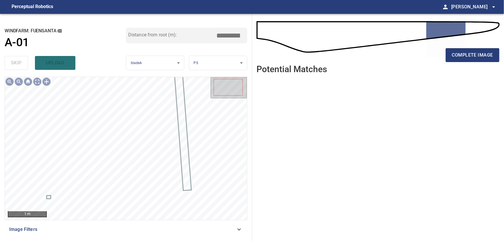
drag, startPoint x: 480, startPoint y: 58, endPoint x: 412, endPoint y: 93, distance: 76.3
click at [479, 58] on span "complete image" at bounding box center [472, 55] width 41 height 8
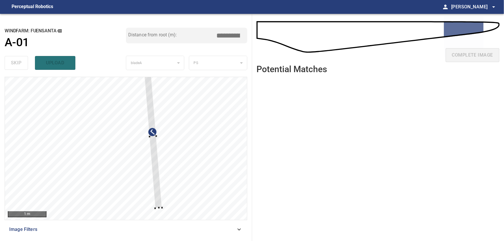
click at [206, 166] on div at bounding box center [126, 148] width 242 height 143
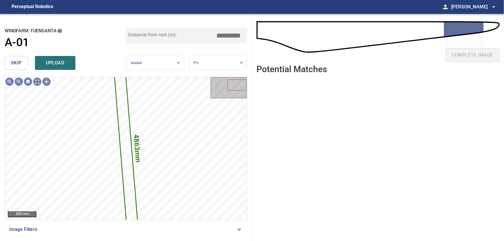
click at [11, 63] on button "skip" at bounding box center [16, 63] width 23 height 14
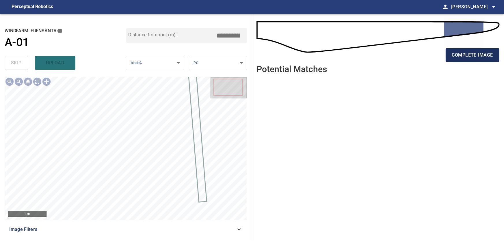
drag, startPoint x: 471, startPoint y: 52, endPoint x: 466, endPoint y: 61, distance: 10.0
click at [471, 53] on span "complete image" at bounding box center [472, 55] width 41 height 8
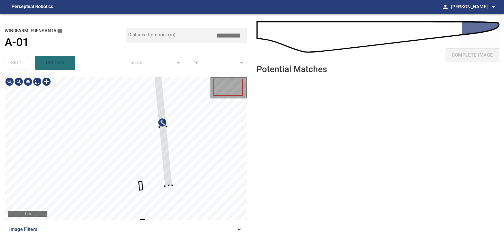
click at [220, 160] on div at bounding box center [126, 148] width 242 height 143
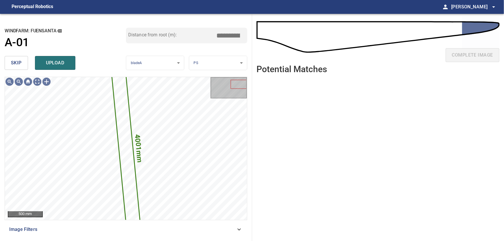
drag, startPoint x: 16, startPoint y: 62, endPoint x: 24, endPoint y: 69, distance: 10.7
click at [16, 62] on span "skip" at bounding box center [16, 63] width 11 height 8
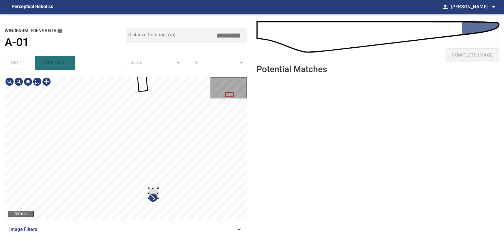
click at [219, 159] on div at bounding box center [126, 148] width 242 height 143
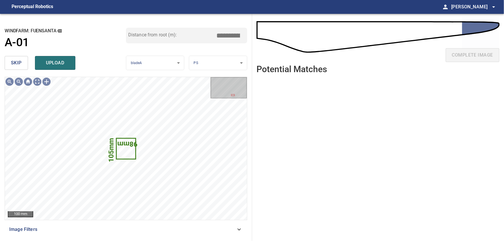
drag, startPoint x: 20, startPoint y: 61, endPoint x: 31, endPoint y: 76, distance: 18.8
click at [23, 65] on button "skip" at bounding box center [16, 63] width 23 height 14
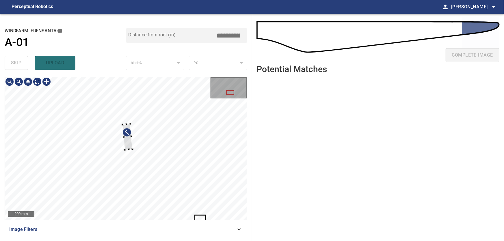
click at [198, 131] on div at bounding box center [126, 148] width 242 height 143
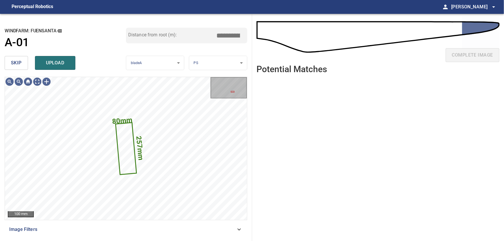
click at [14, 60] on span "skip" at bounding box center [16, 63] width 11 height 8
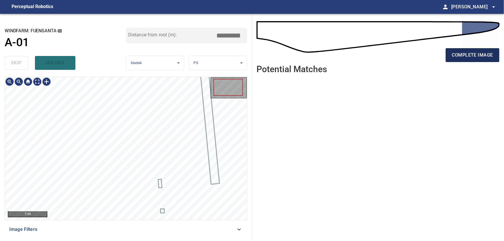
click at [481, 57] on span "complete image" at bounding box center [472, 55] width 41 height 8
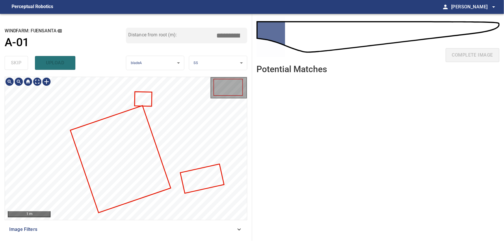
type input "***"
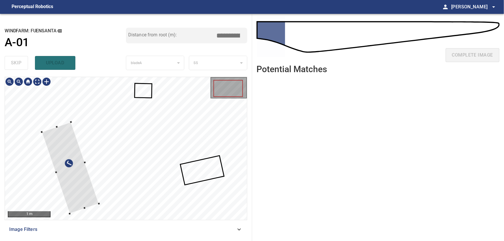
click at [45, 145] on div at bounding box center [126, 148] width 242 height 143
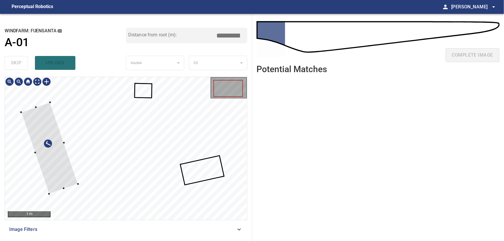
click at [51, 133] on div at bounding box center [49, 149] width 57 height 92
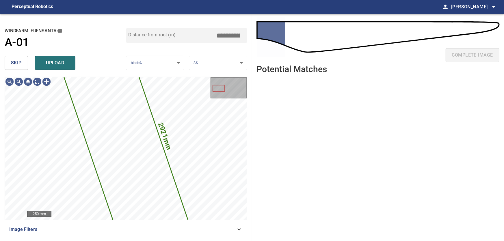
drag, startPoint x: 20, startPoint y: 59, endPoint x: 38, endPoint y: 73, distance: 23.1
click at [22, 62] on button "skip" at bounding box center [16, 63] width 23 height 14
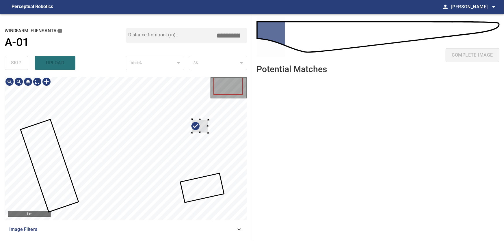
click at [215, 129] on div at bounding box center [126, 148] width 242 height 143
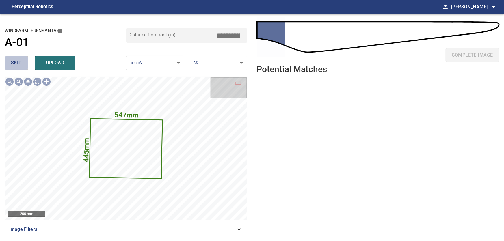
click at [20, 58] on button "skip" at bounding box center [16, 63] width 23 height 14
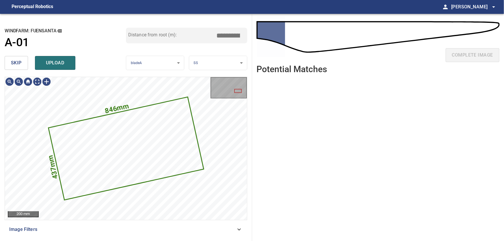
click at [24, 62] on button "skip" at bounding box center [16, 63] width 23 height 14
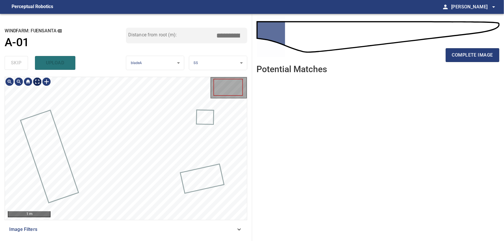
click at [37, 84] on body "**********" at bounding box center [252, 120] width 504 height 241
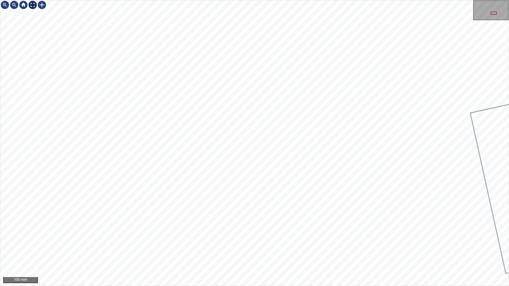
click at [33, 5] on img at bounding box center [32, 4] width 9 height 9
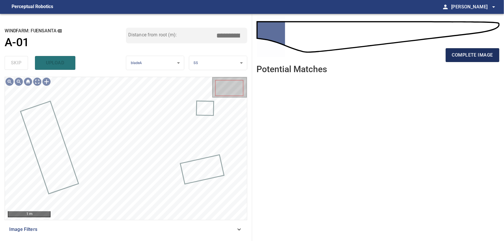
click at [463, 53] on span "complete image" at bounding box center [472, 55] width 41 height 8
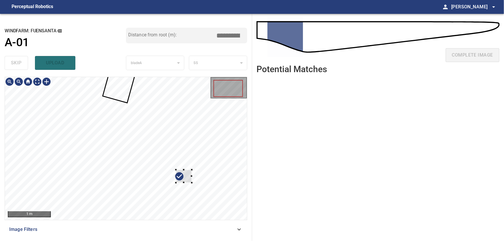
click at [217, 162] on div at bounding box center [126, 148] width 242 height 143
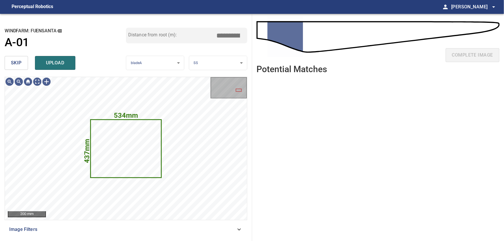
drag, startPoint x: 8, startPoint y: 63, endPoint x: 18, endPoint y: 69, distance: 10.6
click at [10, 64] on button "skip" at bounding box center [16, 63] width 23 height 14
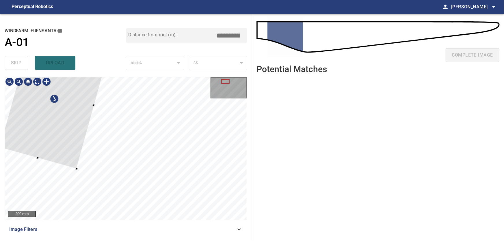
click at [223, 84] on div at bounding box center [225, 81] width 8 height 5
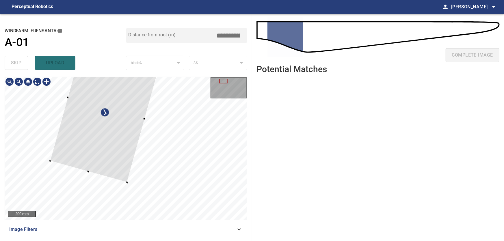
click at [224, 79] on div at bounding box center [223, 81] width 8 height 5
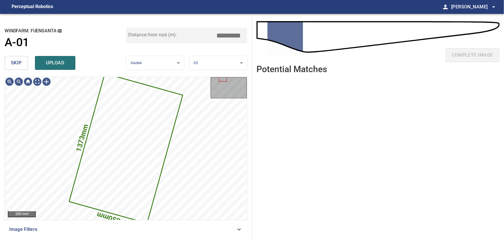
click at [15, 61] on span "skip" at bounding box center [16, 63] width 11 height 8
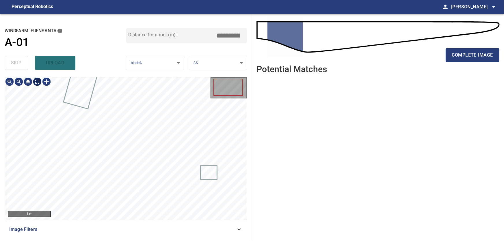
click at [37, 83] on body "**********" at bounding box center [252, 120] width 504 height 241
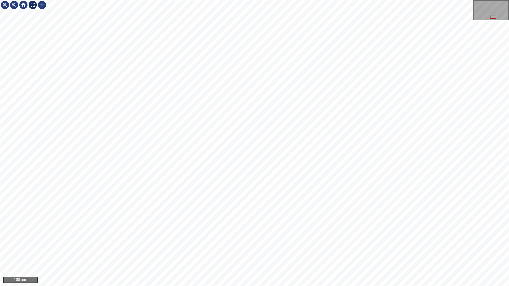
click at [42, 18] on div "100 mm" at bounding box center [254, 143] width 508 height 286
click at [33, 6] on div at bounding box center [32, 4] width 9 height 9
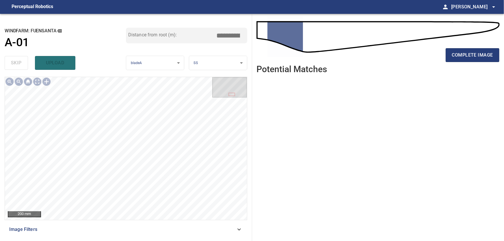
click at [240, 227] on icon at bounding box center [239, 229] width 7 height 7
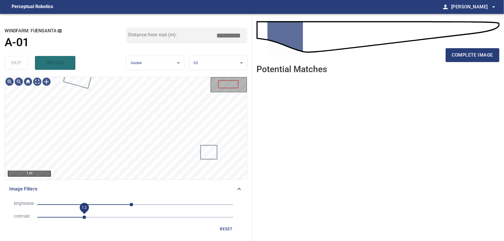
drag, startPoint x: 79, startPoint y: 217, endPoint x: 85, endPoint y: 219, distance: 6.8
click at [85, 219] on span "1.2" at bounding box center [84, 217] width 3 height 3
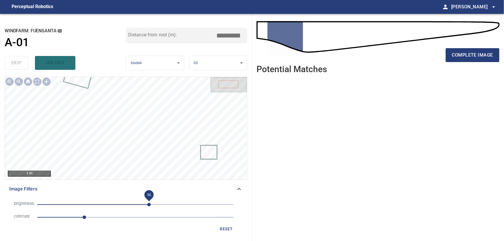
drag, startPoint x: 132, startPoint y: 204, endPoint x: 149, endPoint y: 204, distance: 17.3
click at [149, 204] on span "36" at bounding box center [148, 204] width 3 height 3
click at [246, 187] on div "Image Filters" at bounding box center [126, 189] width 243 height 14
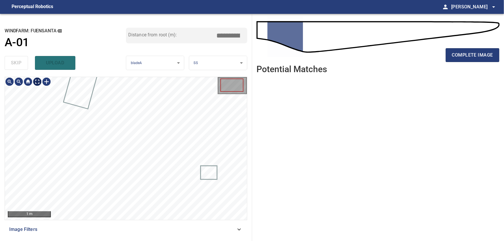
click at [40, 83] on body "**********" at bounding box center [252, 120] width 504 height 241
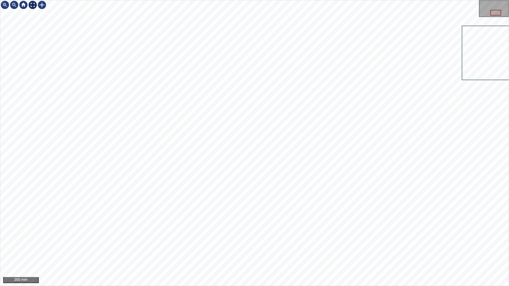
click at [33, 7] on div at bounding box center [32, 4] width 9 height 9
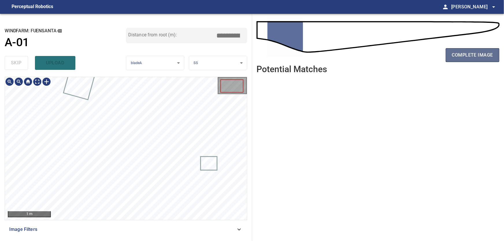
click at [469, 51] on span "complete image" at bounding box center [472, 55] width 41 height 8
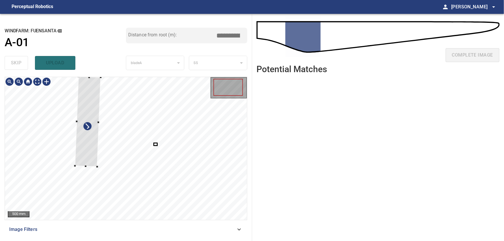
click at [5, 161] on div at bounding box center [126, 148] width 242 height 143
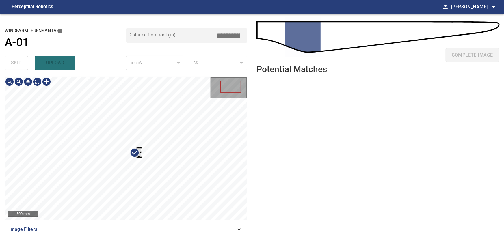
click at [158, 157] on div at bounding box center [126, 148] width 242 height 143
click at [236, 187] on div at bounding box center [126, 148] width 242 height 143
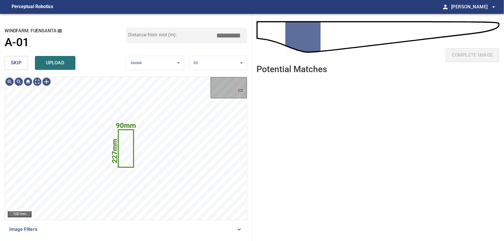
drag, startPoint x: 17, startPoint y: 60, endPoint x: 22, endPoint y: 67, distance: 8.7
click at [17, 60] on span "skip" at bounding box center [16, 63] width 11 height 8
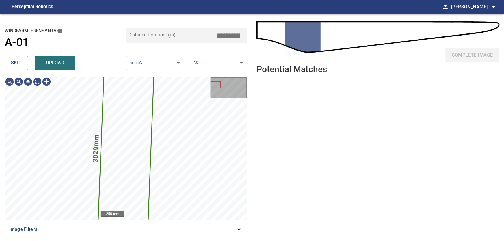
click at [14, 61] on span "skip" at bounding box center [16, 63] width 11 height 8
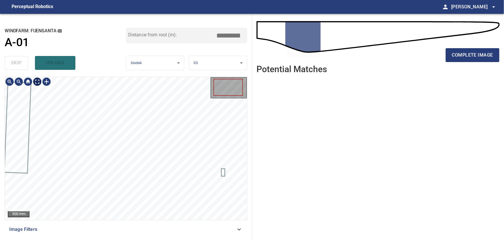
click at [39, 82] on body "**********" at bounding box center [252, 120] width 504 height 241
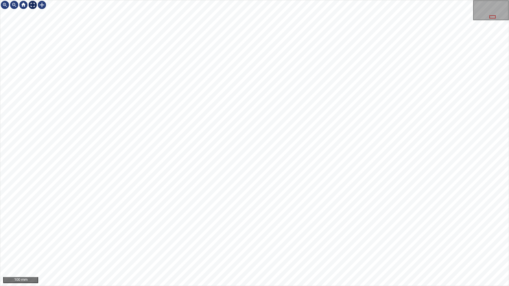
click at [33, 7] on img at bounding box center [32, 4] width 9 height 9
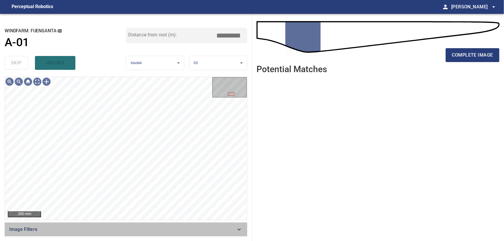
click at [238, 229] on icon at bounding box center [239, 229] width 7 height 7
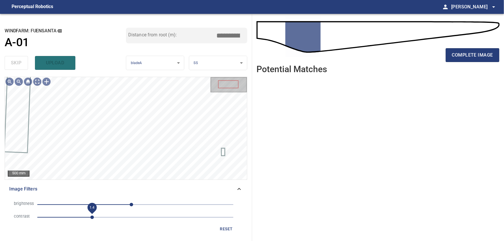
drag, startPoint x: 77, startPoint y: 217, endPoint x: 94, endPoint y: 217, distance: 17.3
click at [94, 217] on span "1.4" at bounding box center [91, 217] width 3 height 3
drag, startPoint x: 94, startPoint y: 217, endPoint x: 109, endPoint y: 220, distance: 14.9
click at [109, 219] on span "1.8" at bounding box center [107, 217] width 3 height 3
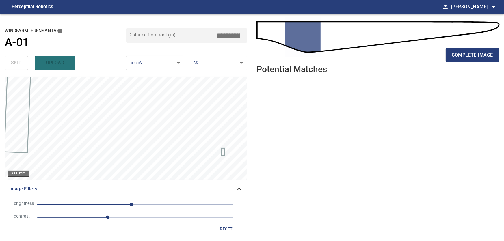
click at [240, 188] on icon at bounding box center [239, 189] width 7 height 7
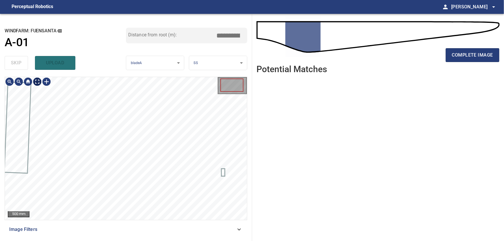
click at [40, 83] on body "**********" at bounding box center [252, 120] width 504 height 241
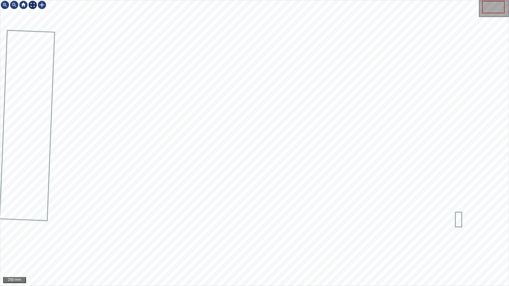
click at [36, 8] on img at bounding box center [32, 4] width 9 height 9
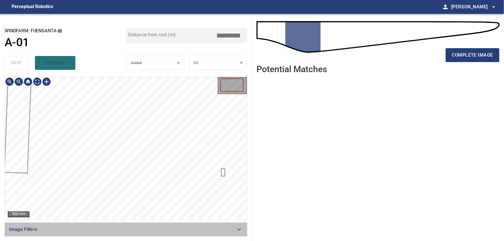
click at [238, 230] on icon at bounding box center [239, 229] width 7 height 7
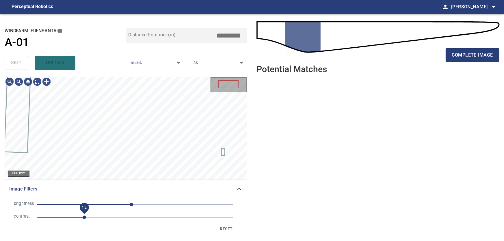
drag, startPoint x: 108, startPoint y: 218, endPoint x: 83, endPoint y: 218, distance: 25.7
click at [83, 218] on span "1.2" at bounding box center [84, 217] width 3 height 3
drag, startPoint x: 132, startPoint y: 204, endPoint x: 103, endPoint y: 205, distance: 28.3
click at [103, 205] on span "-84" at bounding box center [102, 204] width 3 height 3
drag, startPoint x: 84, startPoint y: 216, endPoint x: 137, endPoint y: 218, distance: 52.9
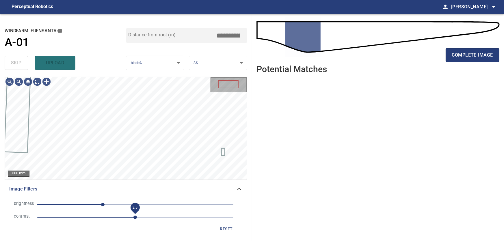
click at [137, 218] on span "2.5" at bounding box center [135, 217] width 3 height 3
drag, startPoint x: 101, startPoint y: 204, endPoint x: 111, endPoint y: 206, distance: 9.4
click at [111, 206] on span "-64" at bounding box center [110, 204] width 3 height 3
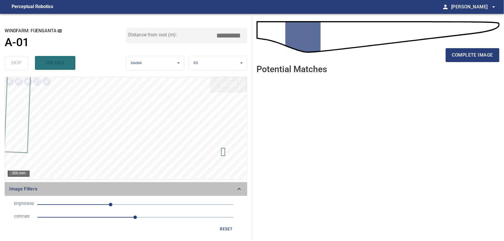
click at [239, 189] on icon at bounding box center [239, 189] width 3 height 2
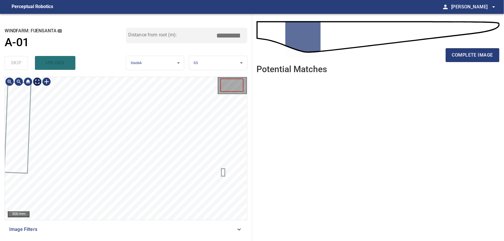
click at [35, 81] on body "**********" at bounding box center [252, 120] width 504 height 241
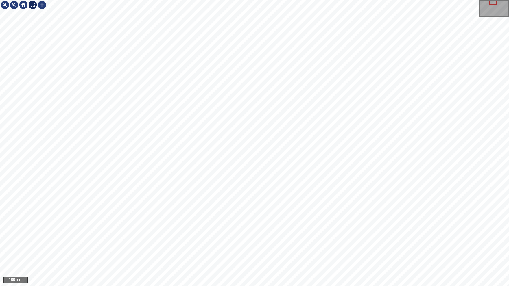
click at [35, 5] on img at bounding box center [32, 4] width 9 height 9
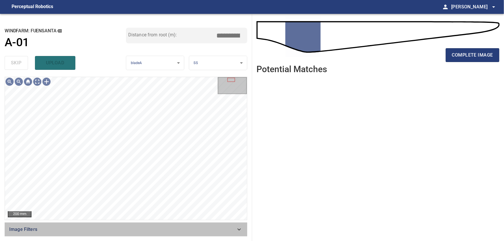
click at [241, 228] on icon at bounding box center [239, 229] width 7 height 7
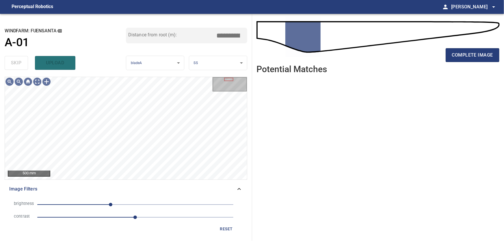
click at [224, 231] on span "reset" at bounding box center [227, 229] width 14 height 7
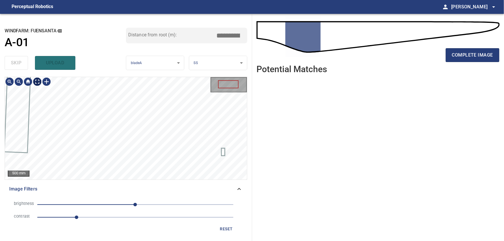
click at [38, 84] on body "**********" at bounding box center [252, 120] width 504 height 241
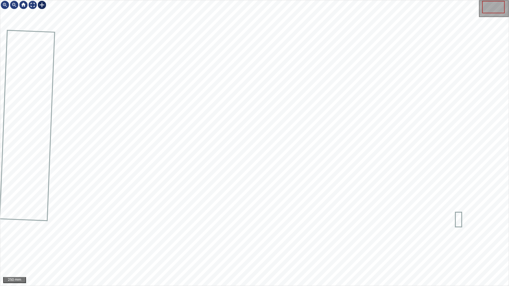
click at [41, 6] on div at bounding box center [41, 4] width 9 height 9
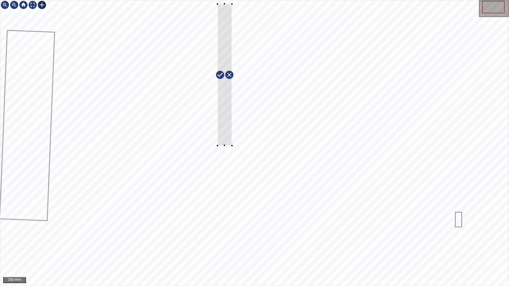
click at [217, 146] on div at bounding box center [254, 143] width 508 height 286
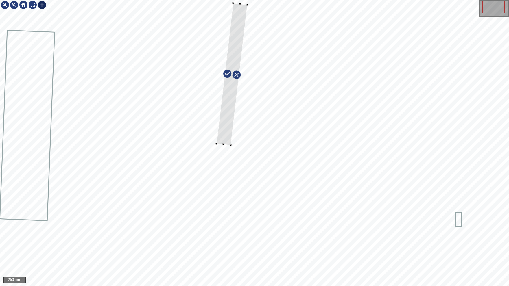
click at [237, 41] on div at bounding box center [232, 74] width 31 height 143
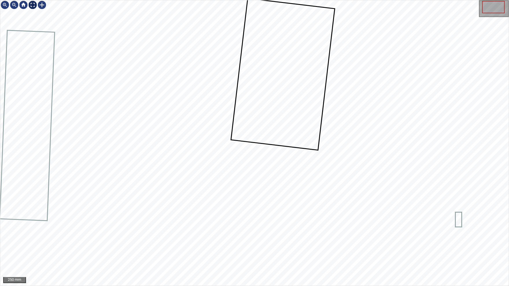
click at [34, 5] on div at bounding box center [32, 4] width 9 height 9
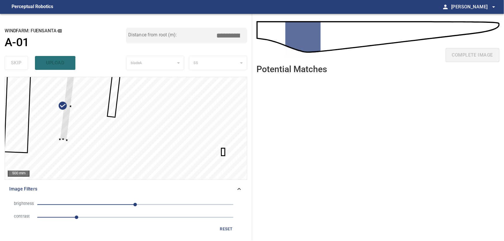
click at [42, 135] on div at bounding box center [126, 128] width 242 height 102
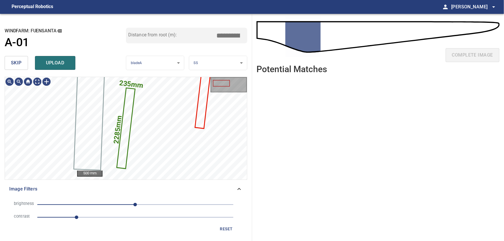
click at [14, 63] on span "skip" at bounding box center [16, 63] width 11 height 8
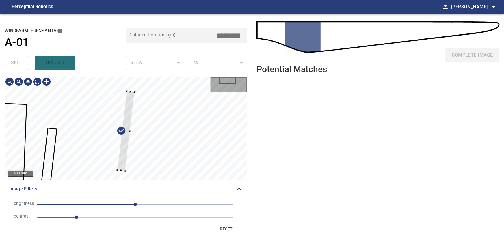
click at [127, 137] on div at bounding box center [125, 131] width 17 height 80
click at [132, 90] on div at bounding box center [131, 89] width 2 height 2
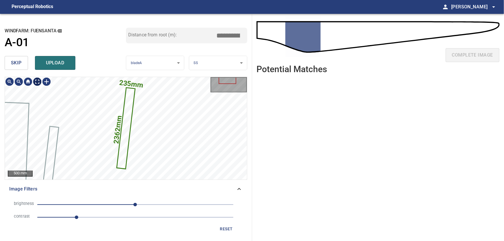
click at [40, 80] on body "**********" at bounding box center [252, 120] width 504 height 241
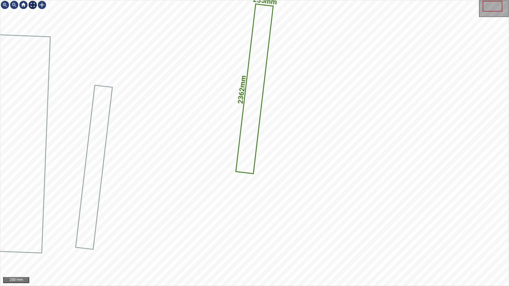
click at [34, 7] on img at bounding box center [32, 4] width 9 height 9
